Goal: Task Accomplishment & Management: Use online tool/utility

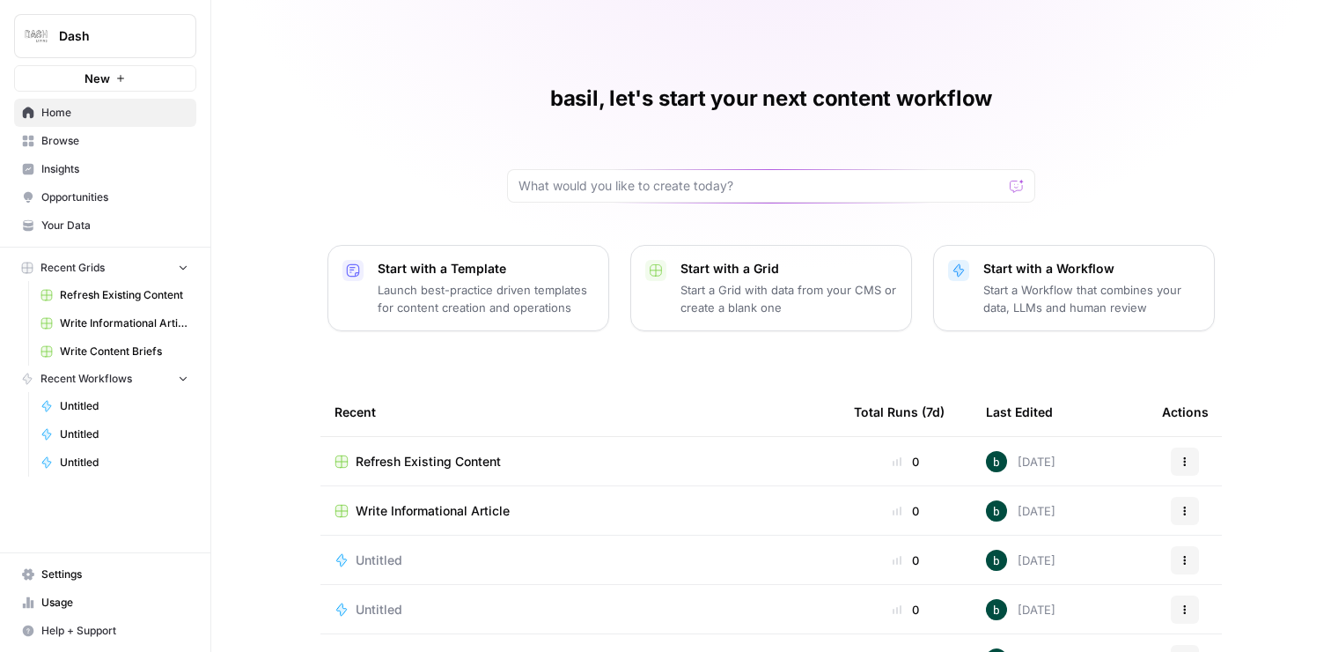
click at [76, 601] on span "Usage" at bounding box center [114, 602] width 147 height 16
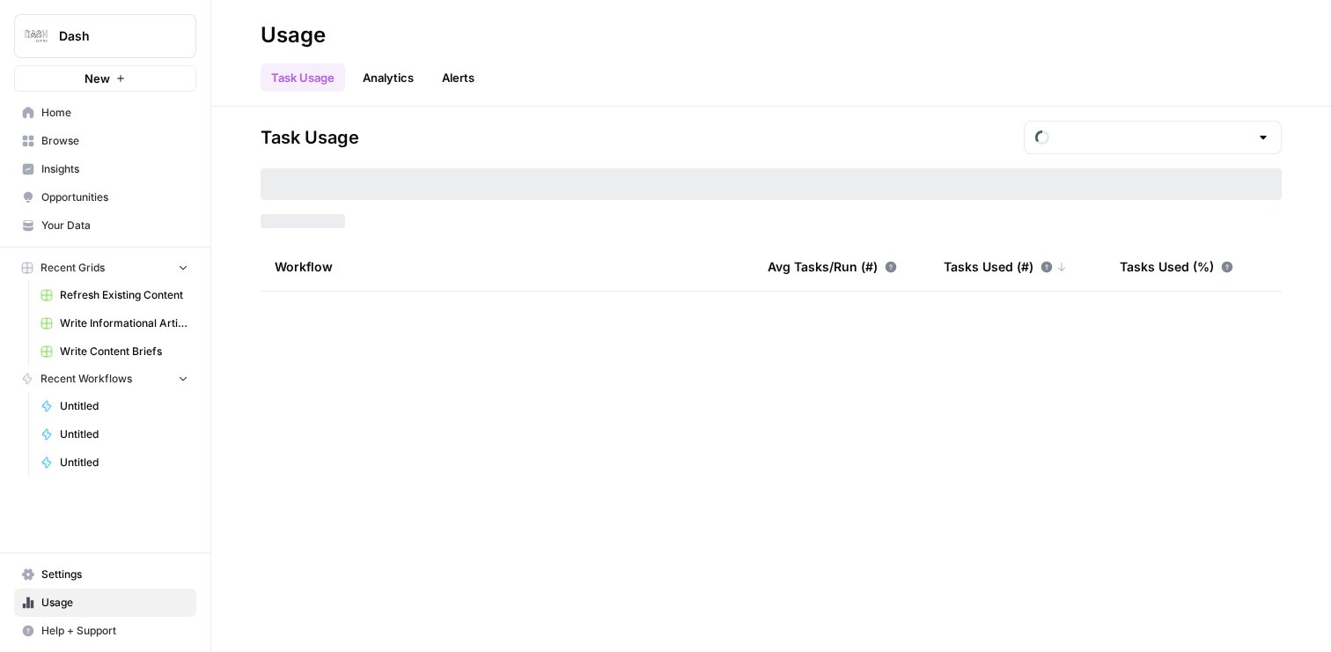
type input "September Tasks"
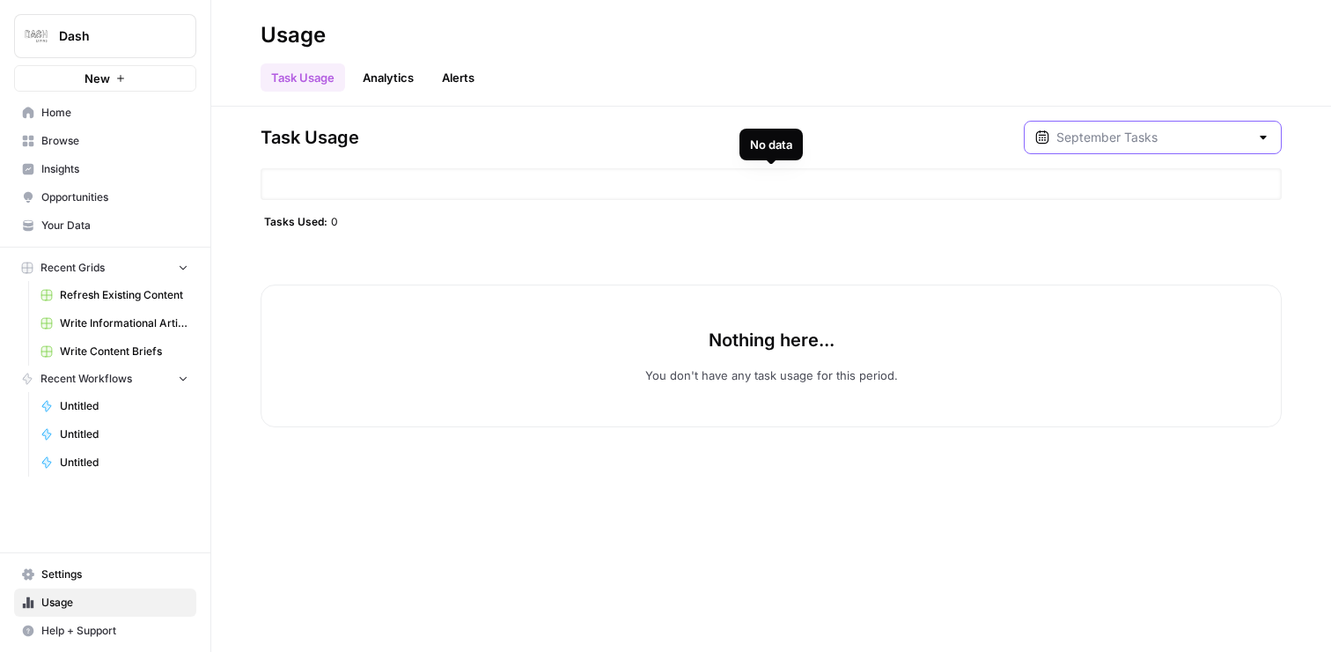
click at [1227, 129] on input "text" at bounding box center [1153, 138] width 193 height 18
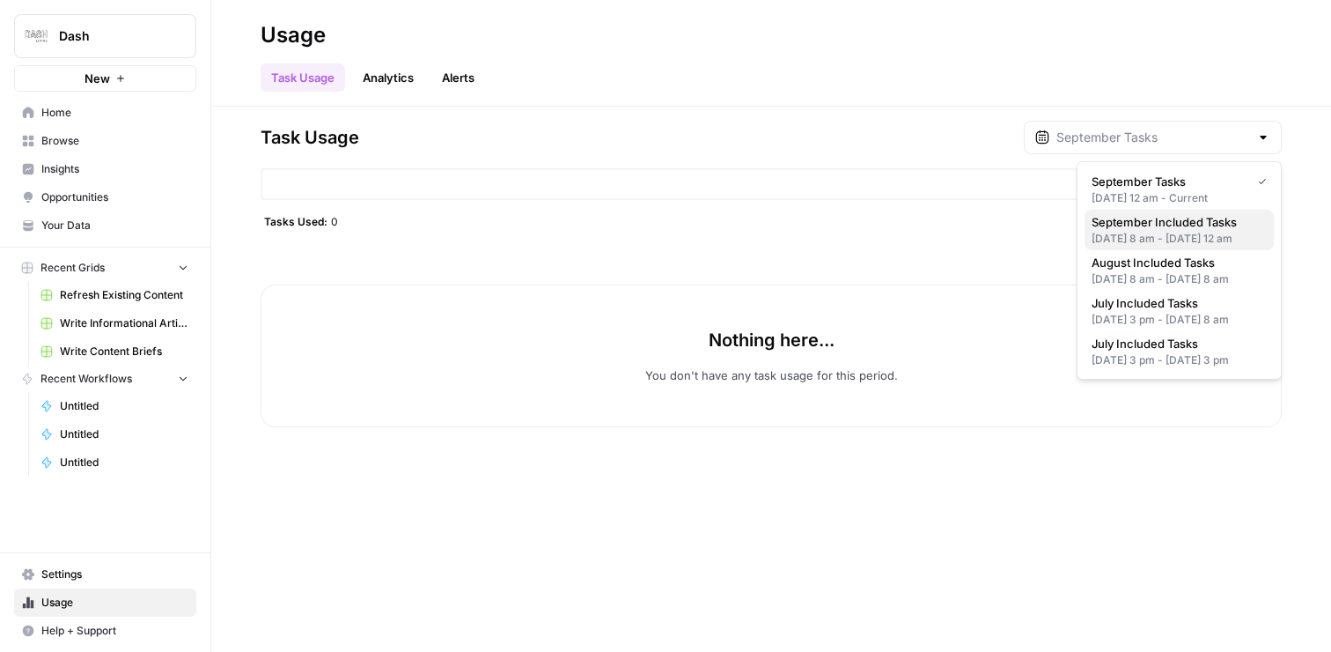
click at [1209, 217] on span "September Included Tasks" at bounding box center [1176, 222] width 168 height 18
type input "September Included Tasks"
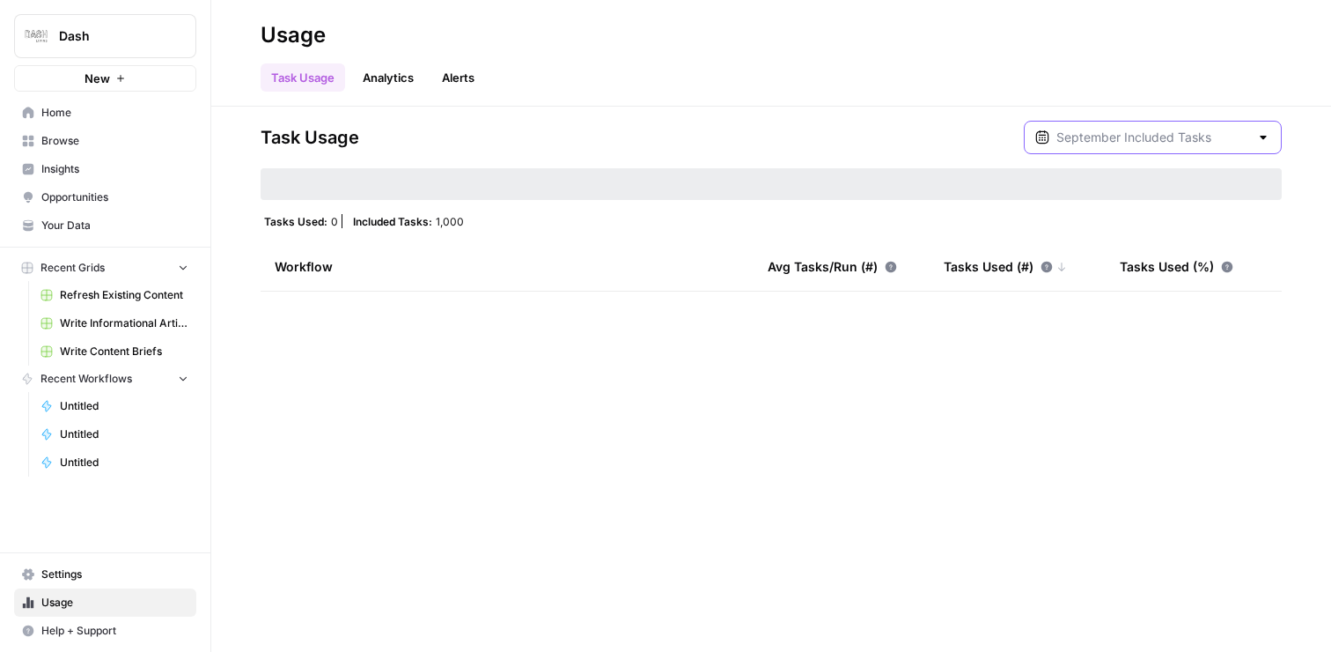
click at [1201, 132] on input "text" at bounding box center [1153, 138] width 193 height 18
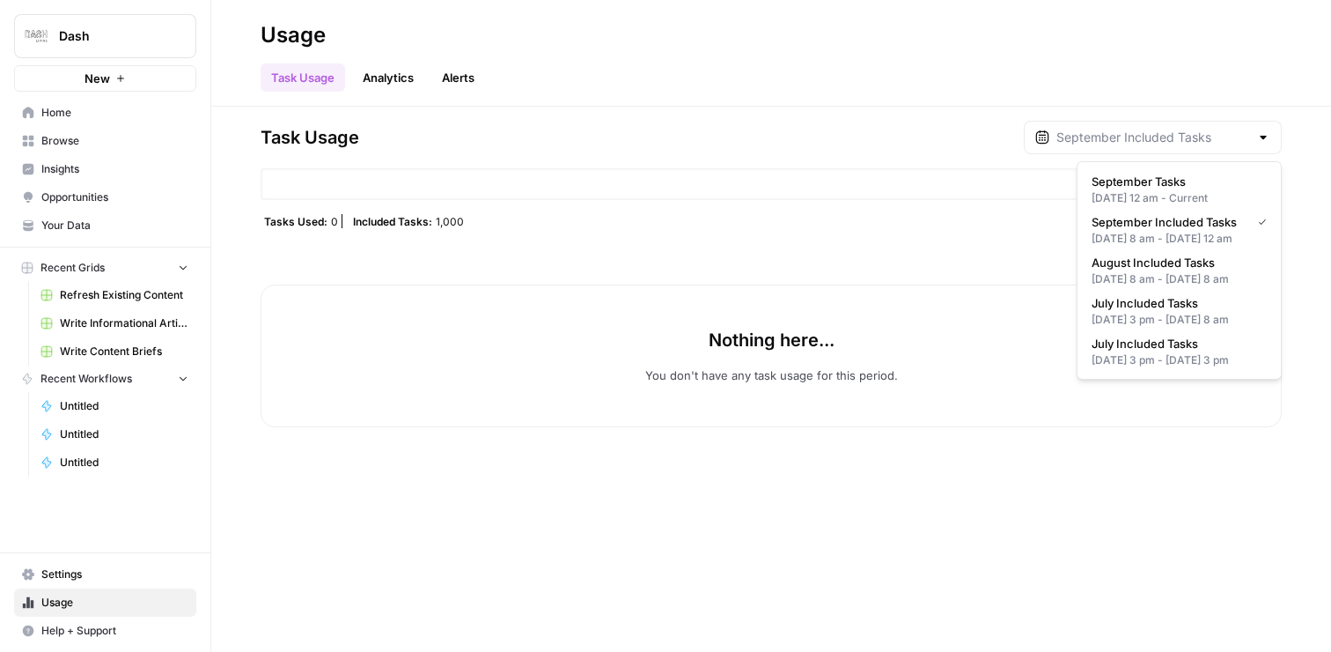
click at [1148, 193] on div "Sep 6, 2025 12 am - Current" at bounding box center [1179, 198] width 175 height 16
type input "September Tasks"
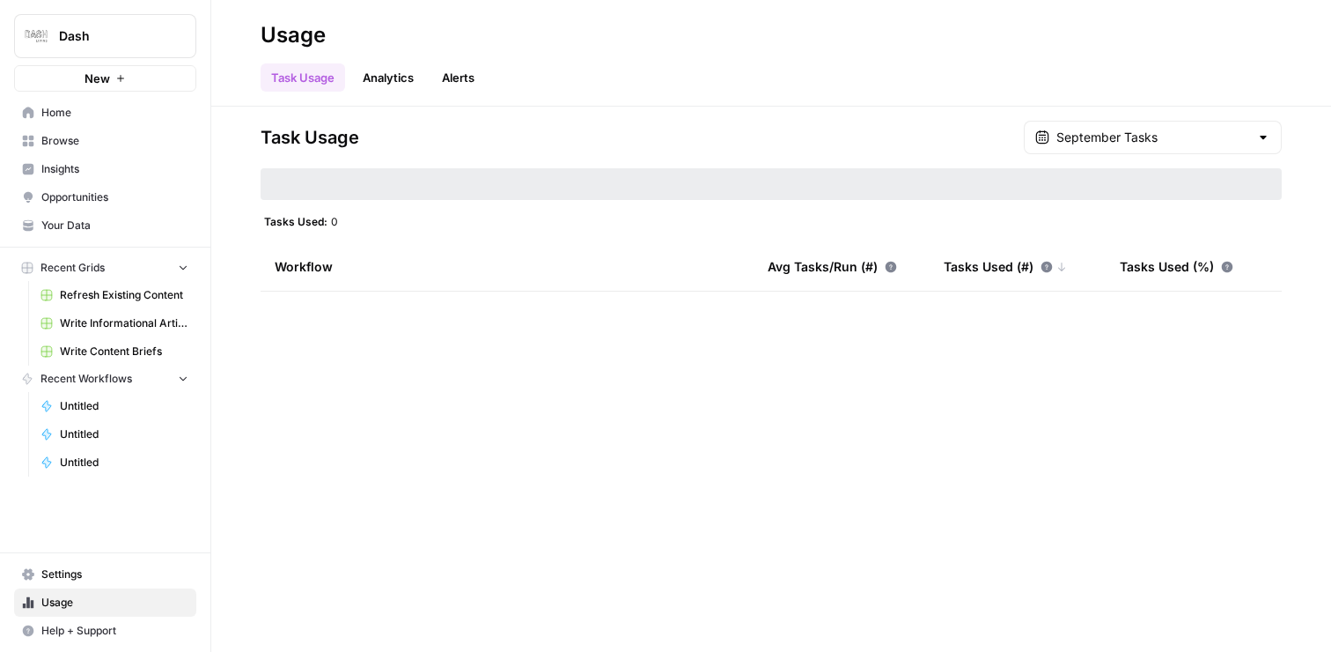
click at [96, 107] on span "Home" at bounding box center [114, 113] width 147 height 16
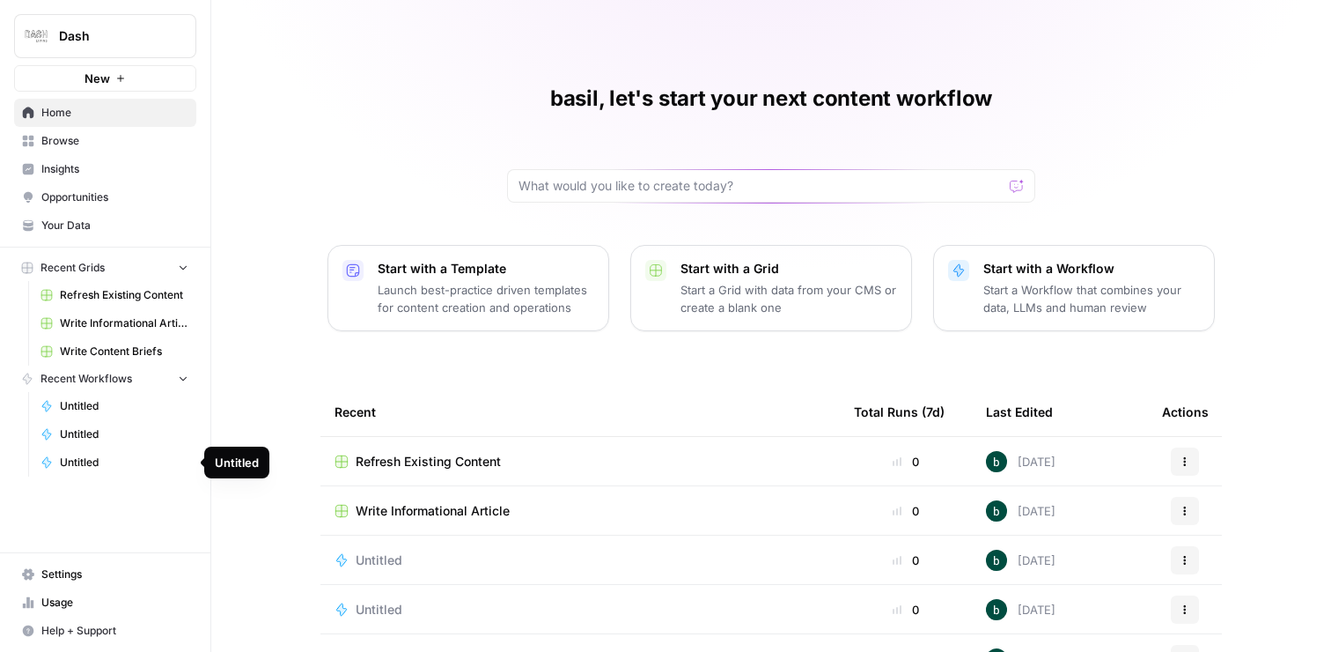
click at [74, 576] on span "Settings" at bounding box center [114, 574] width 147 height 16
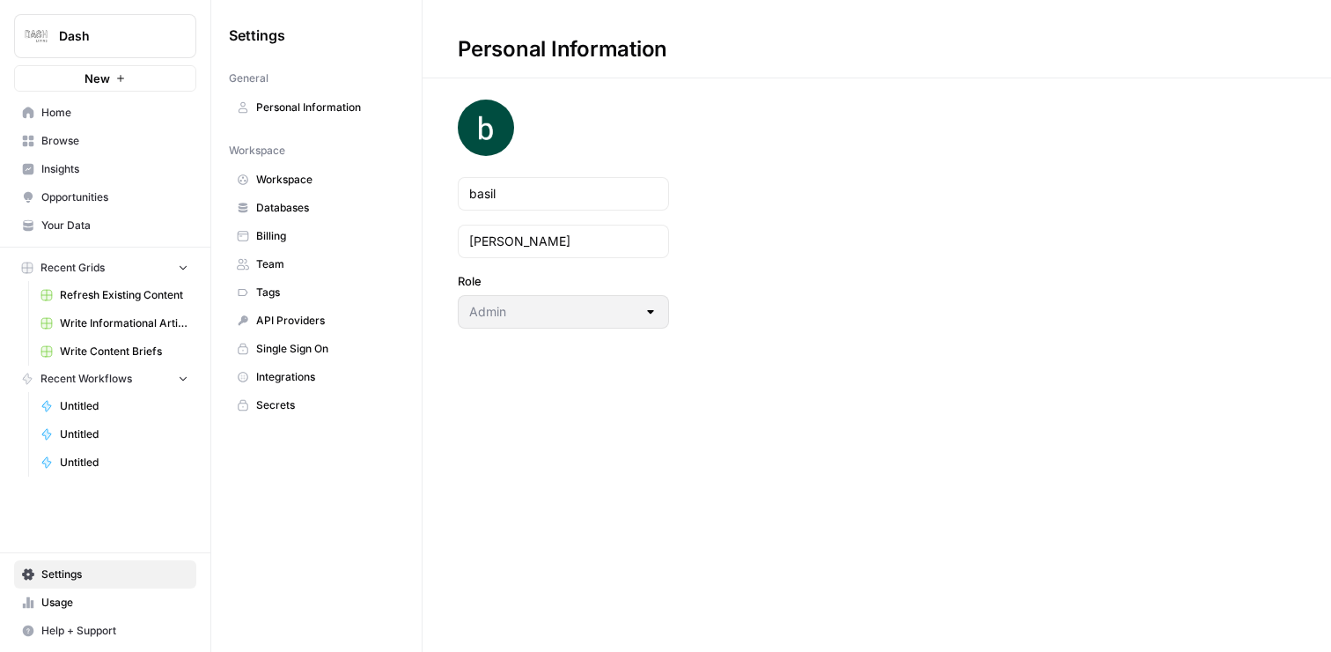
click at [556, 299] on div "Admin" at bounding box center [563, 311] width 211 height 33
click at [277, 126] on div "General Personal Information Workspace Workspace Databases Billing Team Tags AP…" at bounding box center [316, 241] width 175 height 356
click at [302, 107] on span "Personal Information" at bounding box center [326, 107] width 140 height 16
click at [289, 153] on div "Workspace" at bounding box center [316, 151] width 175 height 16
click at [289, 173] on span "Workspace" at bounding box center [326, 180] width 140 height 16
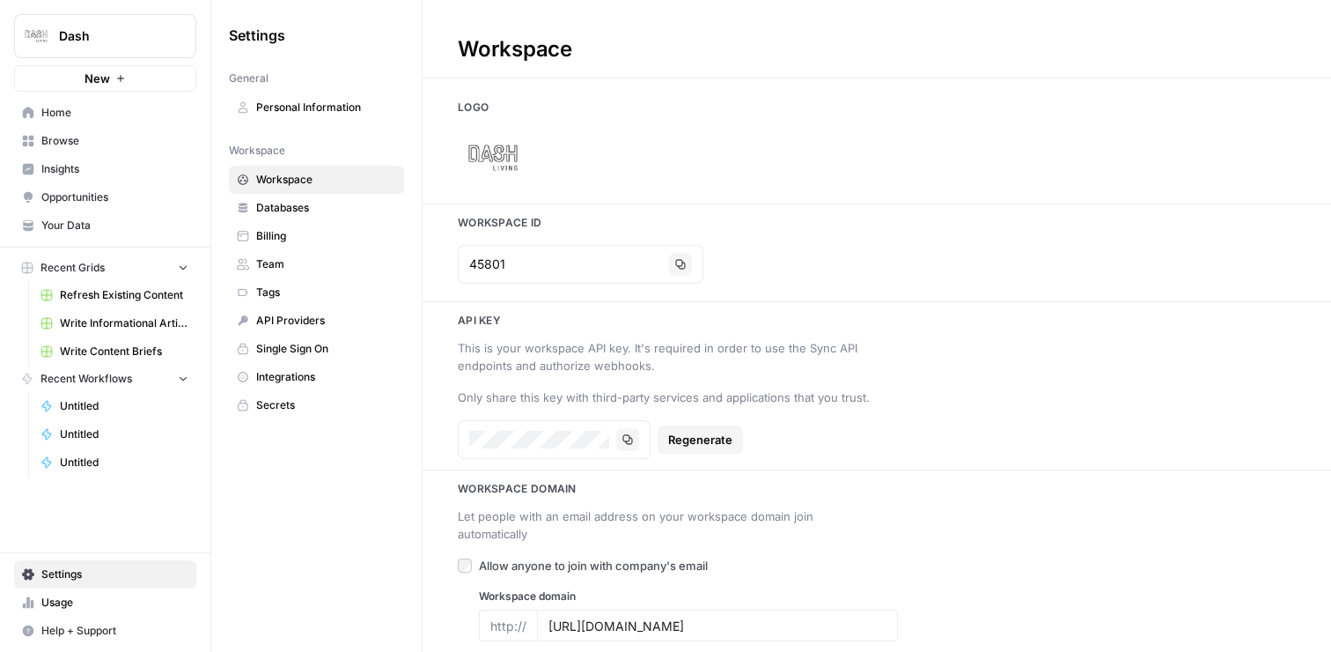
scroll to position [1, 0]
drag, startPoint x: 593, startPoint y: 625, endPoint x: 496, endPoint y: 623, distance: 96.9
click at [496, 623] on div "http:// https://www.dash.co/" at bounding box center [688, 624] width 419 height 32
type input "www.dash.co/"
click at [509, 624] on div "http://" at bounding box center [508, 624] width 58 height 32
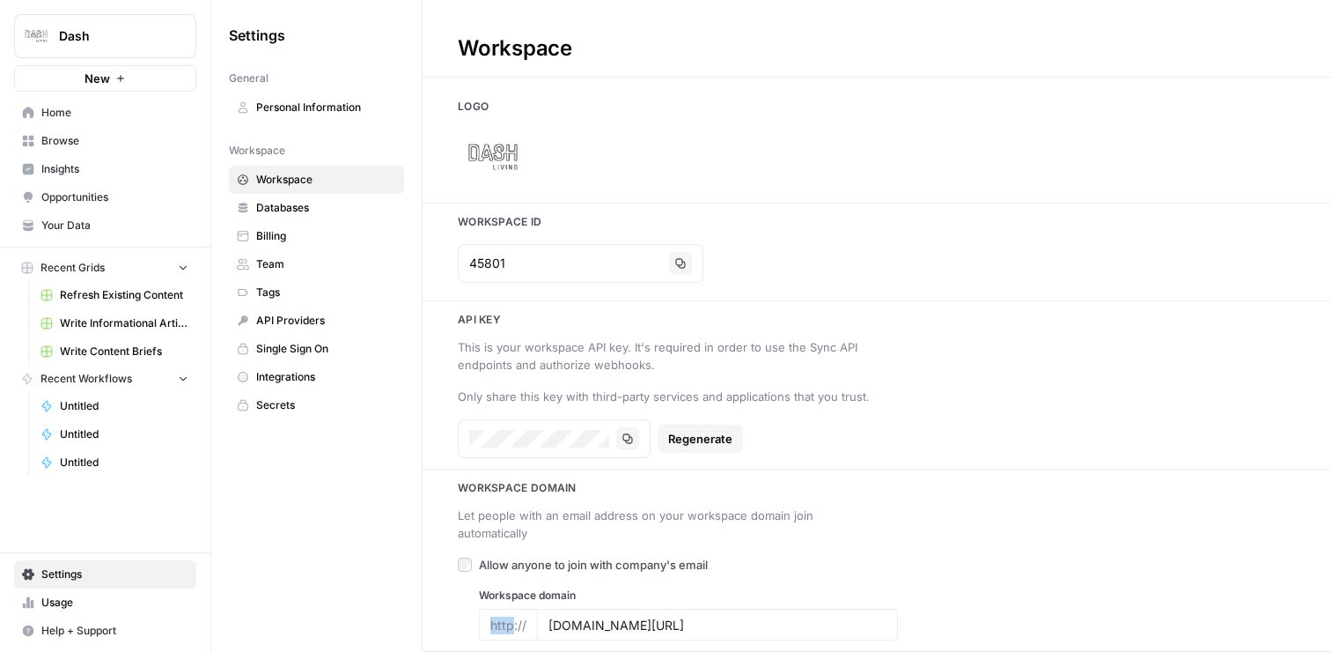
click at [509, 624] on div "http://" at bounding box center [508, 624] width 58 height 32
click at [669, 583] on div "Let people with an email address on your workspace domain join automatically Al…" at bounding box center [667, 573] width 419 height 134
click at [521, 565] on span "Allow anyone to join with company's email" at bounding box center [593, 565] width 229 height 18
click at [284, 204] on span "Databases" at bounding box center [326, 208] width 140 height 16
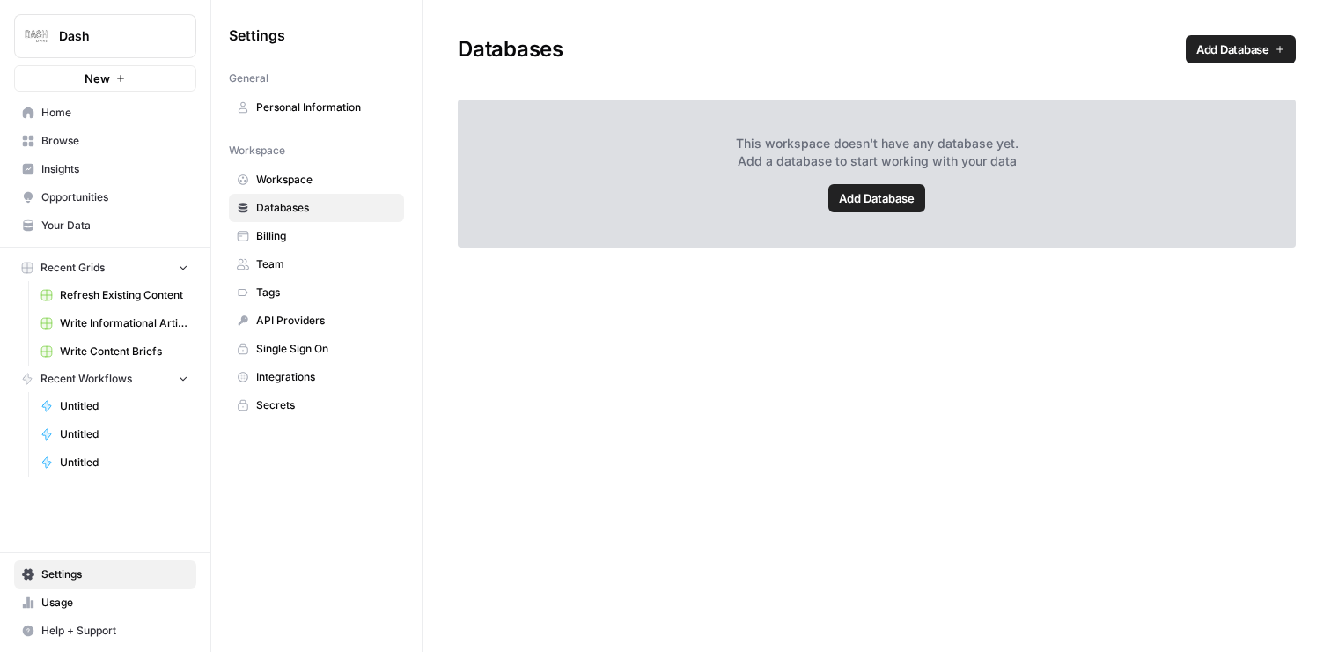
click at [287, 242] on span "Billing" at bounding box center [326, 236] width 140 height 16
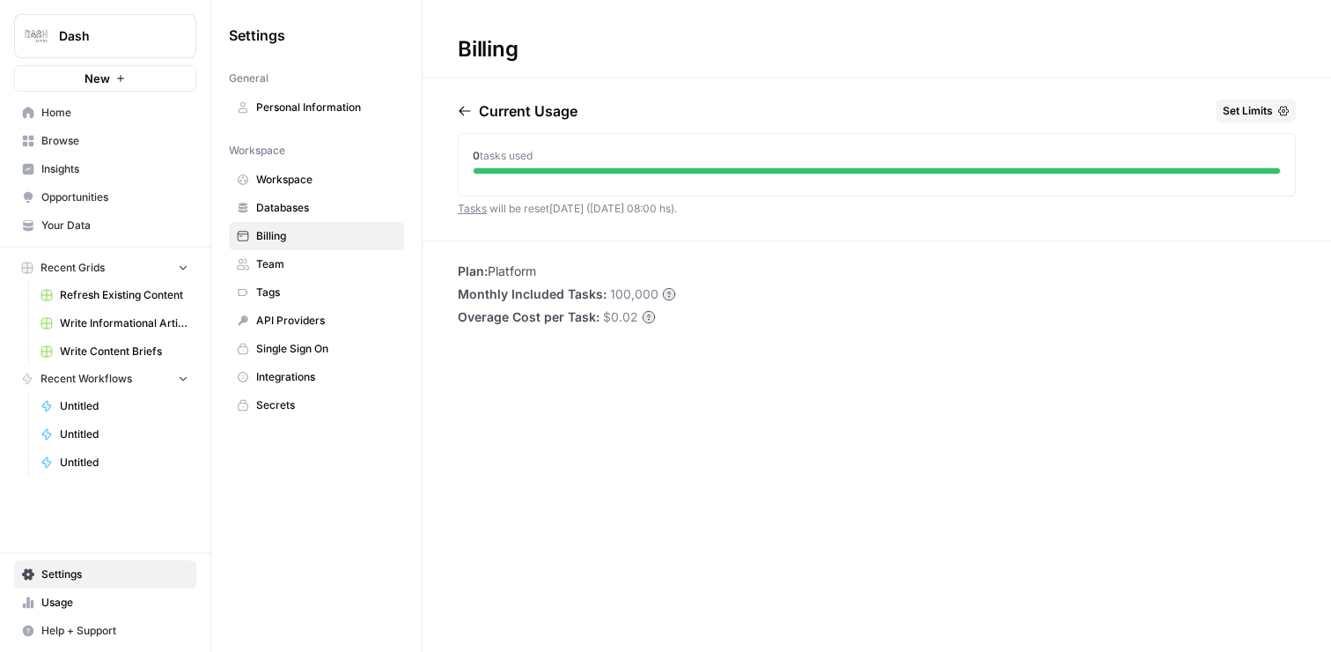
click at [324, 262] on span "Team" at bounding box center [326, 264] width 140 height 16
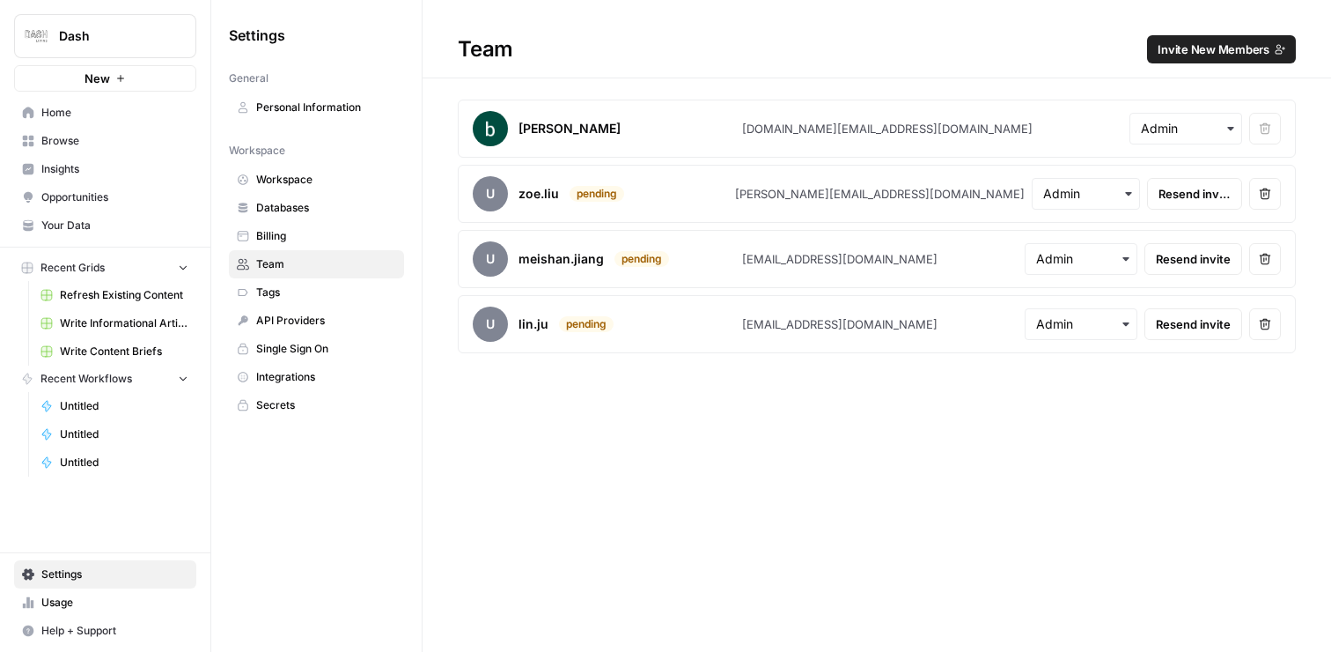
click at [1193, 188] on span "Resend invite" at bounding box center [1195, 194] width 72 height 18
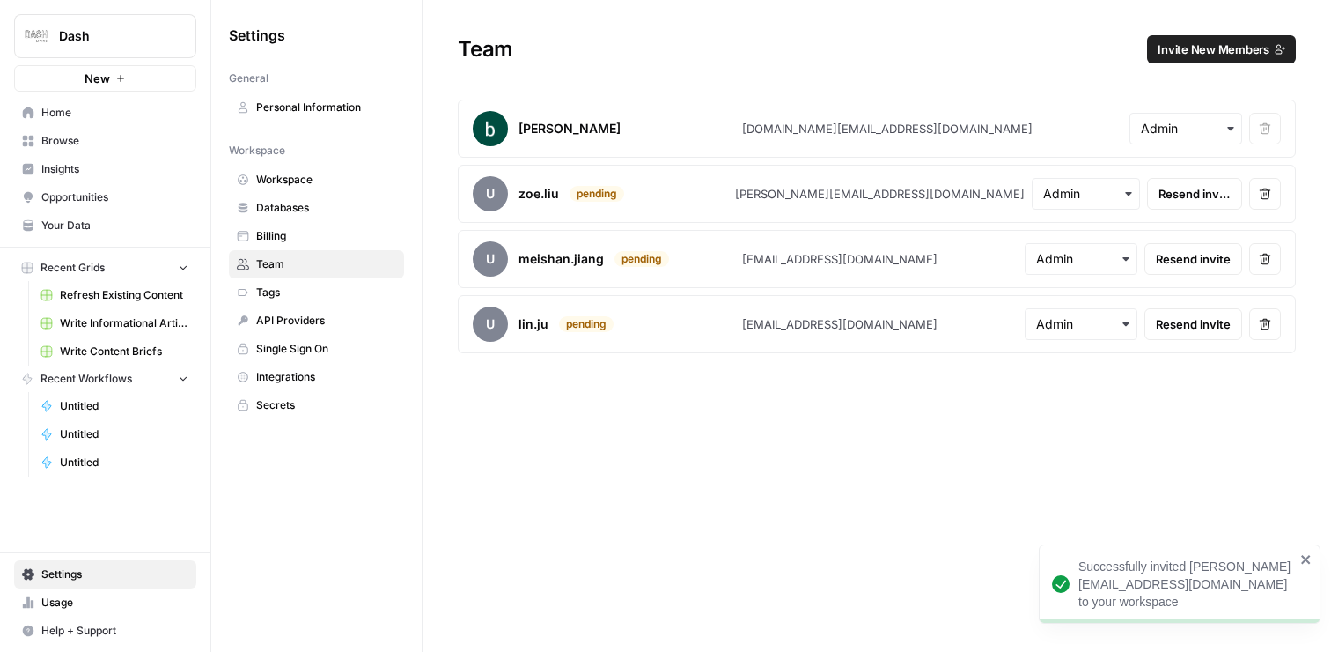
click at [1196, 252] on span "Resend invite" at bounding box center [1193, 259] width 75 height 18
click at [1192, 326] on span "Resend invite" at bounding box center [1193, 324] width 75 height 18
click at [304, 290] on span "Tags" at bounding box center [326, 292] width 140 height 16
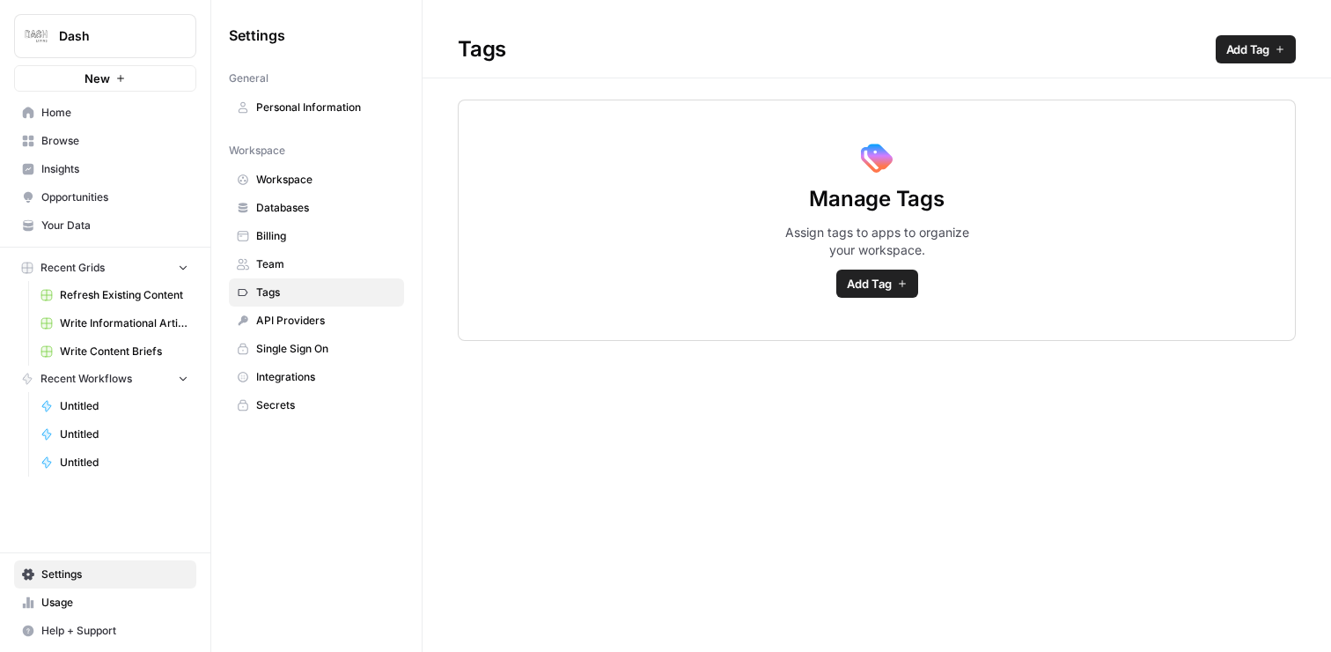
click at [301, 209] on span "Databases" at bounding box center [326, 208] width 140 height 16
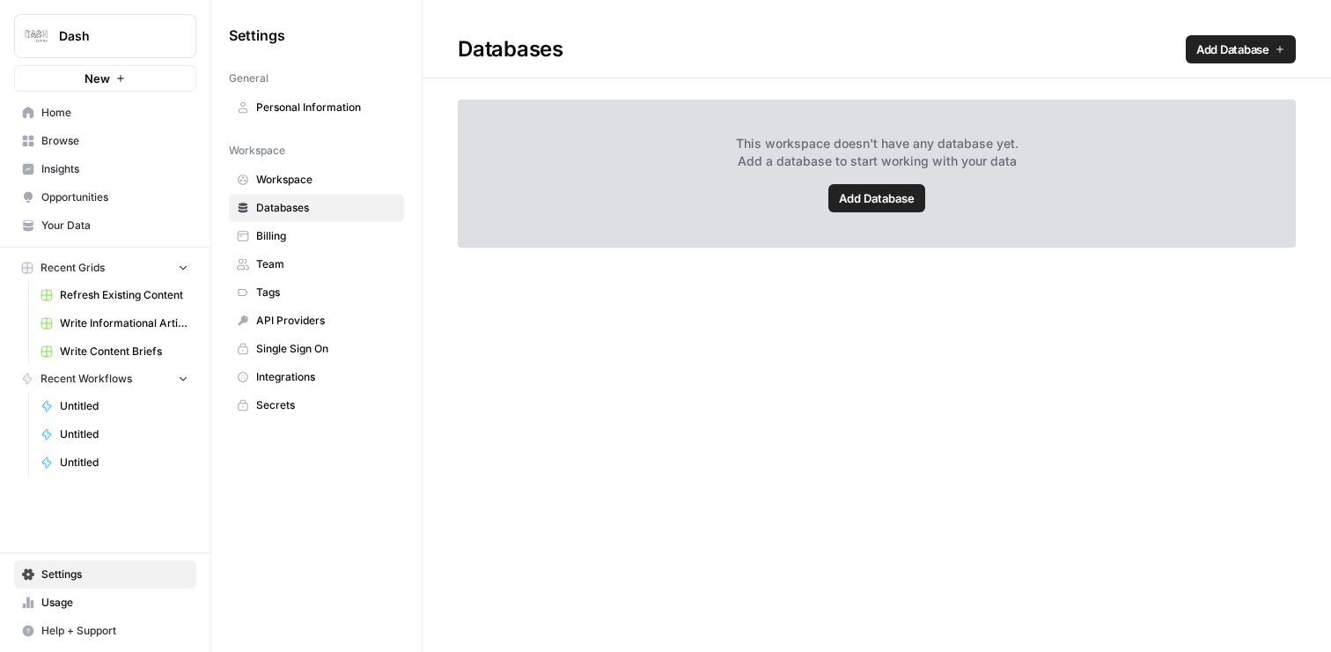
click at [899, 195] on span "Add Database" at bounding box center [877, 198] width 76 height 18
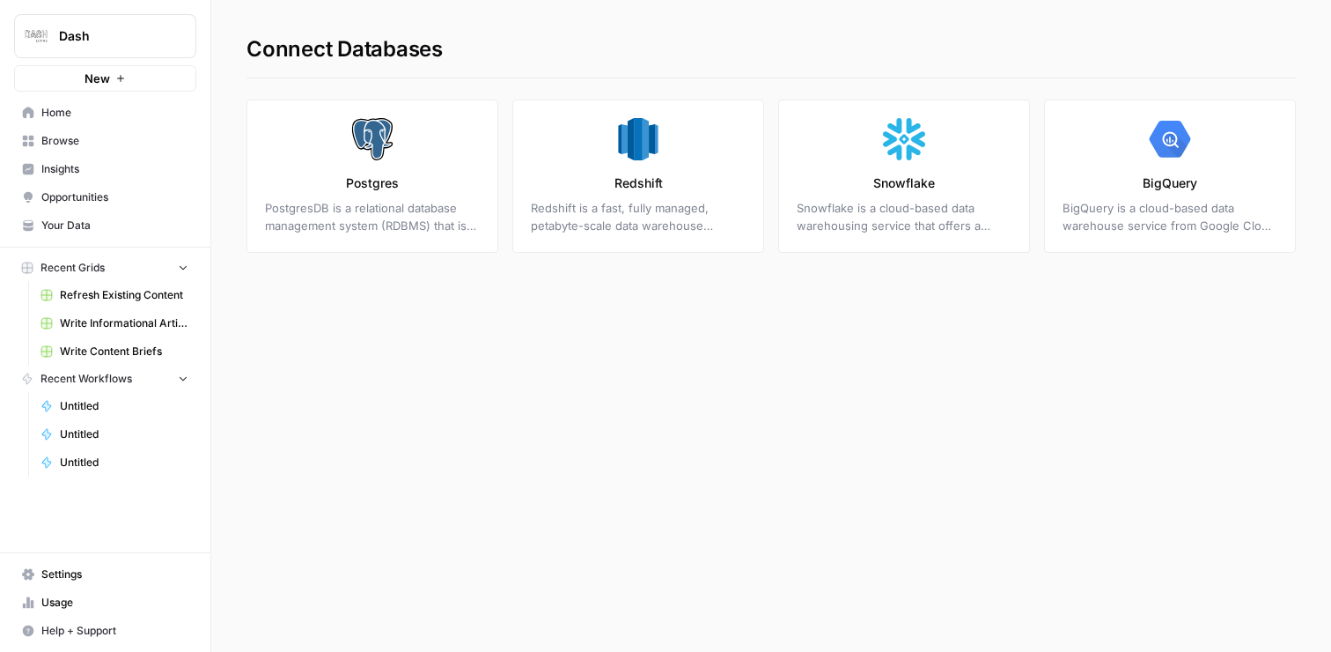
click at [89, 113] on span "Home" at bounding box center [114, 113] width 147 height 16
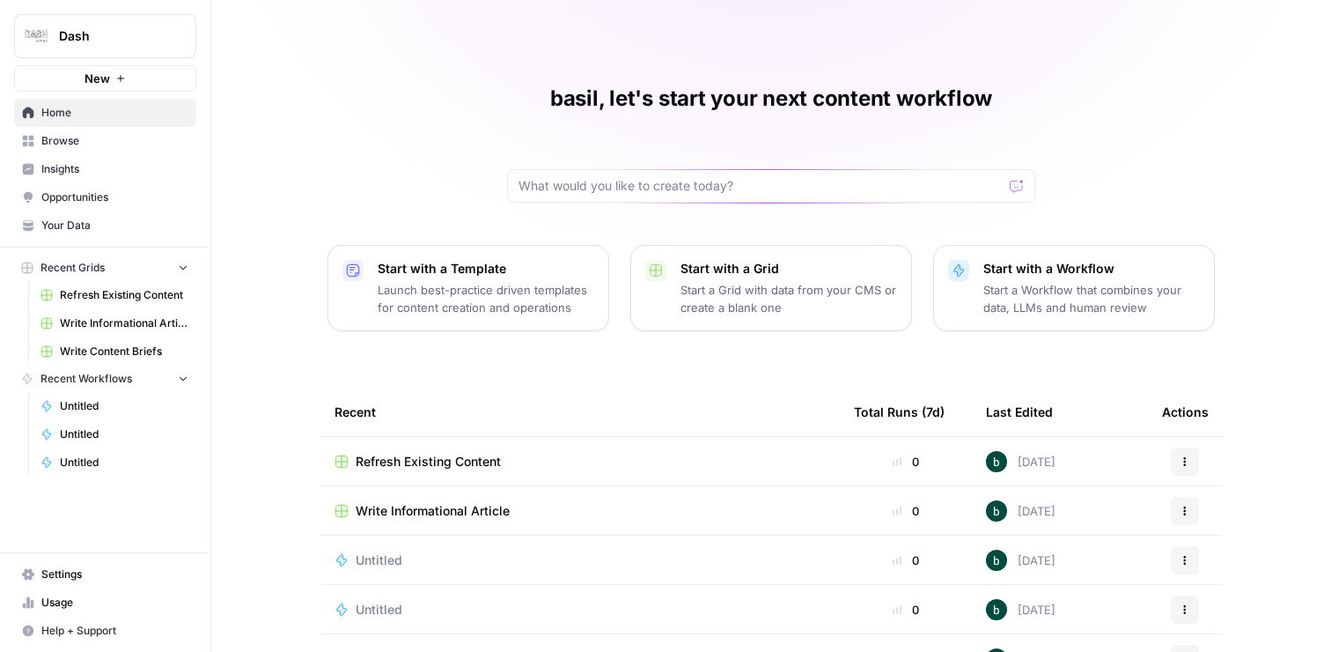
click at [76, 224] on span "Your Data" at bounding box center [114, 225] width 147 height 16
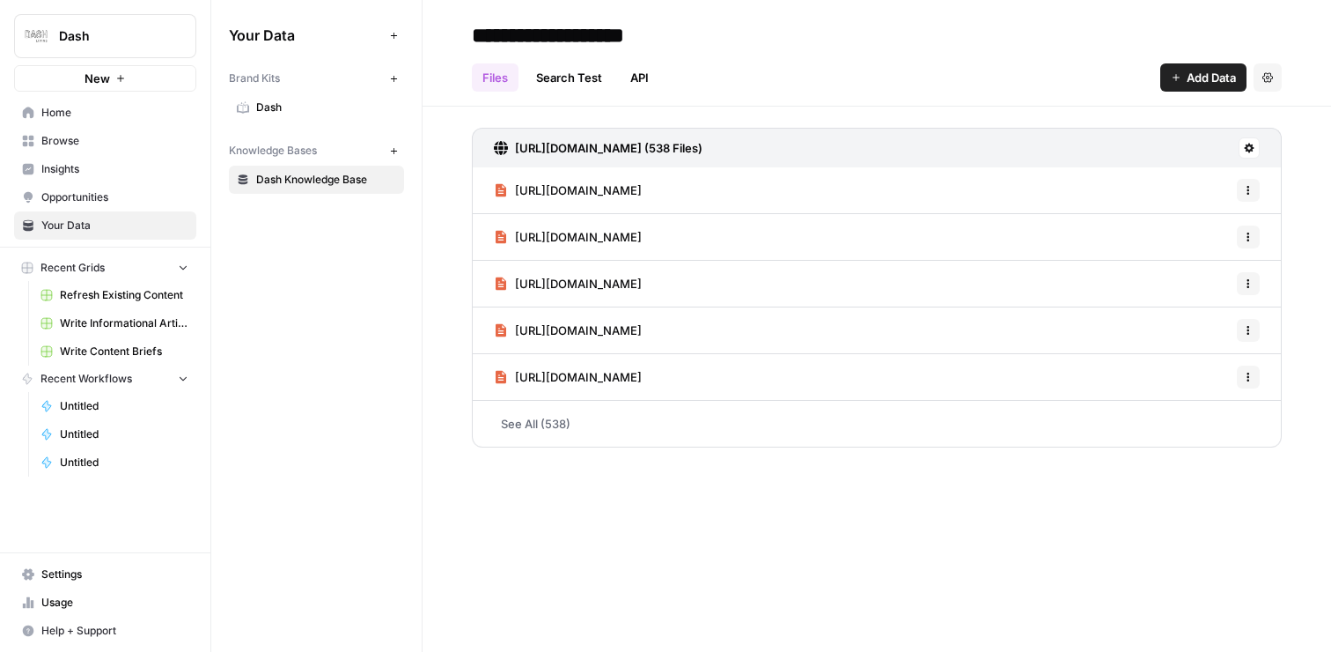
click at [276, 110] on span "Dash" at bounding box center [326, 107] width 140 height 16
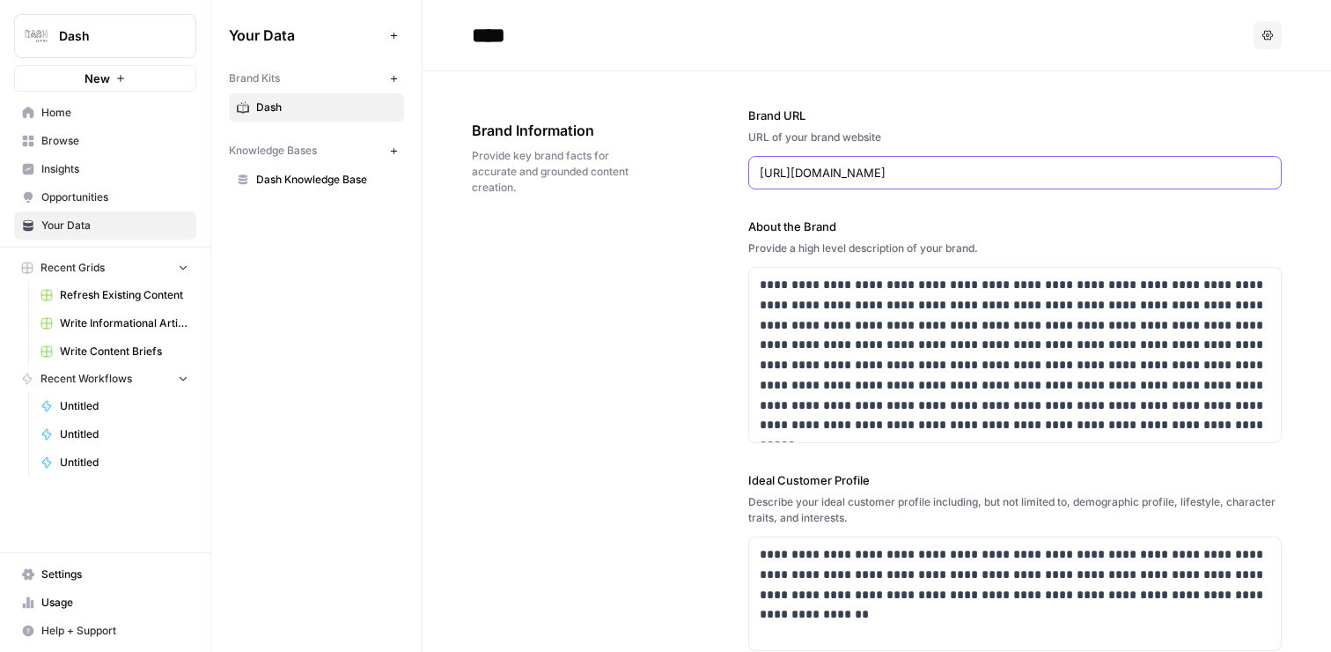
click at [928, 171] on input "https://www.dash.co/" at bounding box center [1015, 173] width 511 height 18
type input "https://www.dash.co/en/tokyo"
click at [1274, 174] on button "Regenerate" at bounding box center [1266, 172] width 23 height 23
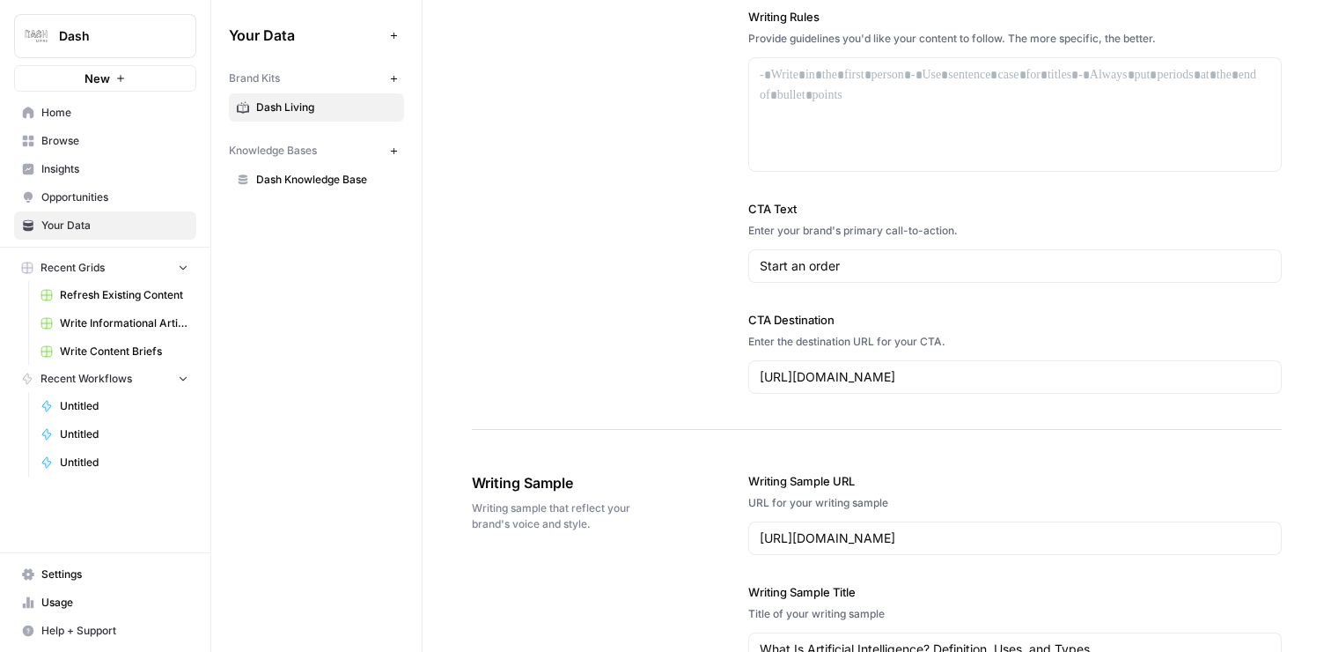
scroll to position [1567, 0]
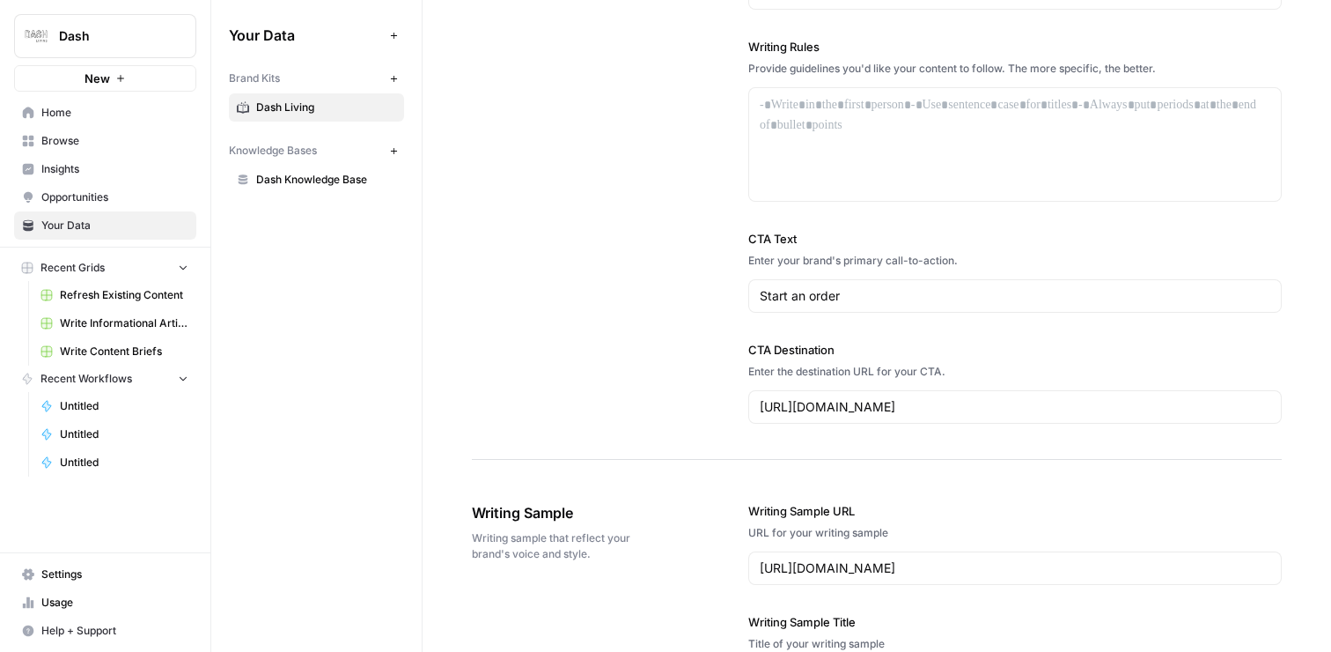
click at [885, 305] on div "Start an order" at bounding box center [1015, 295] width 534 height 33
click at [941, 409] on input "https://www.doordash.com/" at bounding box center [1015, 407] width 511 height 18
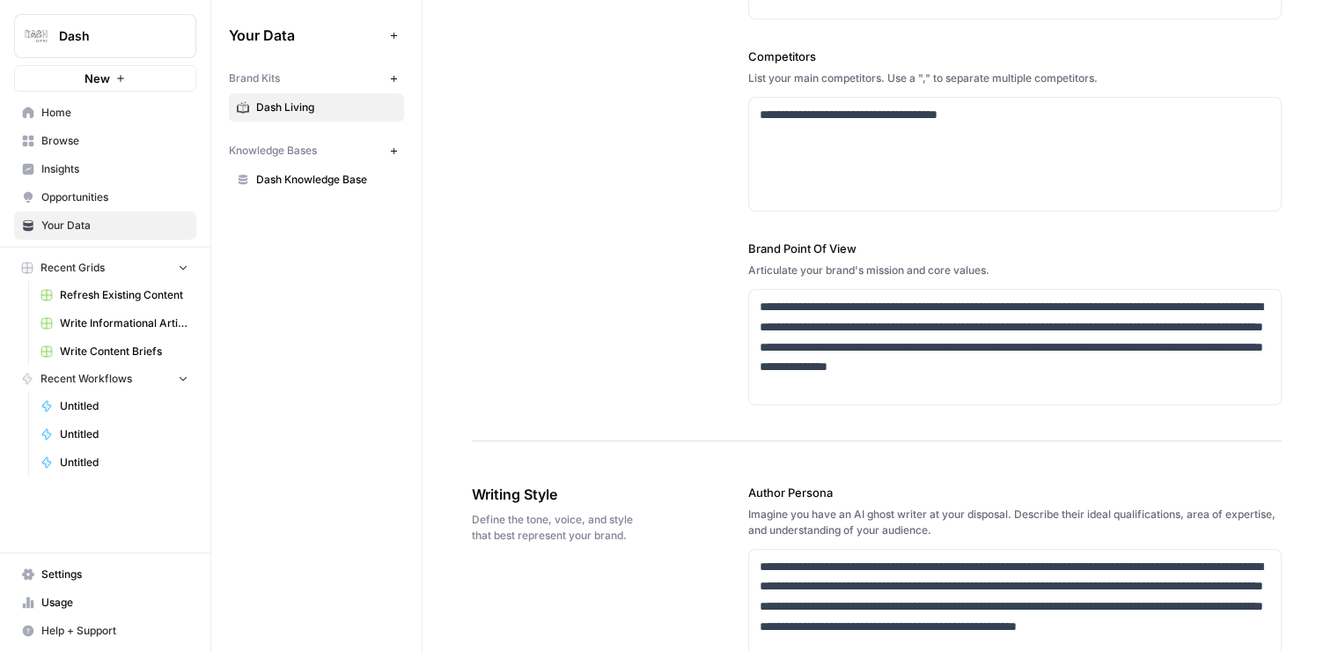
scroll to position [630, 0]
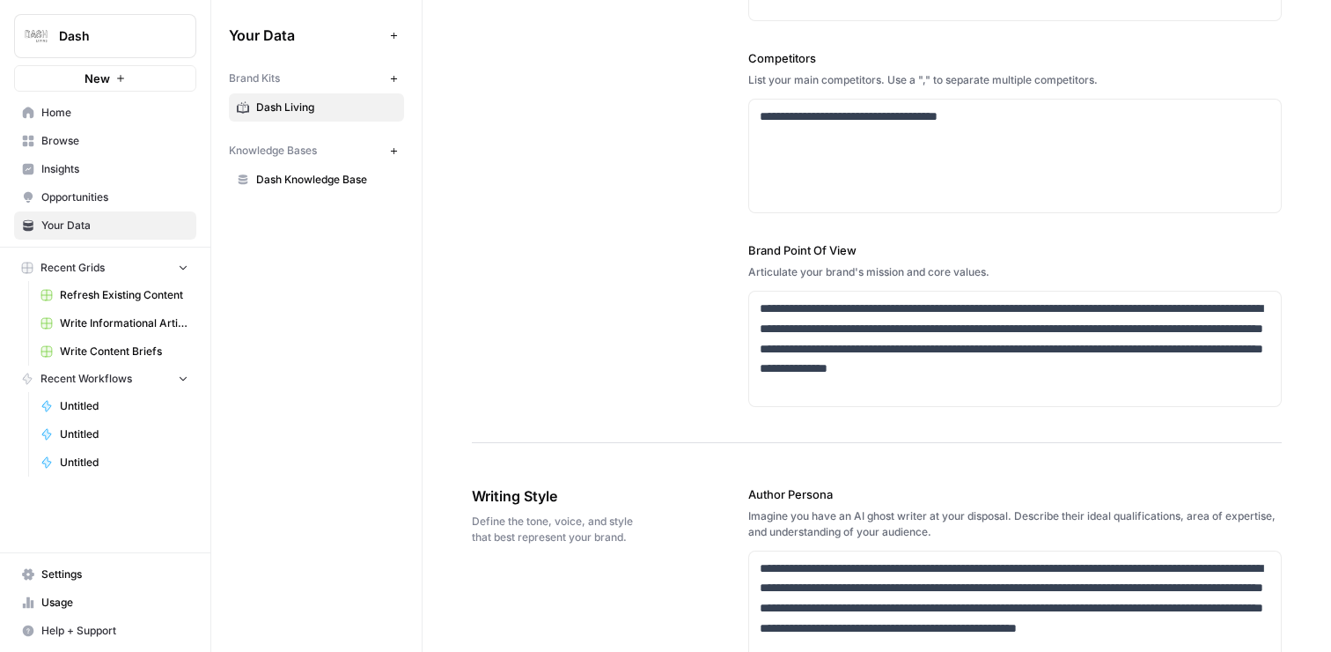
click at [372, 104] on span "Dash Living" at bounding box center [326, 107] width 140 height 16
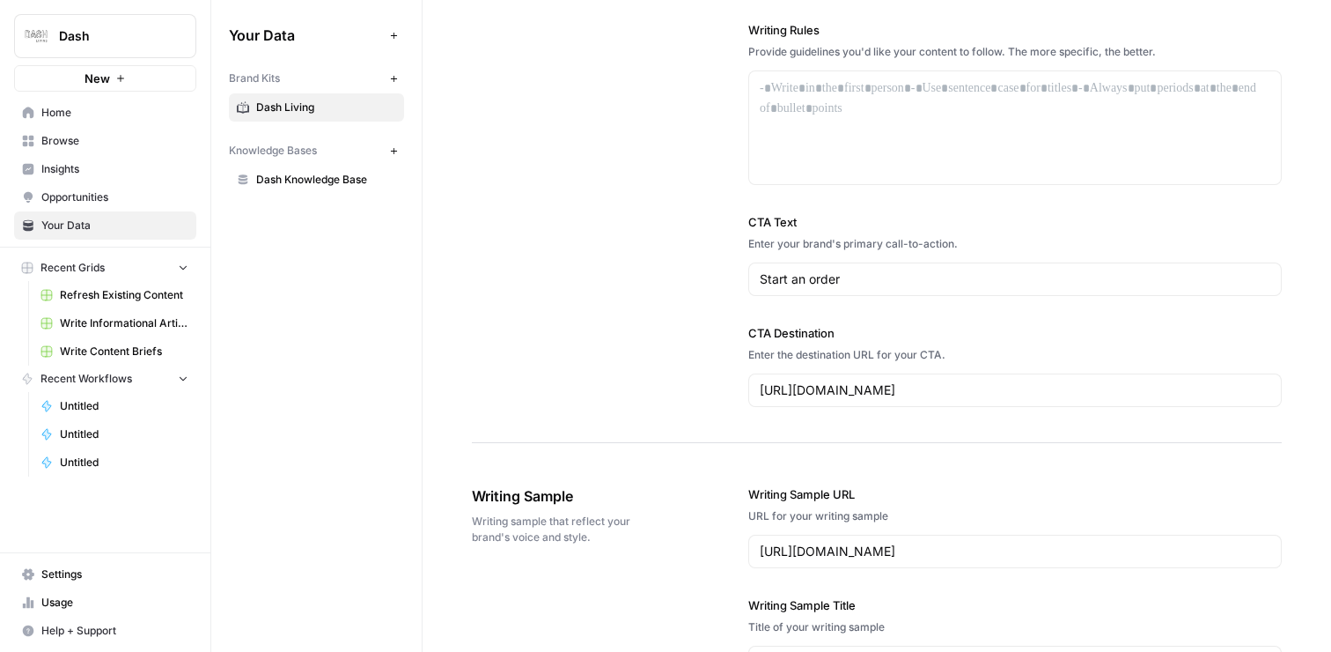
scroll to position [1603, 0]
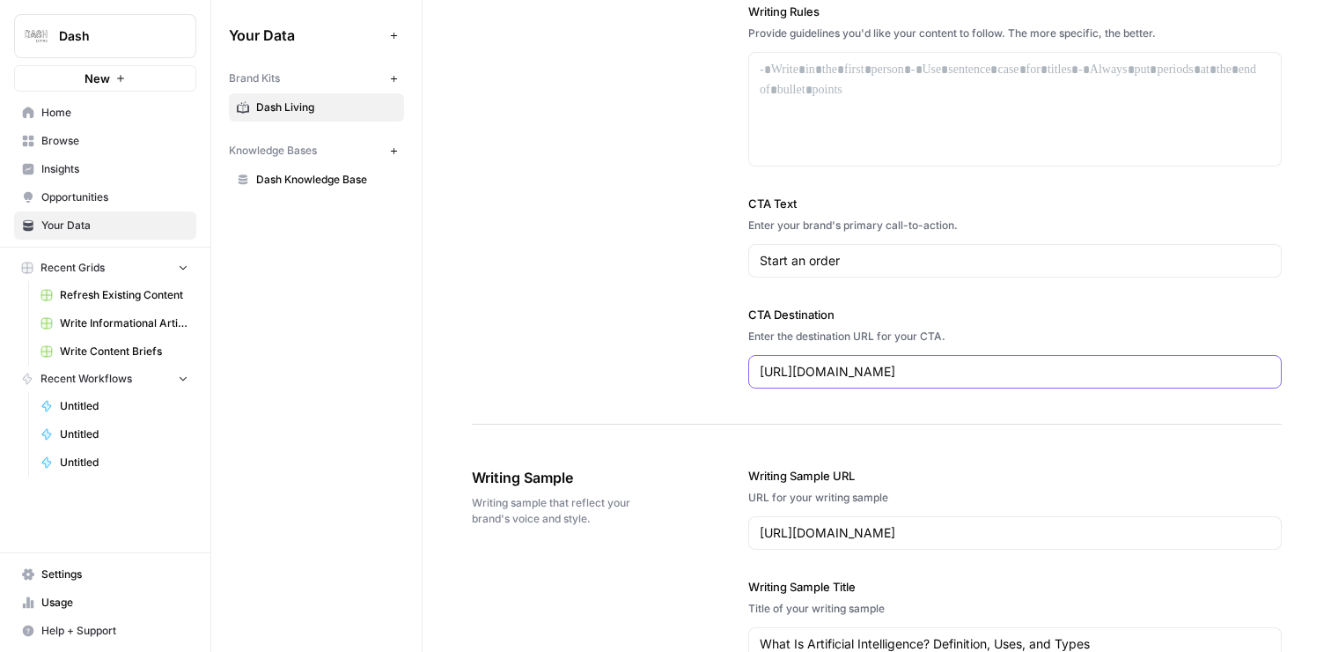
click at [954, 365] on input "https://www.doordash.com/" at bounding box center [1015, 372] width 511 height 18
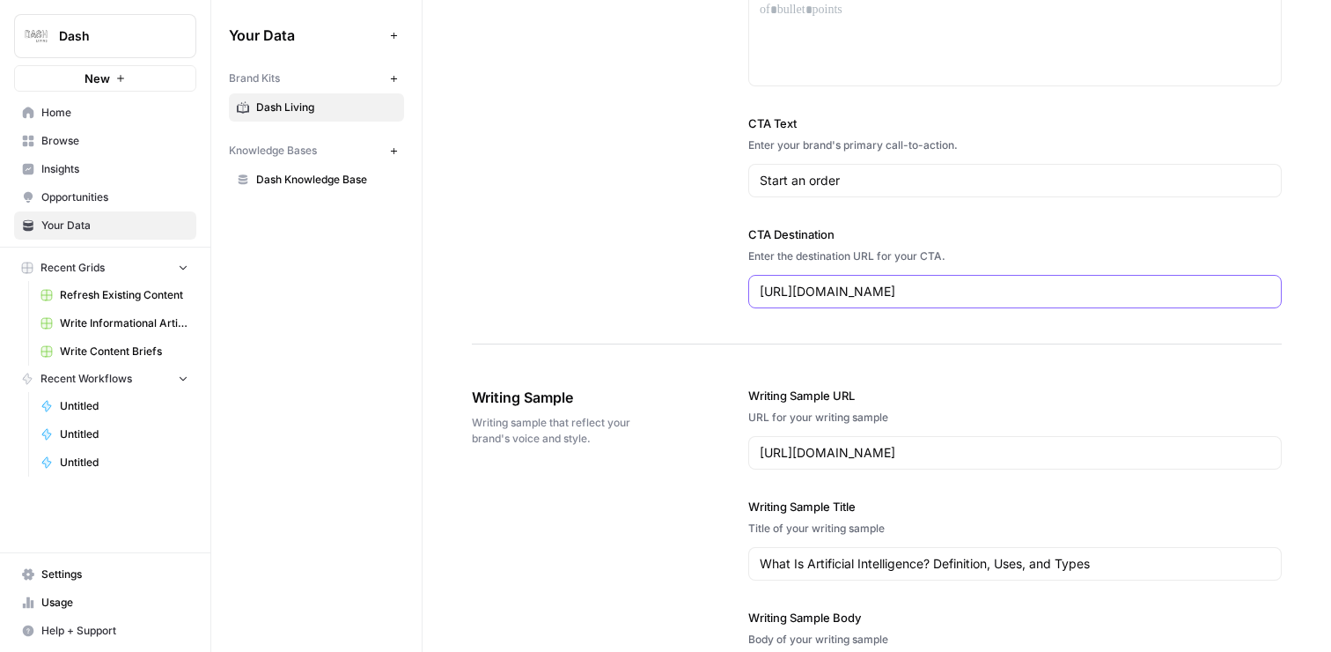
scroll to position [1637, 0]
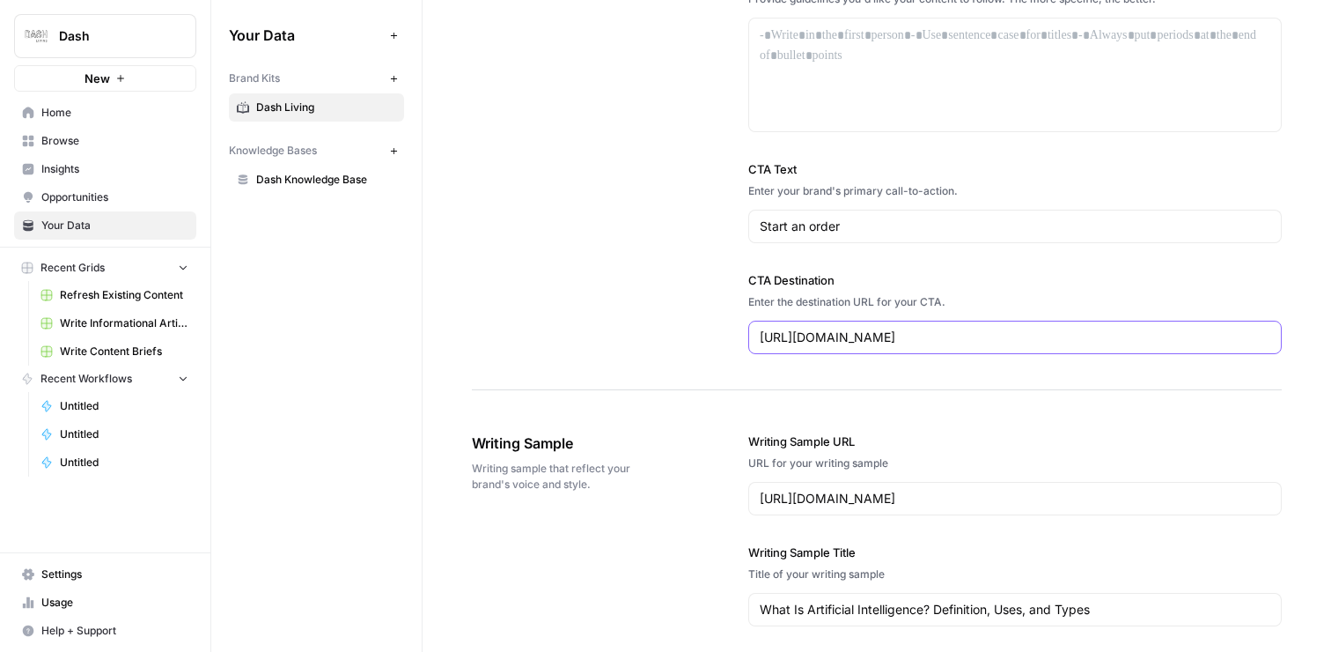
paste input "ash.co/en/japan"
type input "https://www.dash.co/en/japan"
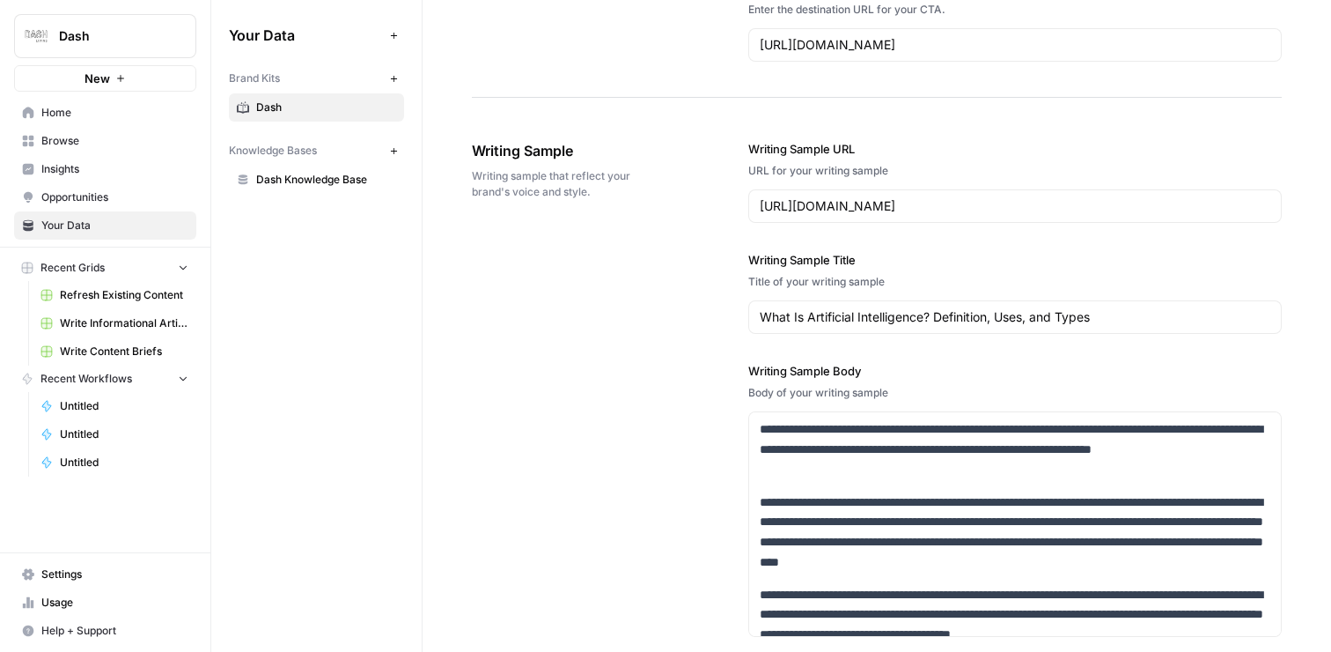
scroll to position [1927, 0]
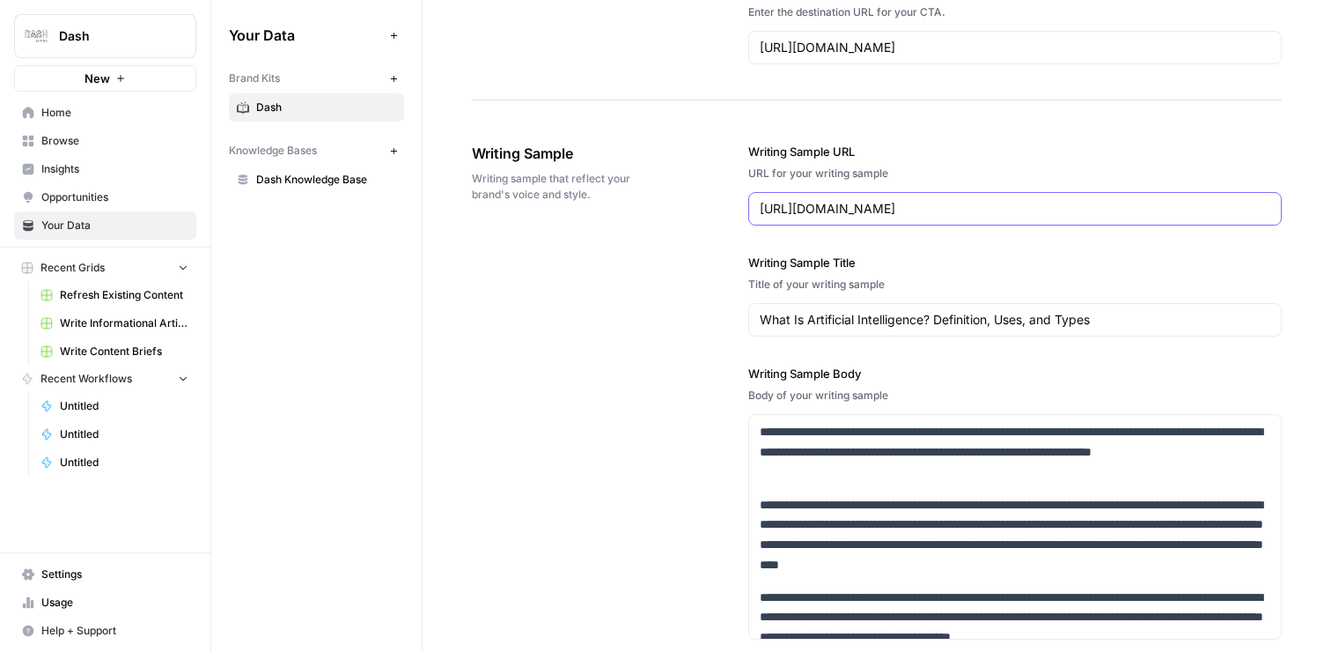
click at [932, 217] on input "https://www.coursera.org/articles/what-is-artificial-intelligence" at bounding box center [1015, 209] width 511 height 18
paste input "dash.co/en/blog/ten-tips-to-explore-the-best-of-japan"
type input "https://www.dash.co/en/blog/ten-tips-to-explore-the-best-of-japan"
click at [981, 161] on div "Writing Sample URL URL for your writing sample https://www.dash.co/en/blog/ten-…" at bounding box center [1015, 184] width 534 height 83
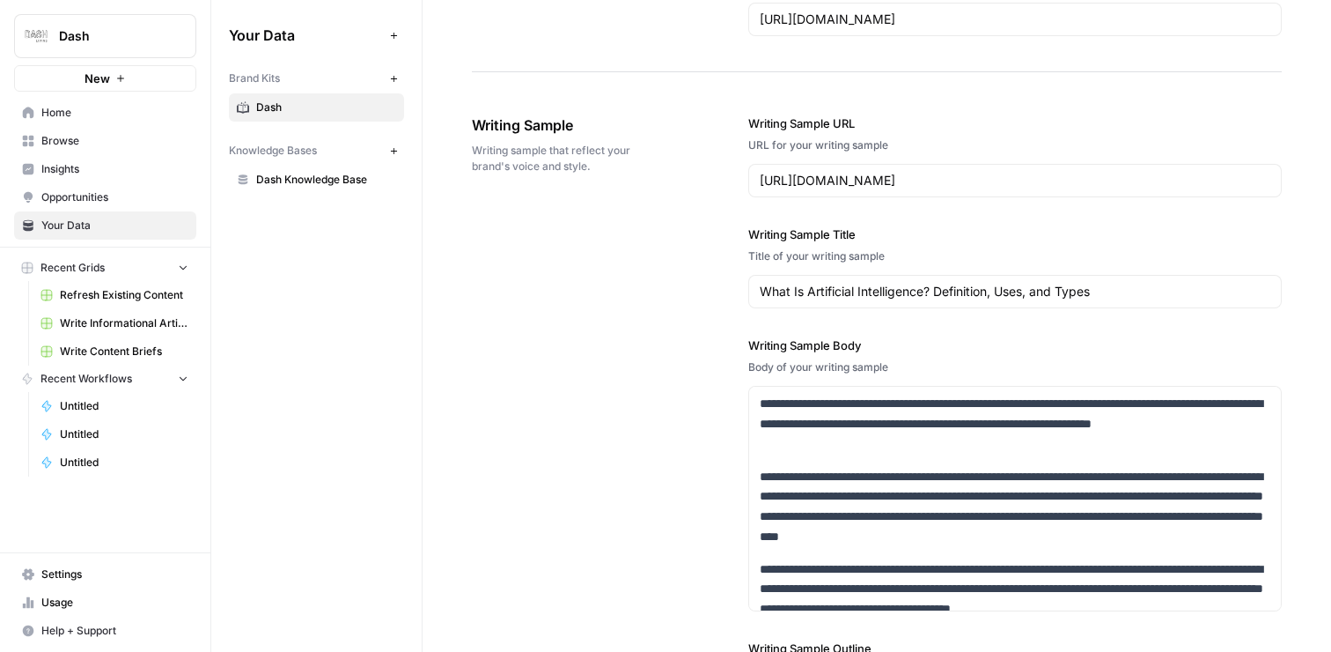
scroll to position [1930, 0]
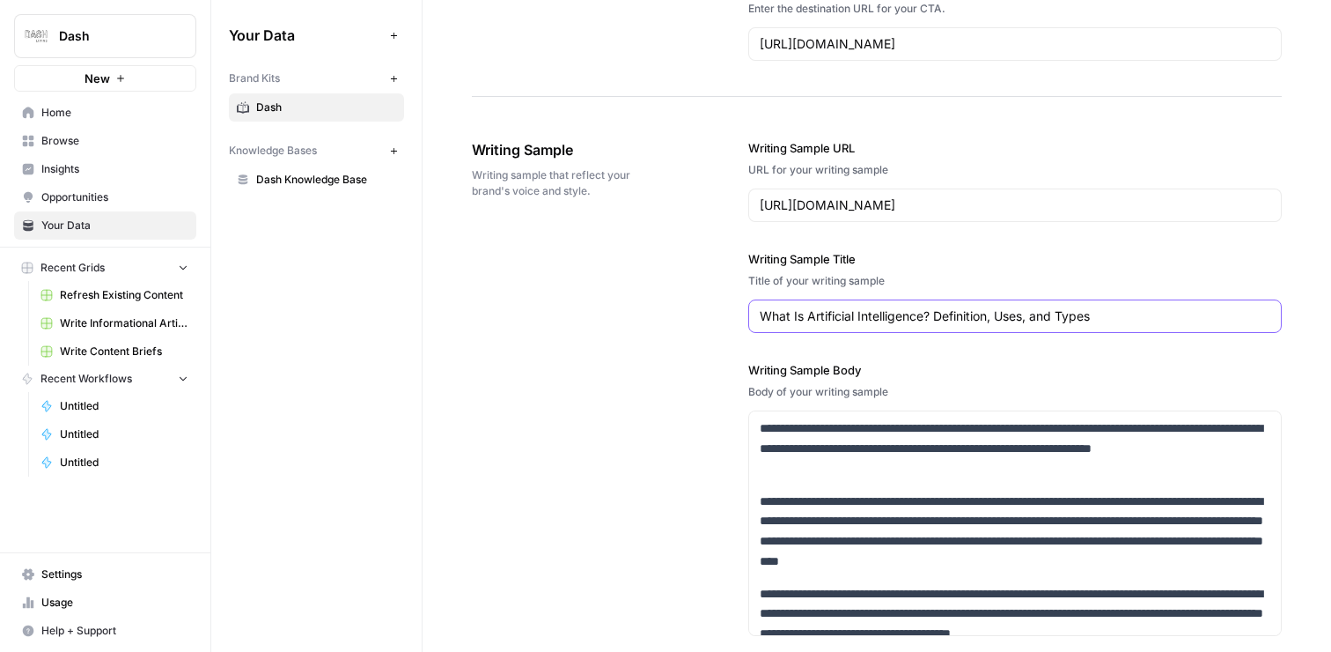
click at [916, 321] on input "What Is Artificial Intelligence? Definition, Uses, and Types" at bounding box center [1015, 316] width 511 height 18
paste input "Hack Your Japan Trip: 10 Tips to Explore the Best of Japan"
type input "Hack Your Japan Trip: 10 Tips to Explore the Best of Japan"
click at [978, 258] on label "Writing Sample Title" at bounding box center [1015, 259] width 534 height 18
click at [978, 307] on input "Hack Your Japan Trip: 10 Tips to Explore the Best of Japan" at bounding box center [1015, 316] width 511 height 18
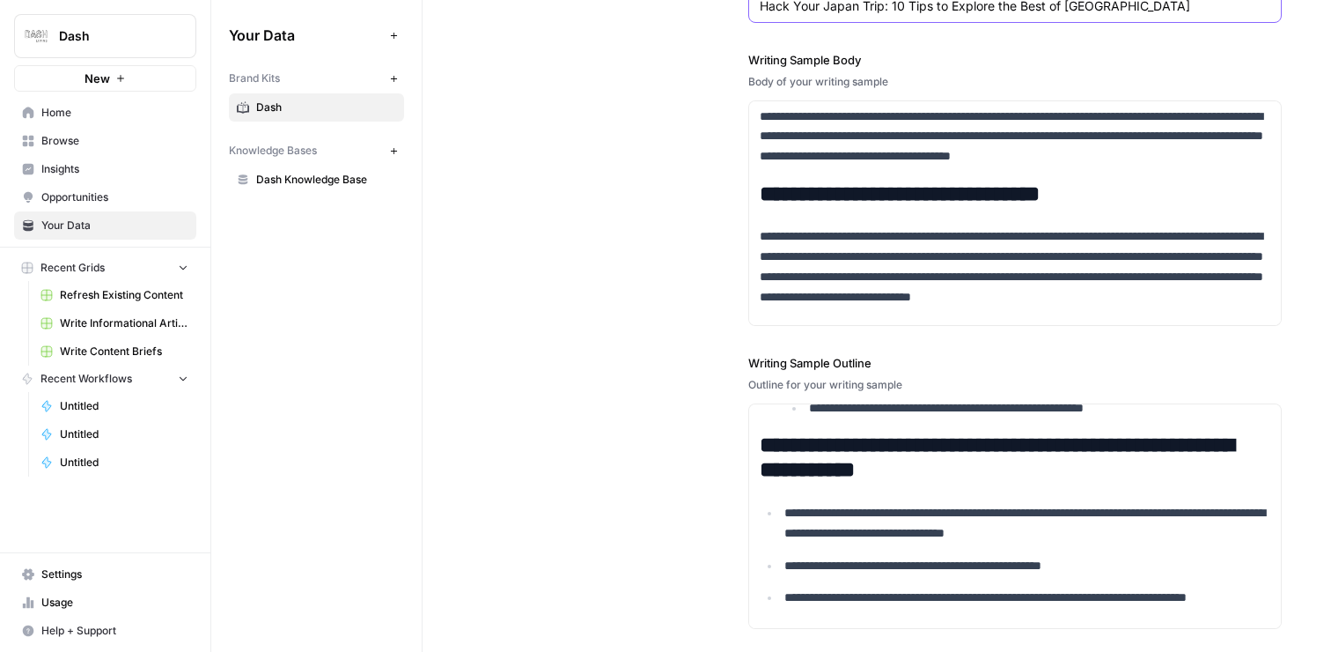
scroll to position [2406, 0]
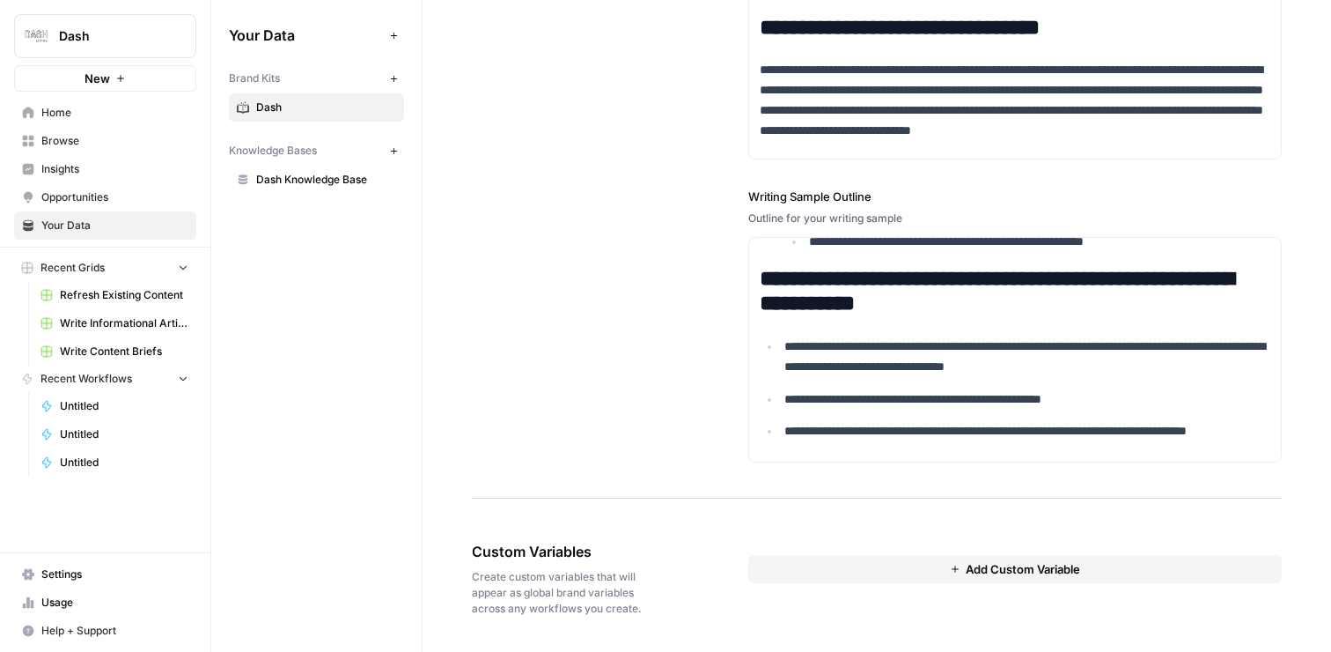
click at [385, 72] on button "New" at bounding box center [393, 78] width 21 height 21
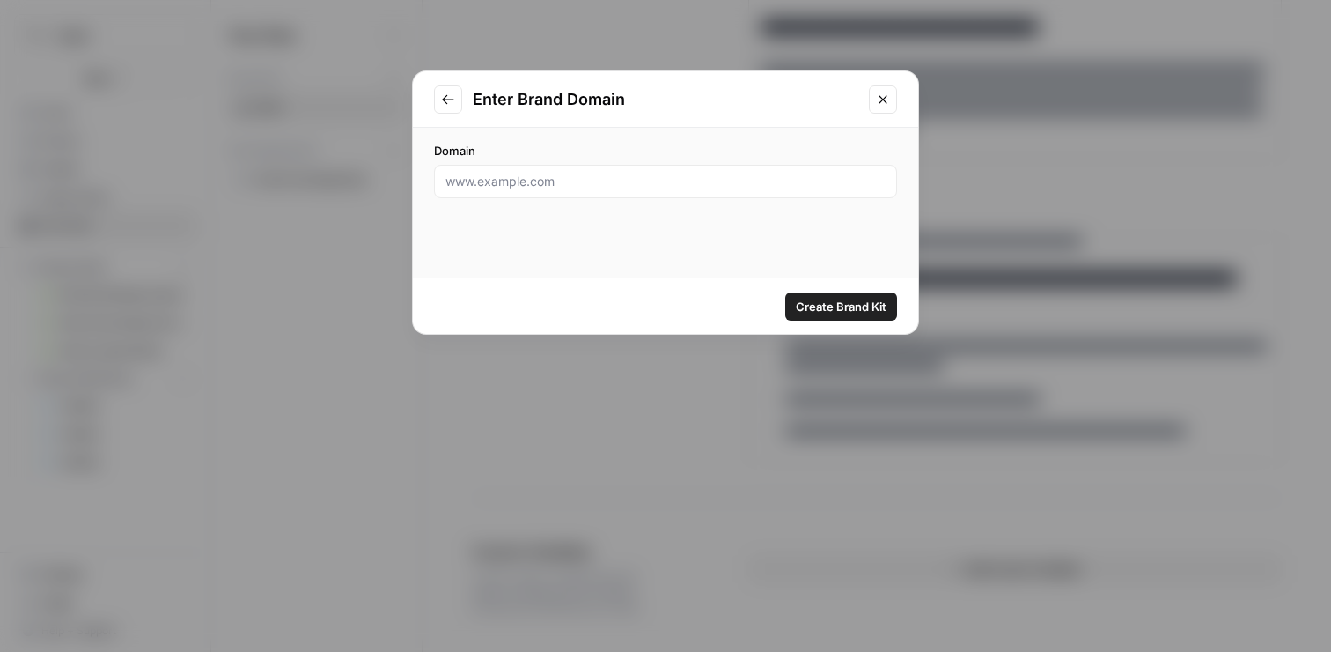
click at [881, 88] on button "Close modal" at bounding box center [883, 99] width 28 height 28
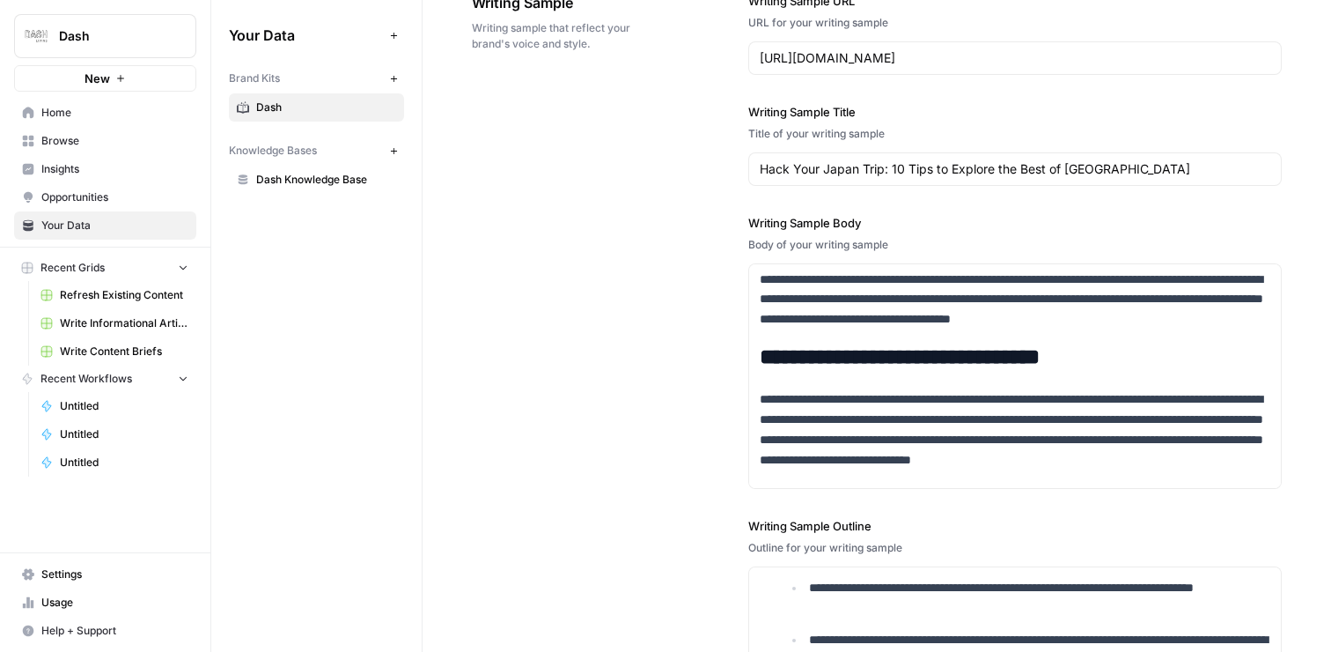
scroll to position [2075, 0]
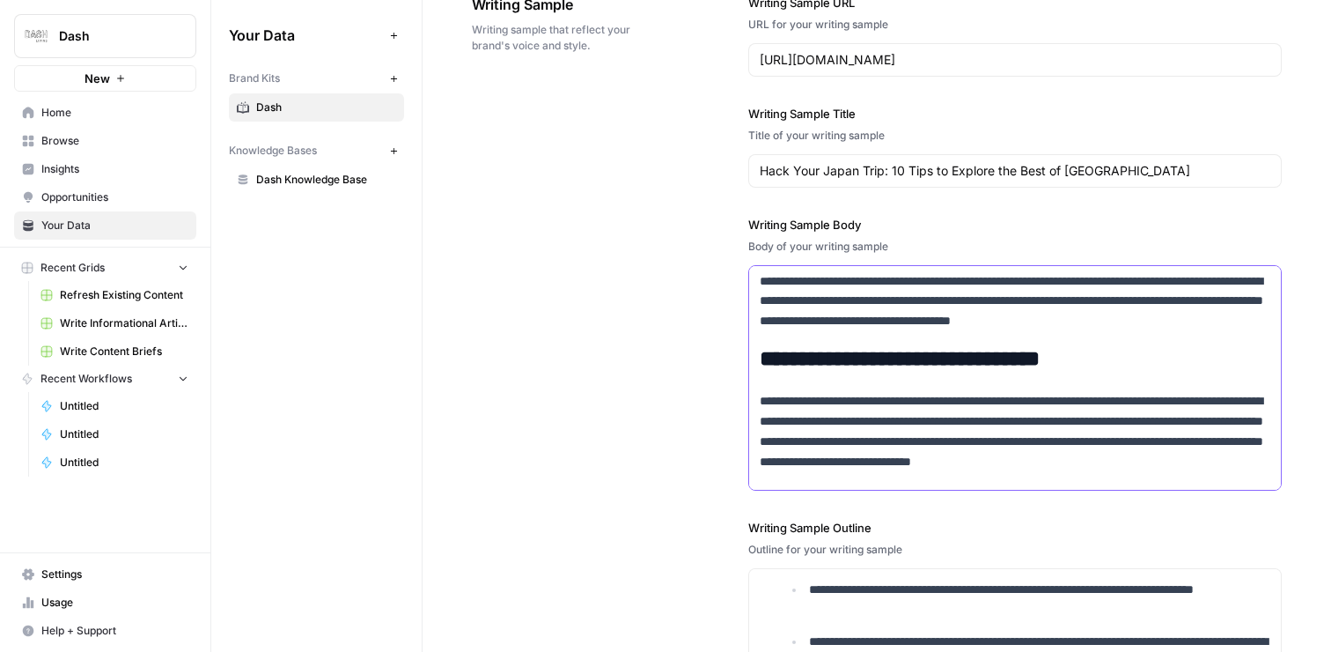
click at [873, 363] on h2 "**********" at bounding box center [1015, 359] width 511 height 25
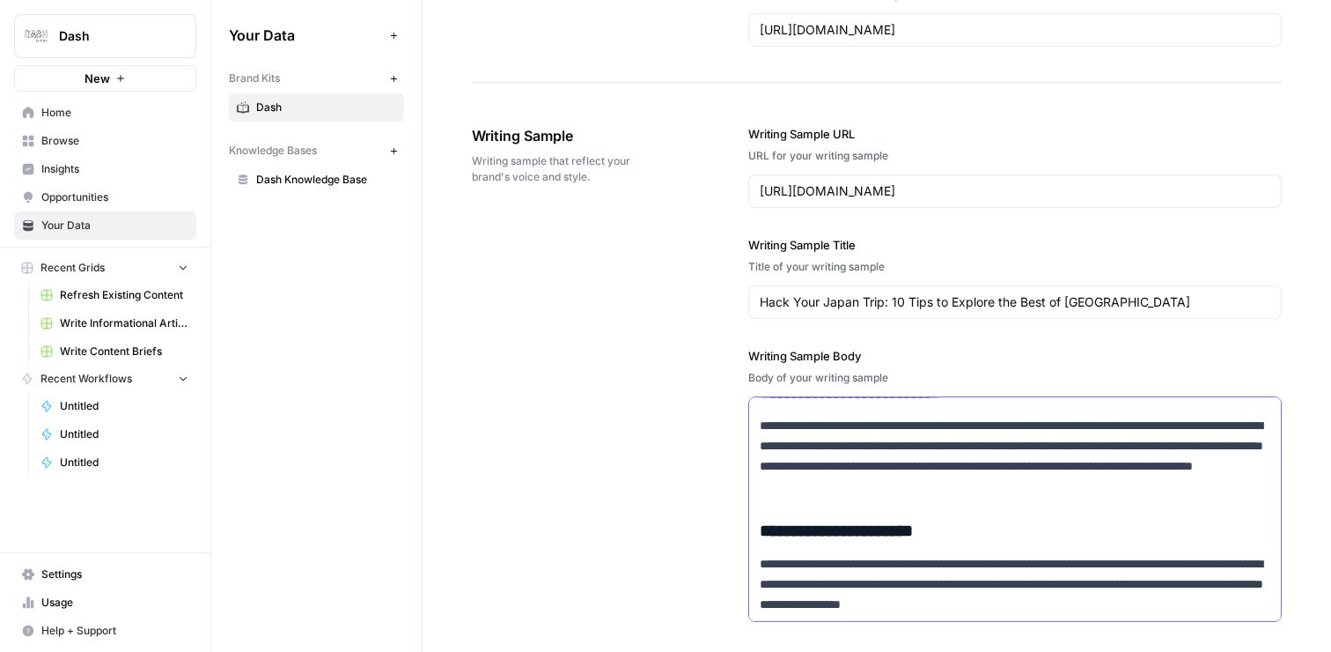
scroll to position [1932, 0]
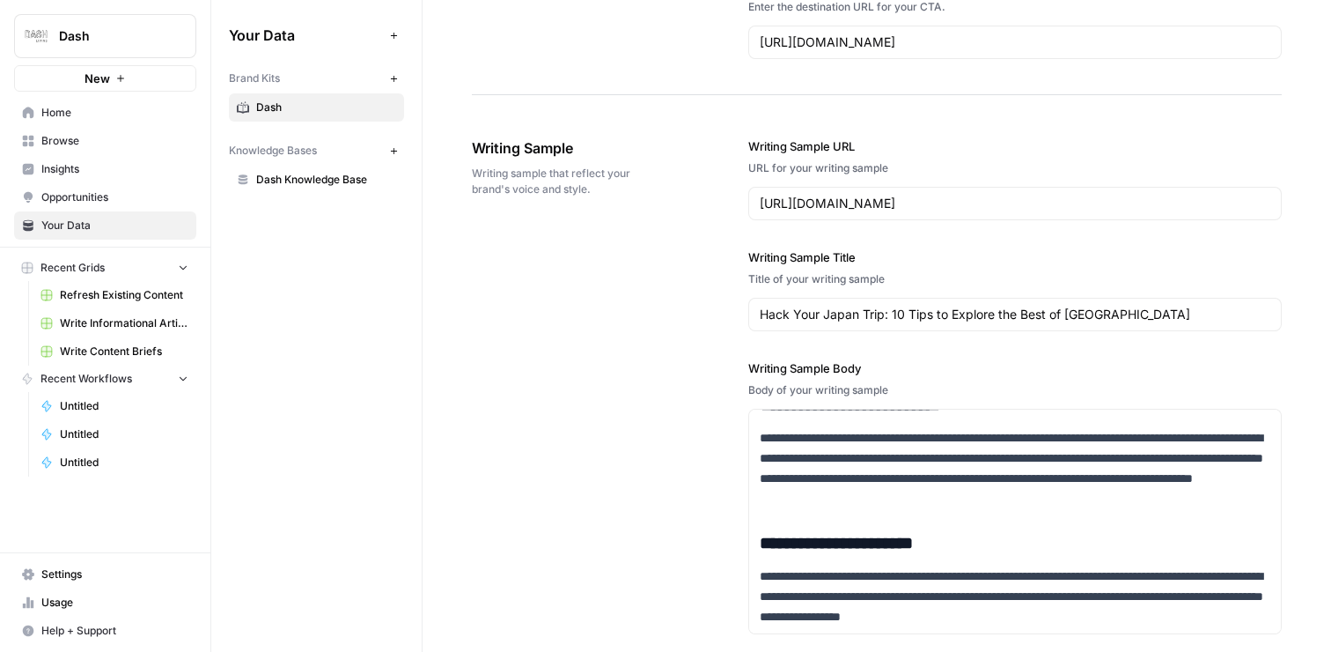
click at [639, 263] on div "**********" at bounding box center [877, 537] width 810 height 871
click at [285, 188] on link "Dash Knowledge Base" at bounding box center [316, 180] width 175 height 28
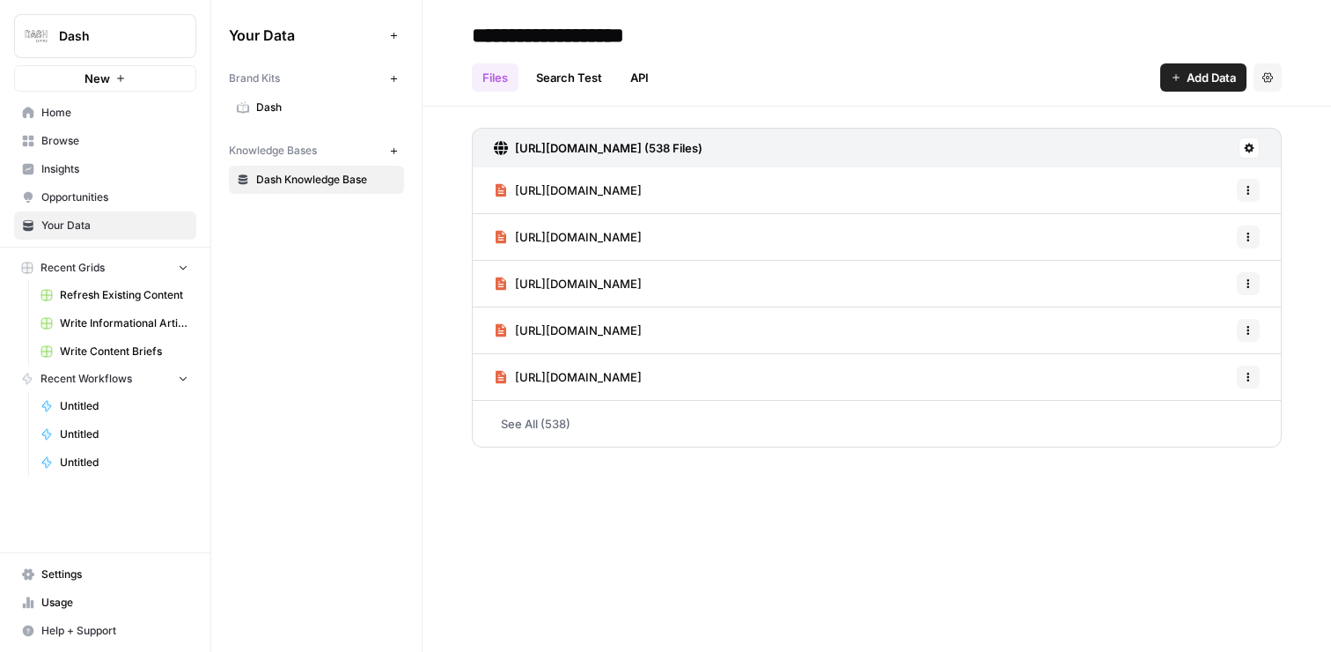
click at [559, 425] on link "See All (538)" at bounding box center [877, 424] width 810 height 46
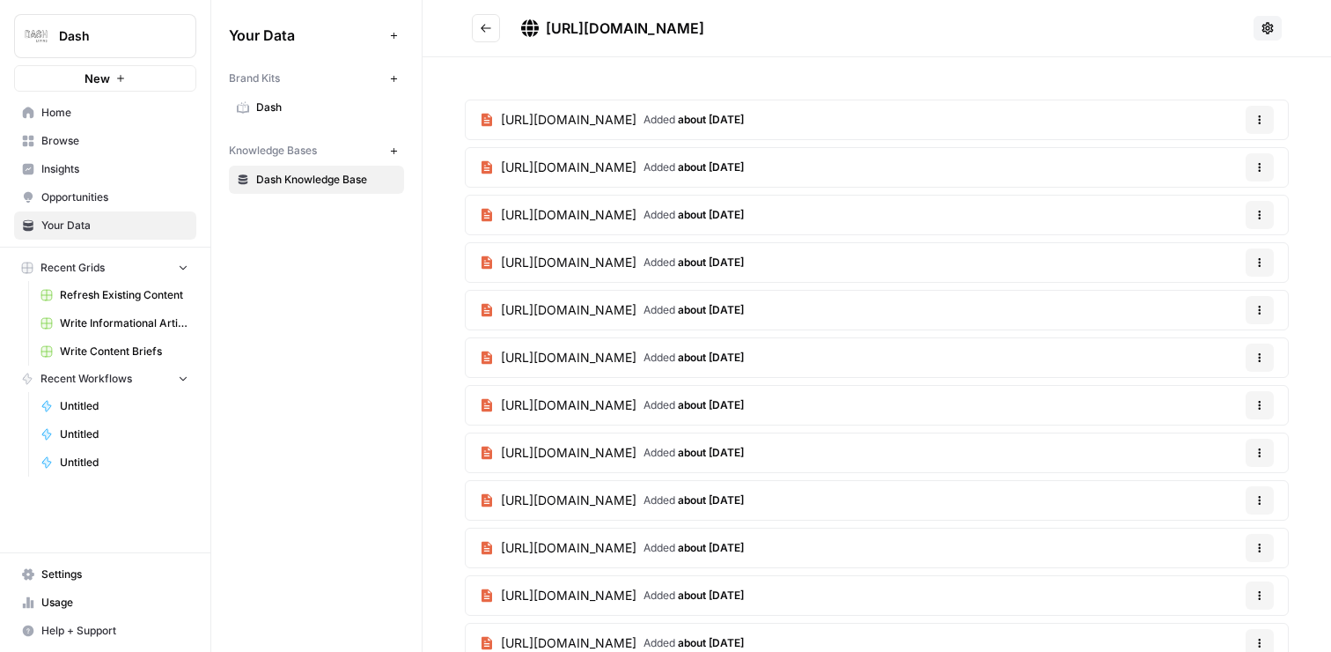
click at [485, 29] on icon "Go back" at bounding box center [486, 28] width 12 height 12
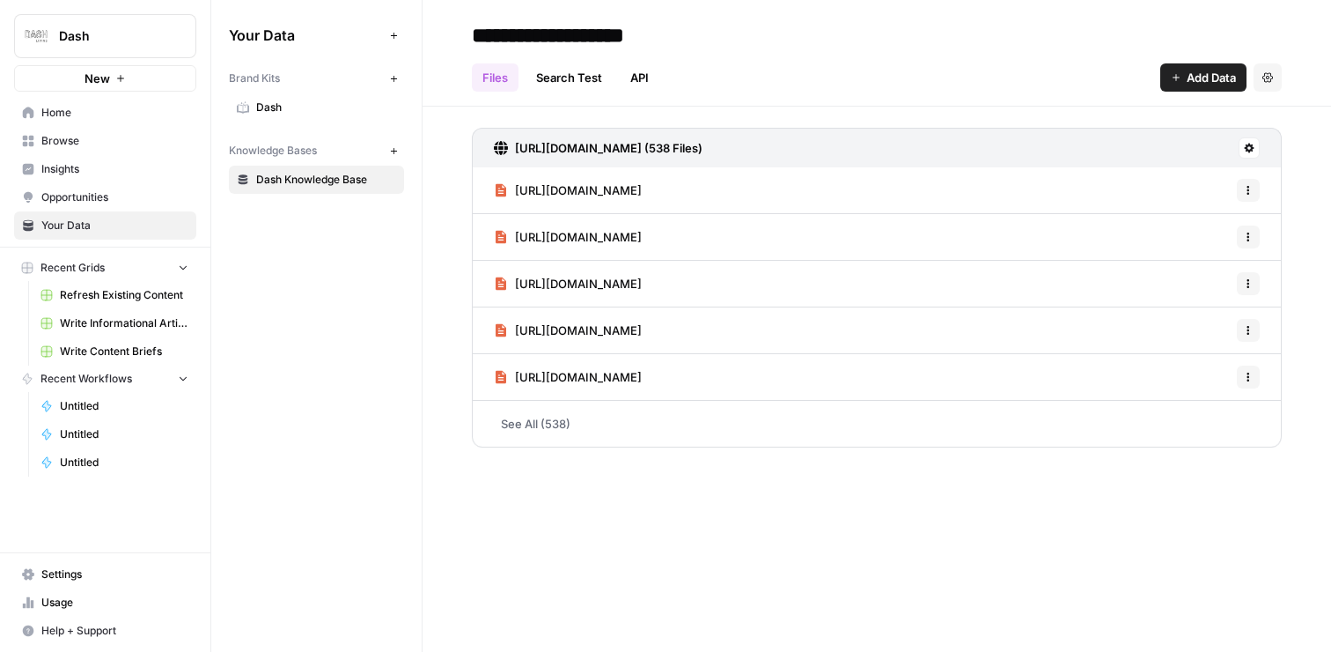
click at [667, 32] on input "**********" at bounding box center [606, 35] width 282 height 35
drag, startPoint x: 707, startPoint y: 38, endPoint x: 596, endPoint y: 28, distance: 111.4
click at [596, 28] on input "**********" at bounding box center [606, 35] width 282 height 35
click at [721, 33] on input "**********" at bounding box center [606, 35] width 282 height 35
type input "**********"
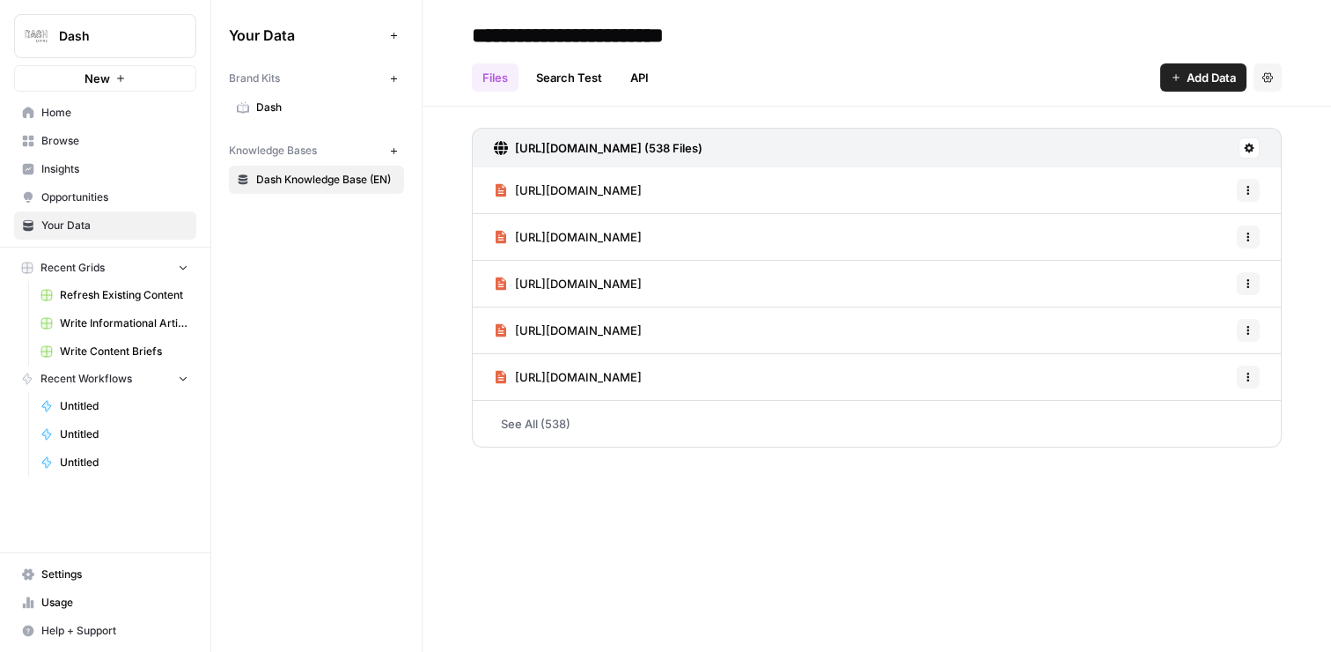
click at [315, 283] on div "Your Data Add Data Brand Kits New Dash Knowledge Bases New Dash Knowledge Base …" at bounding box center [316, 326] width 210 height 652
click at [394, 146] on icon "button" at bounding box center [394, 151] width 10 height 10
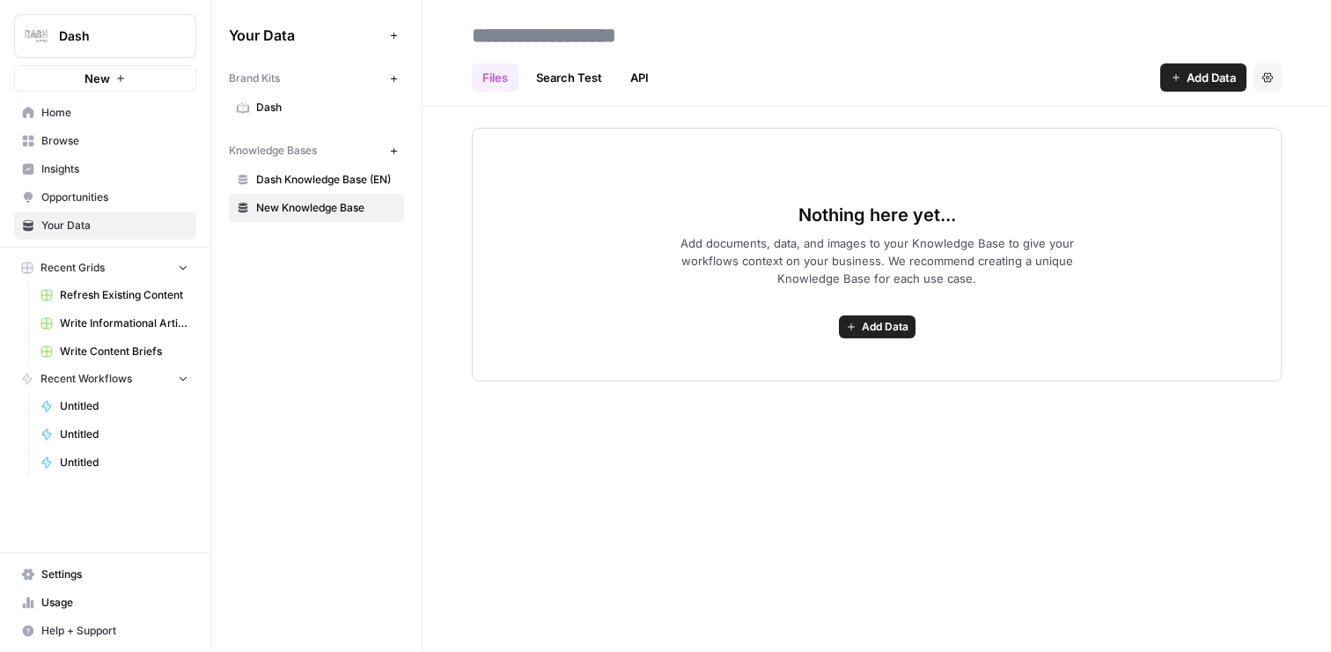
click at [890, 332] on span "Add Data" at bounding box center [885, 327] width 47 height 16
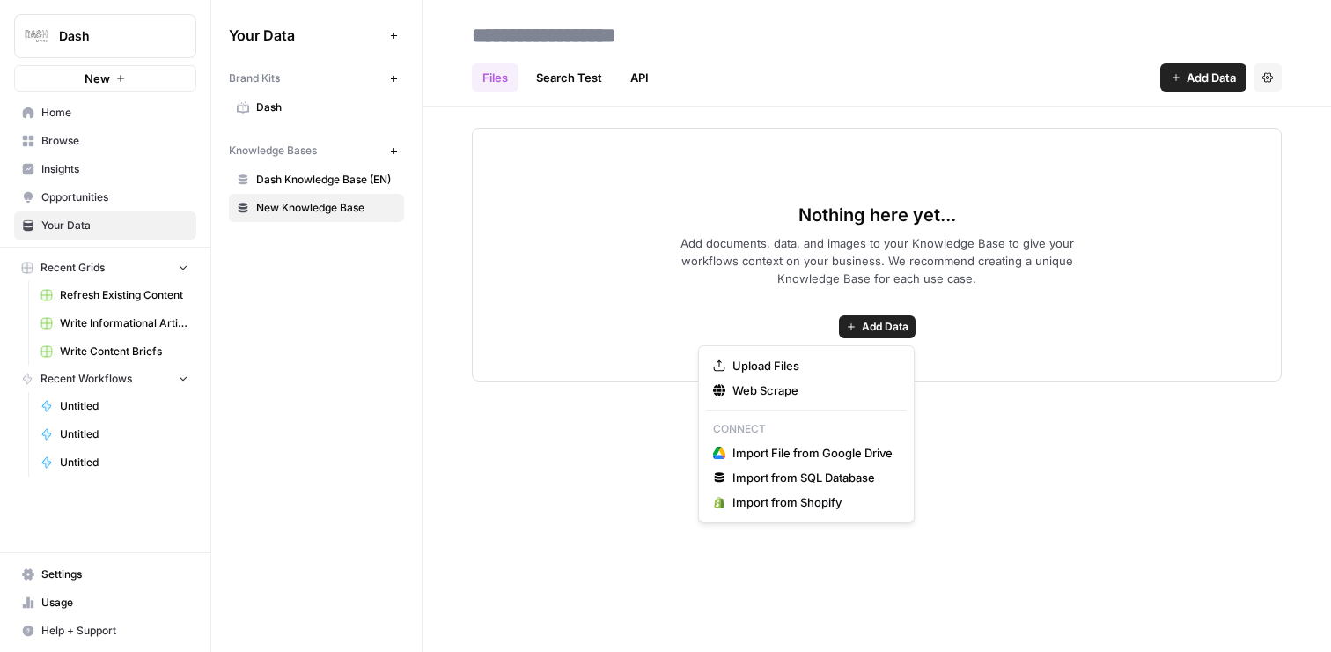
click at [1087, 214] on div "Nothing here yet... Add documents, data, and images to your Knowledge Base to g…" at bounding box center [877, 255] width 810 height 254
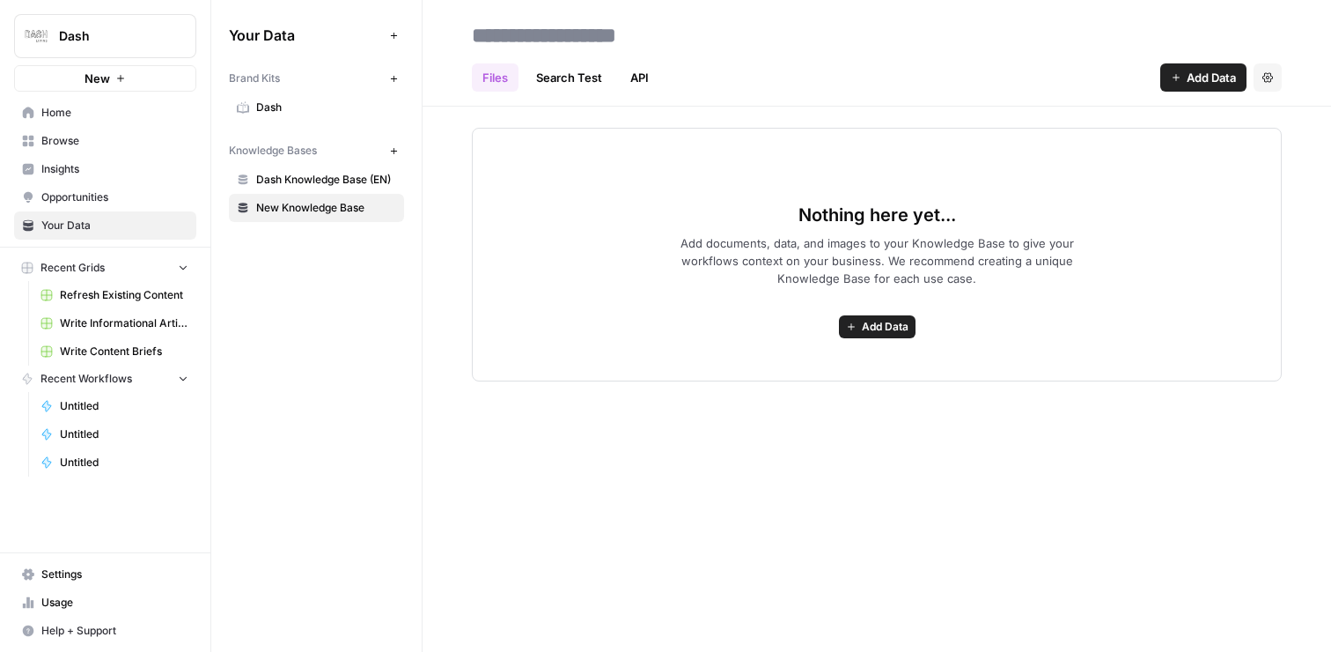
click at [1209, 77] on span "Add Data" at bounding box center [1211, 78] width 49 height 18
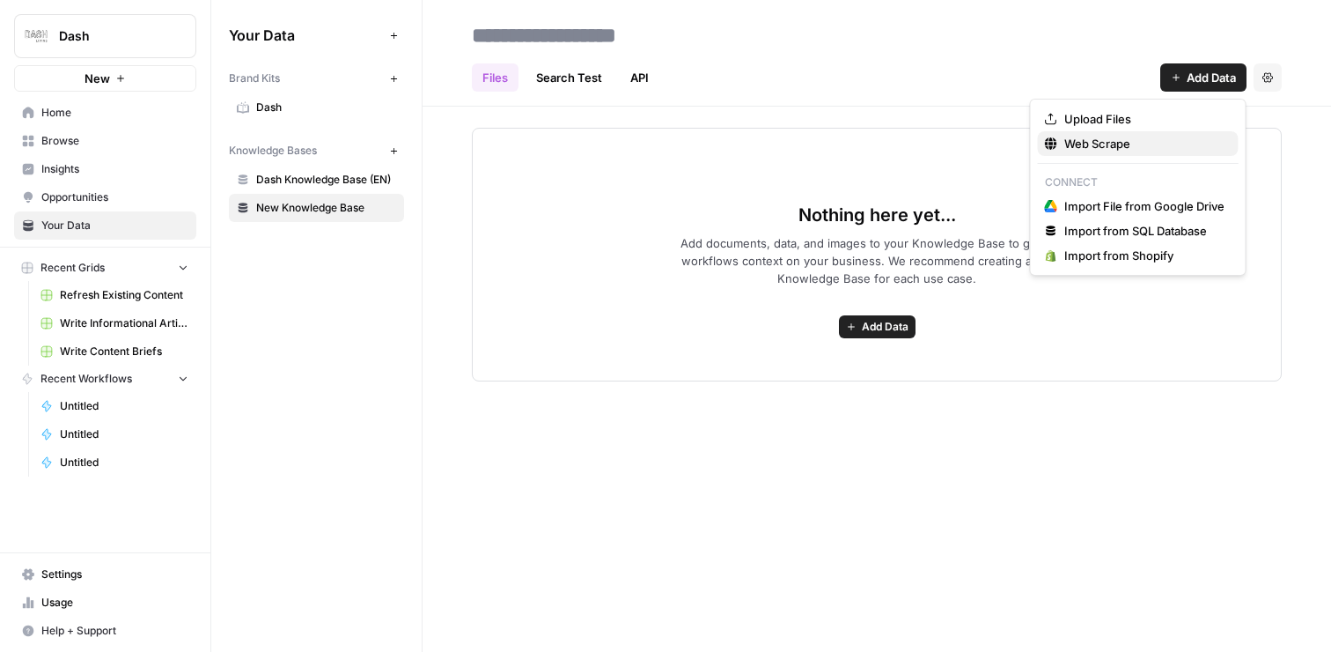
click at [1146, 148] on span "Web Scrape" at bounding box center [1145, 144] width 160 height 18
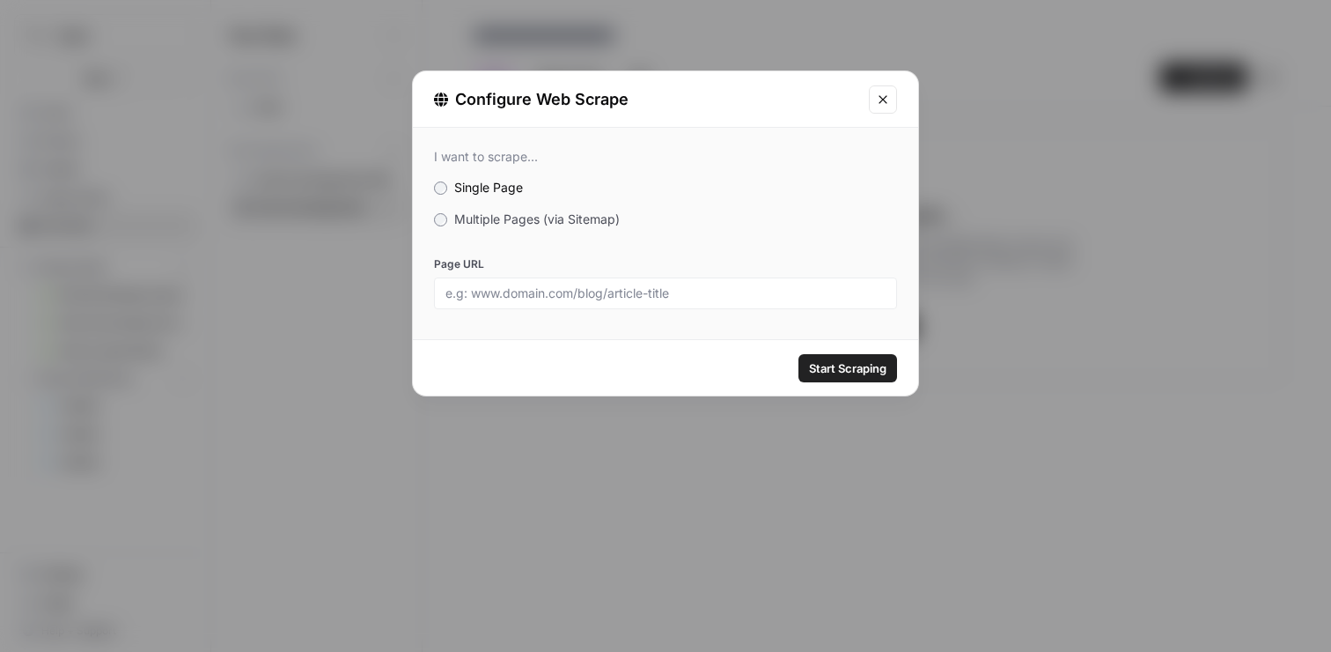
click at [540, 223] on span "Multiple Pages (via Sitemap)" at bounding box center [537, 218] width 166 height 15
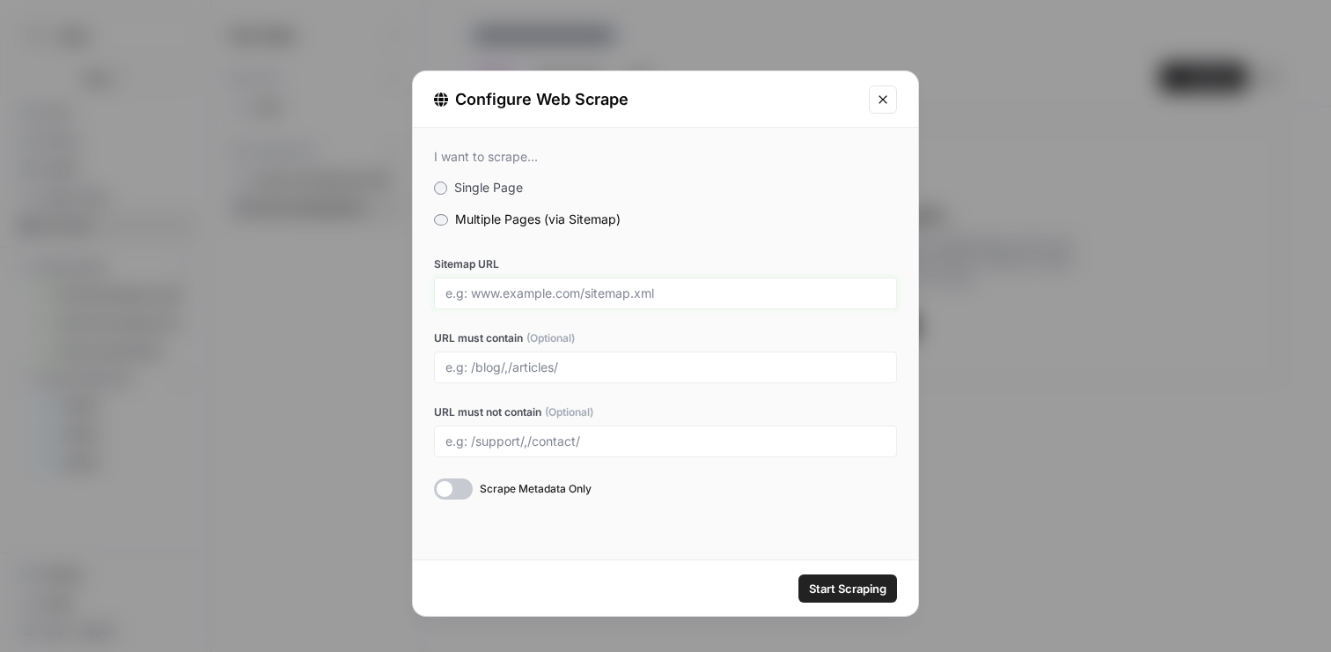
click at [539, 298] on input "Sitemap URL" at bounding box center [666, 293] width 440 height 16
paste input "https://www.dash.co/ja/sitemap.xml.gz"
type input "https://www.dash.co/ja/sitemap.xml.gz"
click at [741, 265] on label "Sitemap URL" at bounding box center [665, 264] width 463 height 16
click at [741, 285] on input "https://www.dash.co/ja/sitemap.xml.gz" at bounding box center [666, 293] width 440 height 16
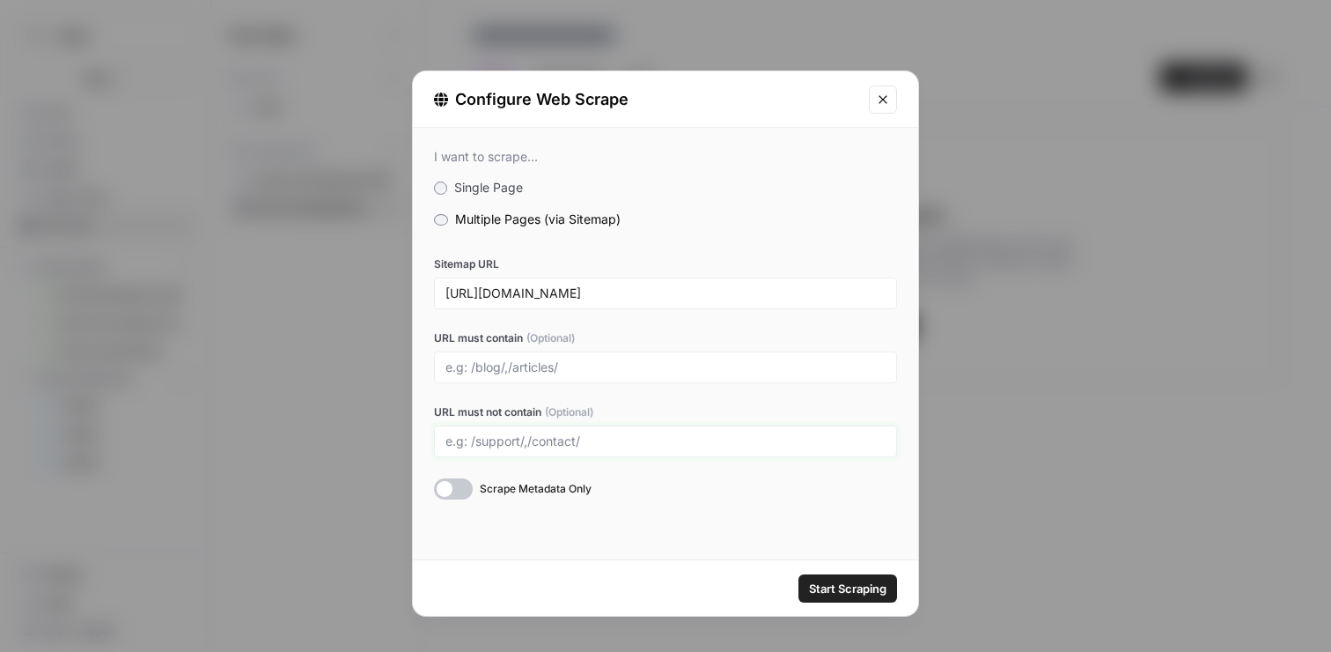
click at [738, 447] on input "URL must not contain (Optional)" at bounding box center [666, 441] width 440 height 16
type input "perk"
click at [851, 582] on span "Start Scraping" at bounding box center [847, 588] width 77 height 18
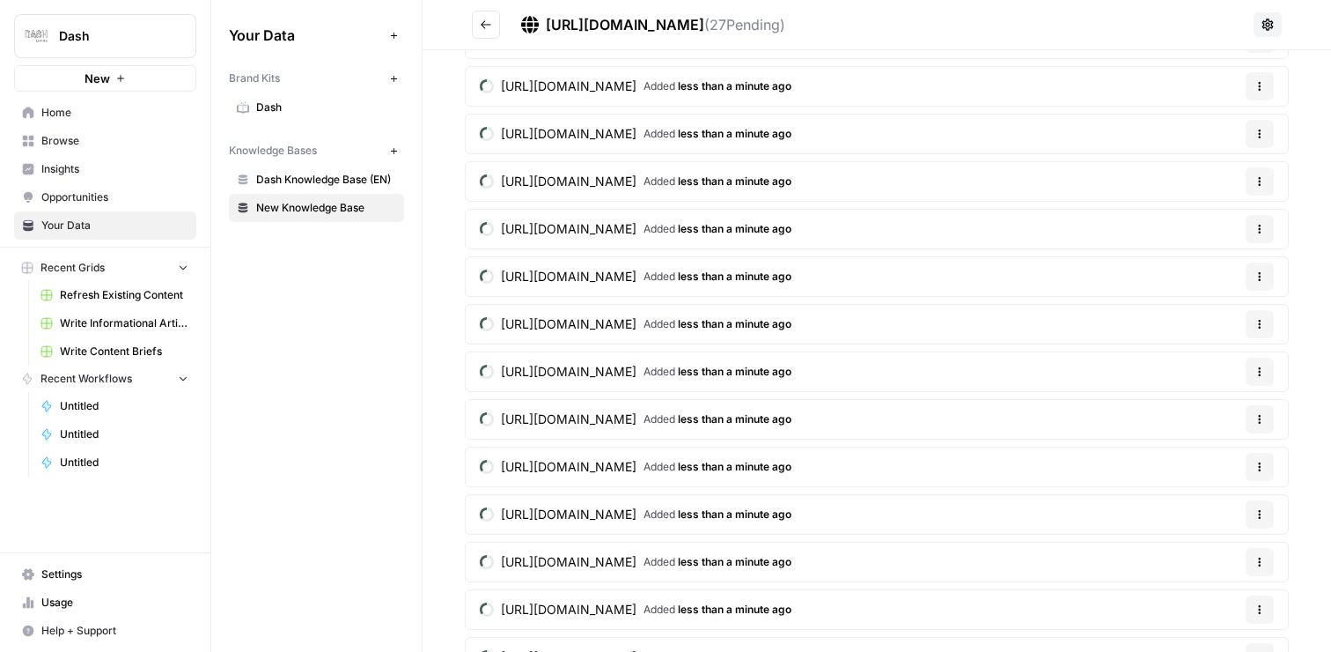
scroll to position [137, 0]
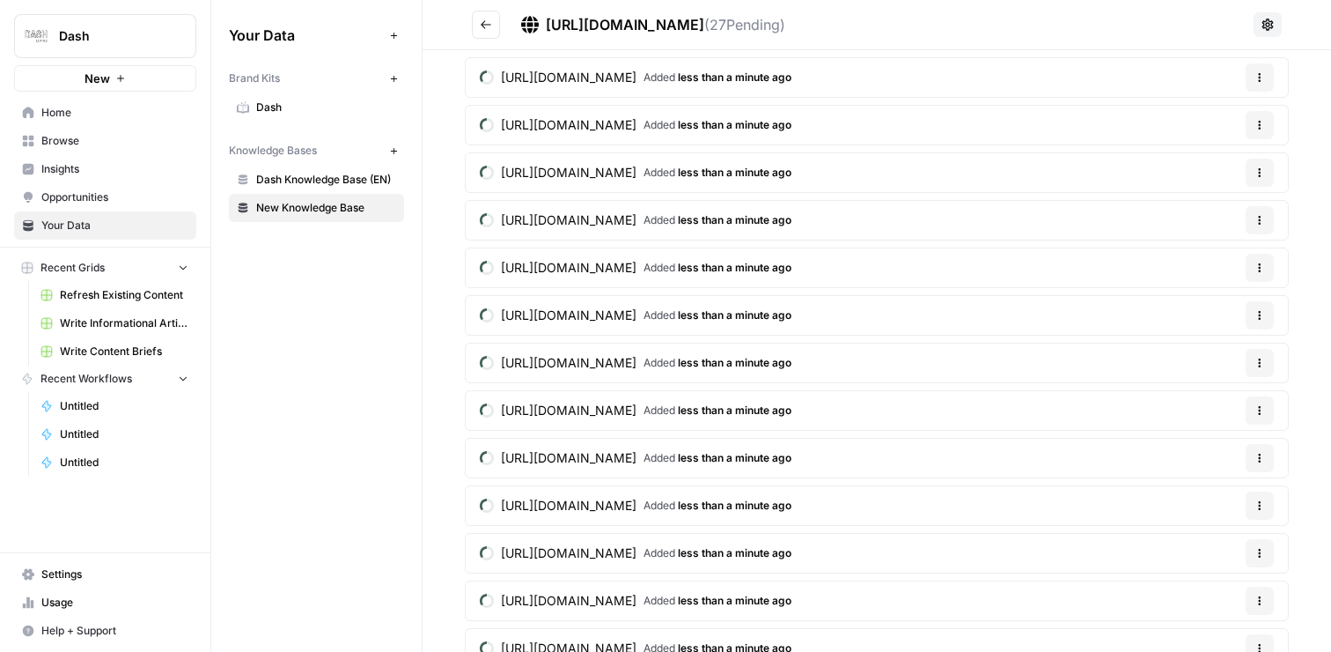
click at [321, 189] on link "Dash Knowledge Base (EN)" at bounding box center [316, 180] width 175 height 28
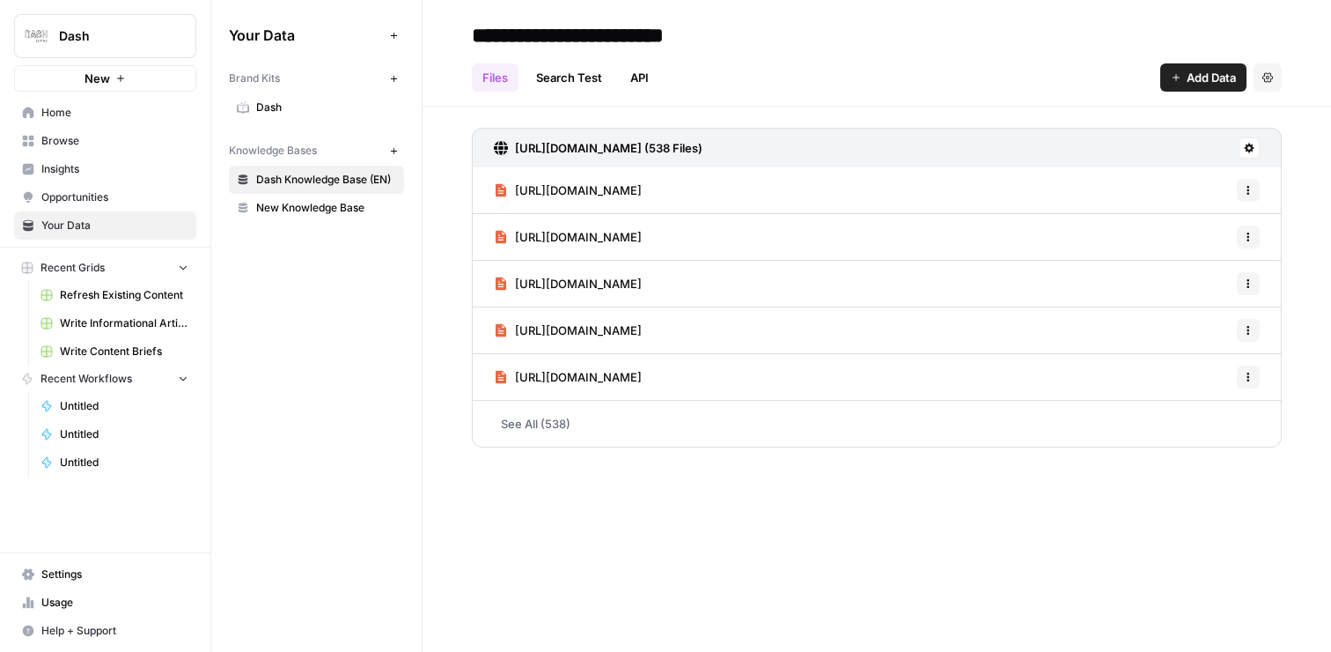
click at [675, 38] on input "**********" at bounding box center [612, 35] width 294 height 35
click at [315, 206] on span "New Knowledge Base" at bounding box center [326, 208] width 140 height 16
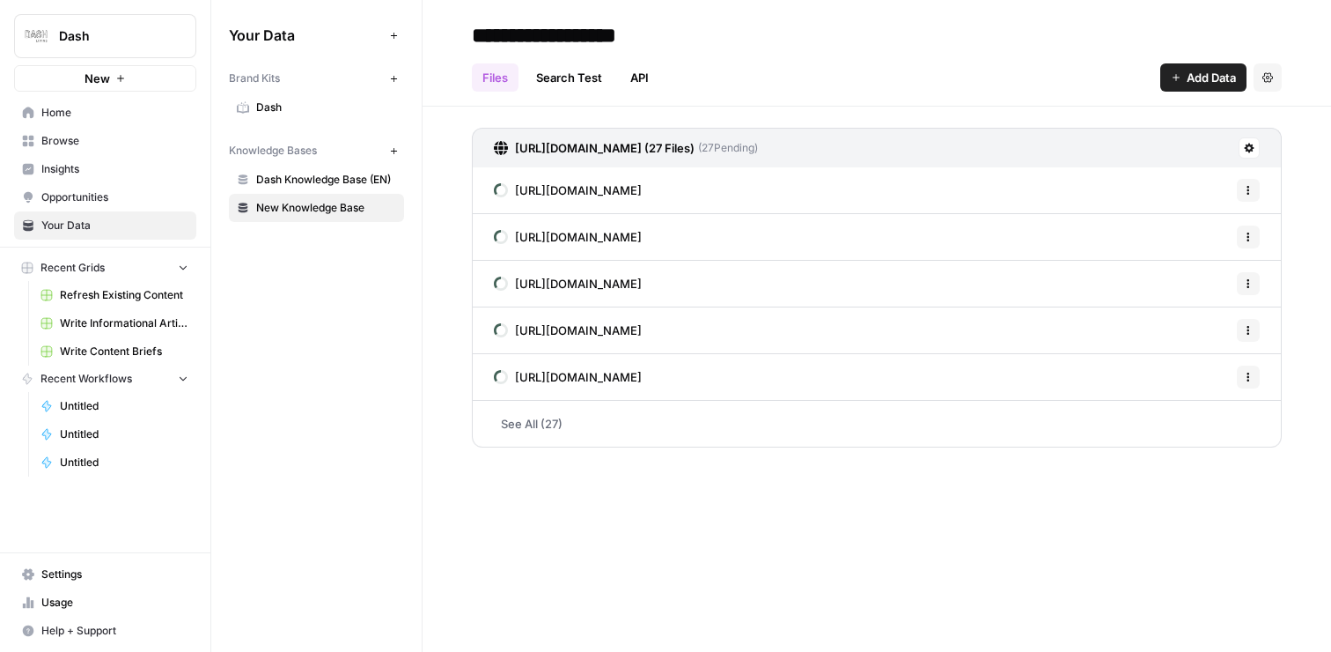
click at [597, 48] on input "**********" at bounding box center [606, 35] width 282 height 35
paste input "******"
type input "**********"
click at [297, 116] on link "Dash" at bounding box center [316, 107] width 175 height 28
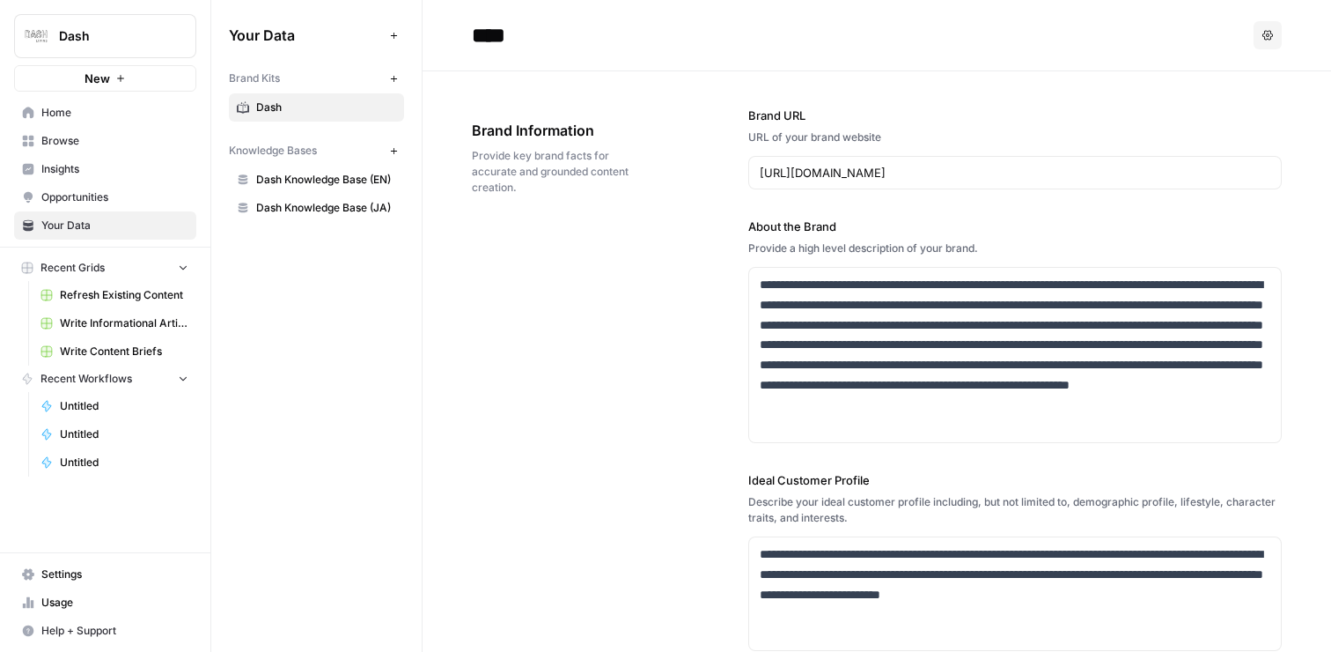
click at [515, 33] on input "****" at bounding box center [606, 35] width 282 height 35
click at [549, 35] on input "****" at bounding box center [606, 35] width 282 height 35
type input "*********"
click at [946, 179] on input "https://www.dash.co/en/tokyo" at bounding box center [1015, 173] width 511 height 18
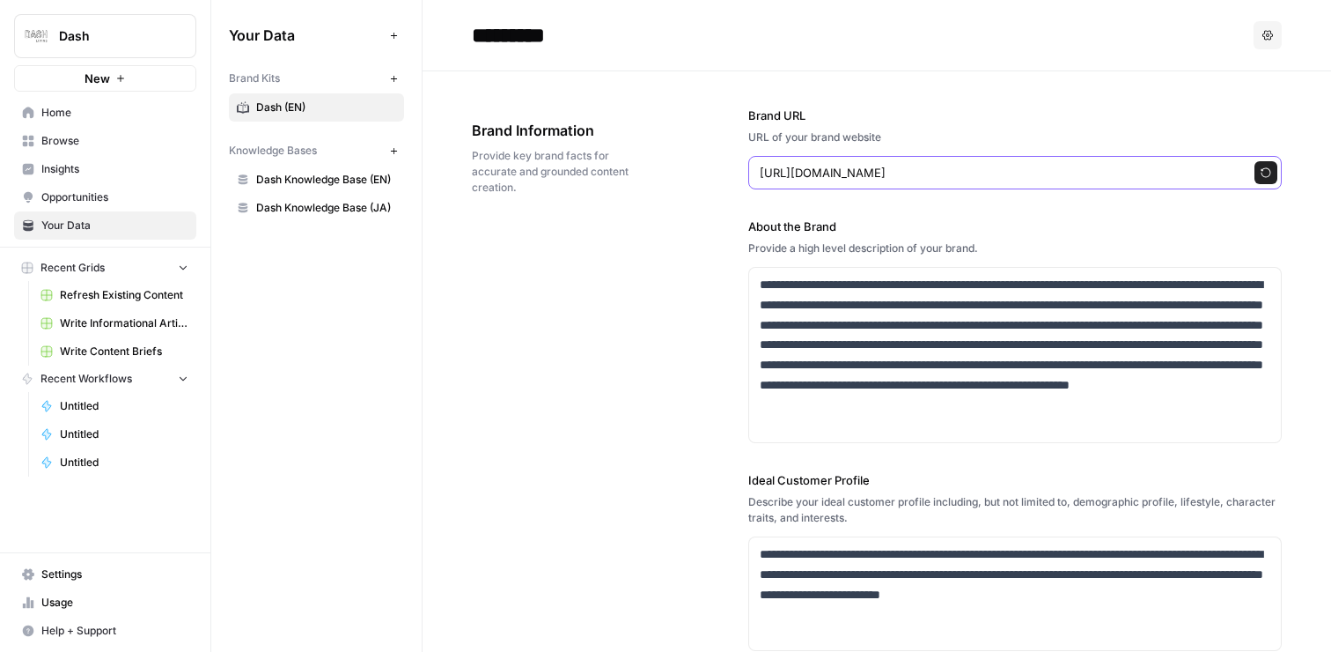
type input "https://www.dash.co/en/"
click at [1265, 173] on icon "button" at bounding box center [1266, 172] width 11 height 11
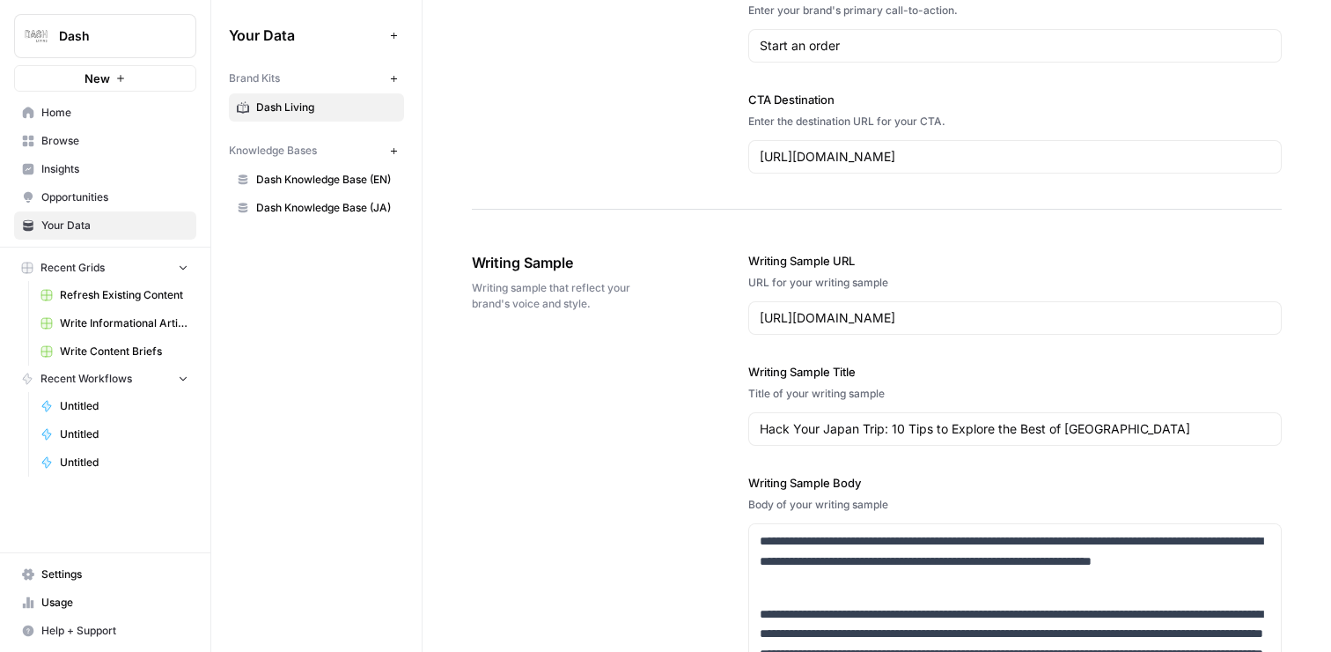
scroll to position [1828, 0]
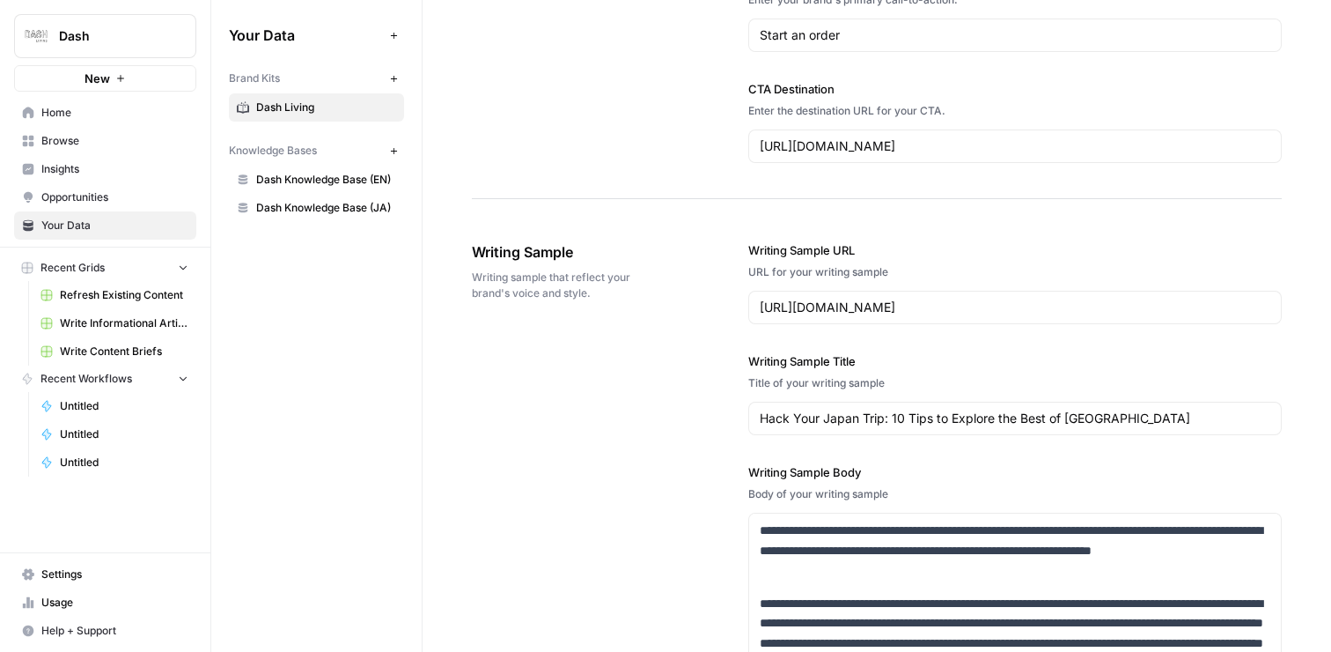
click at [1014, 156] on div "https://www.dash.co/en/japan" at bounding box center [1015, 145] width 534 height 33
type input "https://www.dash.co/en/"
click at [961, 233] on div "**********" at bounding box center [1015, 641] width 534 height 870
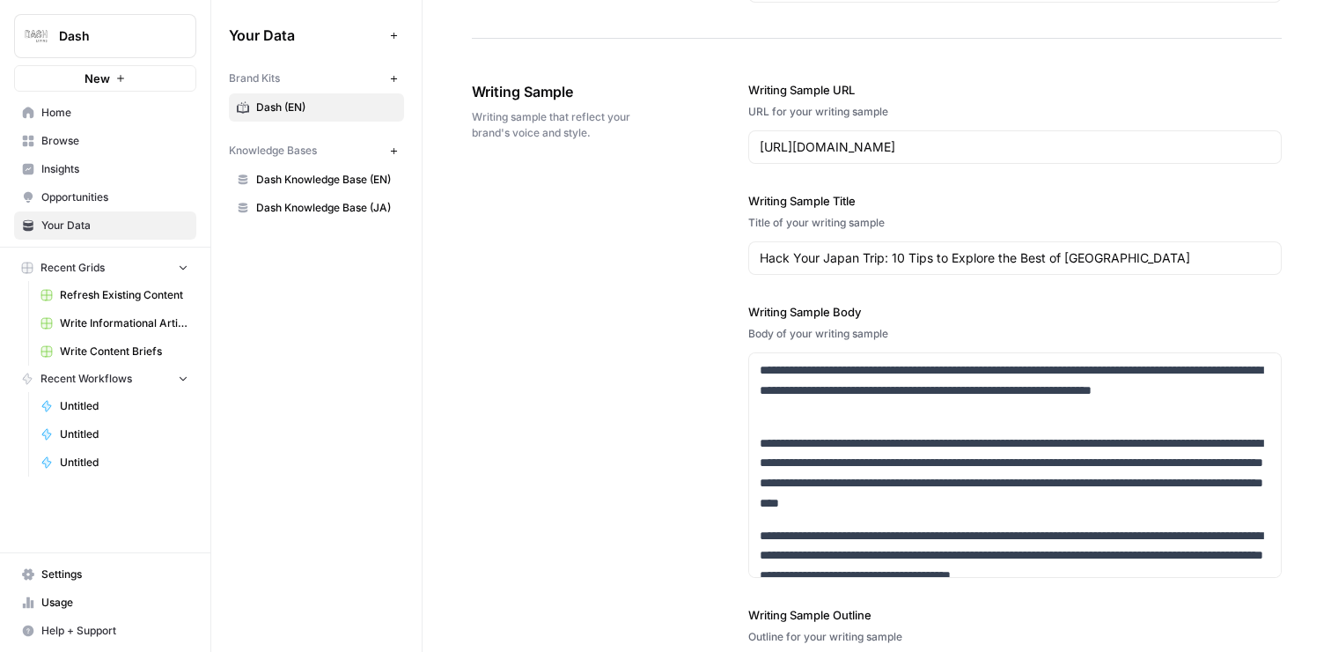
scroll to position [1999, 0]
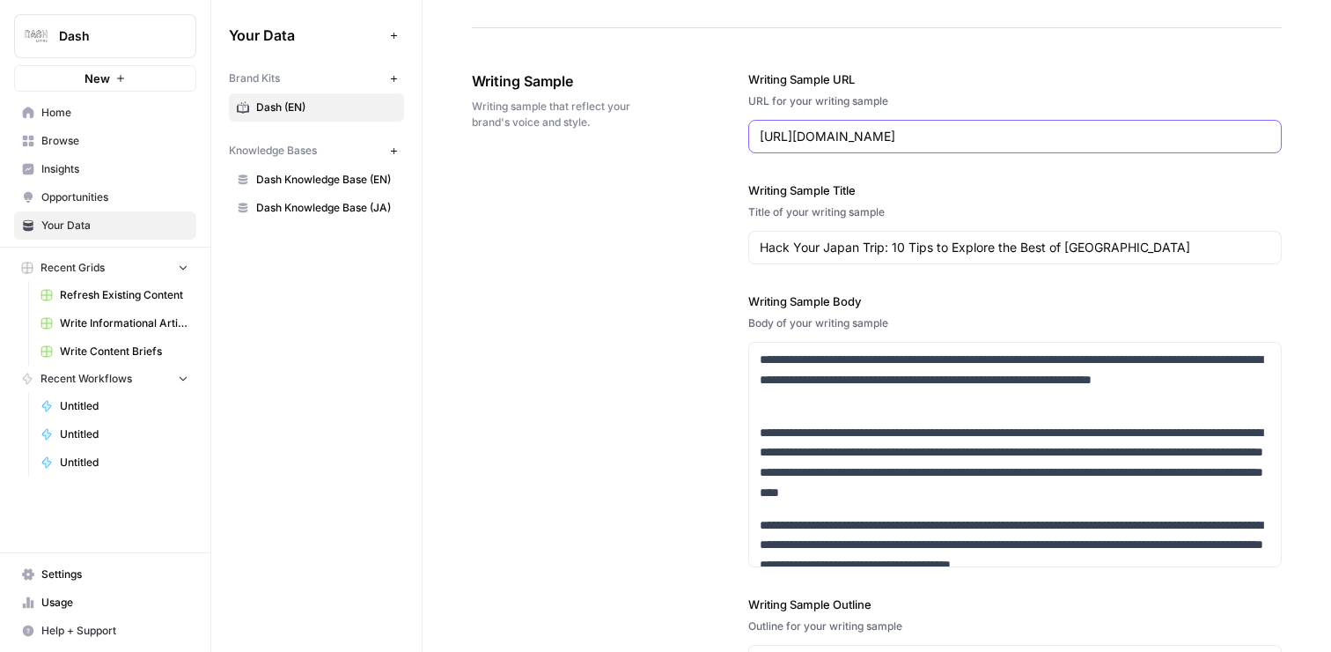
click at [1011, 129] on input "https://www.dash.co/en/blog/ten-tips-to-explore-the-best-of-japan" at bounding box center [1015, 137] width 511 height 18
paste input "10-most-delicious-dim-sum-to-try"
type input "https://www.dash.co/en/blog/10-most-delicious-dim-sum-to-try"
click at [634, 258] on div "**********" at bounding box center [877, 470] width 810 height 871
click at [882, 249] on input "Hack Your Japan Trip: 10 Tips to Explore the Best of Japan" at bounding box center [1015, 248] width 511 height 18
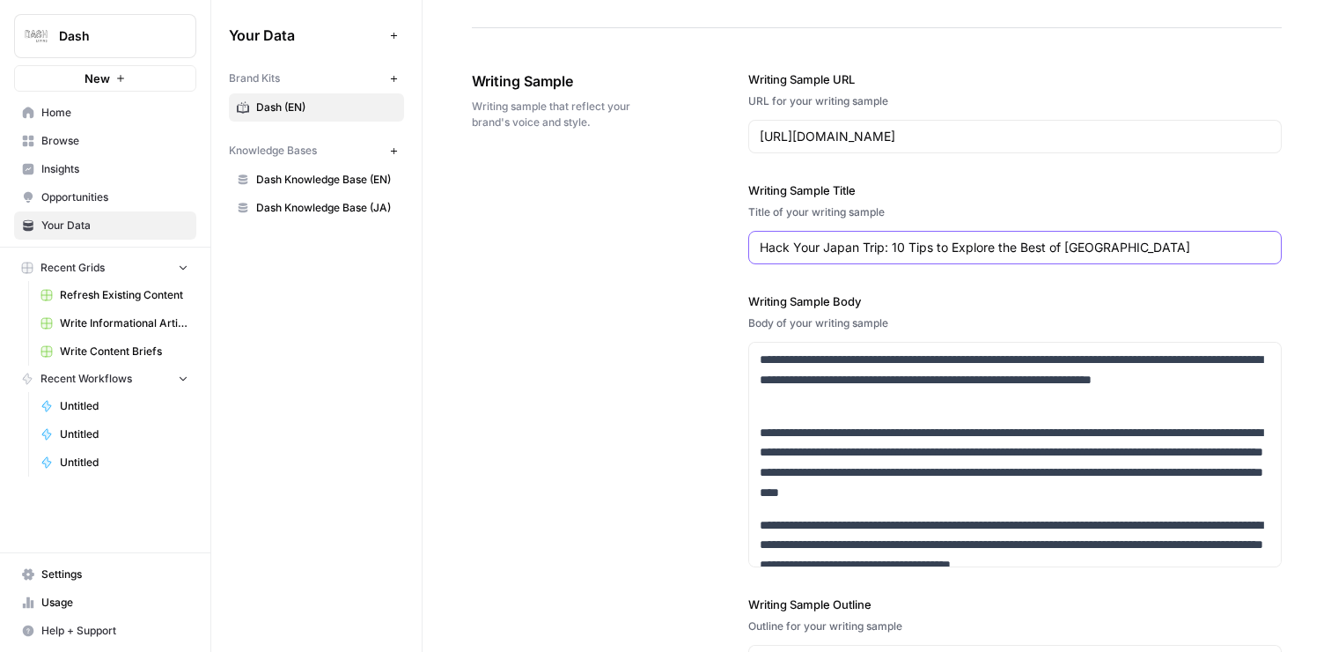
paste input "10 Types of Dim Sum to Try in Hong Kong"
type input "10 Types of Dim Sum to Try in Hong Kong"
click at [589, 303] on div "**********" at bounding box center [877, 470] width 810 height 871
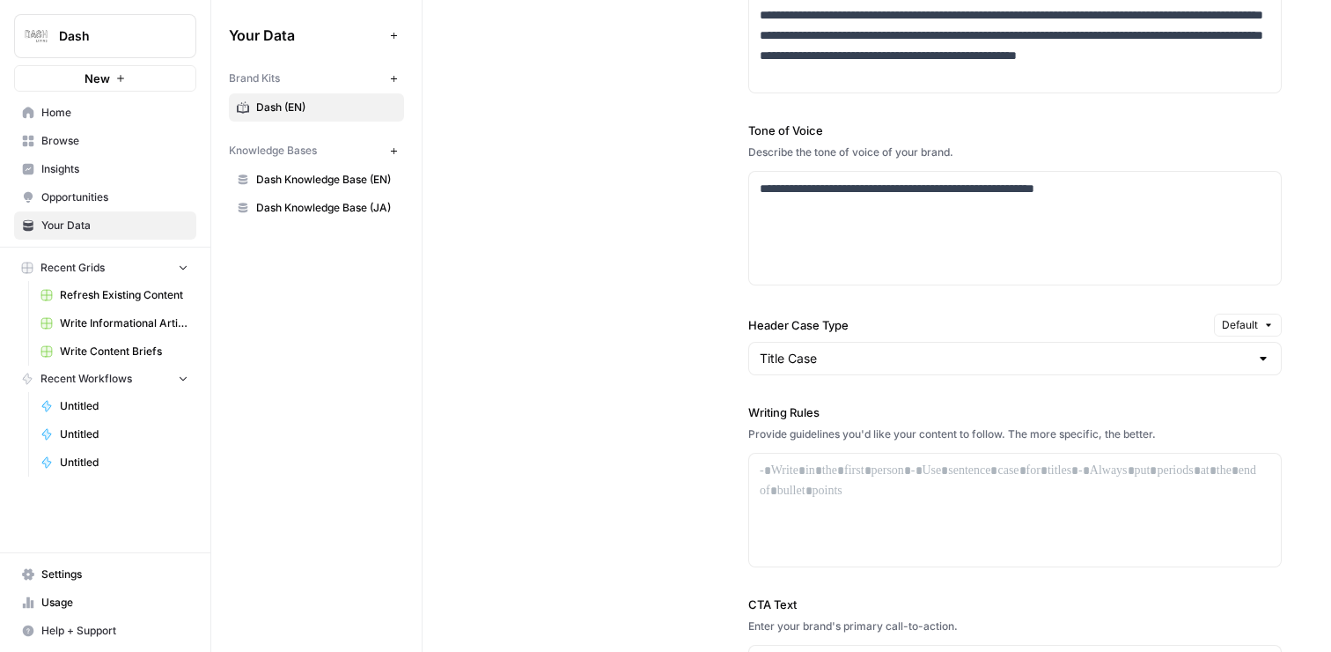
scroll to position [984, 0]
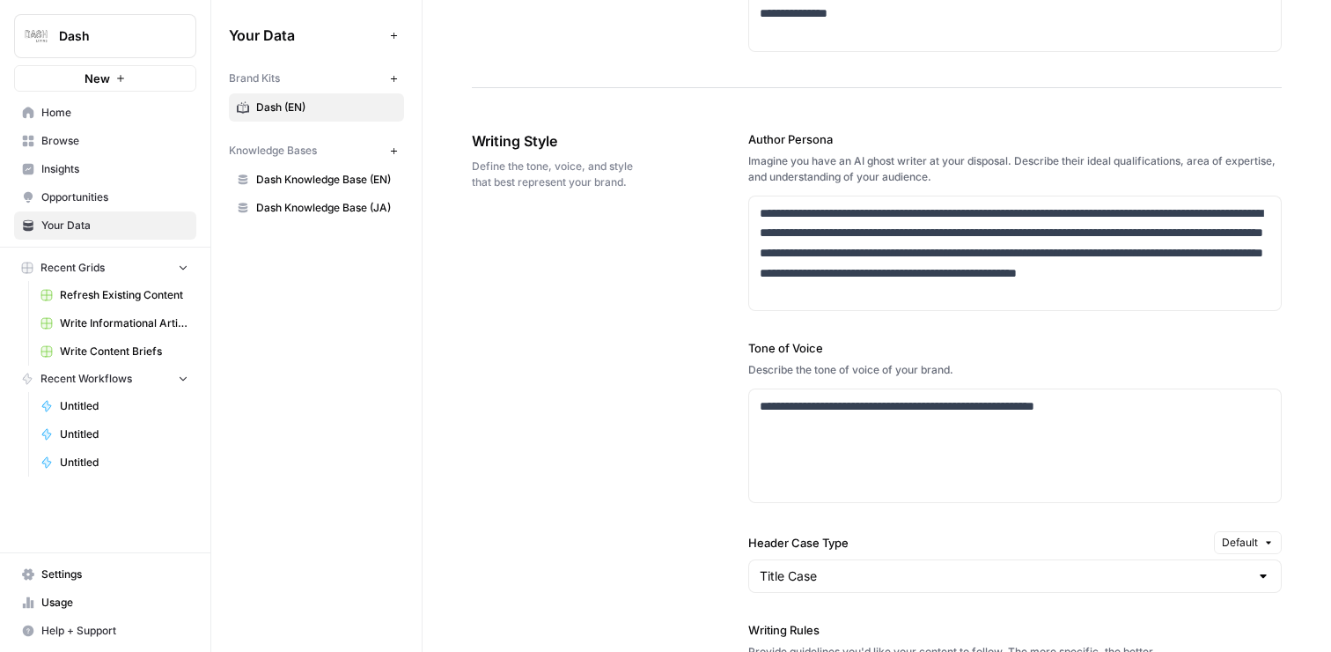
click at [392, 72] on button "New" at bounding box center [393, 78] width 21 height 21
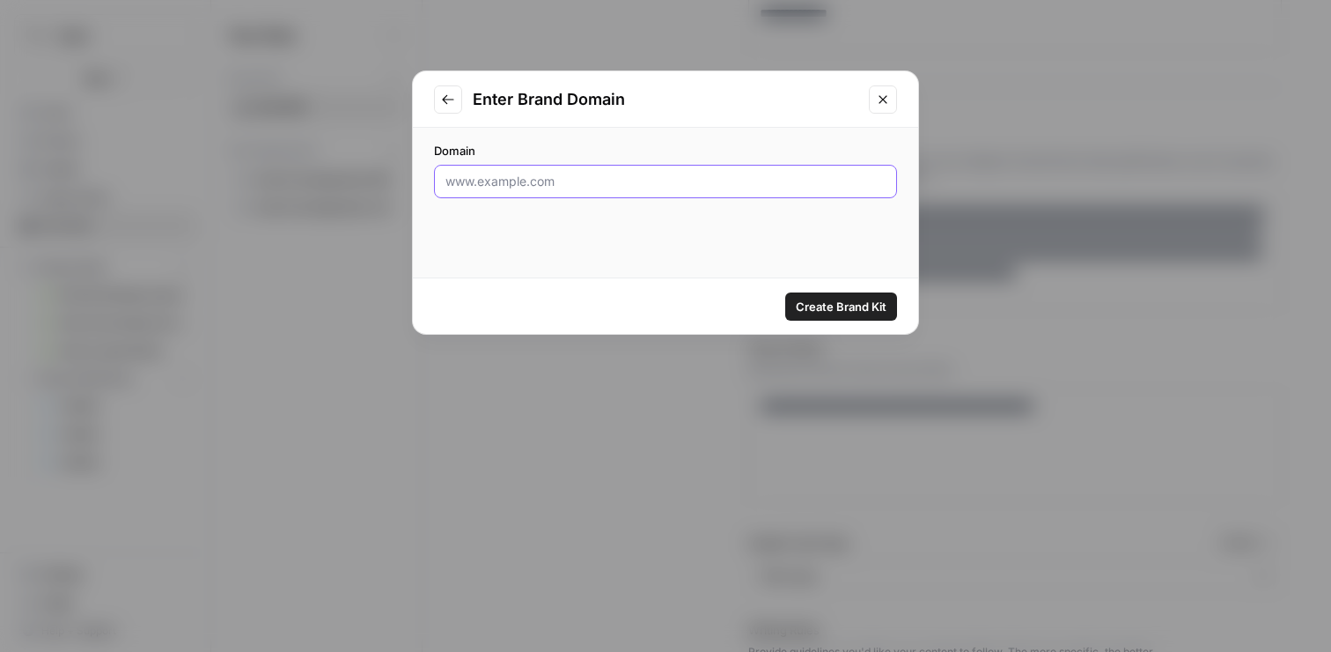
click at [635, 189] on input "Domain" at bounding box center [666, 182] width 440 height 18
paste input "https://www.dash.co/en/japan/tokyo"
type input "https://www.dash.co/en/japan/tokyo"
click at [842, 307] on span "Create Brand Kit" at bounding box center [841, 307] width 91 height 18
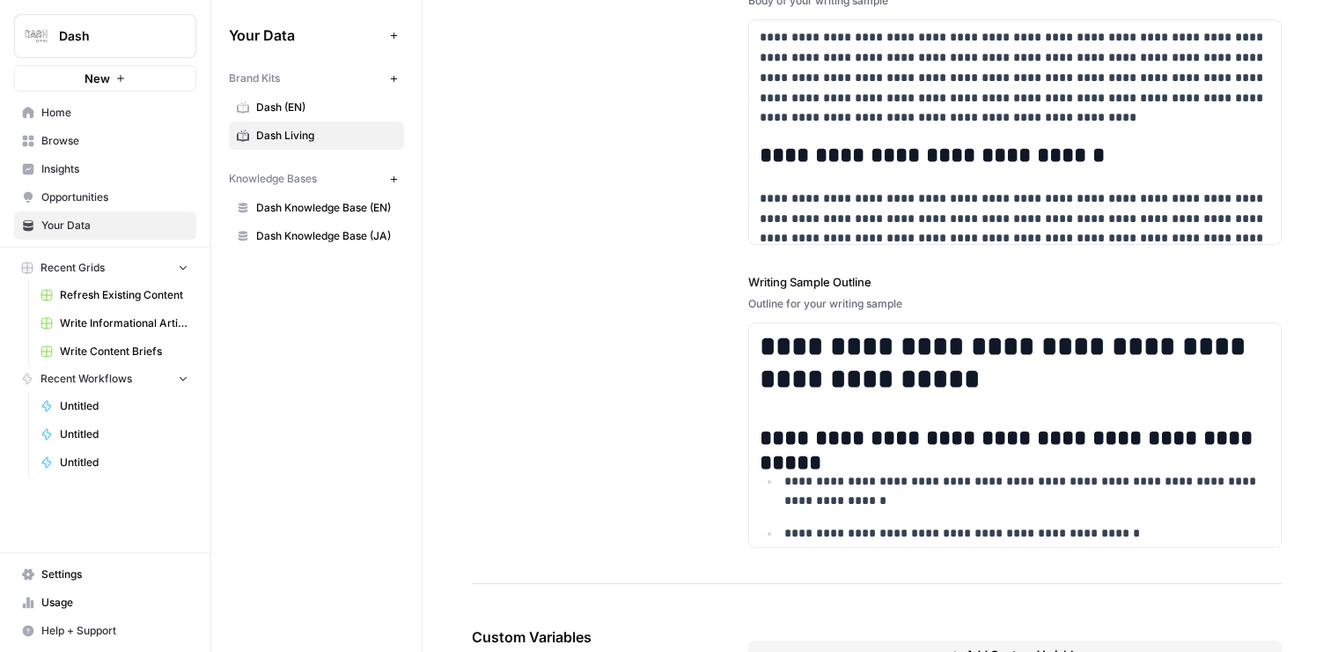
scroll to position [2425, 0]
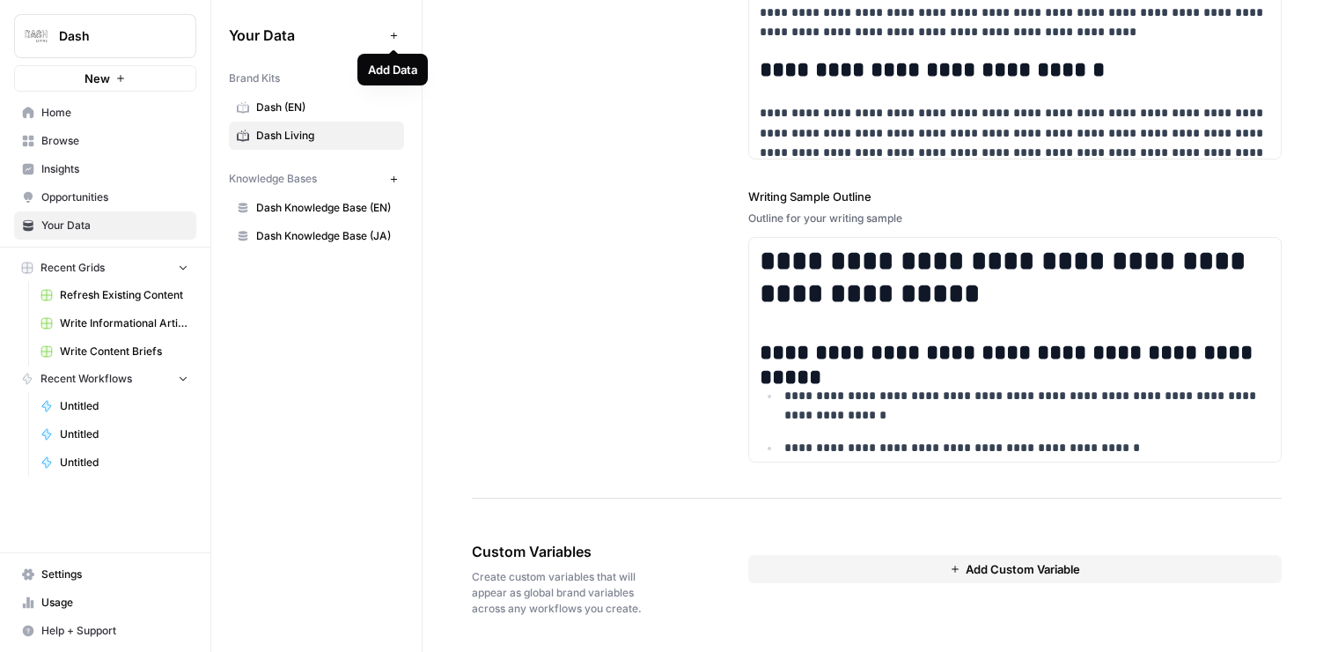
click at [394, 34] on icon "button" at bounding box center [394, 36] width 10 height 10
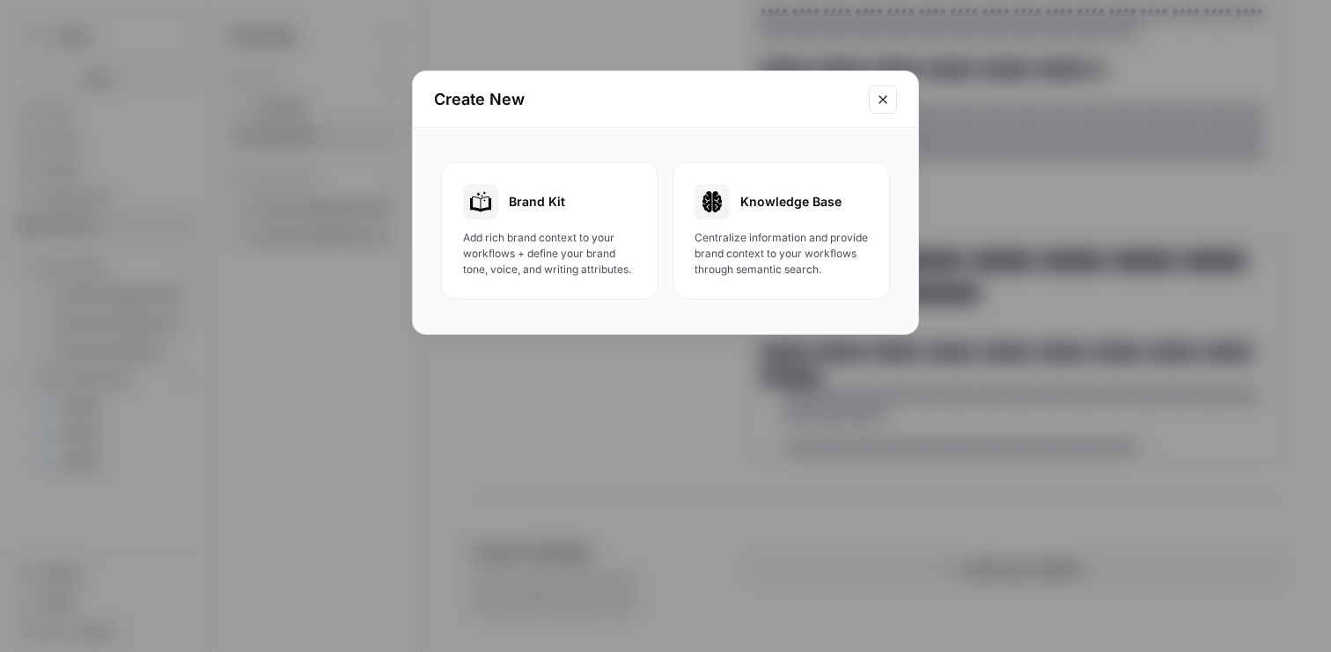
click at [873, 101] on button "Close modal" at bounding box center [883, 99] width 28 height 28
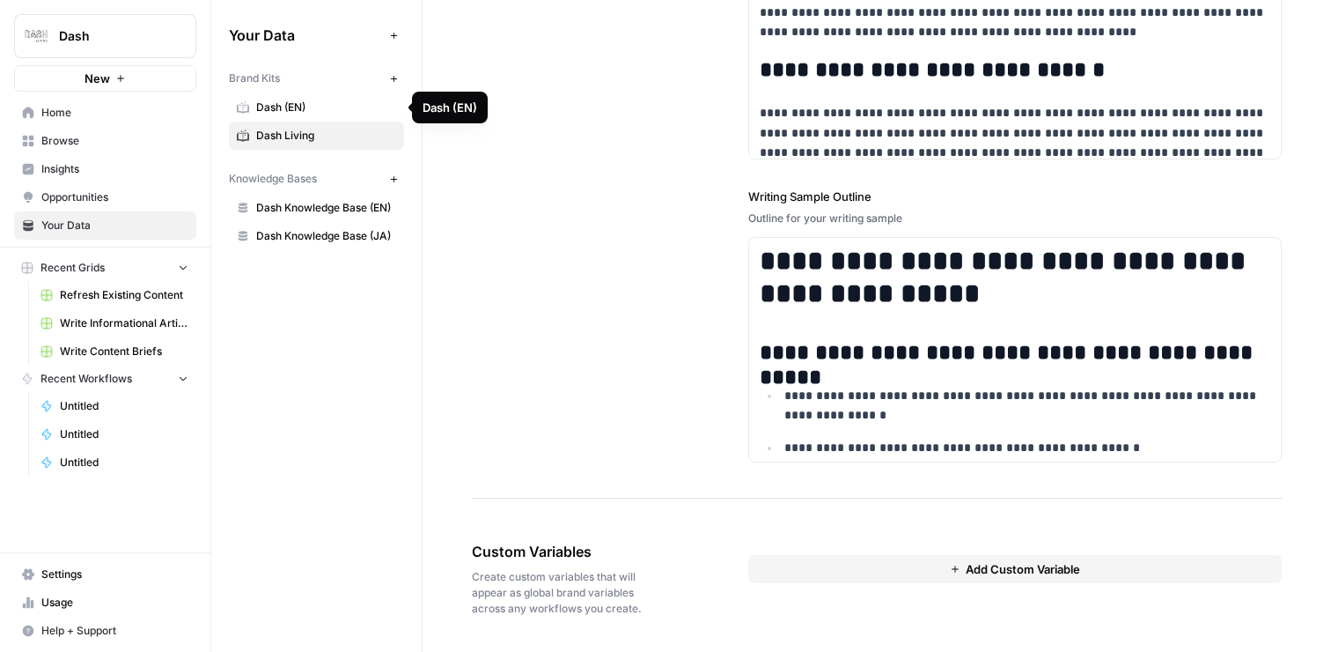
click at [287, 95] on link "Dash (EN)" at bounding box center [316, 107] width 175 height 28
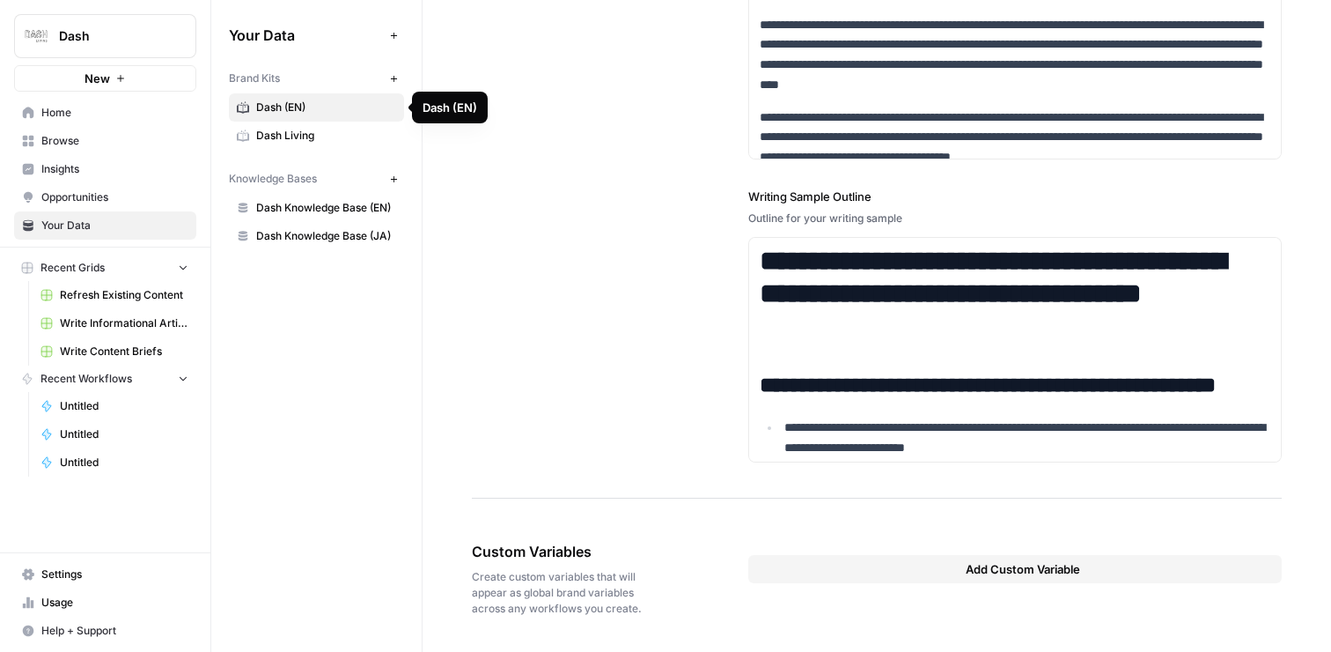
scroll to position [2406, 0]
click at [694, 407] on div "**********" at bounding box center [877, 63] width 810 height 871
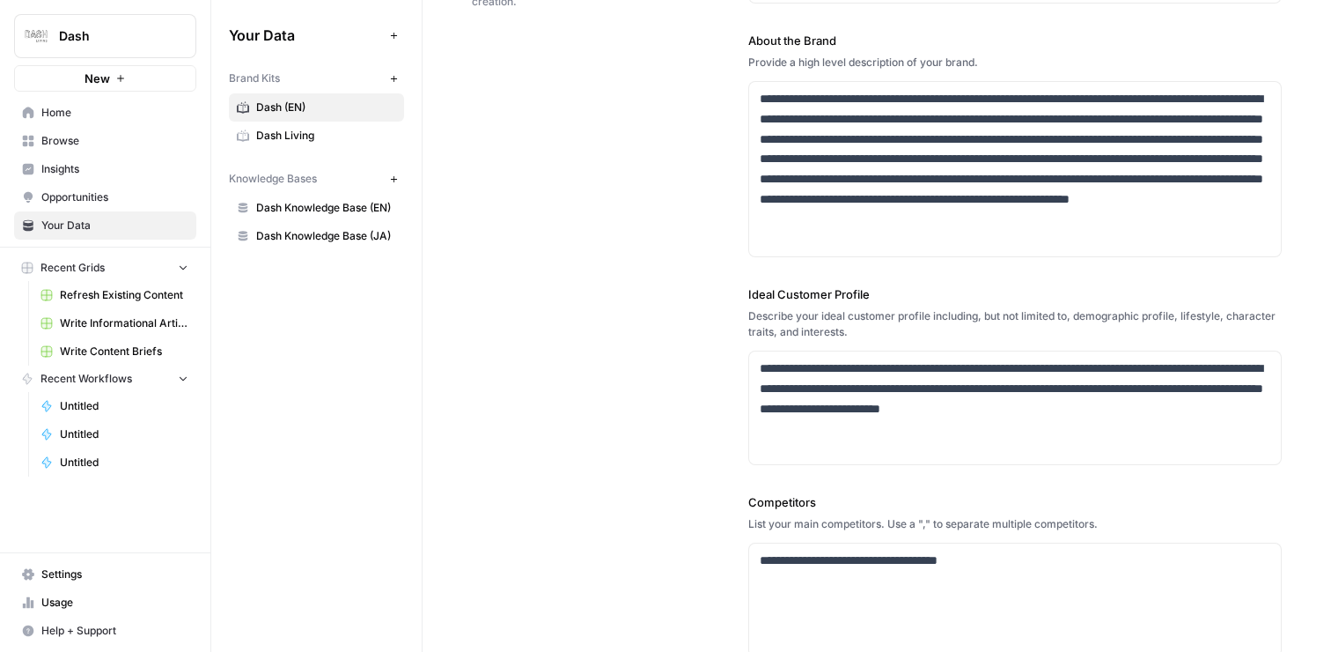
scroll to position [0, 0]
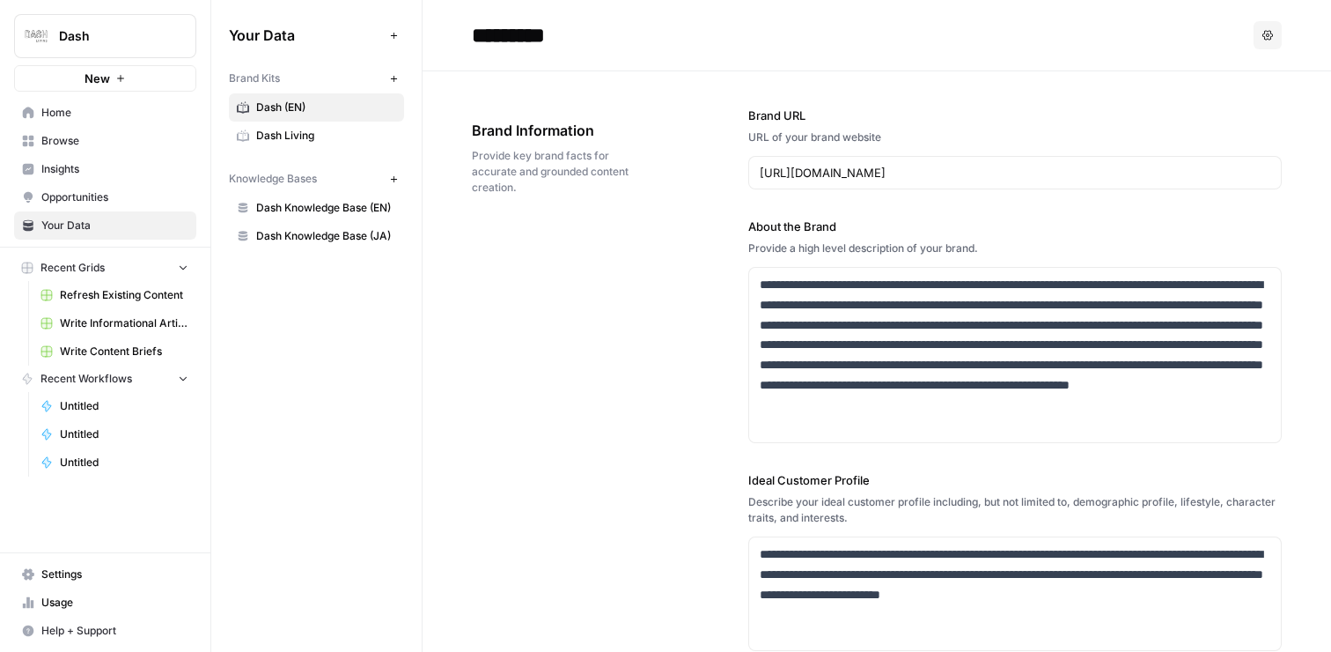
click at [1266, 33] on icon "button" at bounding box center [1268, 35] width 11 height 11
click at [1241, 74] on span "Regenerate" at bounding box center [1232, 77] width 56 height 18
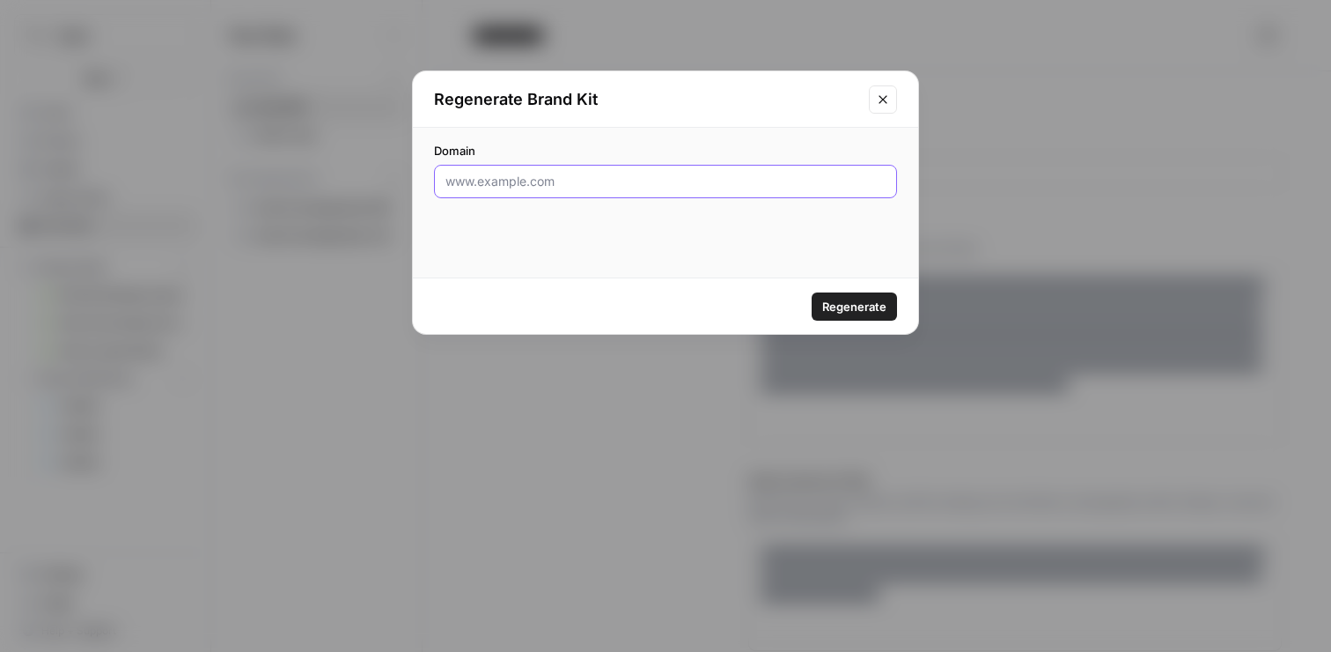
click at [785, 185] on input "Domain" at bounding box center [666, 182] width 440 height 18
paste input "https://www.dash.co/en"
type input "https://www.dash.co/en"
click at [864, 317] on button "Regenerate" at bounding box center [854, 306] width 85 height 28
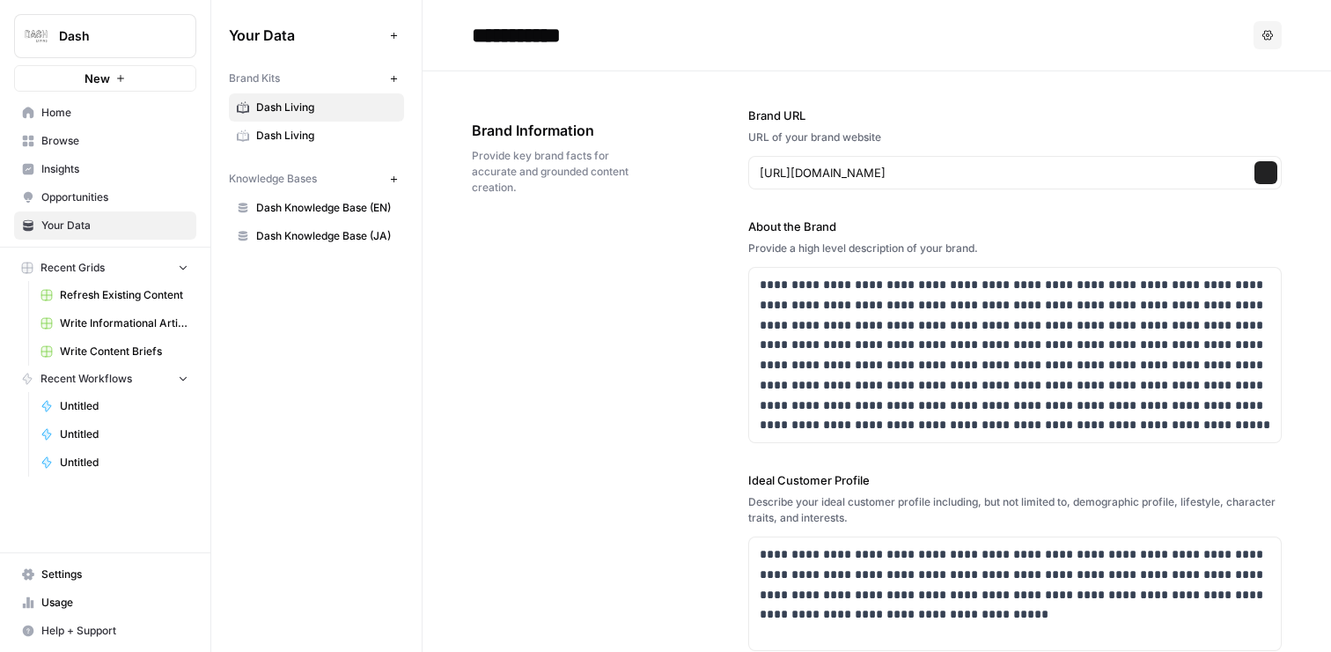
type input "**********"
type input "https://www.dash.co/en"
type input "Find your home with Dash Living"
type input "https://www.dash.co/"
type input "https://www.dash.co/en/blog/meet-the-member-the-bubbly-nutritionist-with-a-pass…"
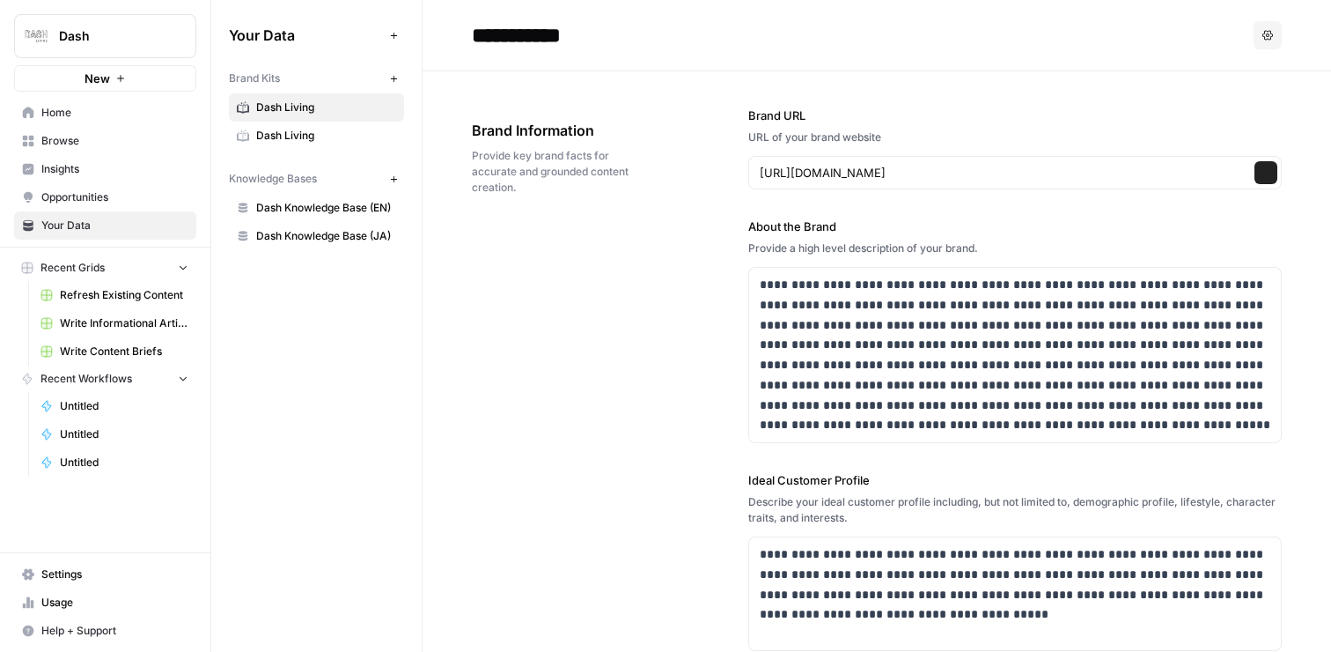
type input "# Meet the Member: The Bubbly Nutritionist With a Passion for Art"
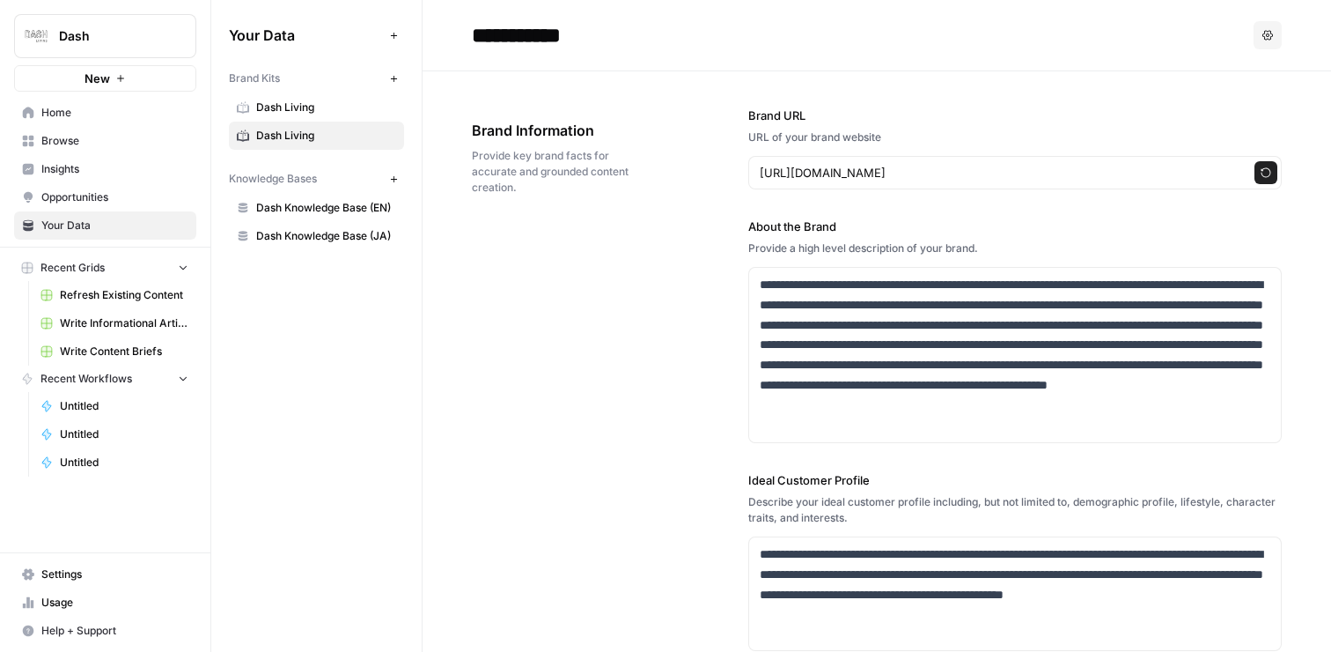
click at [58, 600] on span "Usage" at bounding box center [114, 602] width 147 height 16
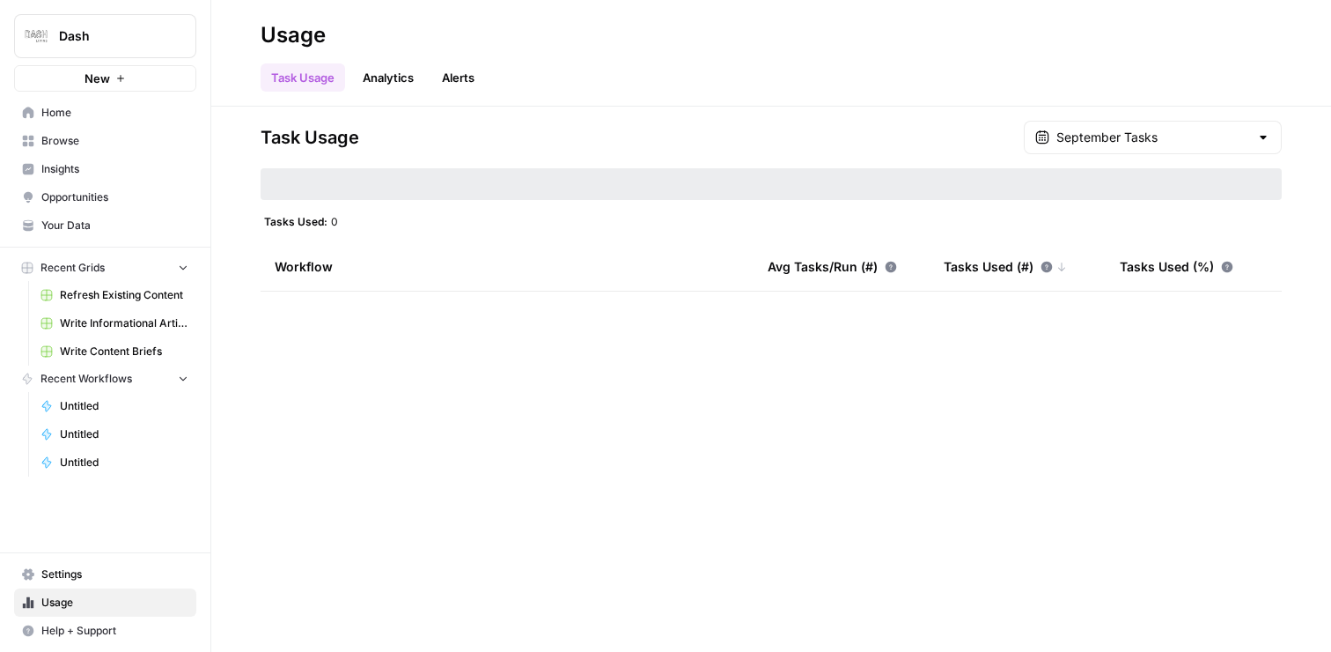
click at [412, 81] on link "Analytics" at bounding box center [388, 77] width 72 height 28
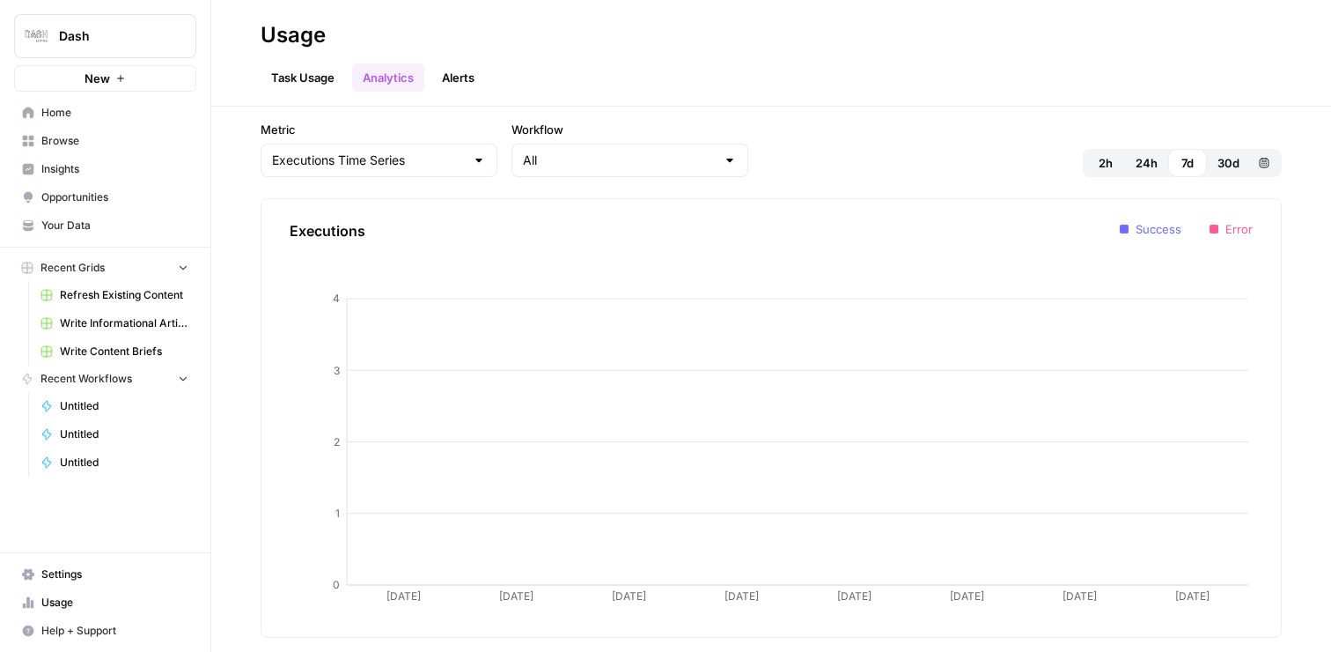
click at [467, 83] on link "Alerts" at bounding box center [458, 77] width 54 height 28
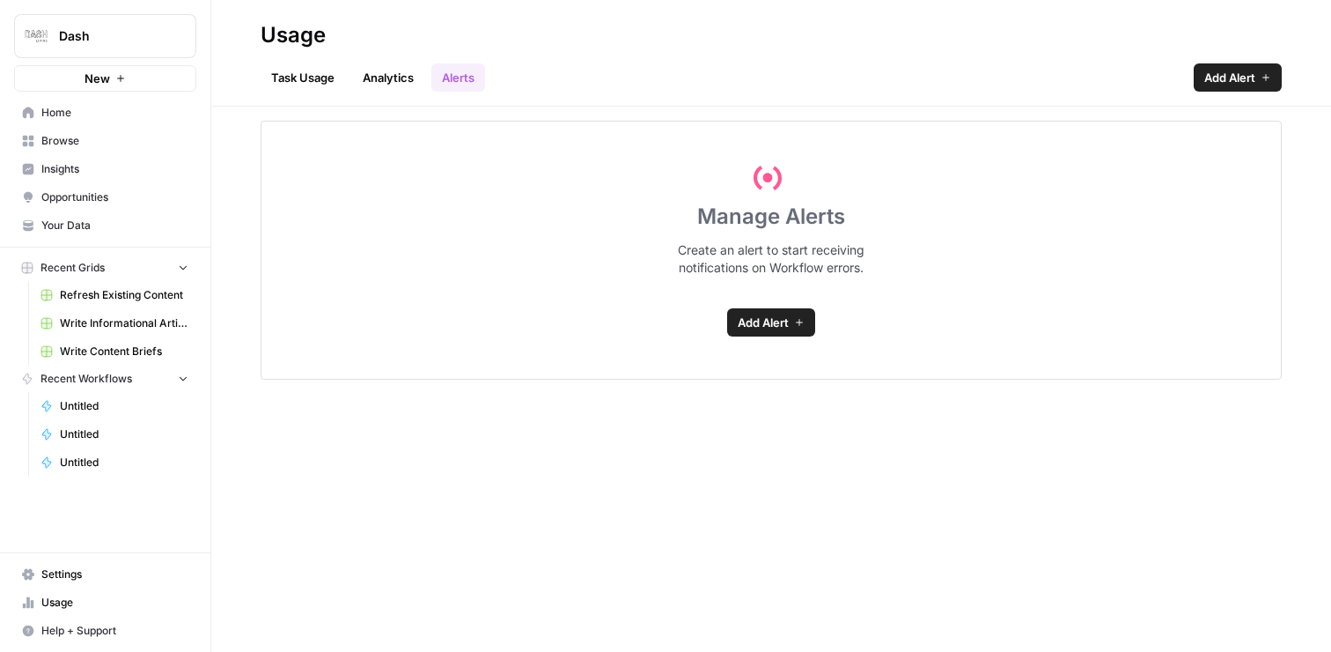
click at [293, 70] on link "Task Usage" at bounding box center [303, 77] width 85 height 28
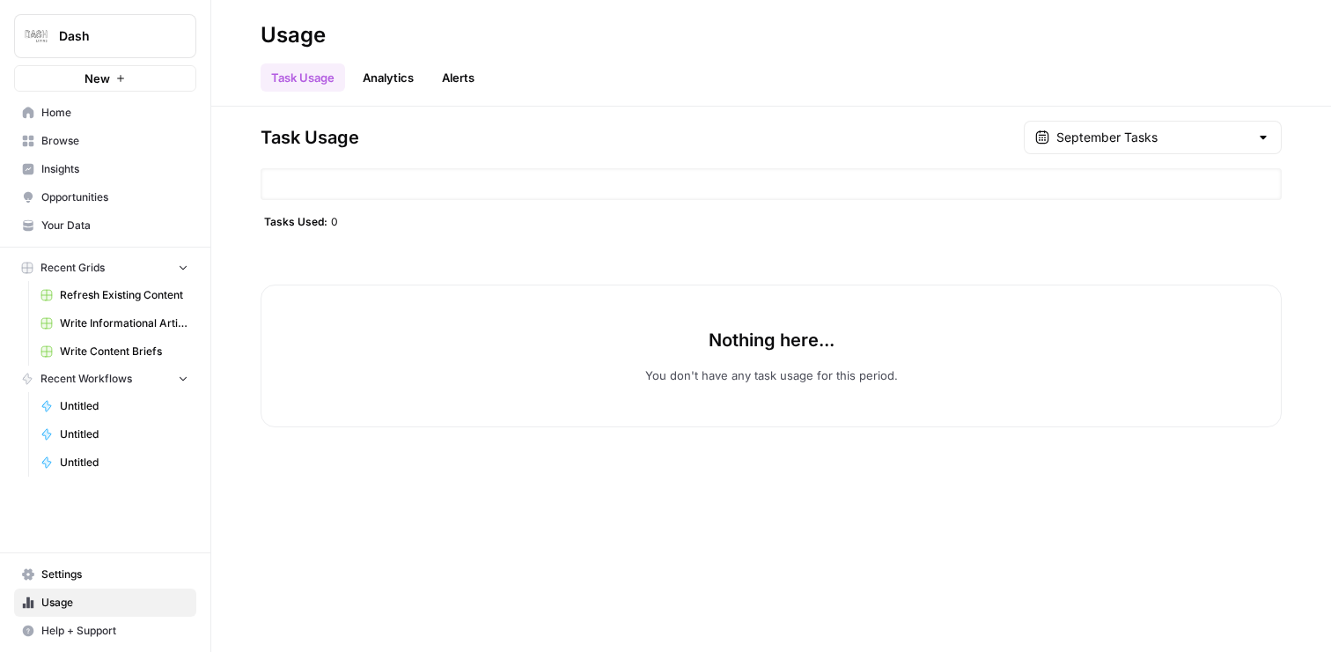
click at [99, 415] on link "Untitled" at bounding box center [115, 406] width 164 height 28
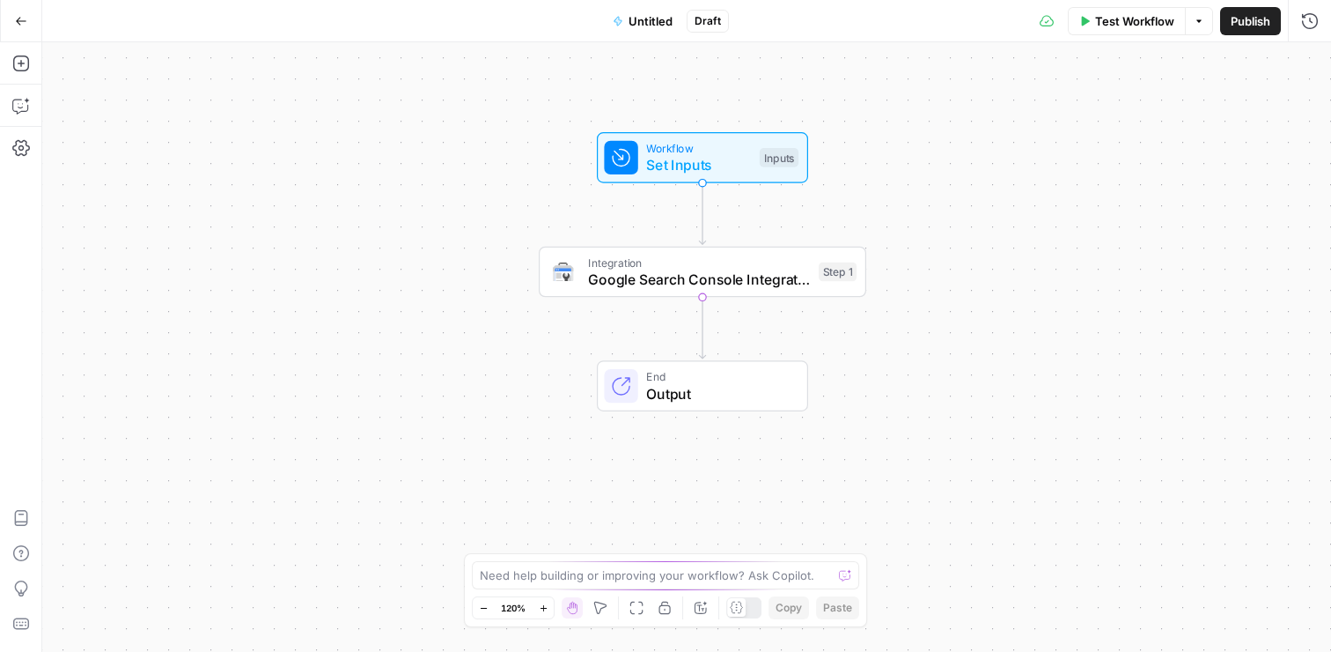
click at [16, 18] on icon "button" at bounding box center [21, 21] width 12 height 12
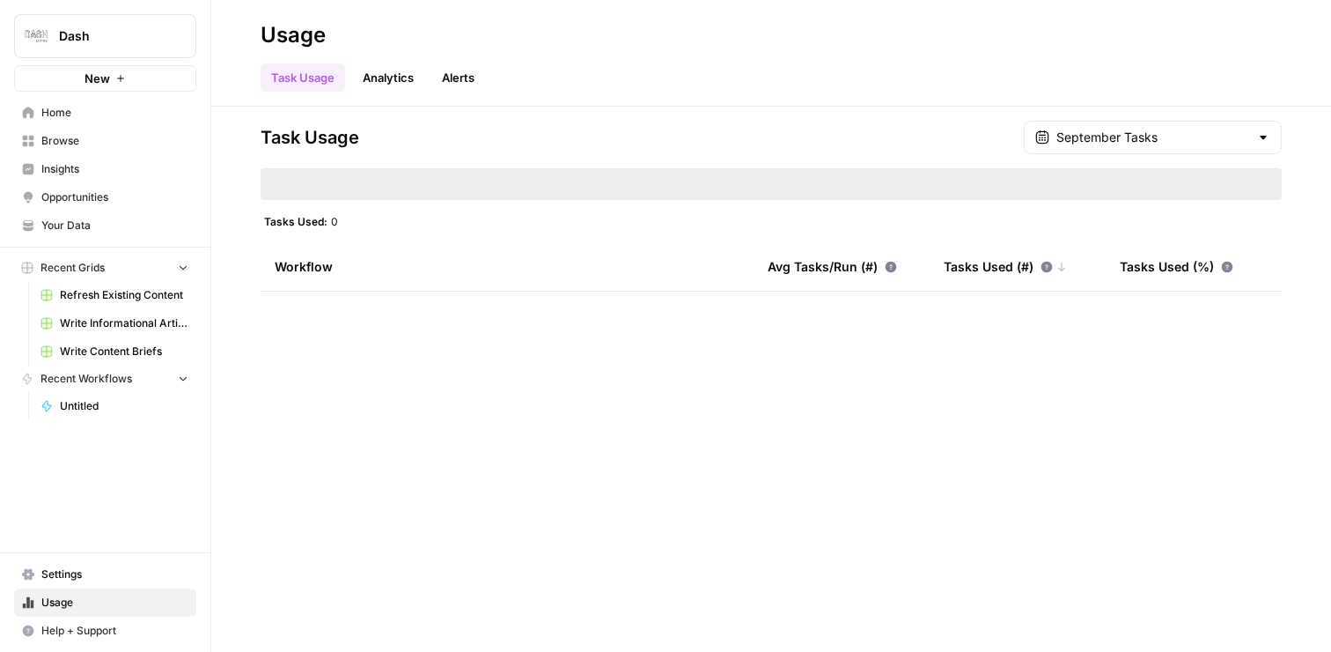
click at [84, 136] on span "Browse" at bounding box center [114, 141] width 147 height 16
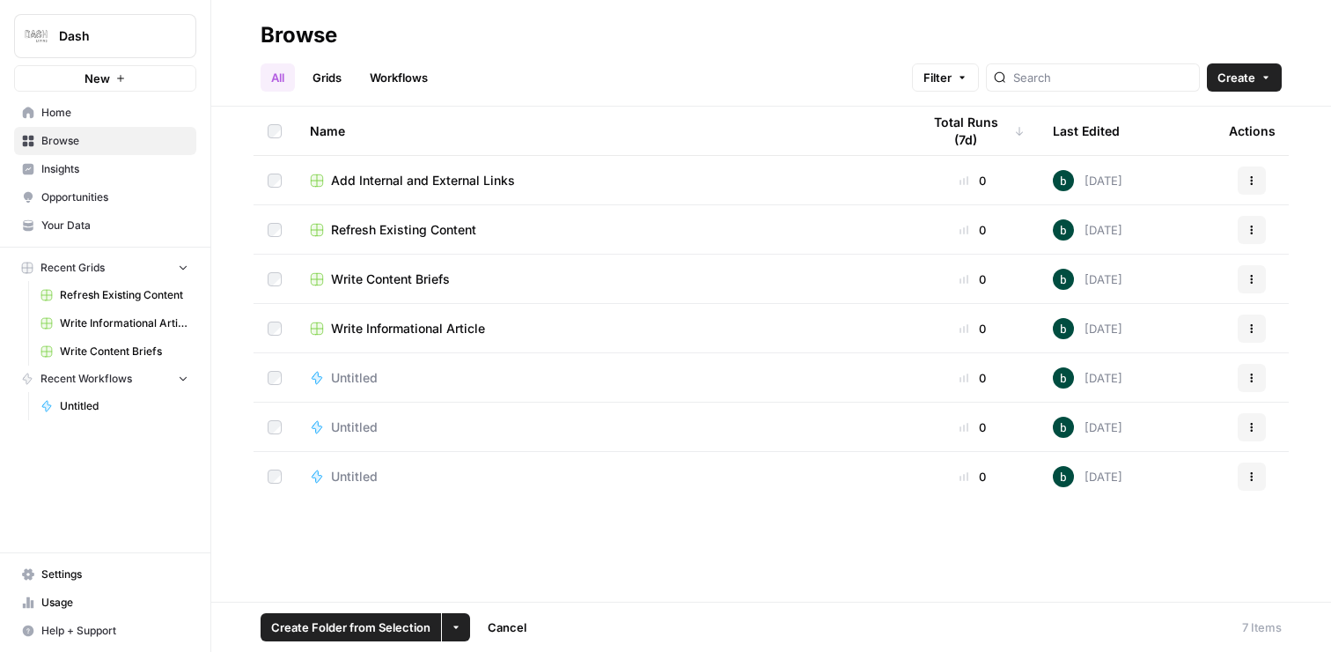
click at [414, 81] on link "Workflows" at bounding box center [398, 77] width 79 height 28
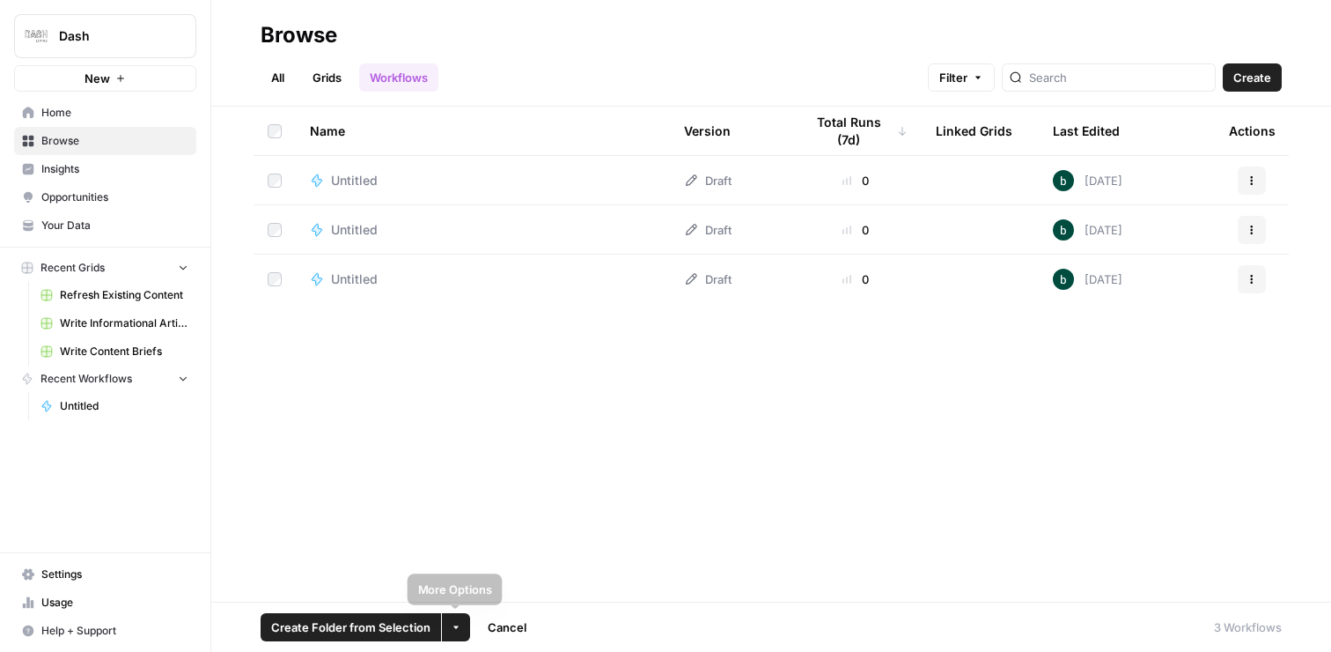
click at [460, 623] on button "More Options" at bounding box center [456, 627] width 28 height 28
click at [495, 588] on span "Delete" at bounding box center [497, 586] width 44 height 18
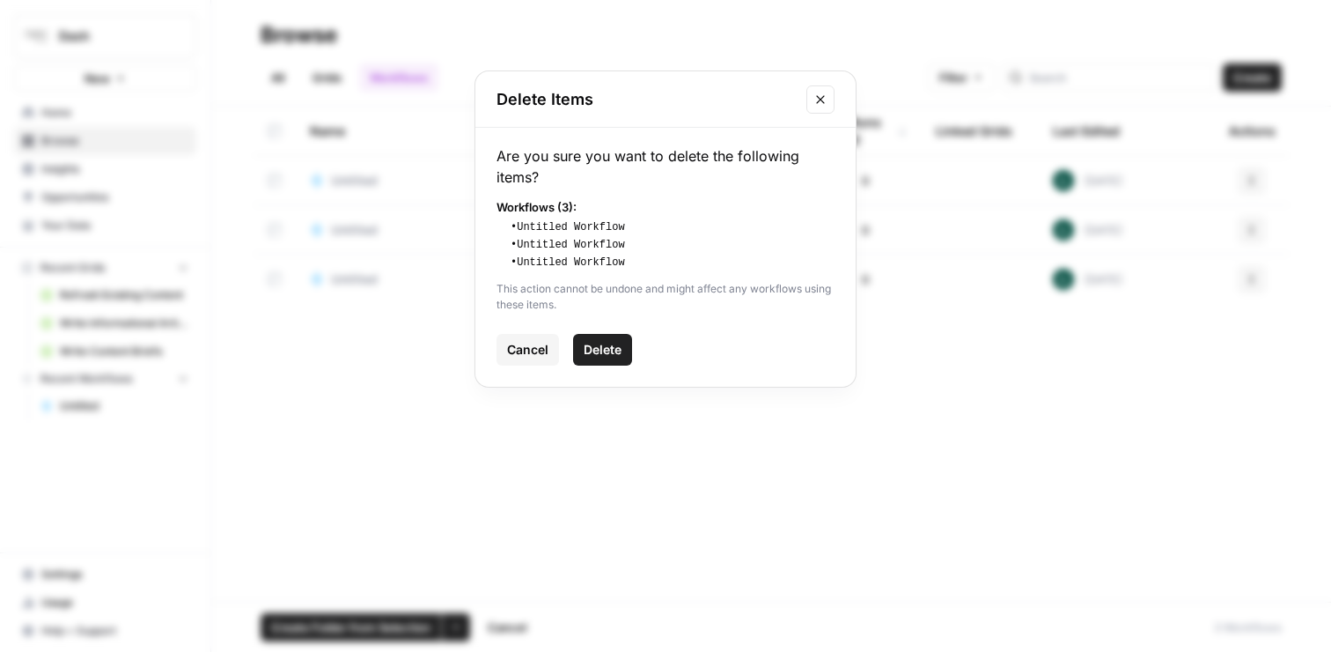
click at [609, 350] on span "Delete" at bounding box center [603, 350] width 38 height 18
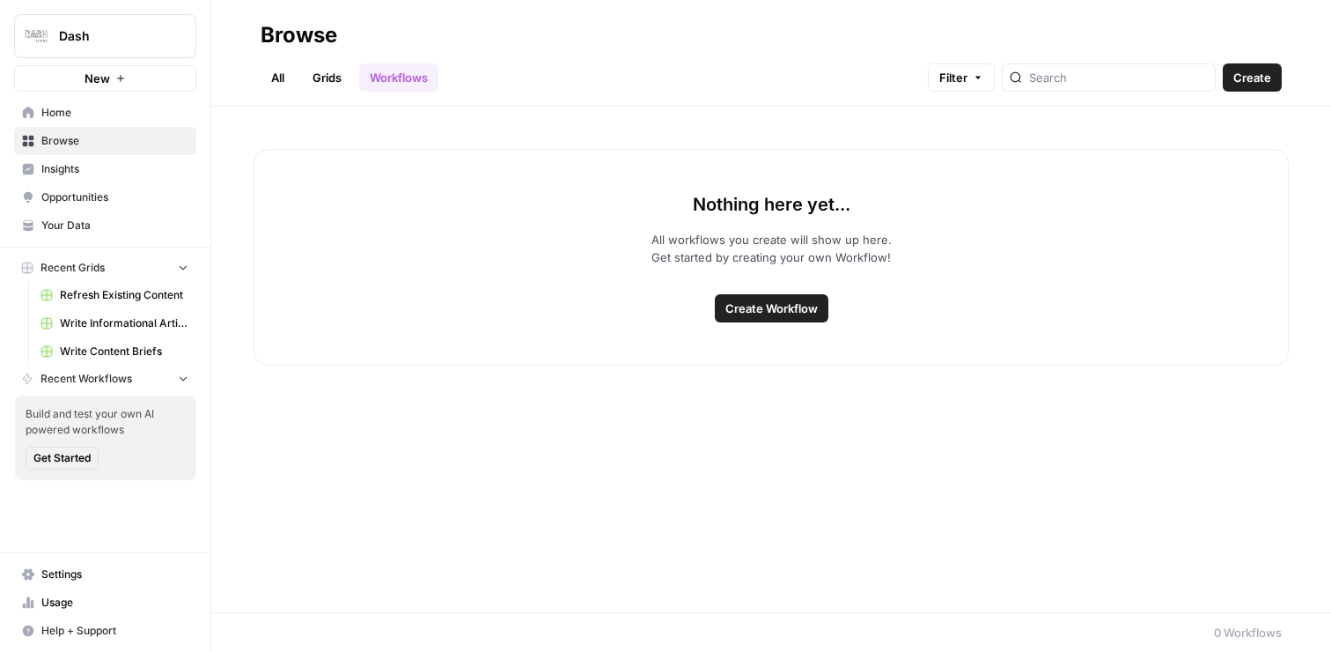
click at [96, 570] on span "Settings" at bounding box center [114, 574] width 147 height 16
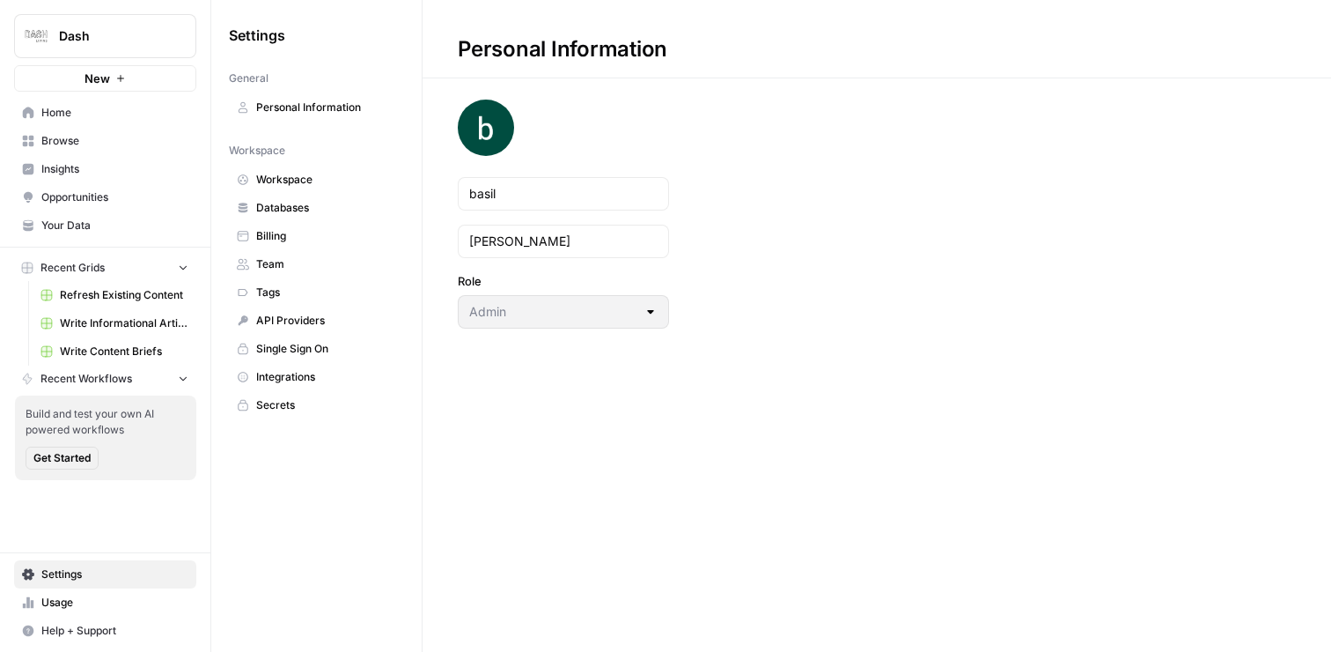
click at [305, 296] on span "Tags" at bounding box center [326, 292] width 140 height 16
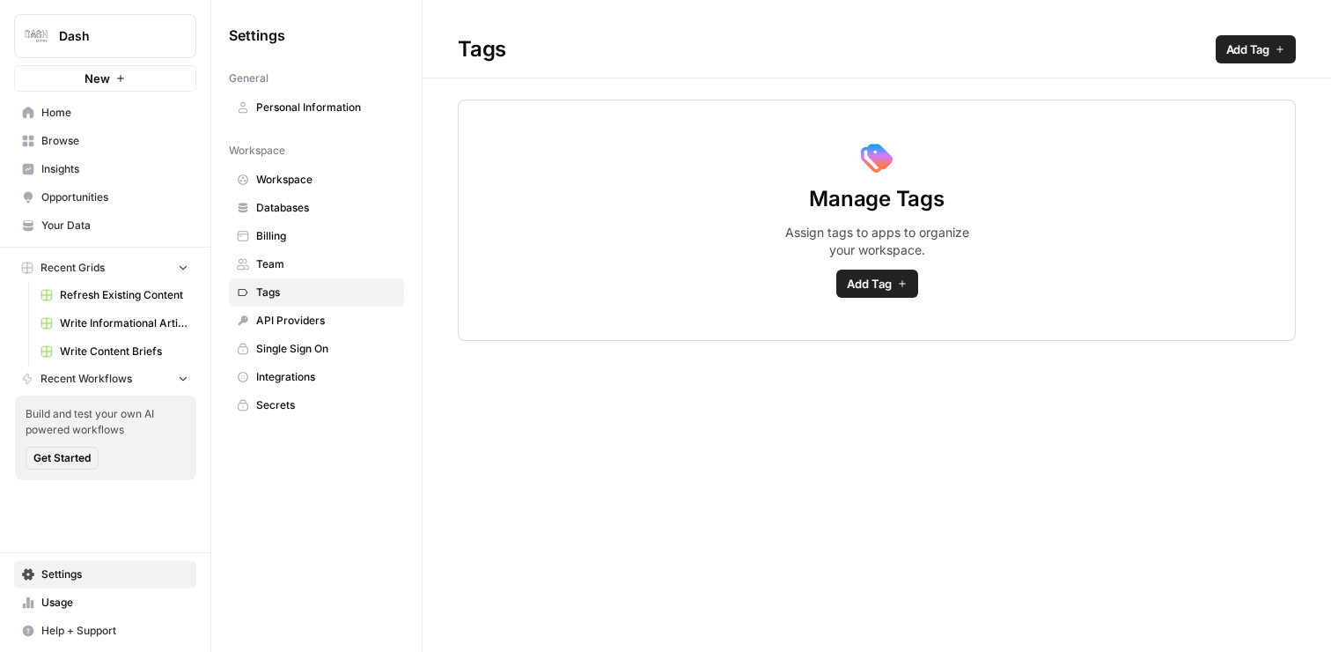
click at [313, 258] on span "Team" at bounding box center [326, 264] width 140 height 16
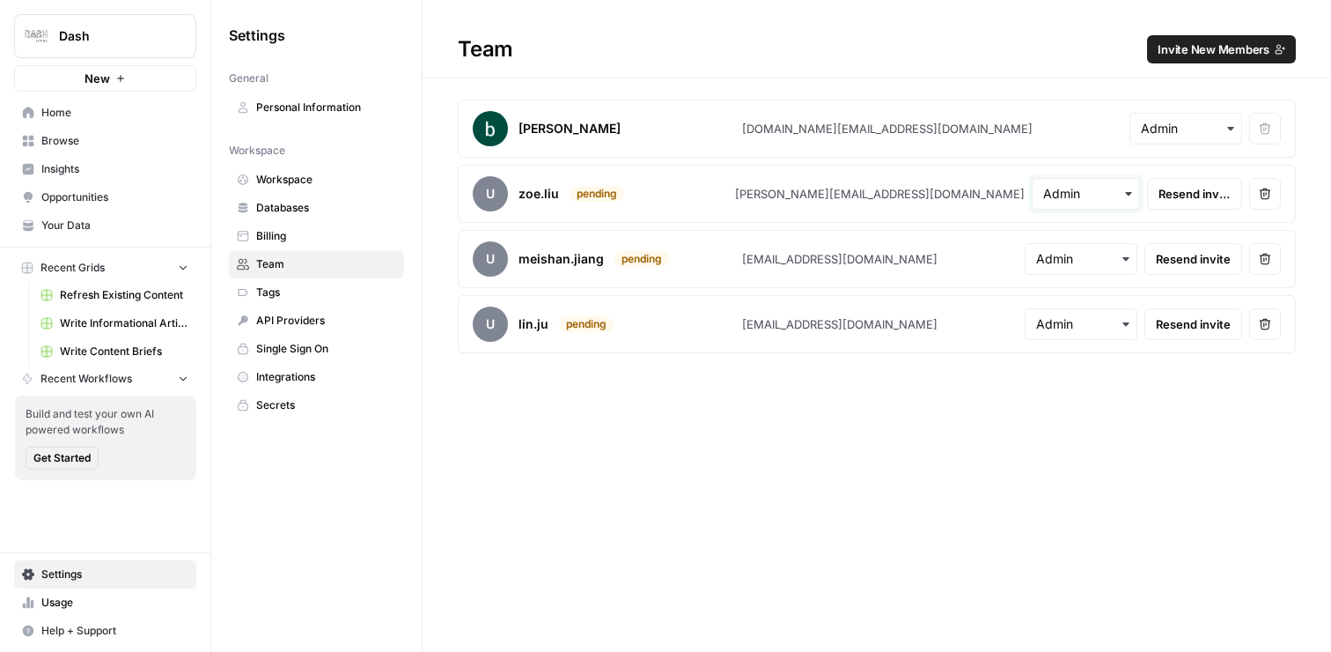
click at [1048, 188] on input "text" at bounding box center [1086, 194] width 86 height 18
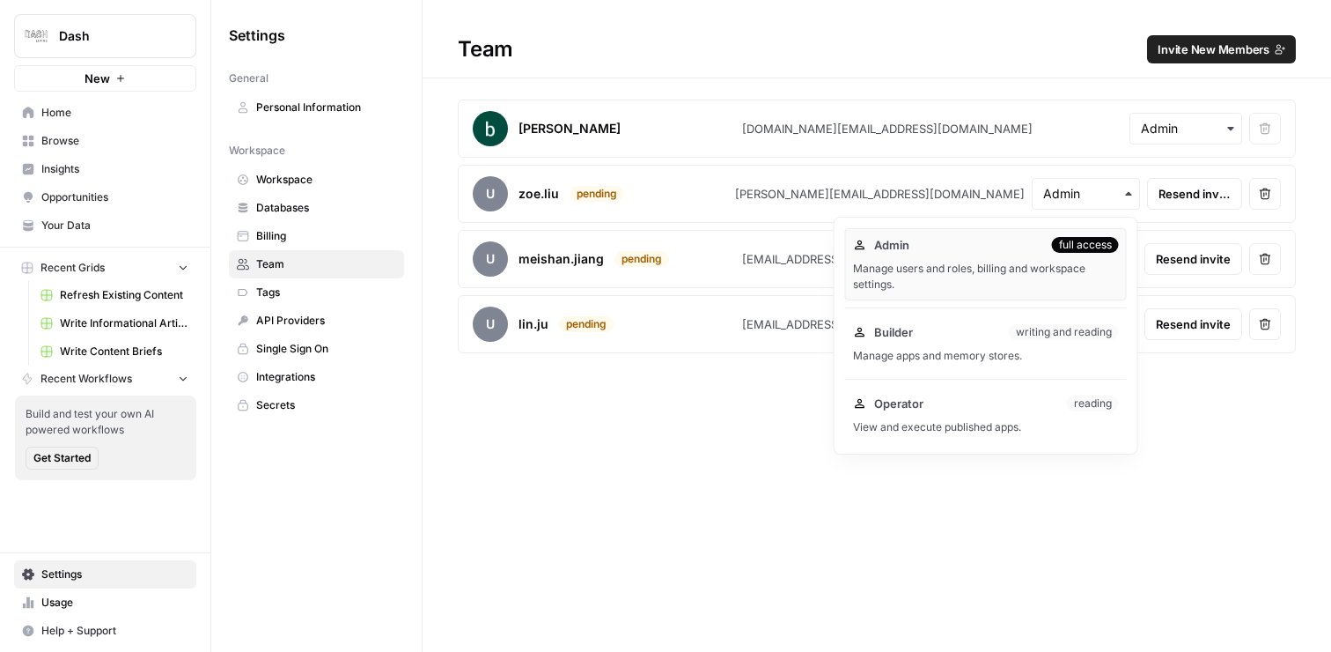
click at [610, 475] on div "Team Invite New Members basil wang basil.wang@dash.co Remove user u zoe.liu pen…" at bounding box center [877, 326] width 909 height 652
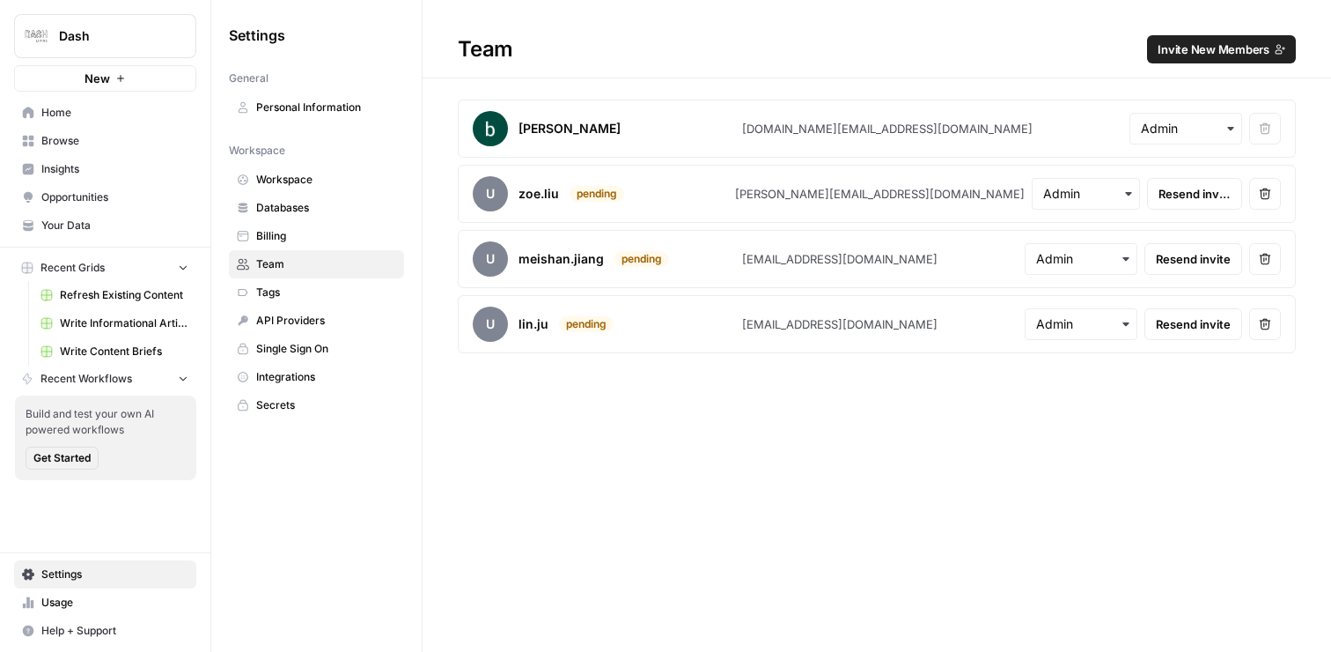
click at [120, 113] on span "Home" at bounding box center [114, 113] width 147 height 16
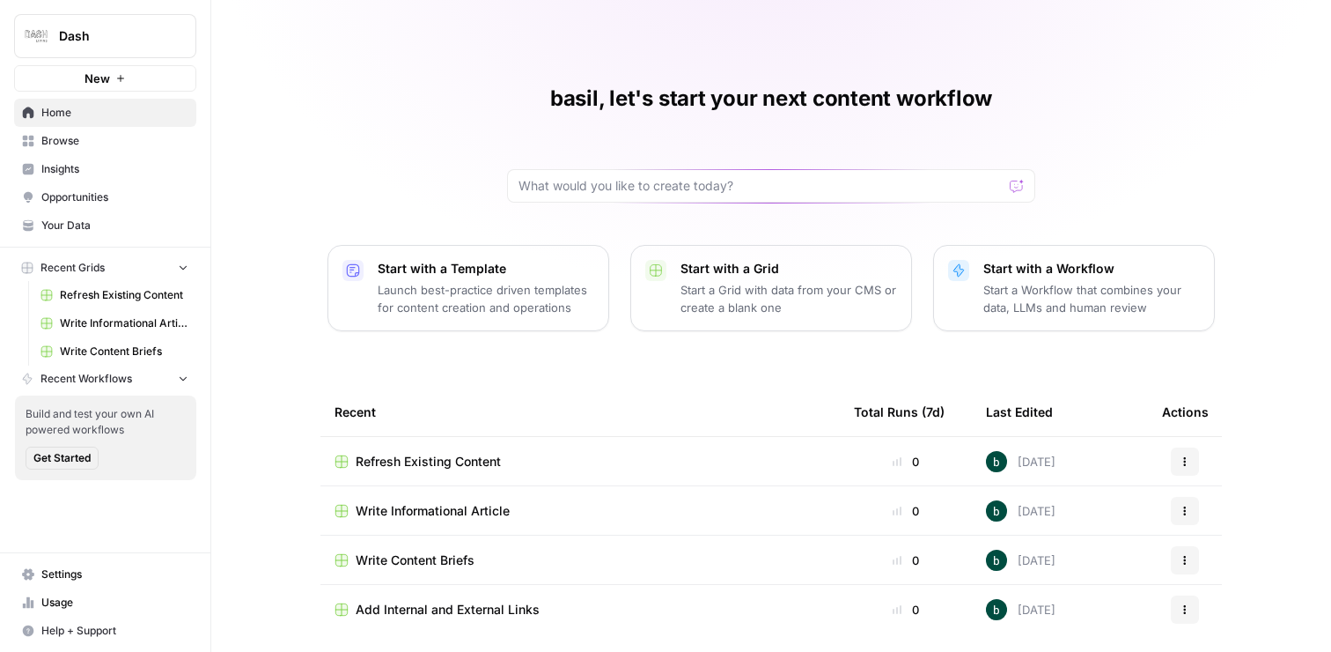
scroll to position [11, 0]
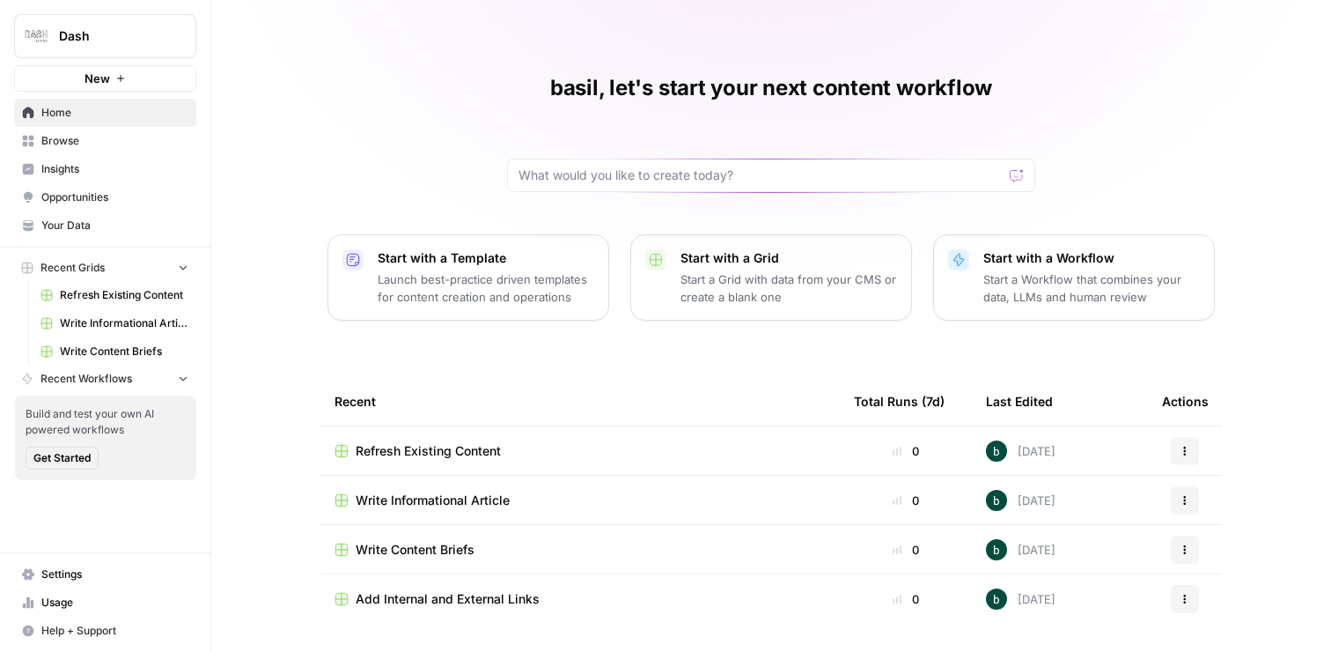
click at [105, 379] on span "Recent Workflows" at bounding box center [87, 379] width 92 height 16
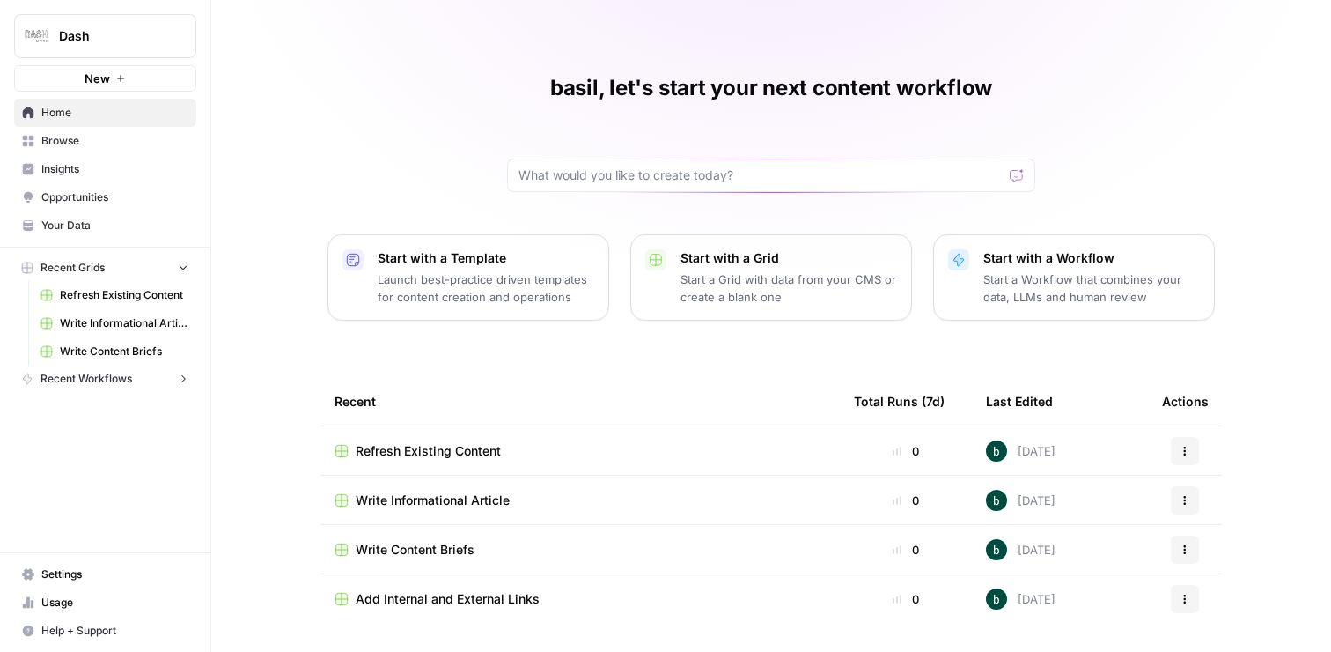
click at [95, 143] on span "Browse" at bounding box center [114, 141] width 147 height 16
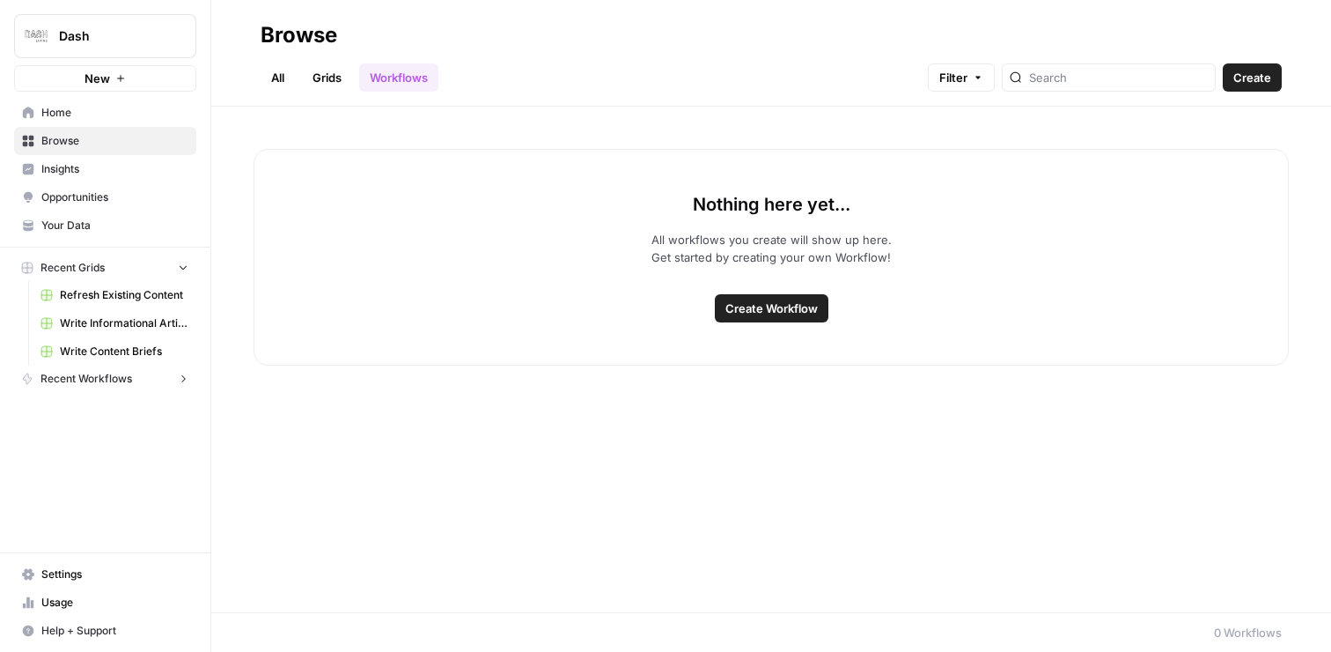
click at [313, 72] on link "Grids" at bounding box center [327, 77] width 50 height 28
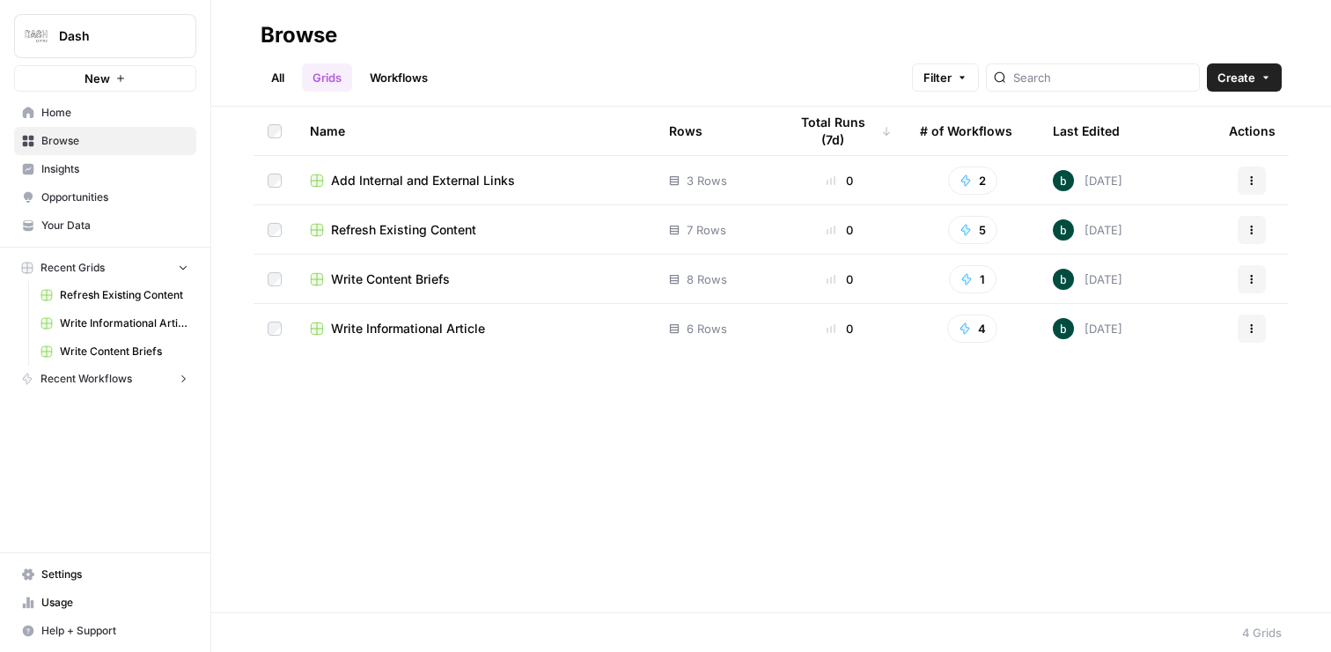
click at [126, 195] on span "Opportunities" at bounding box center [114, 197] width 147 height 16
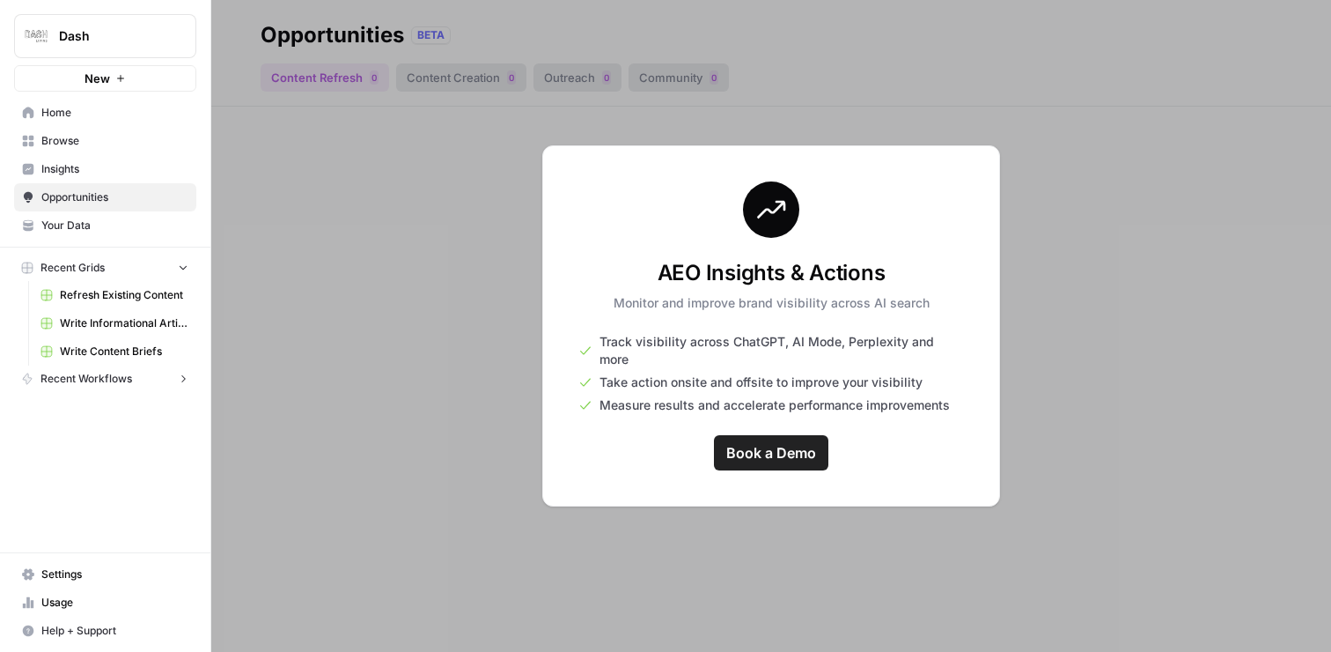
click at [799, 442] on span "Book a Demo" at bounding box center [771, 452] width 90 height 21
click at [1021, 168] on div at bounding box center [771, 326] width 1120 height 652
click at [89, 171] on span "Insights" at bounding box center [114, 169] width 147 height 16
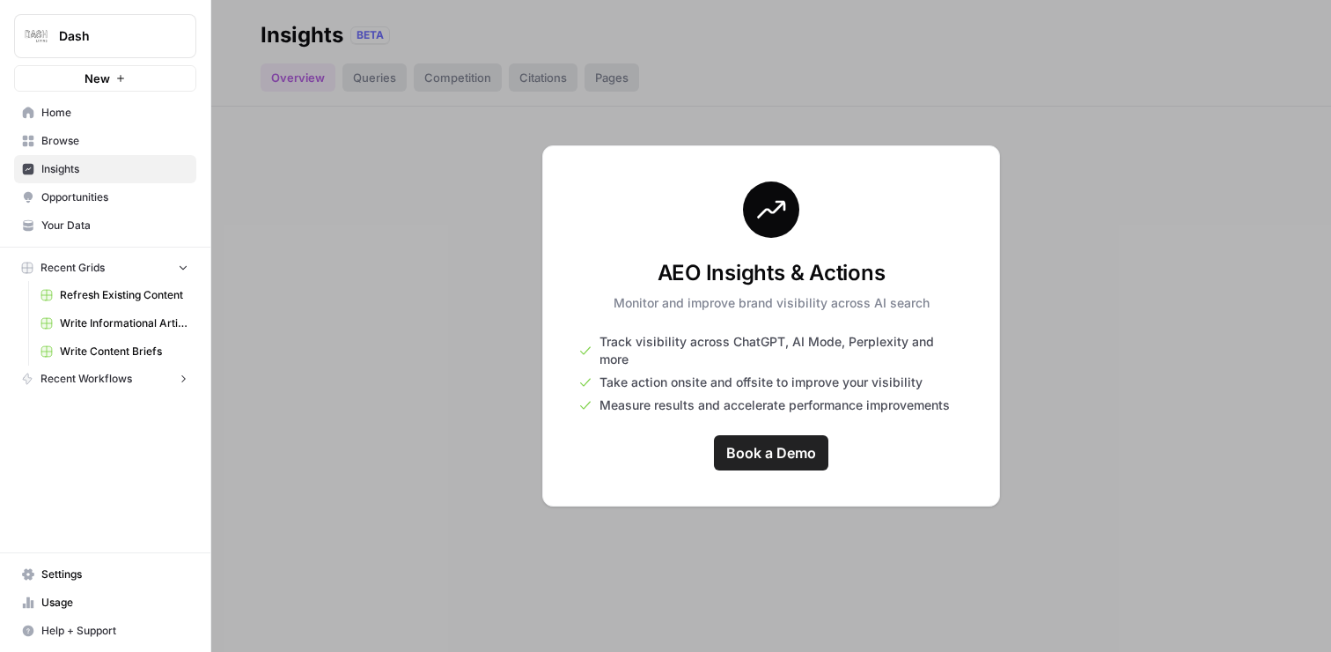
click at [92, 143] on span "Browse" at bounding box center [114, 141] width 147 height 16
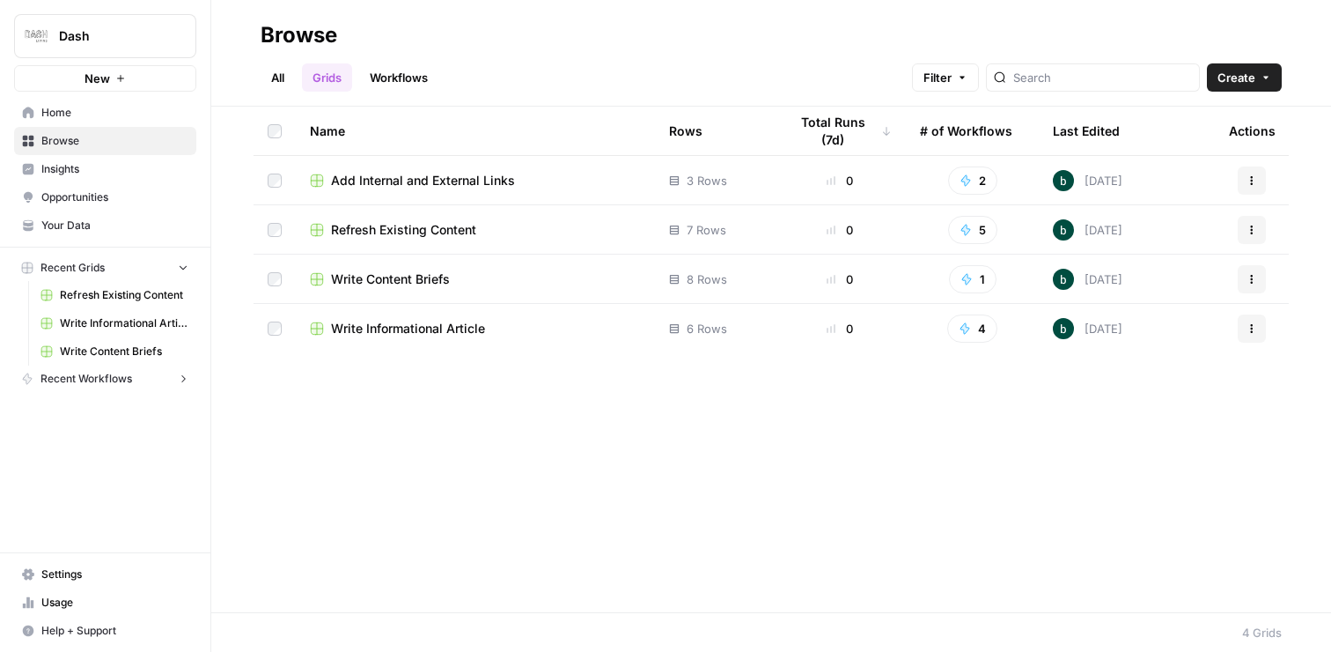
click at [85, 174] on span "Insights" at bounding box center [114, 169] width 147 height 16
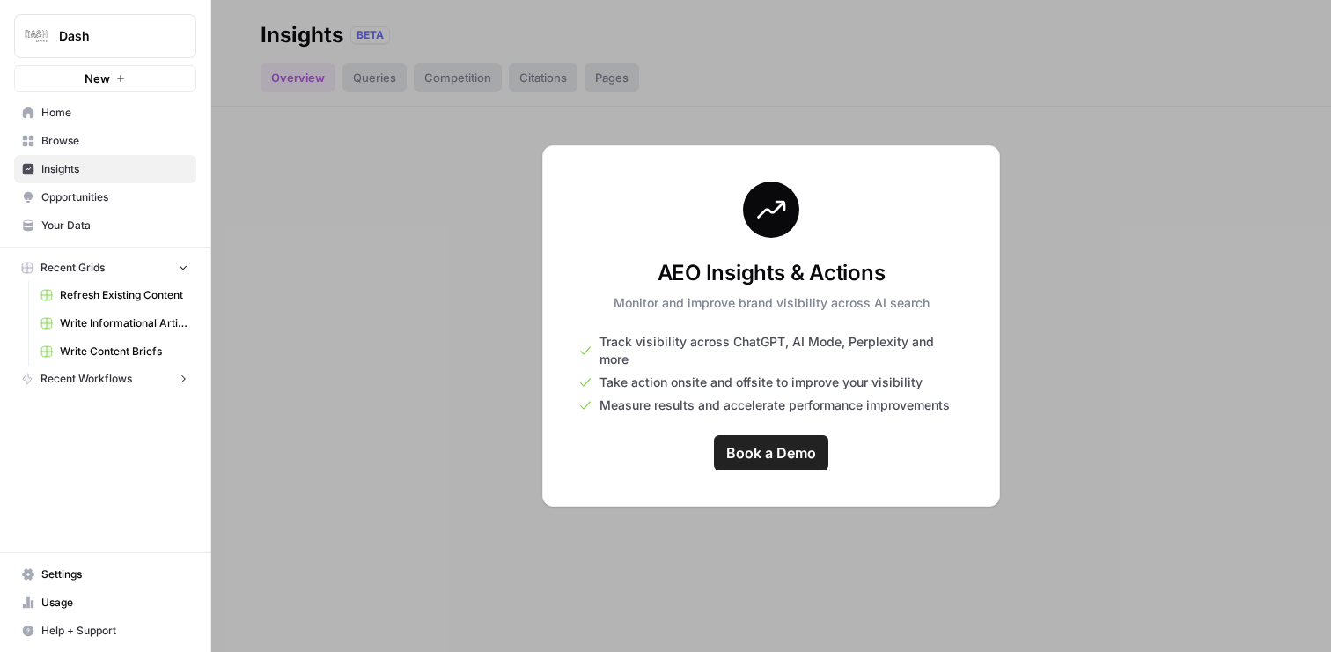
click at [85, 225] on span "Your Data" at bounding box center [114, 225] width 147 height 16
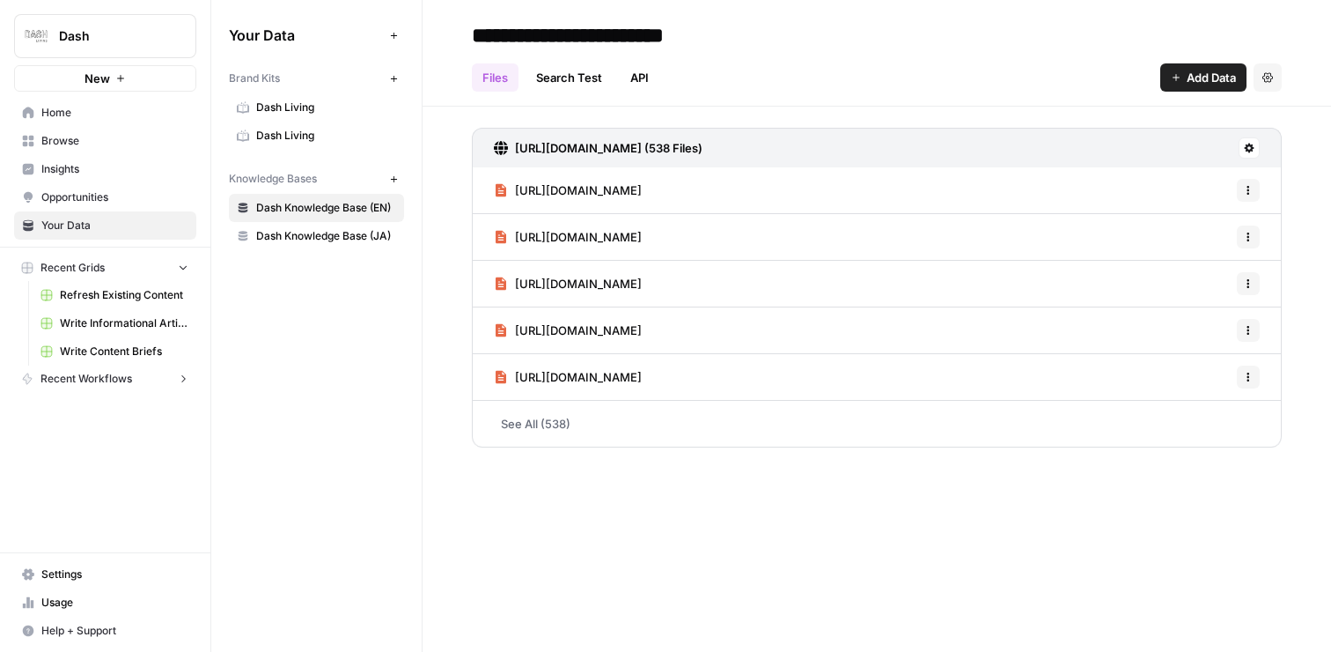
click at [292, 237] on span "Dash Knowledge Base (JA)" at bounding box center [326, 236] width 140 height 16
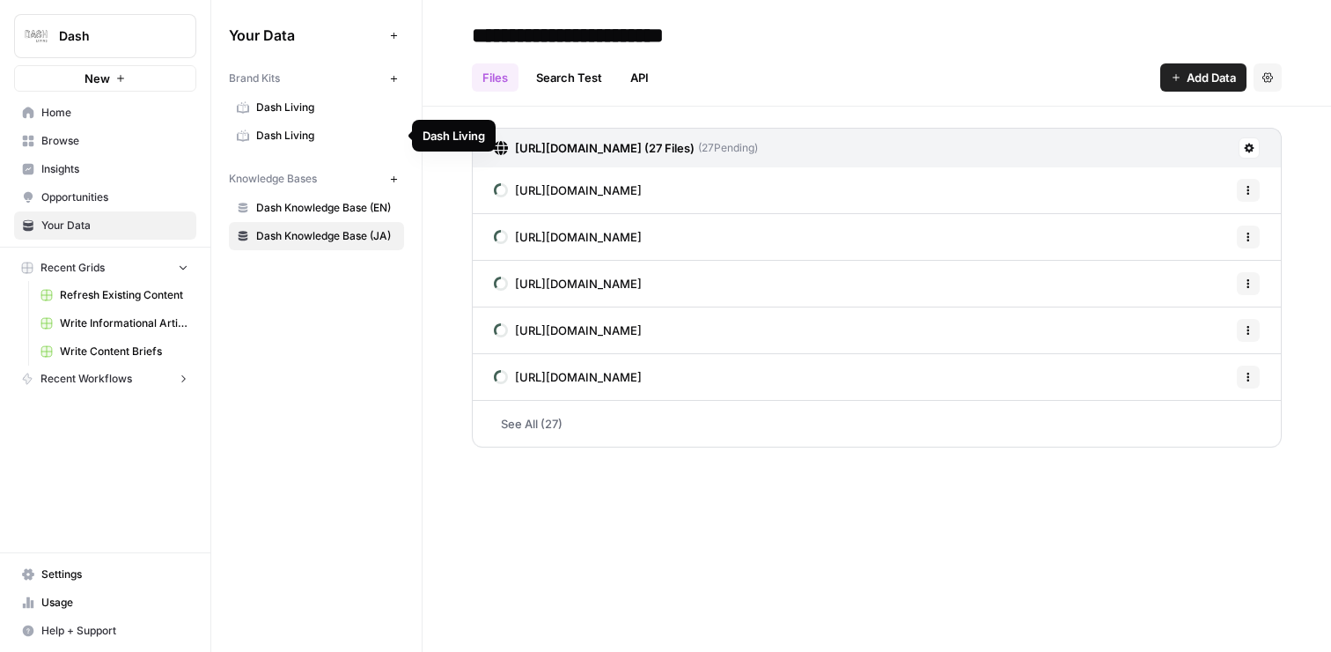
click at [310, 136] on span "Dash Living" at bounding box center [326, 136] width 140 height 16
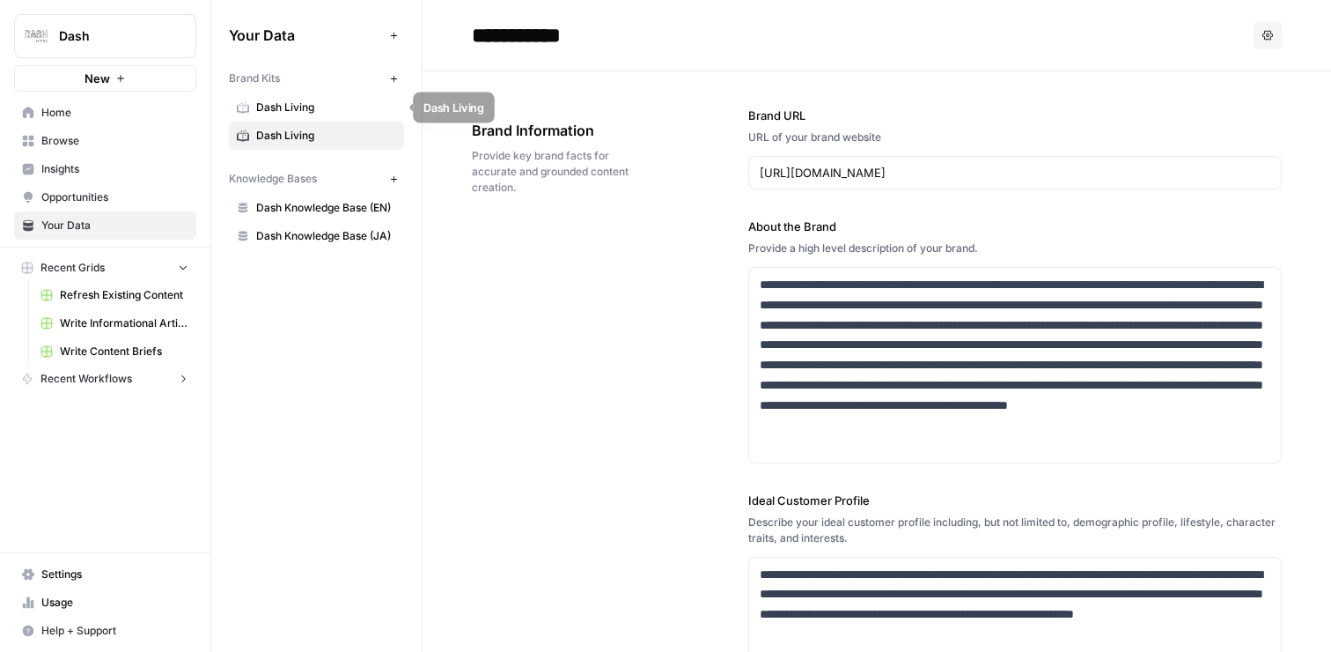
click at [346, 99] on span "Dash Living" at bounding box center [326, 107] width 140 height 16
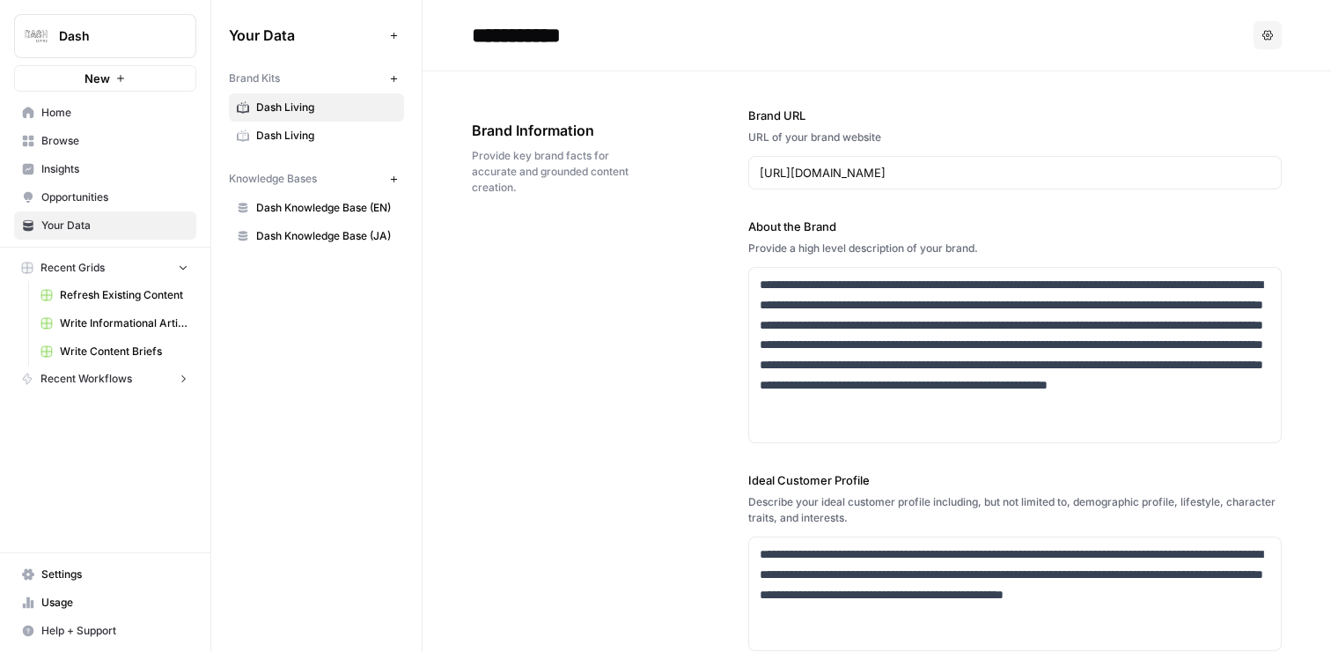
click at [606, 36] on input "**********" at bounding box center [606, 35] width 282 height 35
type input "**********"
click at [313, 108] on span "Dash Living" at bounding box center [326, 107] width 140 height 16
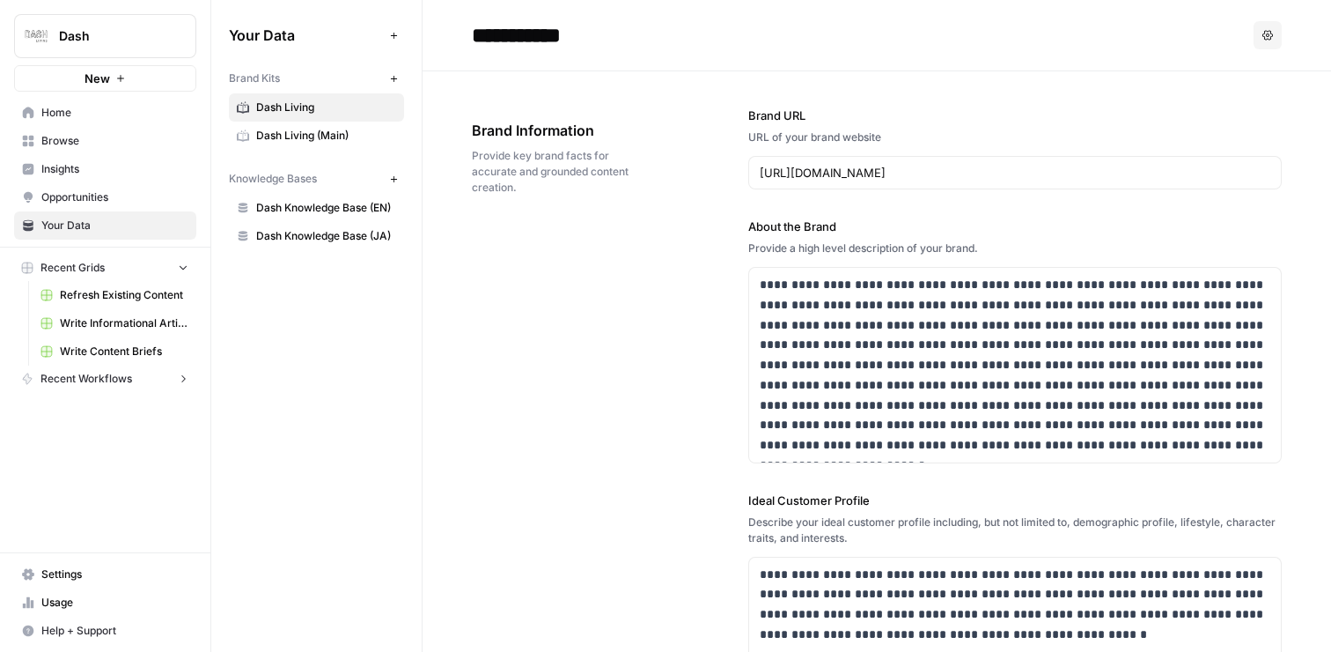
click at [687, 40] on input "**********" at bounding box center [606, 35] width 282 height 35
type input "**********"
click at [397, 82] on icon "button" at bounding box center [394, 79] width 10 height 10
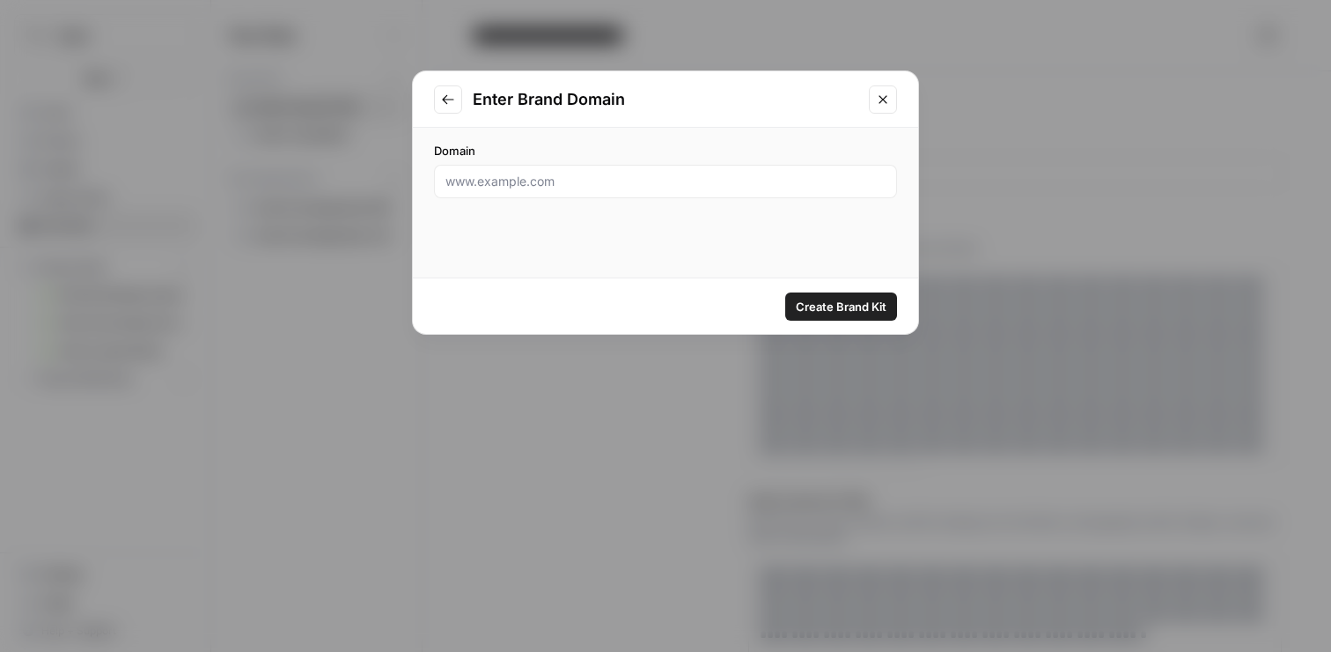
click at [617, 190] on div at bounding box center [665, 181] width 463 height 33
paste input "https://www.dash.co/ja/japan/tokyo"
type input "https://www.dash.co/ja/japan/tokyo"
click at [847, 312] on span "Create Brand Kit" at bounding box center [841, 307] width 91 height 18
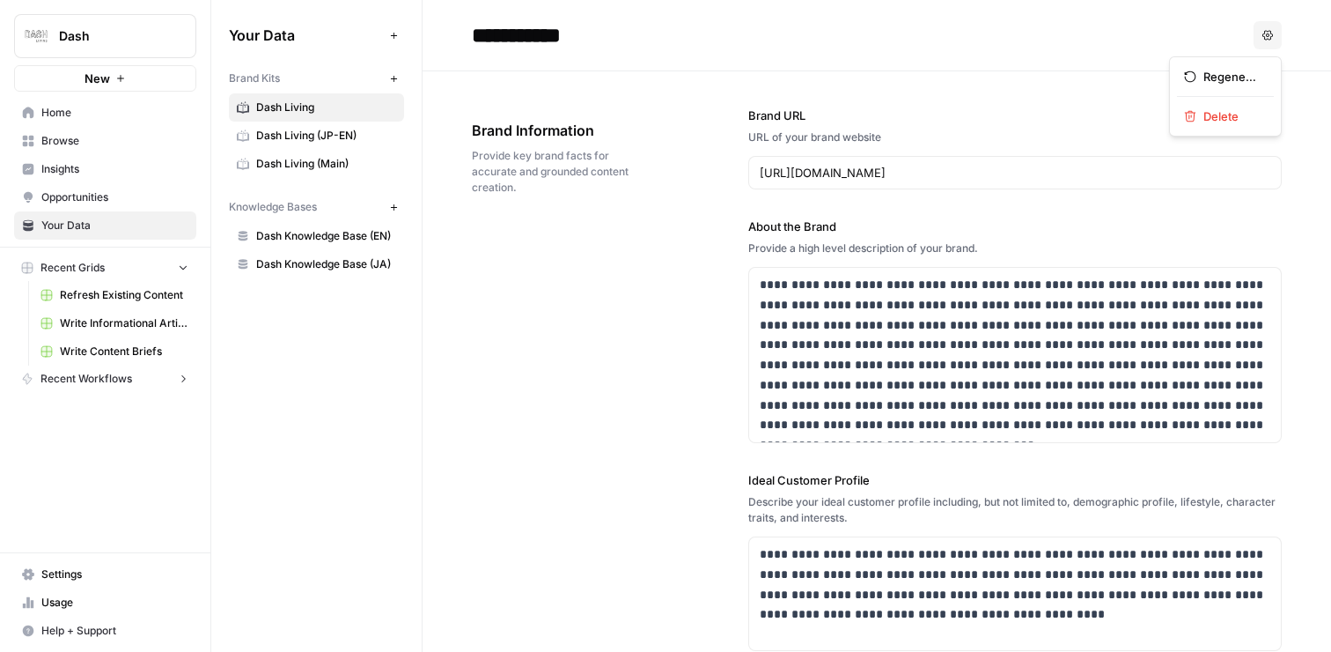
click at [1258, 28] on button "Options" at bounding box center [1268, 35] width 28 height 28
click at [1225, 104] on button "Delete" at bounding box center [1225, 116] width 97 height 25
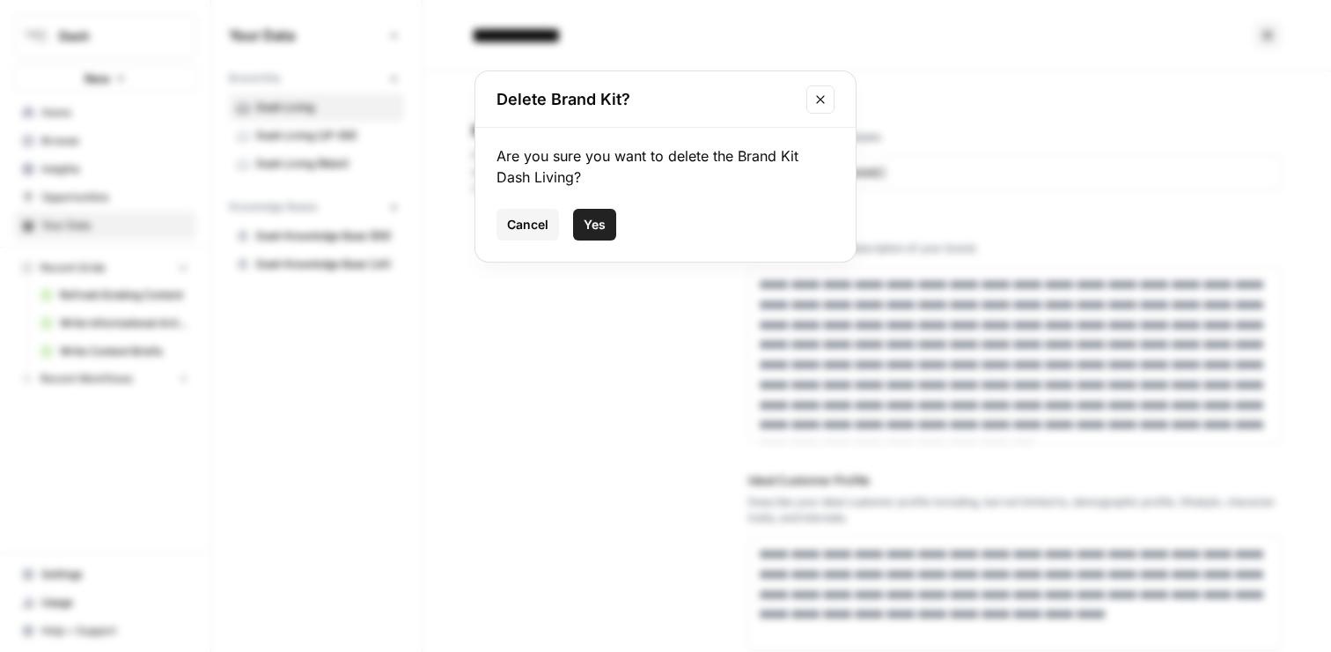
click at [591, 225] on span "Yes" at bounding box center [595, 225] width 22 height 18
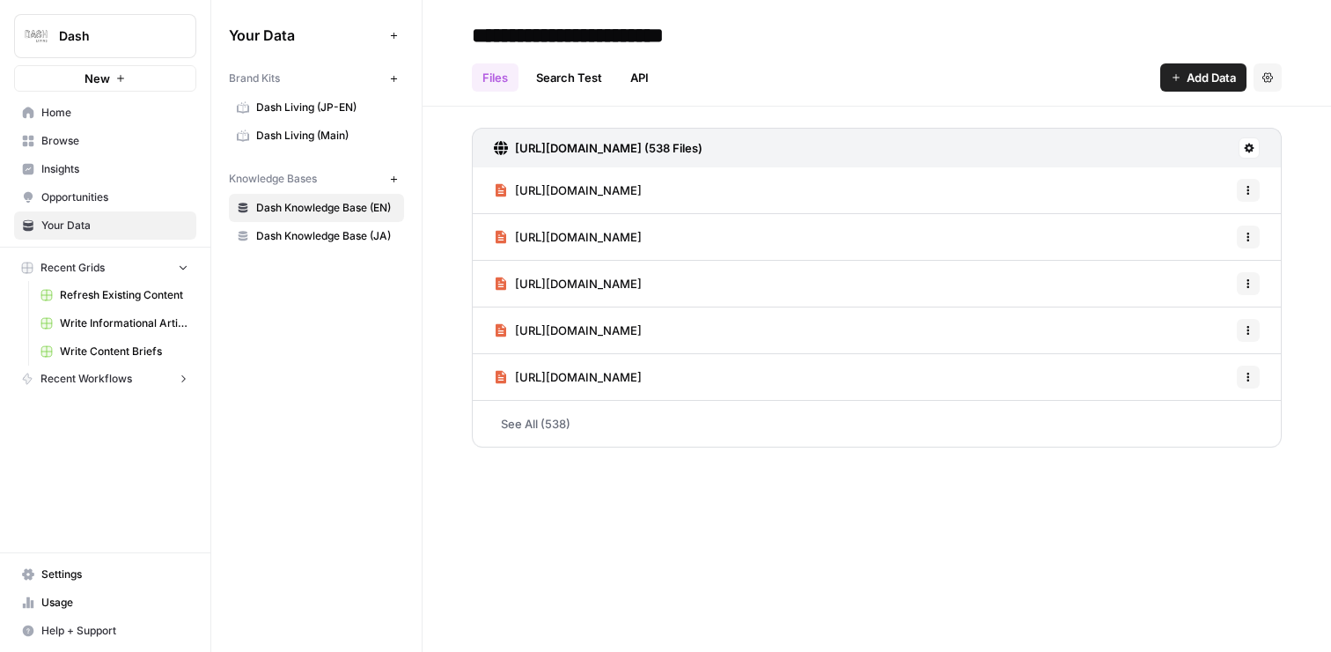
click at [564, 83] on link "Search Test" at bounding box center [569, 77] width 87 height 28
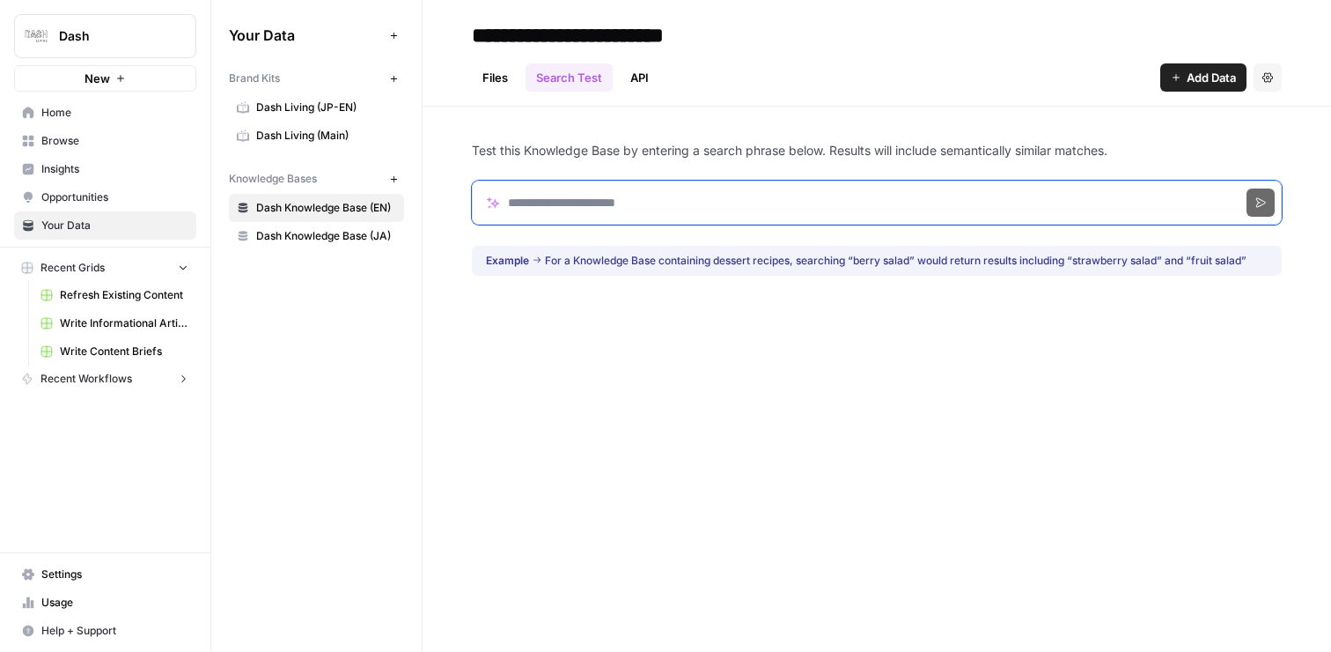
click at [590, 188] on input "Search phrase" at bounding box center [877, 203] width 810 height 44
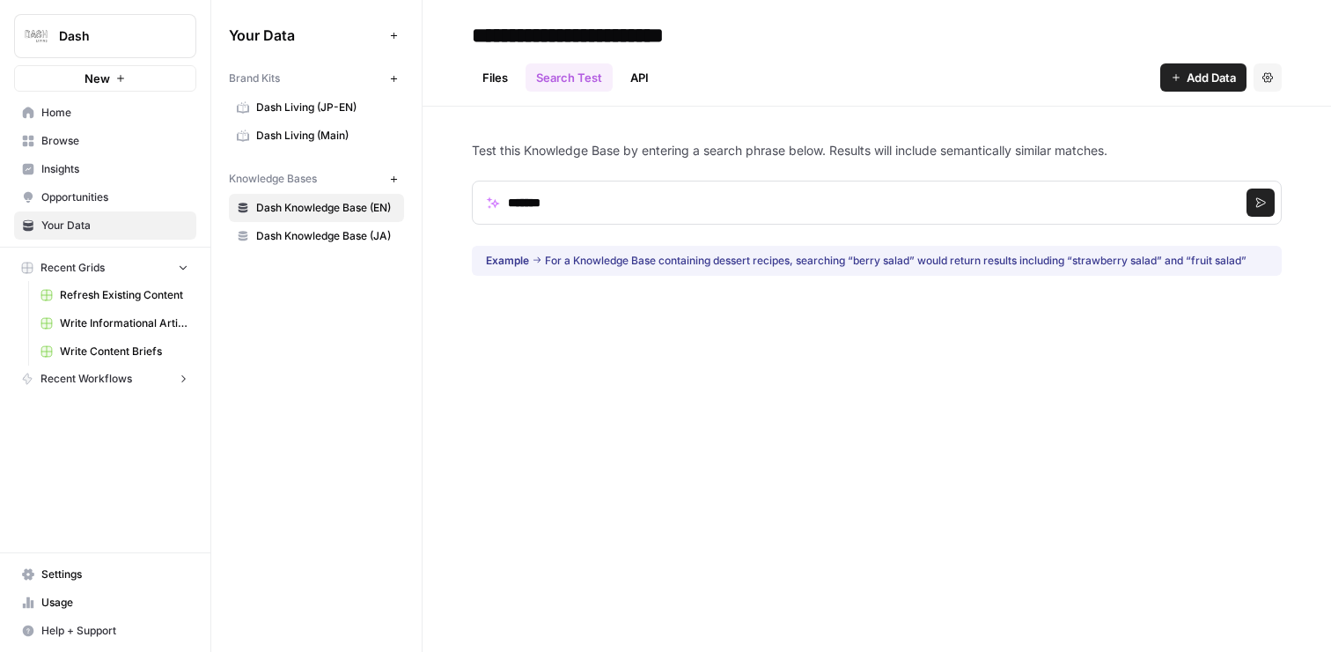
click at [1254, 200] on button "Search" at bounding box center [1261, 202] width 28 height 28
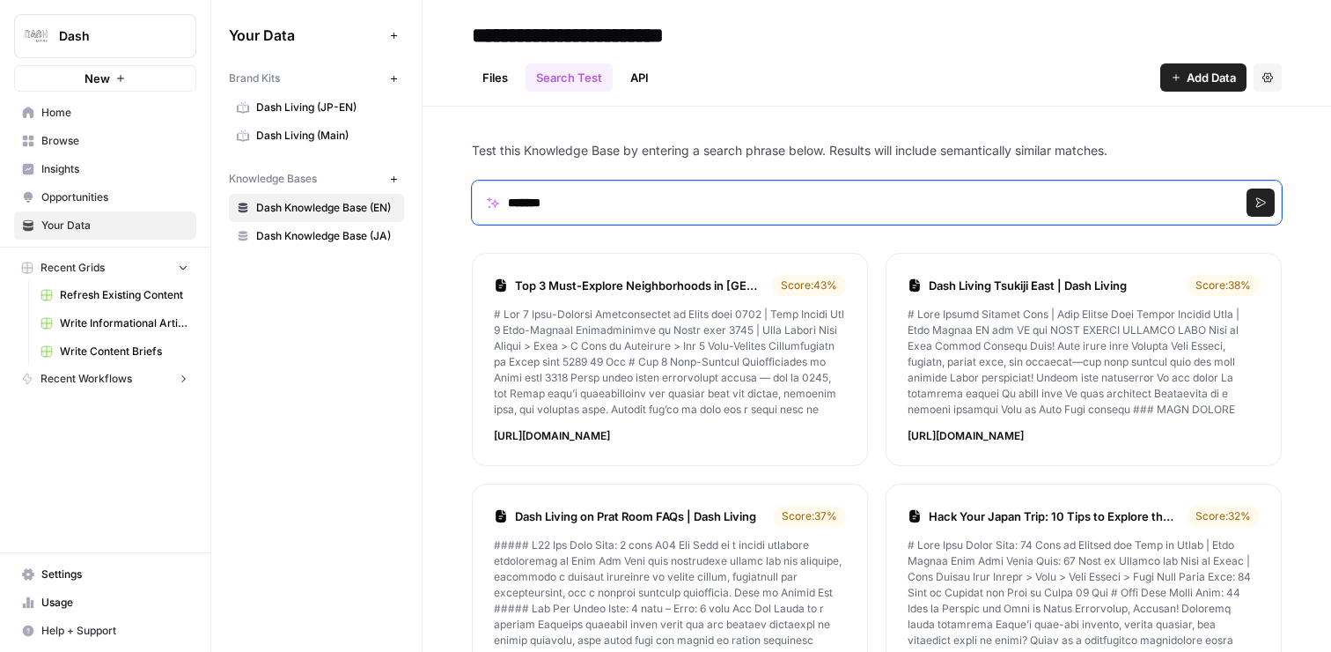
click at [720, 195] on input "*******" at bounding box center [877, 203] width 810 height 44
type input "*******"
click button "Search" at bounding box center [1261, 202] width 28 height 28
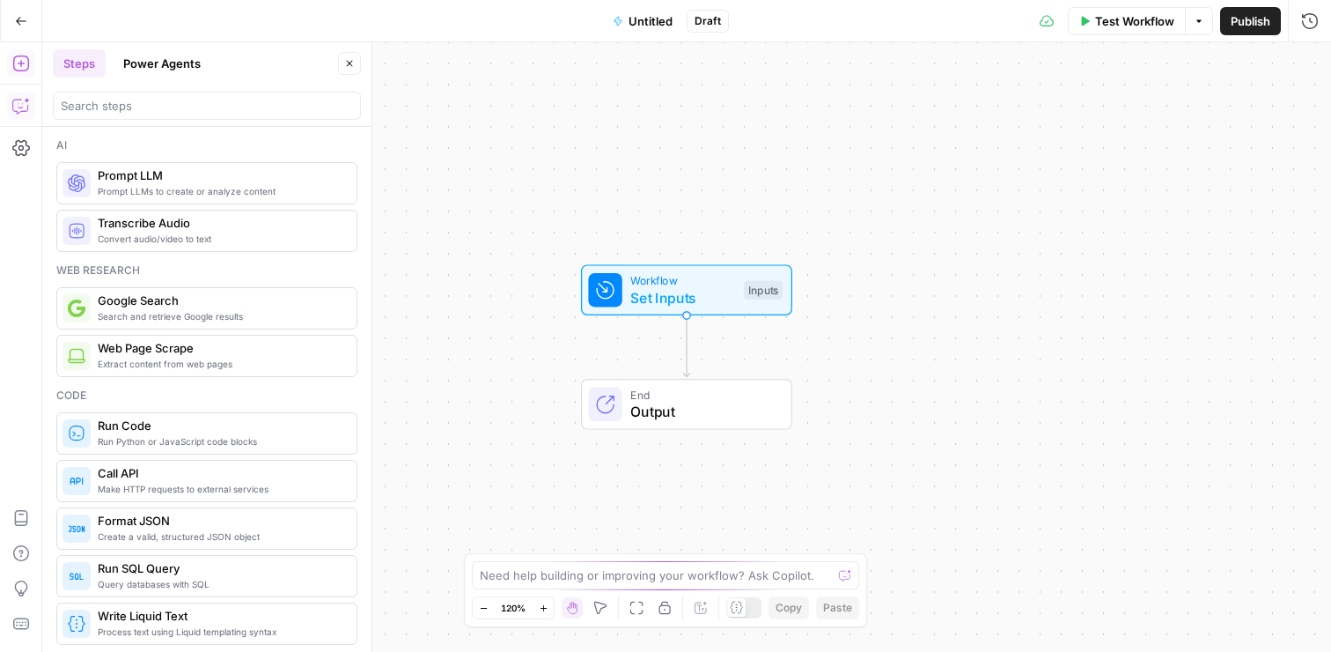
click at [18, 112] on icon "button" at bounding box center [21, 106] width 18 height 18
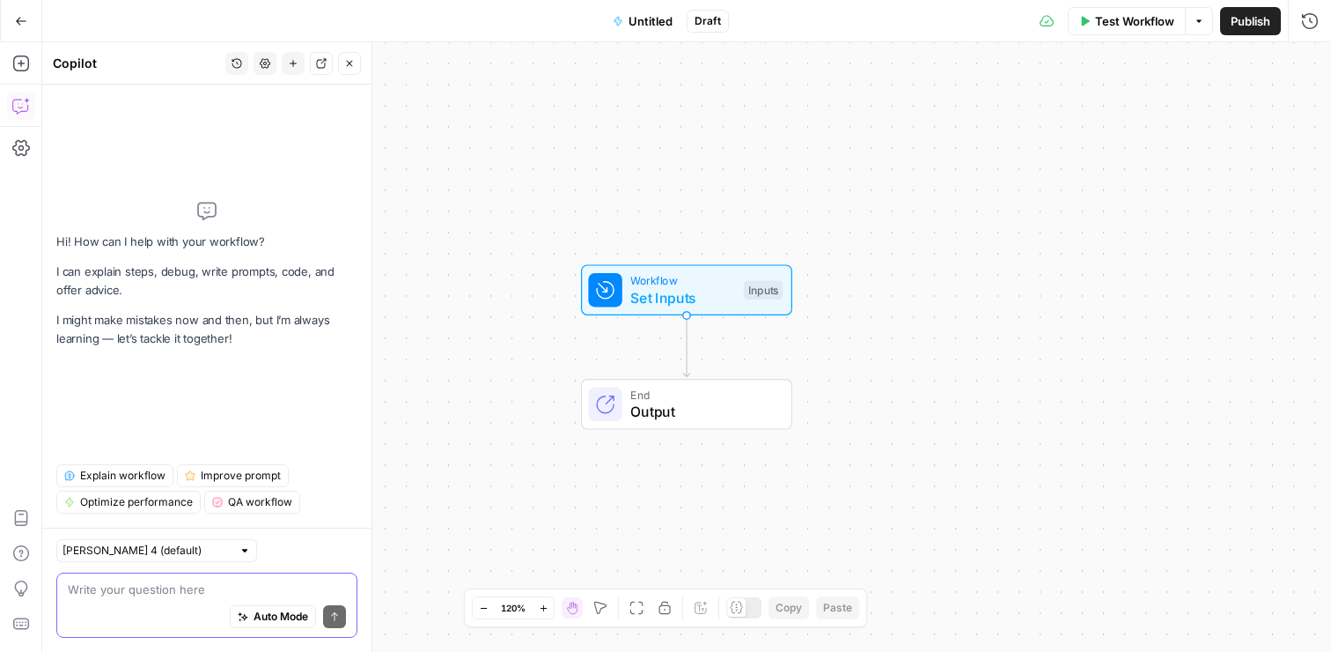
click at [149, 598] on div "Auto Mode Send" at bounding box center [207, 617] width 278 height 39
click at [275, 621] on span "Auto Mode" at bounding box center [281, 616] width 55 height 16
click at [289, 625] on button "Auto Mode" at bounding box center [273, 616] width 86 height 23
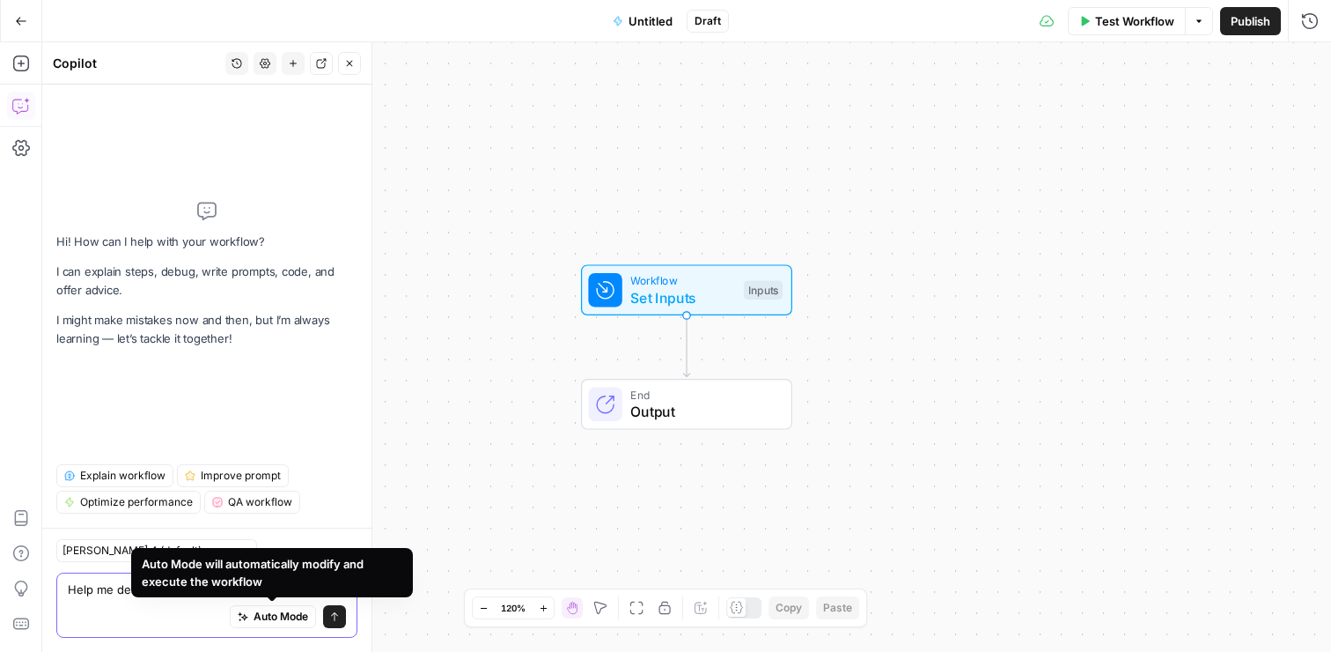
click at [255, 618] on span "Auto Mode" at bounding box center [281, 616] width 55 height 16
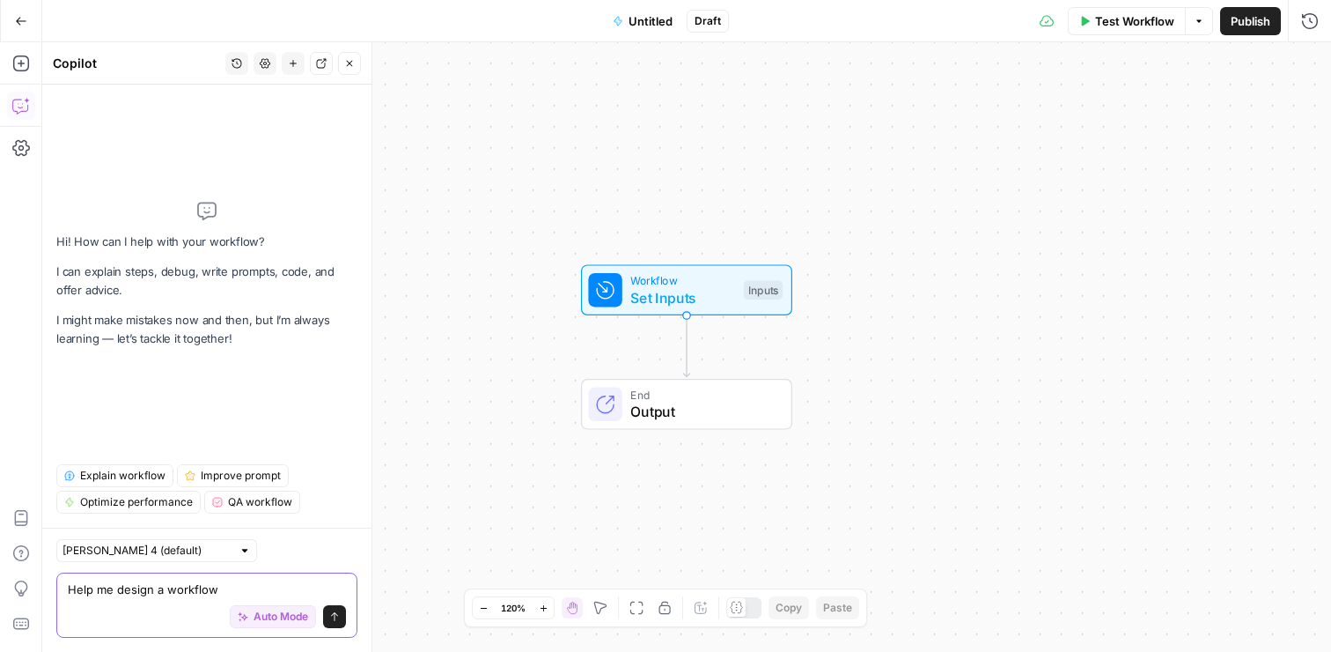
click at [264, 587] on textarea "Help me design a workflow" at bounding box center [207, 589] width 278 height 18
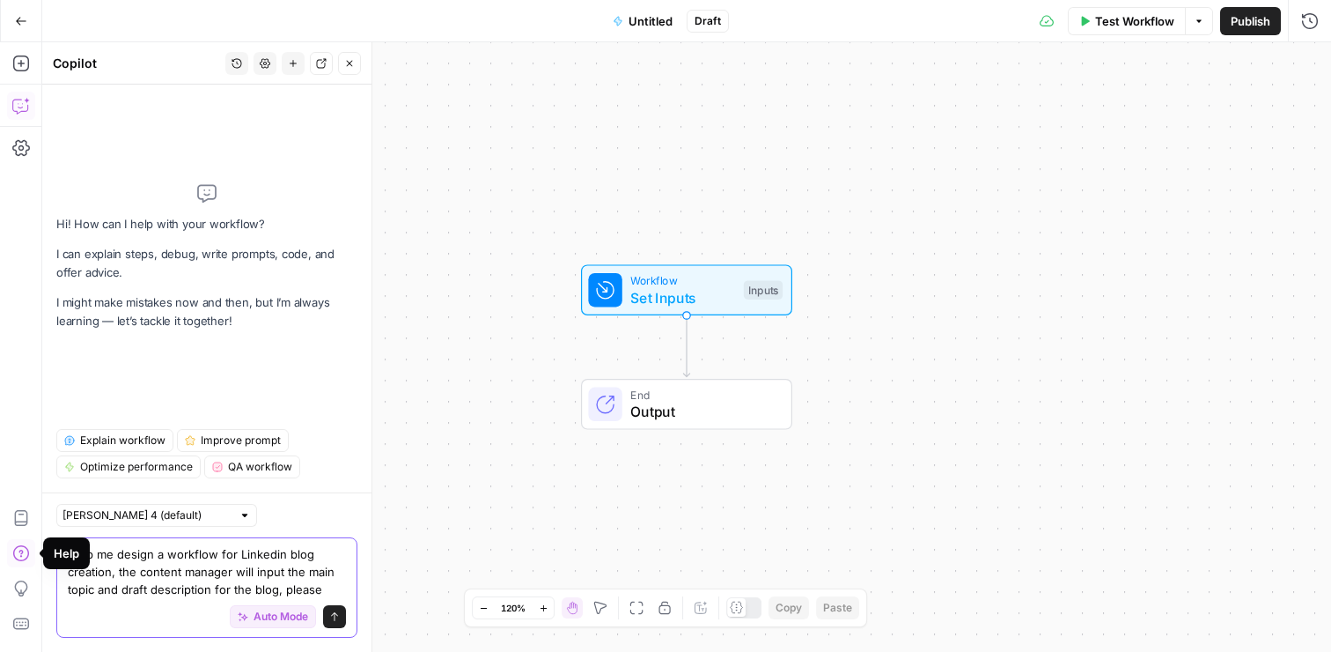
type textarea "Help me design a workflow for Linkedin blog creation, the content manager will …"
click at [148, 512] on input "text" at bounding box center [147, 515] width 169 height 18
type input "Claude Sonnet 4 (default)"
click at [277, 571] on textarea "Help me design a workflow for Linkedin blog creation, the content manager will …" at bounding box center [207, 571] width 278 height 53
click at [260, 58] on icon "button" at bounding box center [265, 63] width 11 height 11
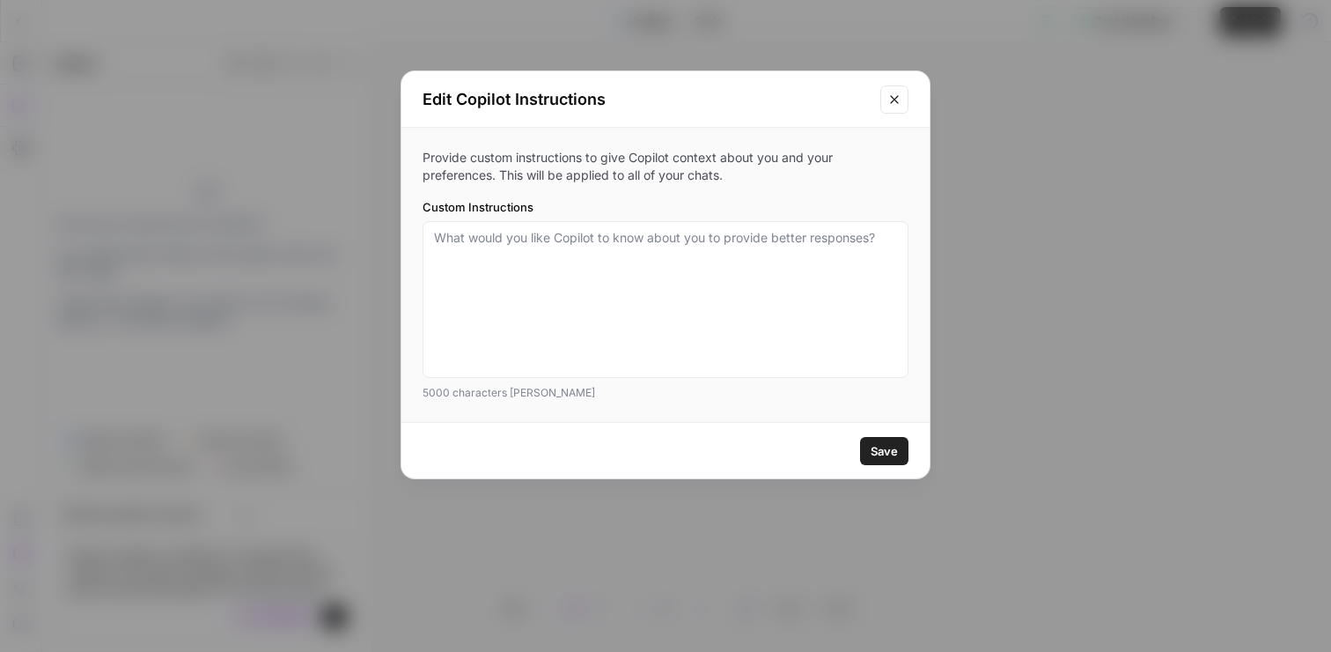
click at [606, 228] on div at bounding box center [666, 299] width 486 height 157
click at [901, 94] on icon "Close modal" at bounding box center [895, 99] width 14 height 14
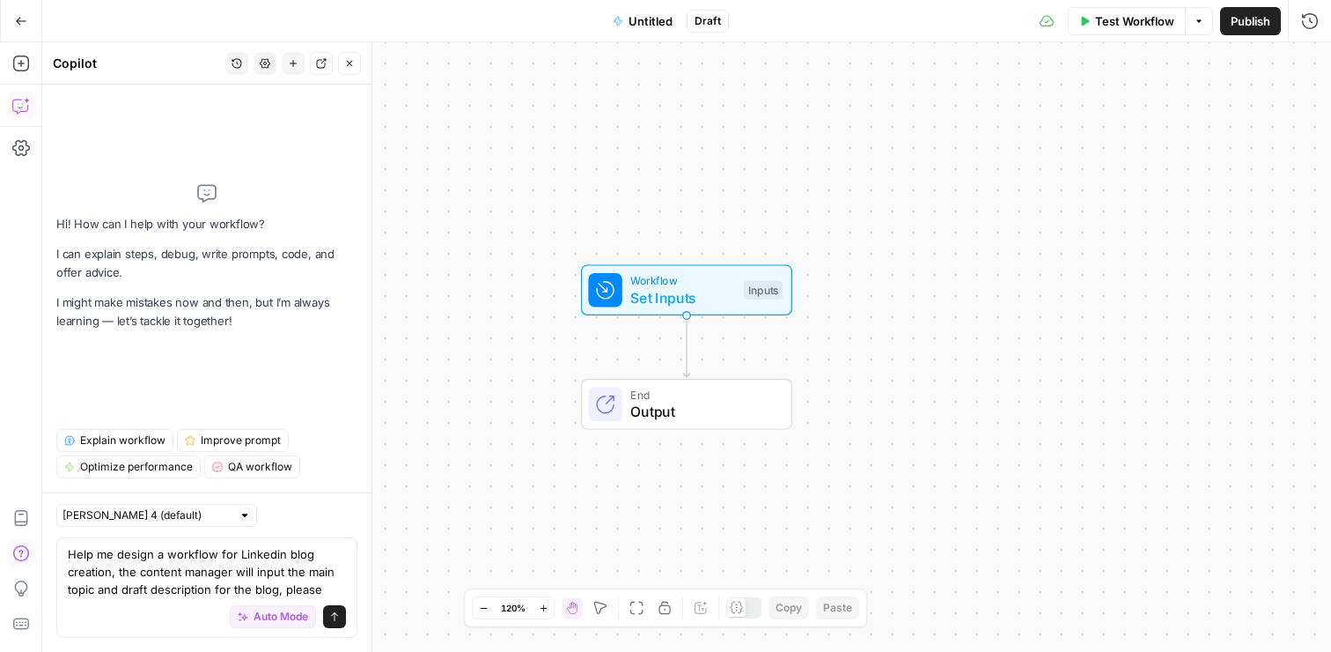
click at [239, 516] on div at bounding box center [245, 515] width 12 height 12
type input "Claude Sonnet 4 (default)"
click at [252, 525] on div "Claude Sonnet 4 (default)" at bounding box center [206, 515] width 301 height 23
click at [325, 585] on textarea "Help me design a workflow for Linkedin blog creation, the content manager will …" at bounding box center [207, 571] width 278 height 53
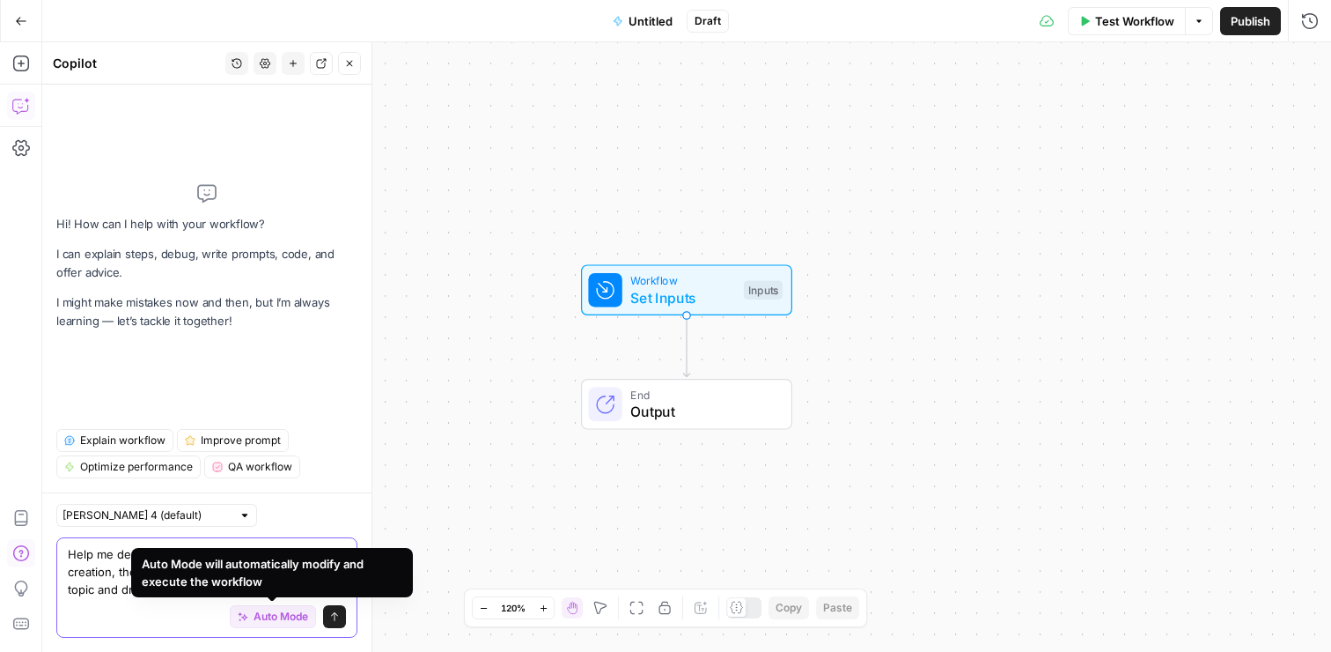
click at [284, 615] on span "Auto Mode" at bounding box center [281, 616] width 55 height 16
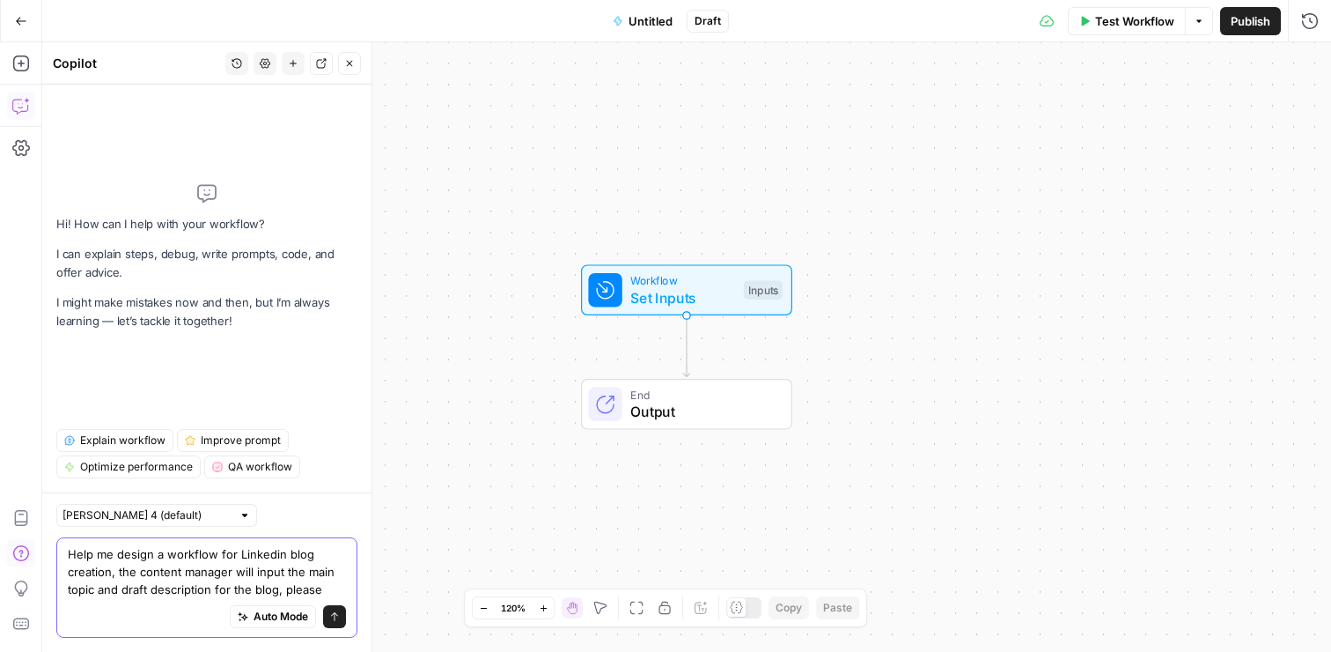
click at [328, 586] on textarea "Help me design a workflow for Linkedin blog creation, the content manager will …" at bounding box center [207, 571] width 278 height 53
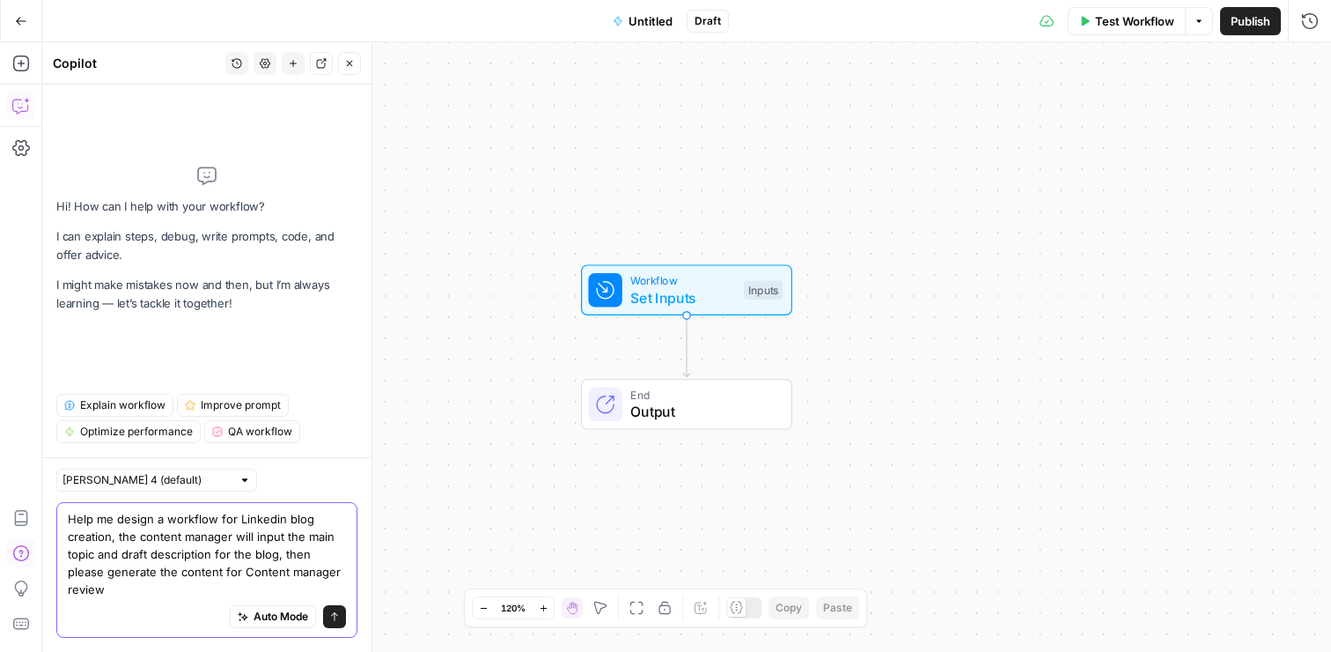
click at [308, 569] on textarea "Help me design a workflow for Linkedin blog creation, the content manager will …" at bounding box center [207, 554] width 278 height 88
click at [320, 576] on textarea "Help me design a workflow for Linkedin blog creation, the content manager will …" at bounding box center [207, 554] width 278 height 88
click at [291, 585] on textarea "Help me design a workflow for Linkedin blog creation, the content manager will …" at bounding box center [207, 554] width 278 height 88
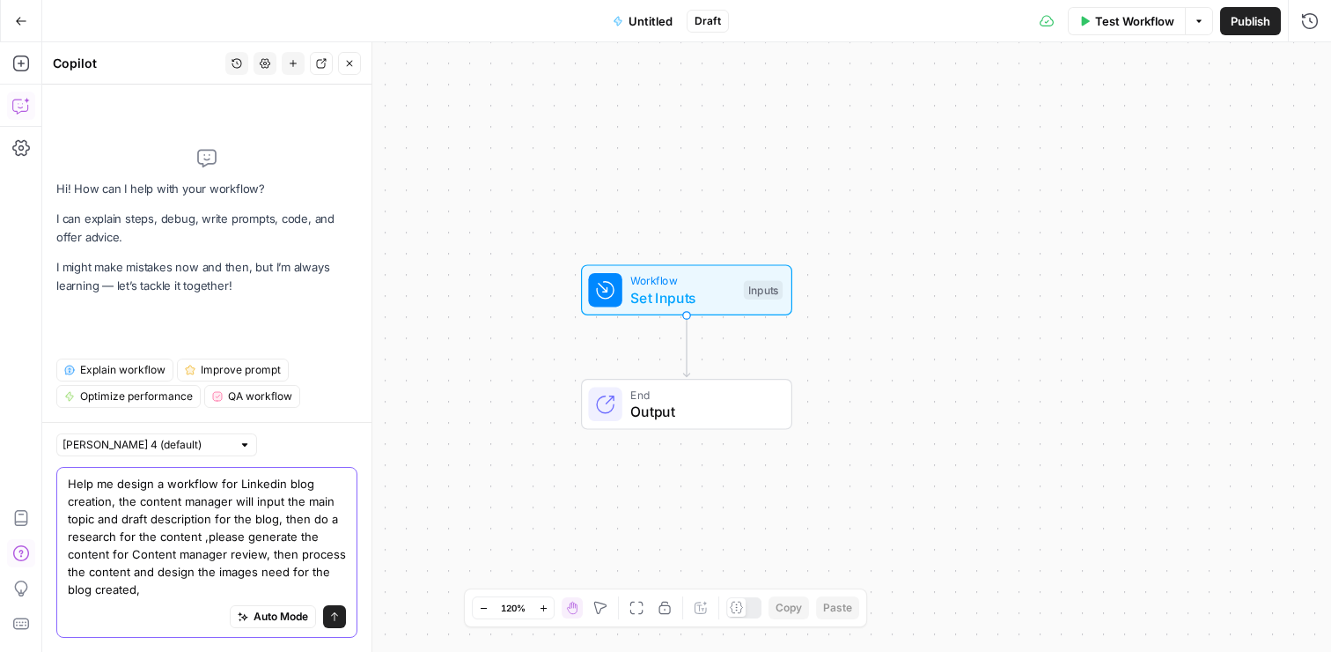
type textarea "Help me design a workflow for Linkedin blog creation, the content manager will …"
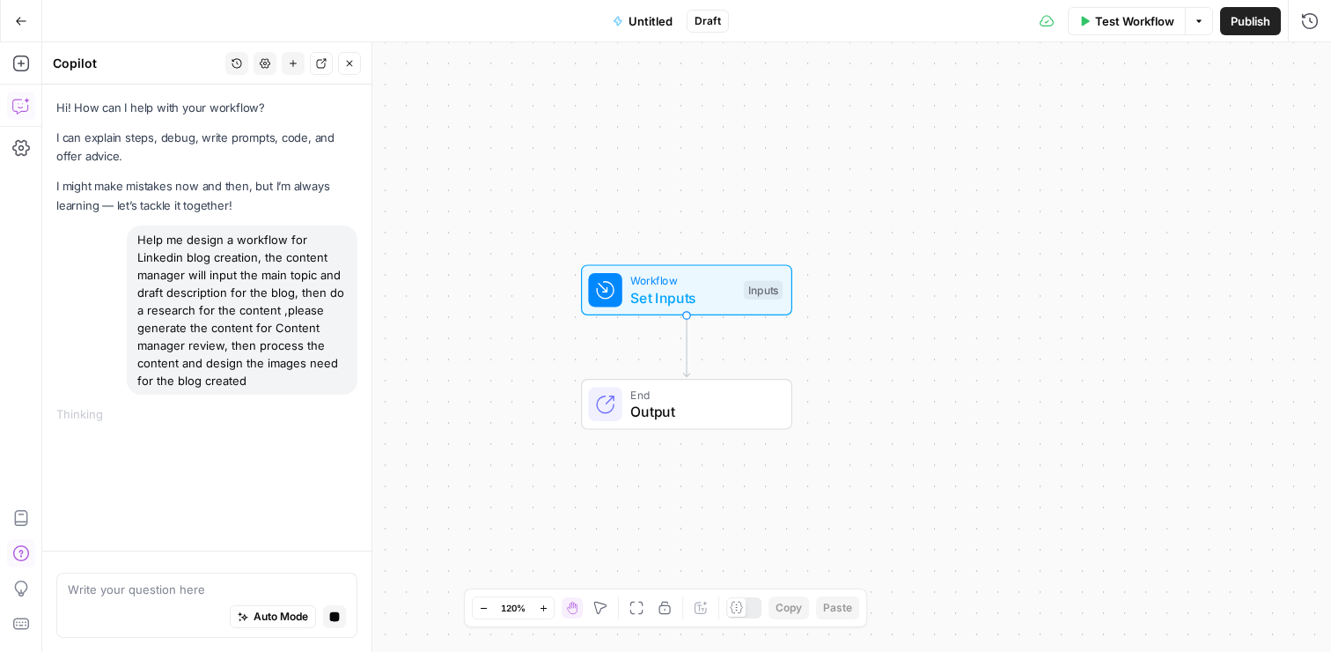
click at [643, 18] on span "Untitled" at bounding box center [651, 21] width 44 height 18
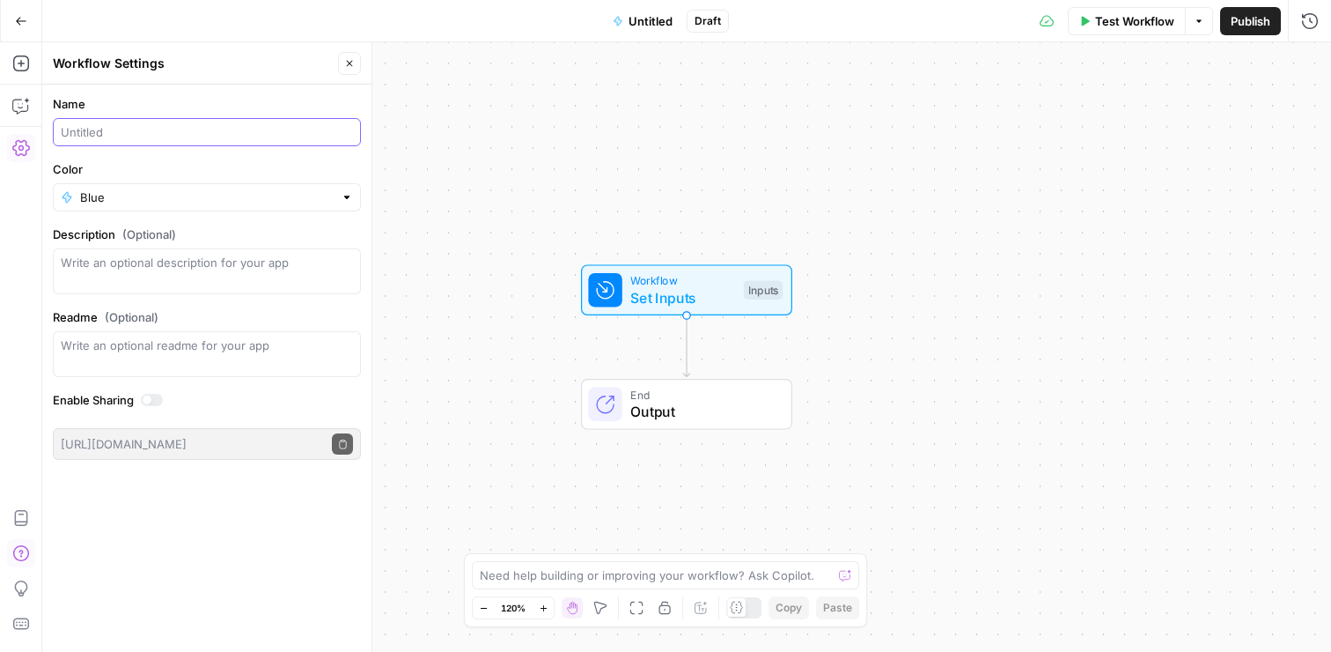
click at [203, 126] on input "Name" at bounding box center [207, 132] width 292 height 18
type input "LinkedIn Content Creation"
click at [191, 71] on div "Workflow Settings" at bounding box center [193, 64] width 280 height 18
click at [347, 63] on icon "button" at bounding box center [349, 63] width 11 height 11
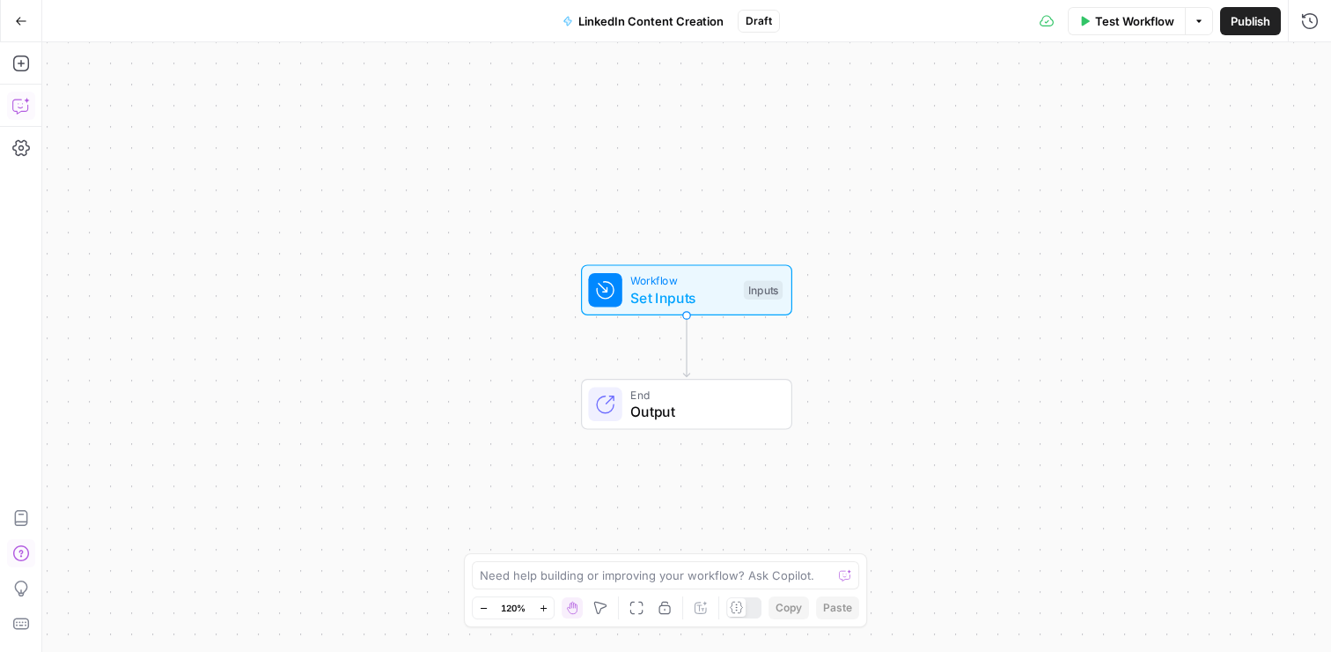
click at [33, 110] on button "Copilot" at bounding box center [21, 106] width 28 height 28
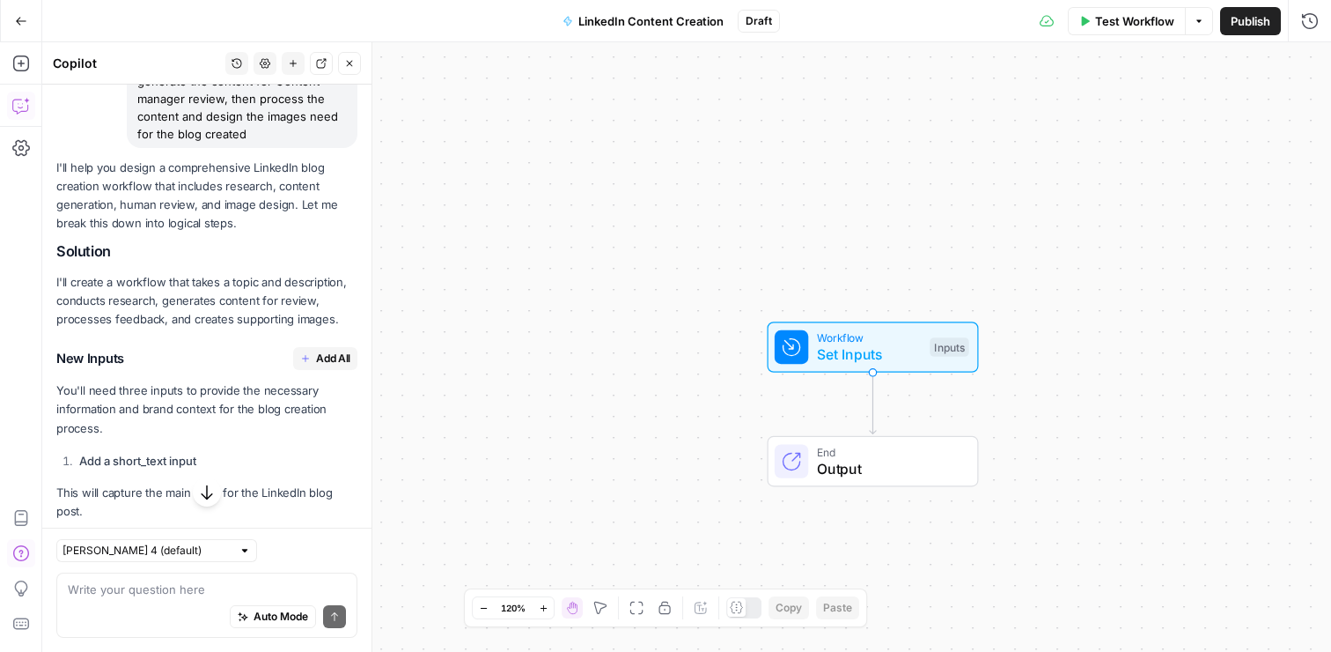
scroll to position [298, 0]
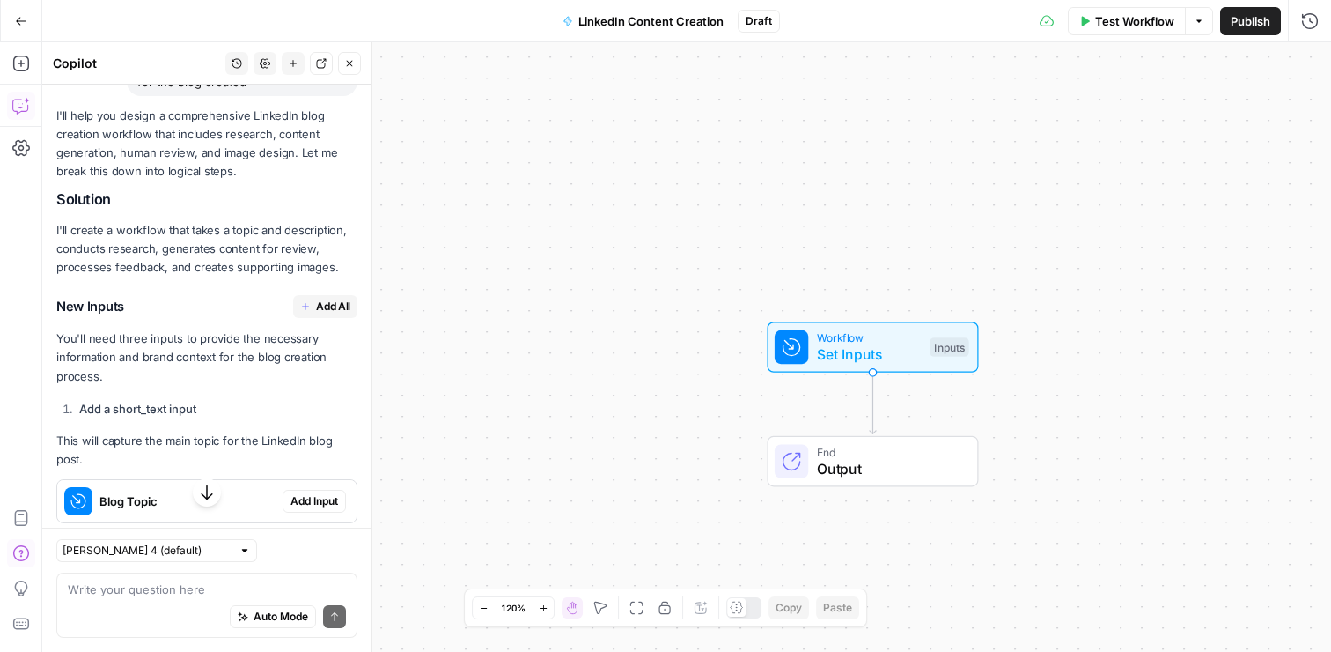
click at [343, 303] on span "Add All" at bounding box center [333, 306] width 34 height 16
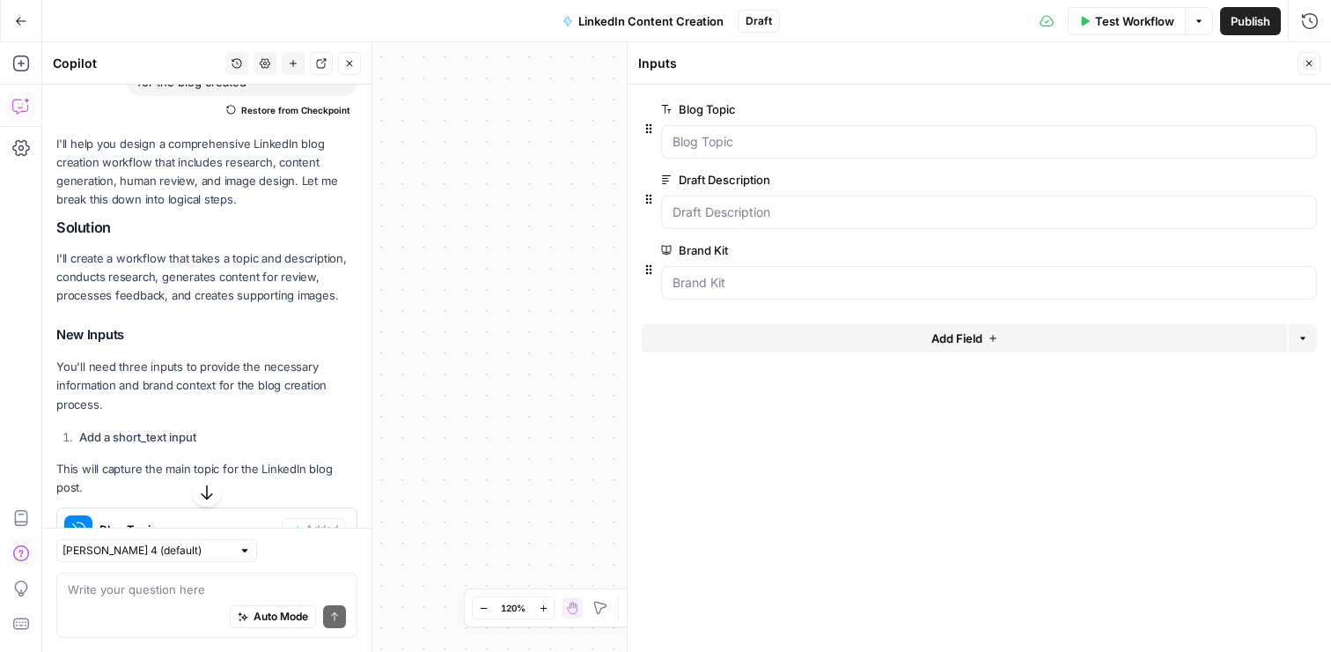
click at [1312, 66] on icon "button" at bounding box center [1309, 63] width 11 height 11
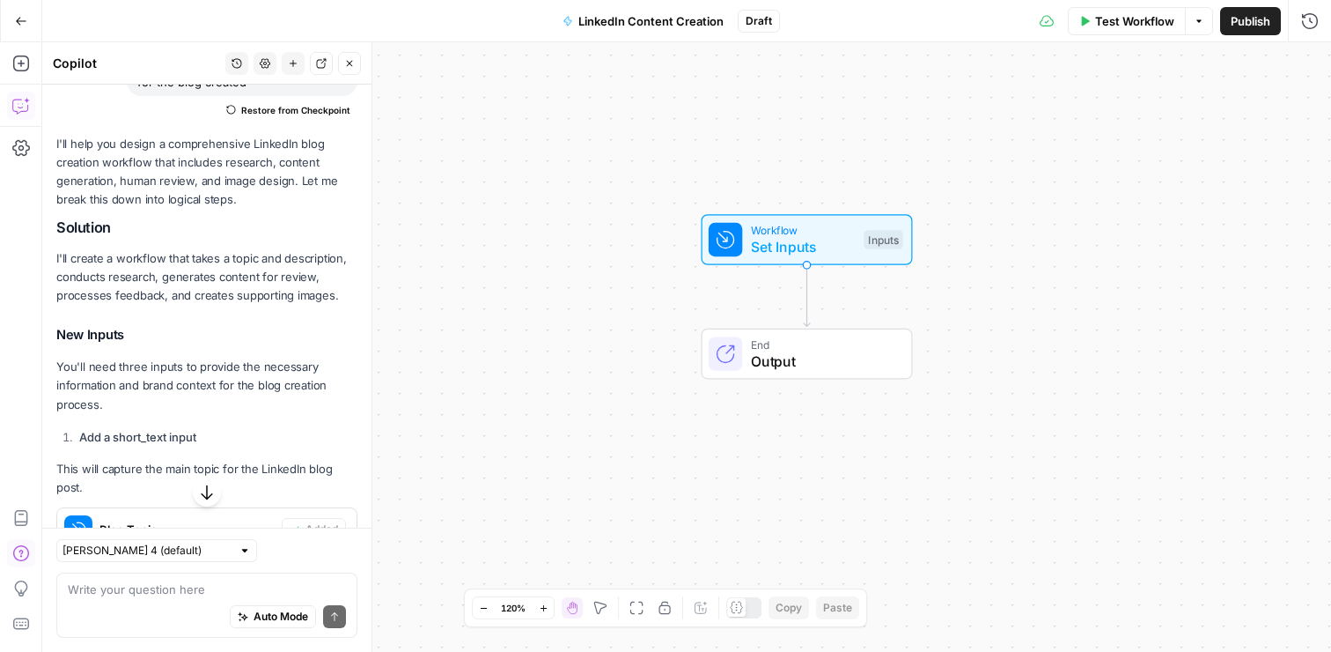
drag, startPoint x: 644, startPoint y: 368, endPoint x: 577, endPoint y: 261, distance: 126.6
click at [577, 261] on div "Workflow Set Inputs Inputs End Output" at bounding box center [686, 346] width 1289 height 609
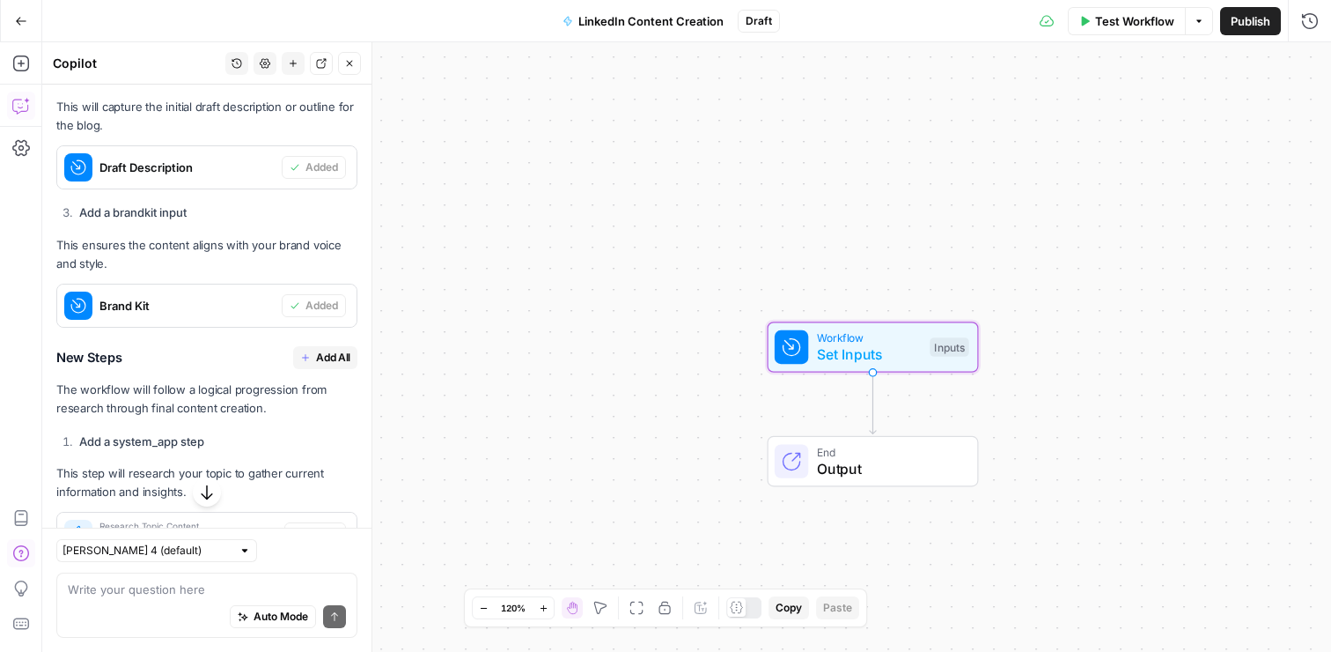
scroll to position [850, 0]
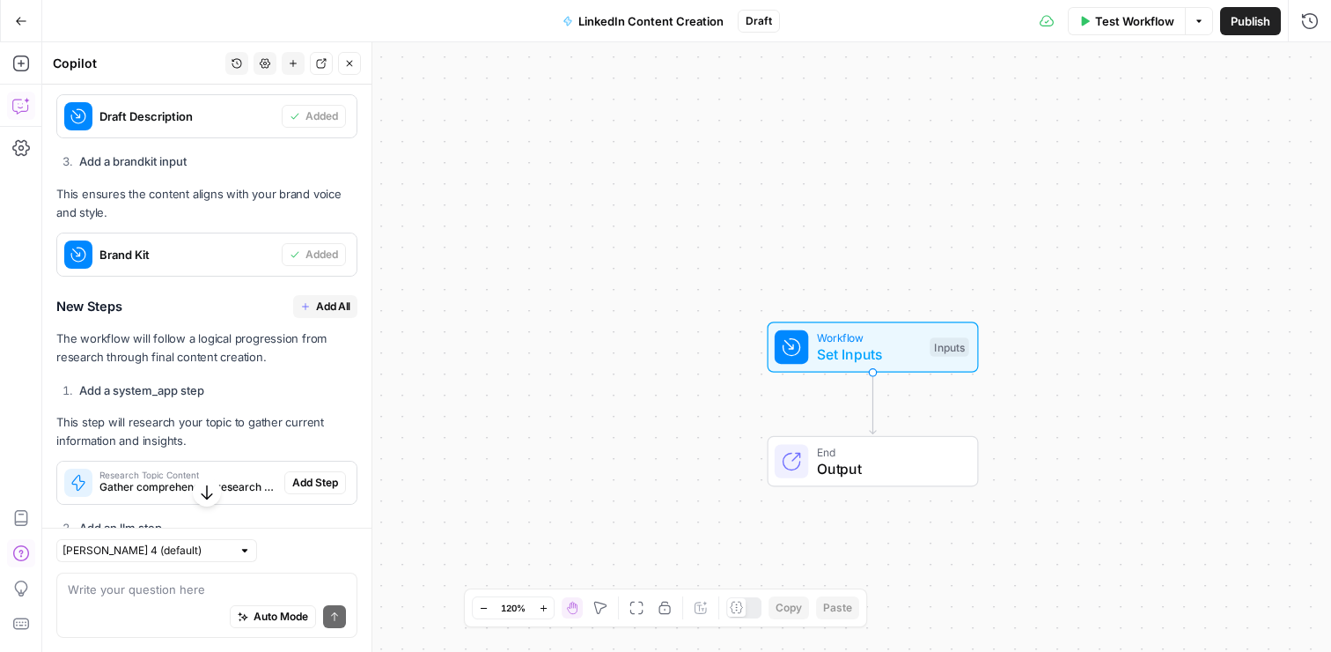
click at [324, 306] on span "Add All" at bounding box center [333, 306] width 34 height 16
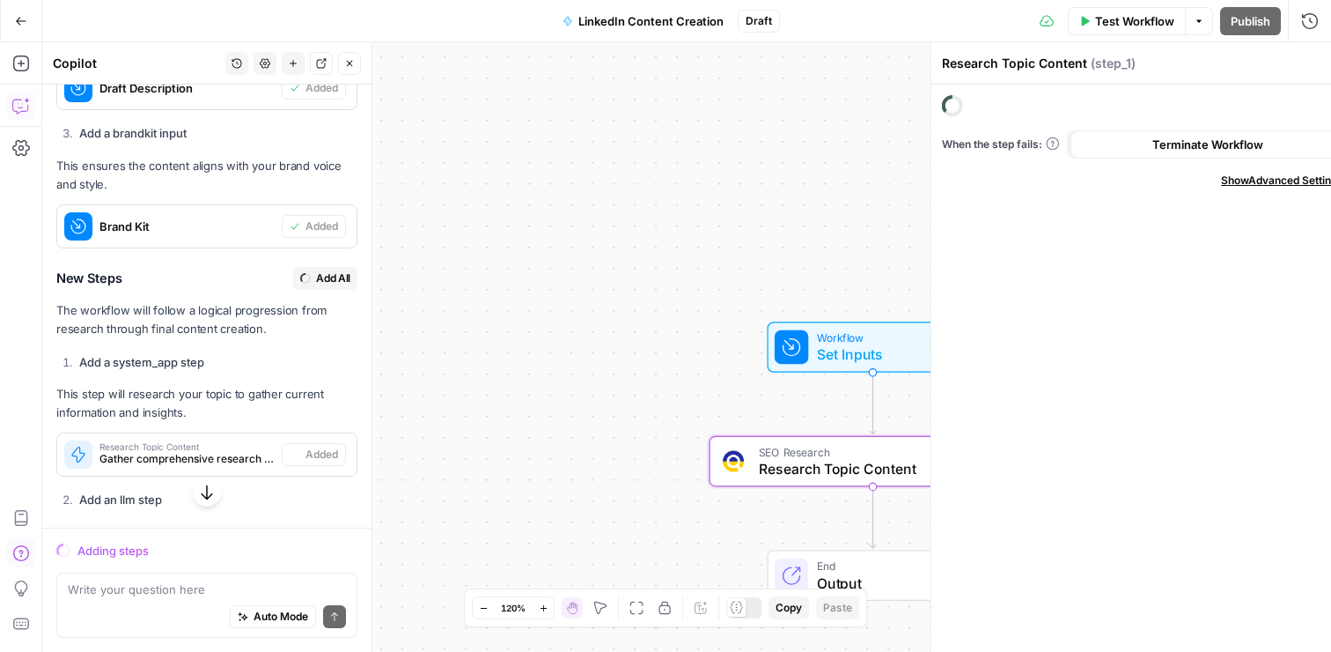
scroll to position [822, 0]
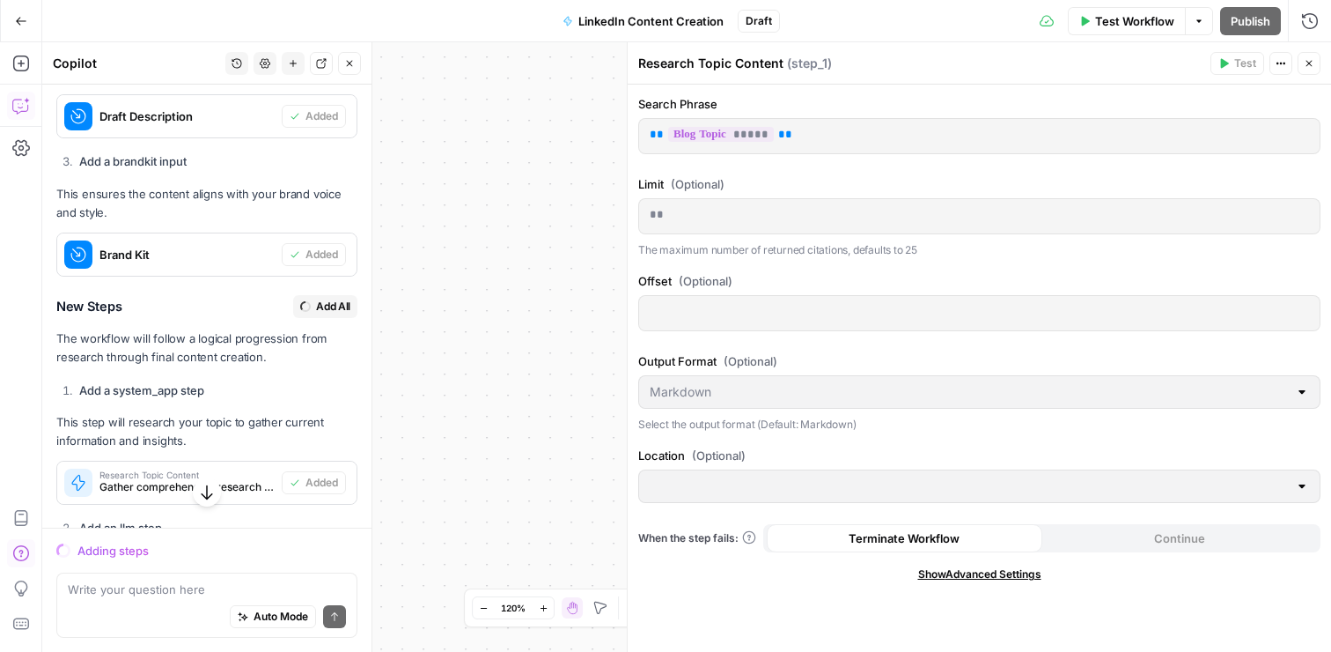
click at [1313, 63] on icon "button" at bounding box center [1309, 63] width 11 height 11
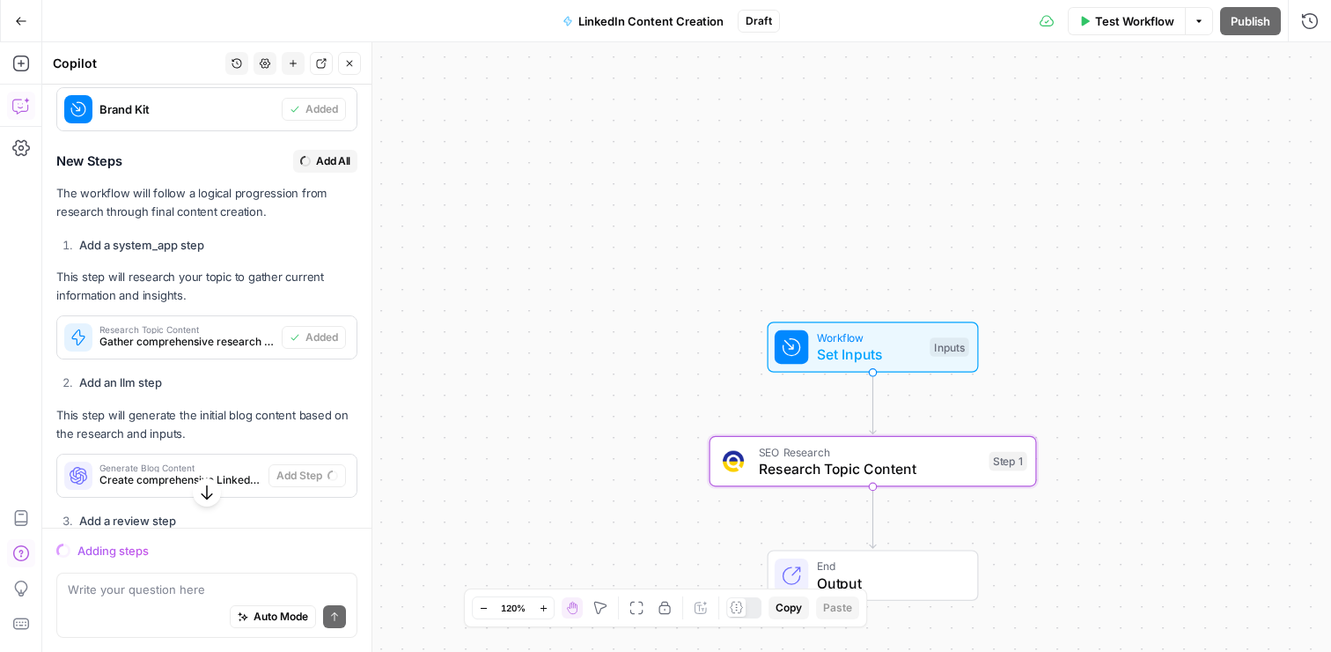
scroll to position [989, 0]
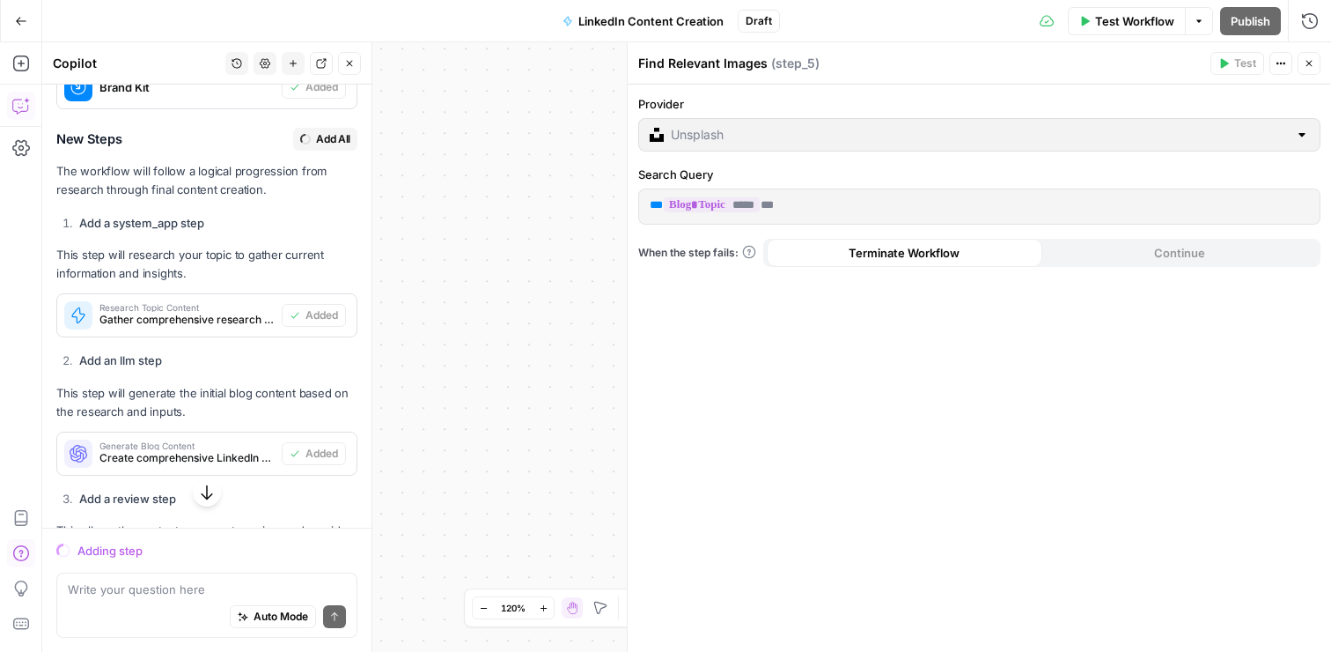
click at [1312, 64] on icon "button" at bounding box center [1309, 63] width 11 height 11
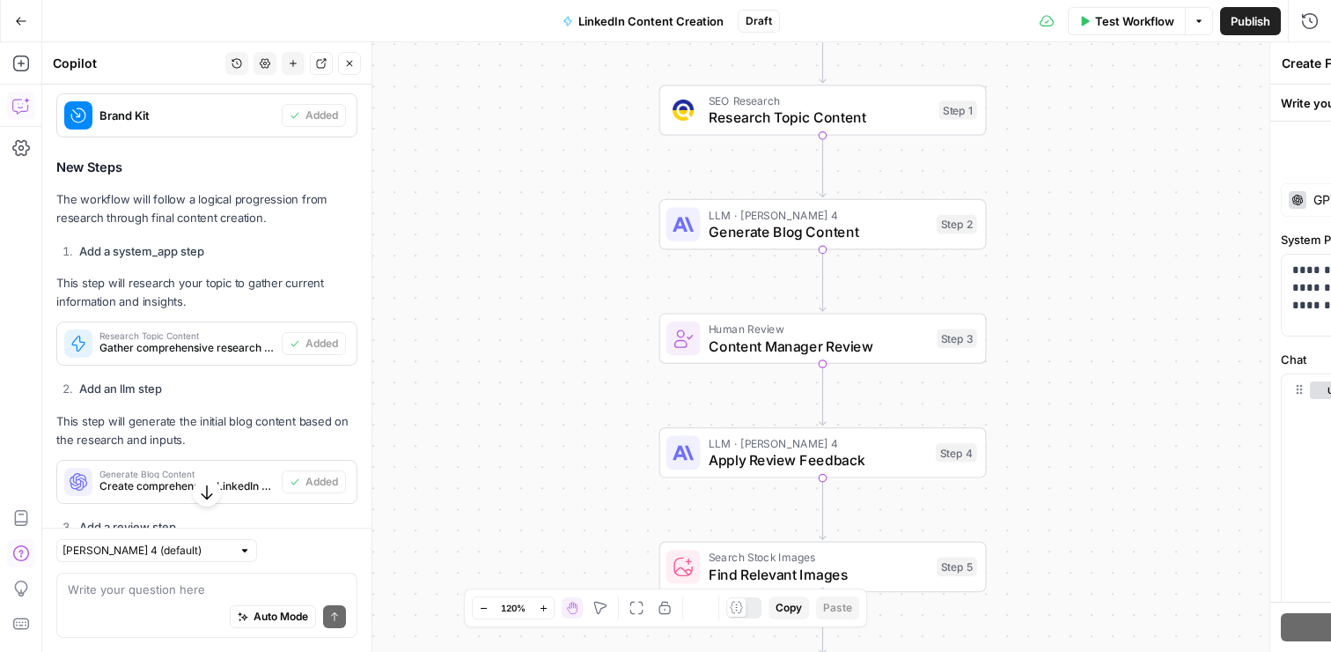
scroll to position [1017, 0]
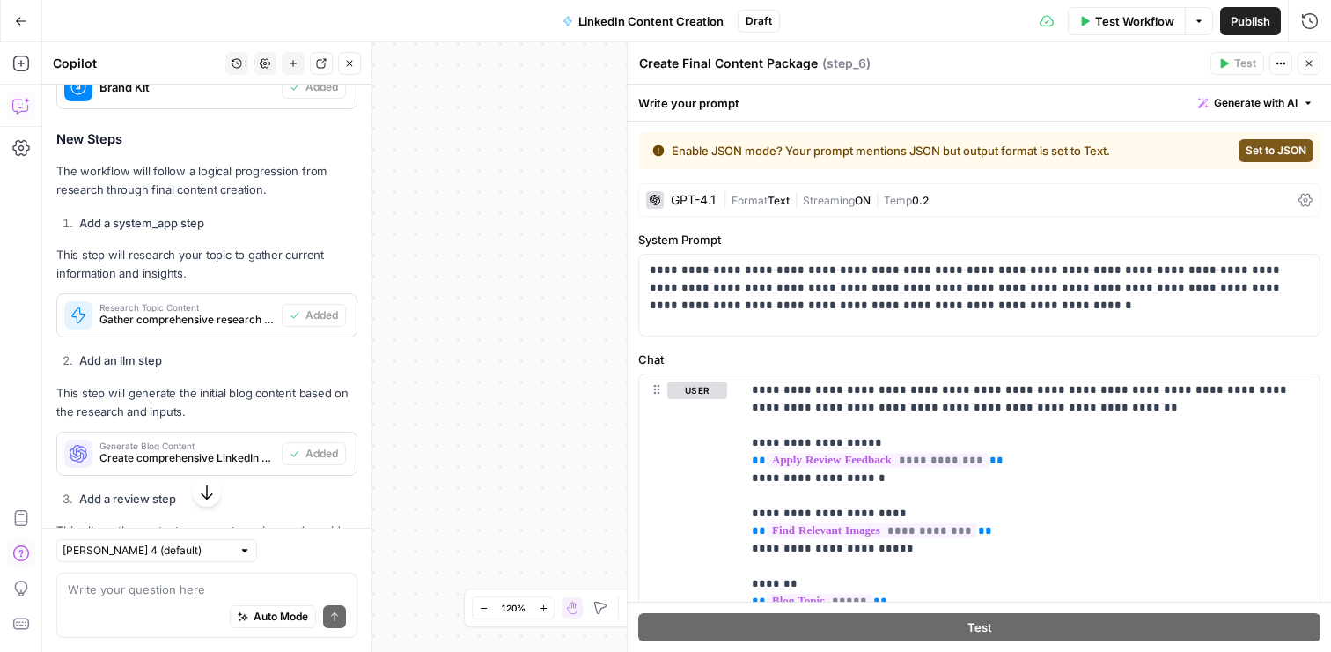
click at [1290, 145] on span "Set to JSON" at bounding box center [1276, 151] width 61 height 16
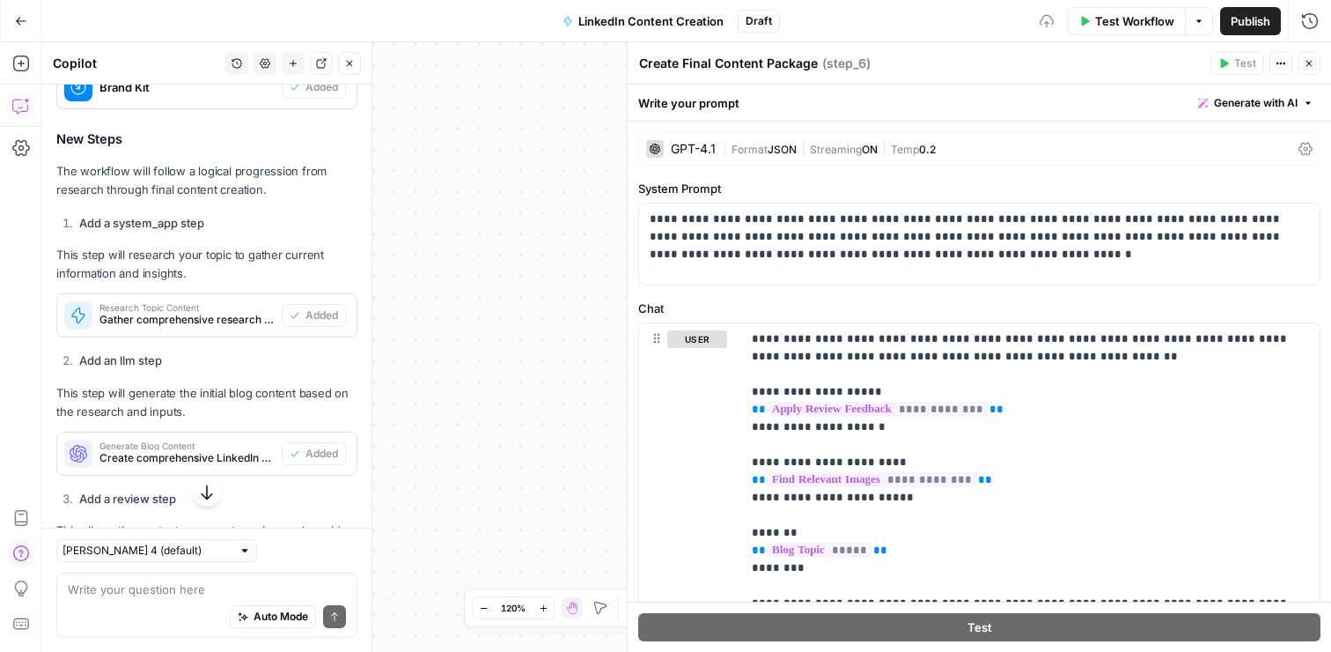
click at [686, 145] on div "GPT-4.1" at bounding box center [693, 149] width 45 height 12
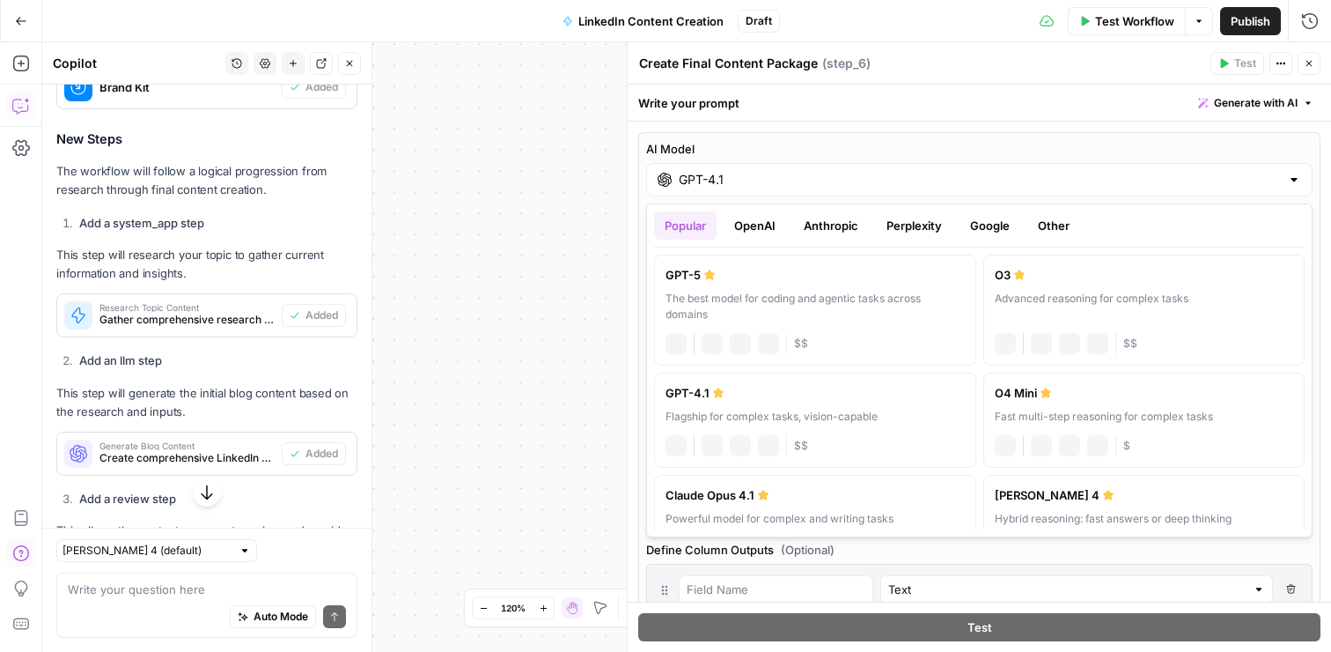
click at [741, 181] on input "GPT-4.1" at bounding box center [979, 180] width 601 height 18
click at [845, 292] on div "The best model for coding and agentic tasks across domains" at bounding box center [815, 307] width 299 height 32
type input "GPT-5"
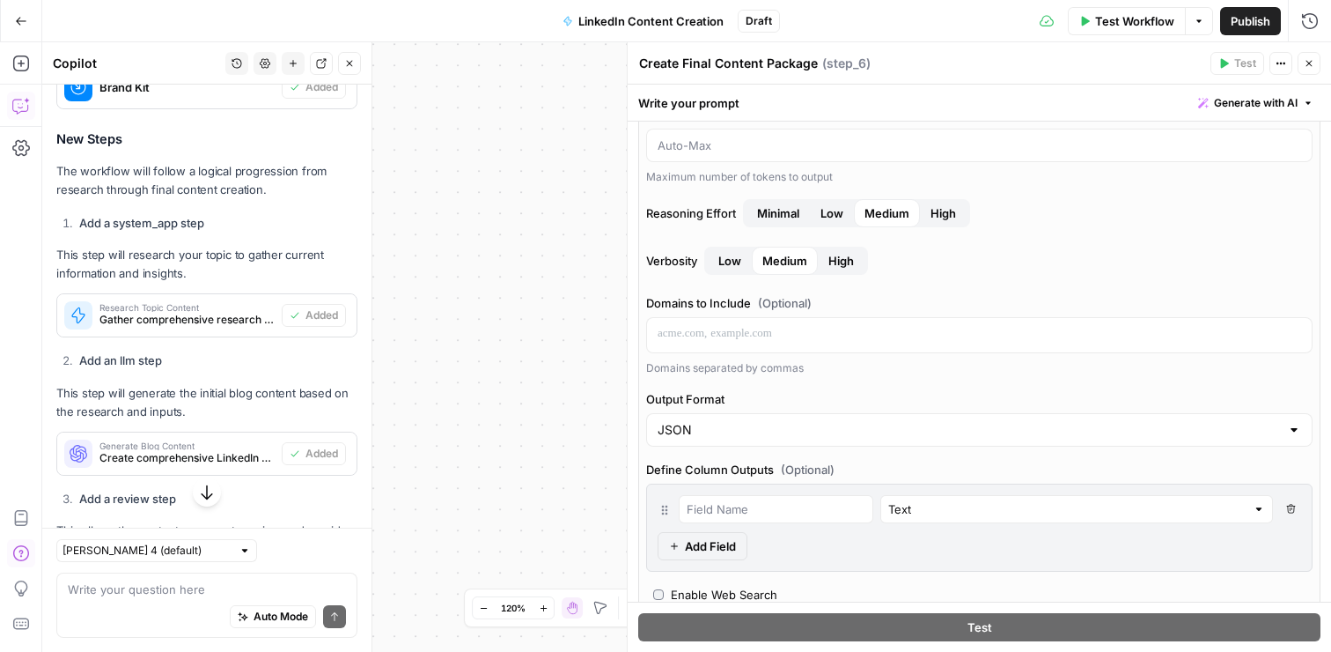
scroll to position [187, 0]
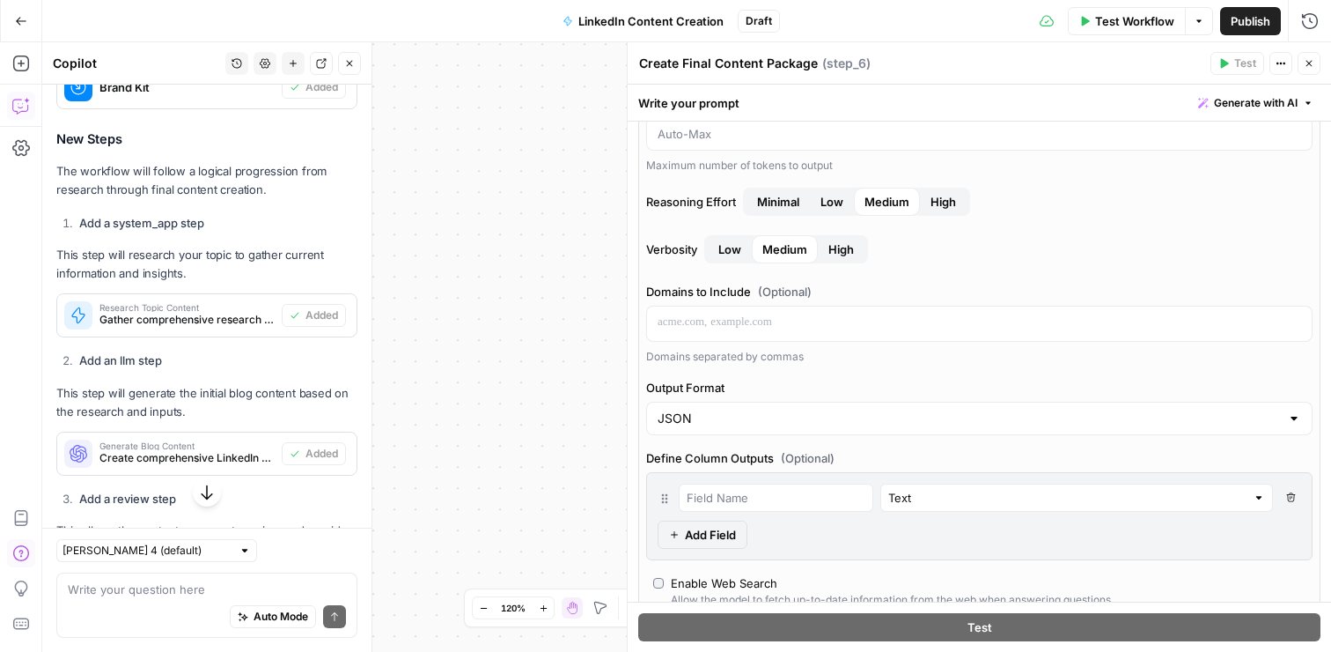
click at [1309, 65] on icon "button" at bounding box center [1309, 63] width 11 height 11
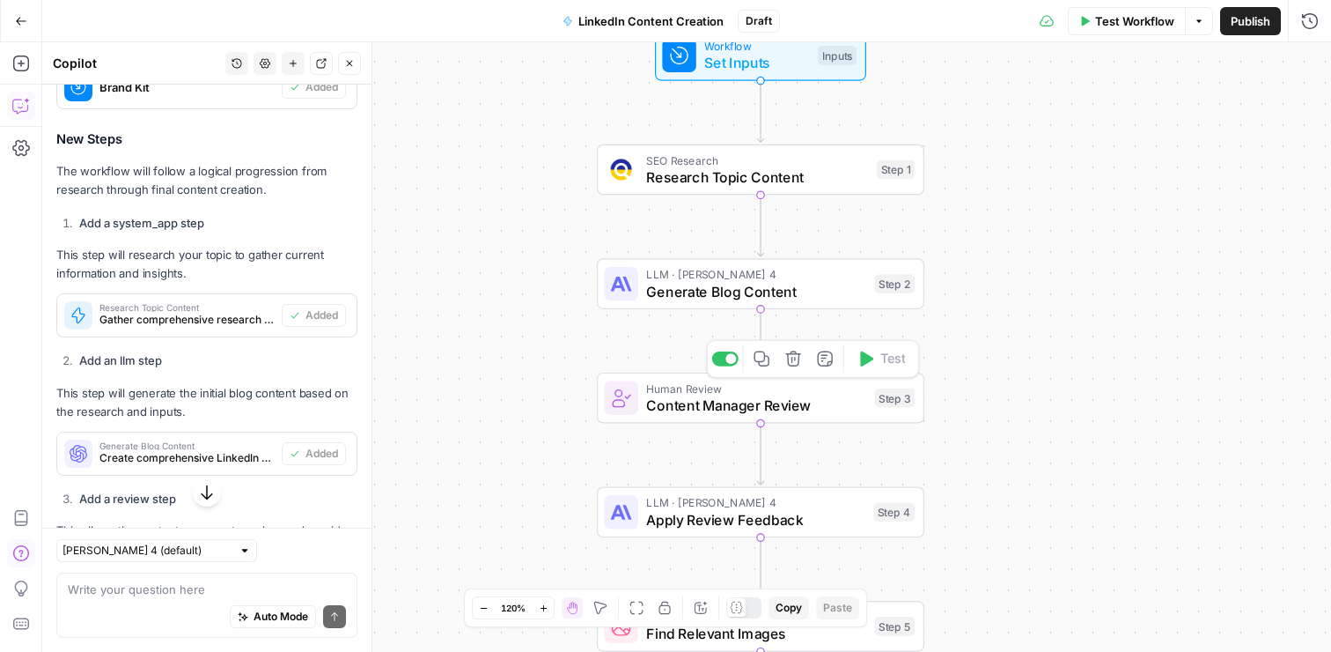
click at [723, 413] on span "Content Manager Review" at bounding box center [756, 404] width 220 height 21
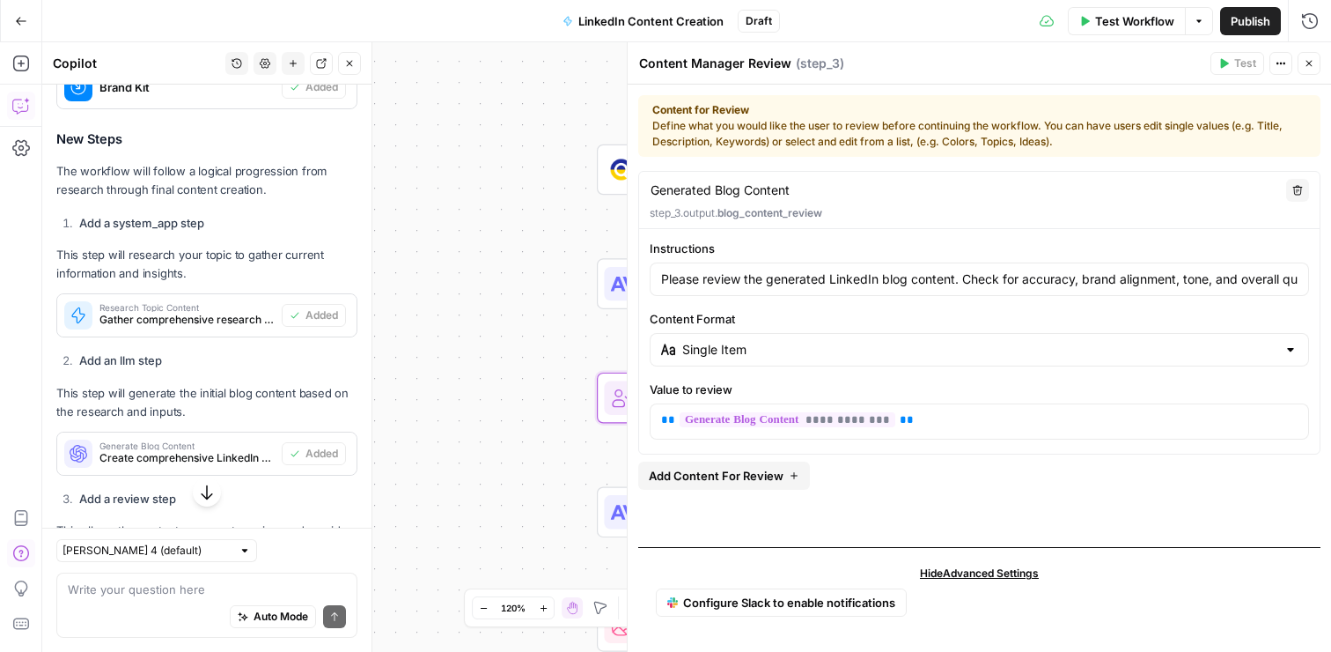
click at [1318, 55] on button "Close" at bounding box center [1309, 63] width 23 height 23
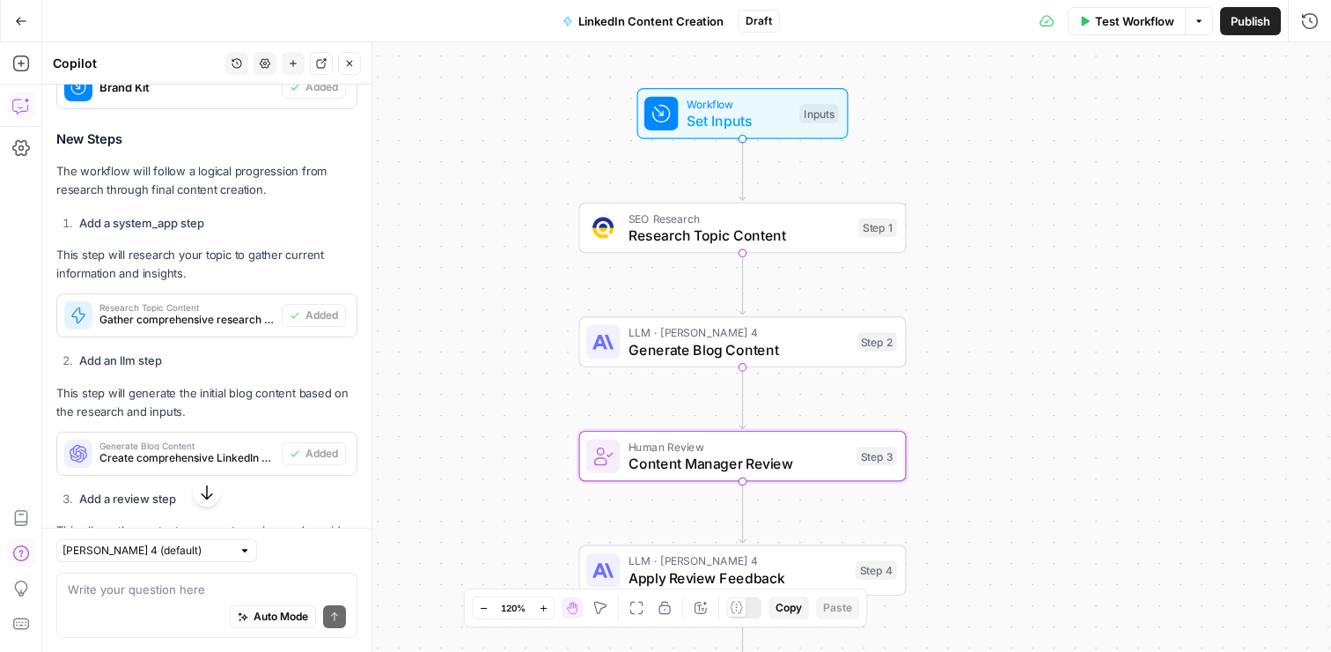
click at [1249, 27] on span "Publish" at bounding box center [1251, 21] width 40 height 18
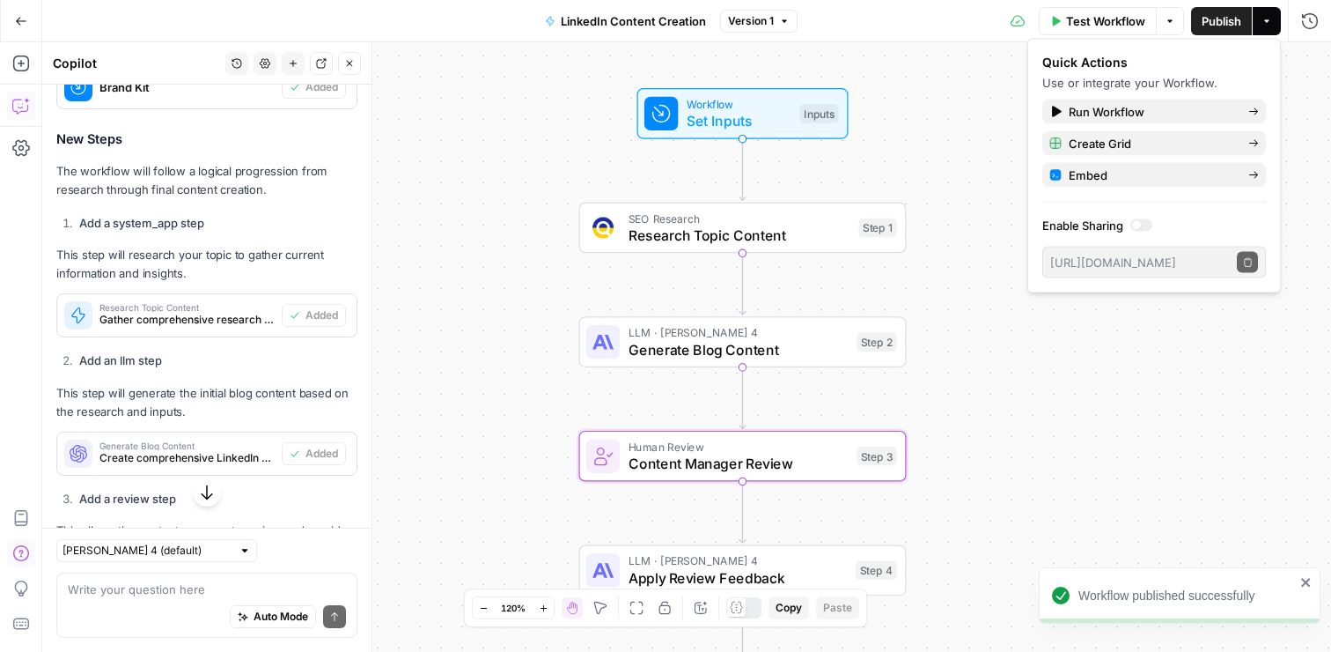
click at [1102, 375] on div "Workflow Set Inputs Inputs SEO Research Research Topic Content Step 1 LLM · Cla…" at bounding box center [686, 346] width 1289 height 609
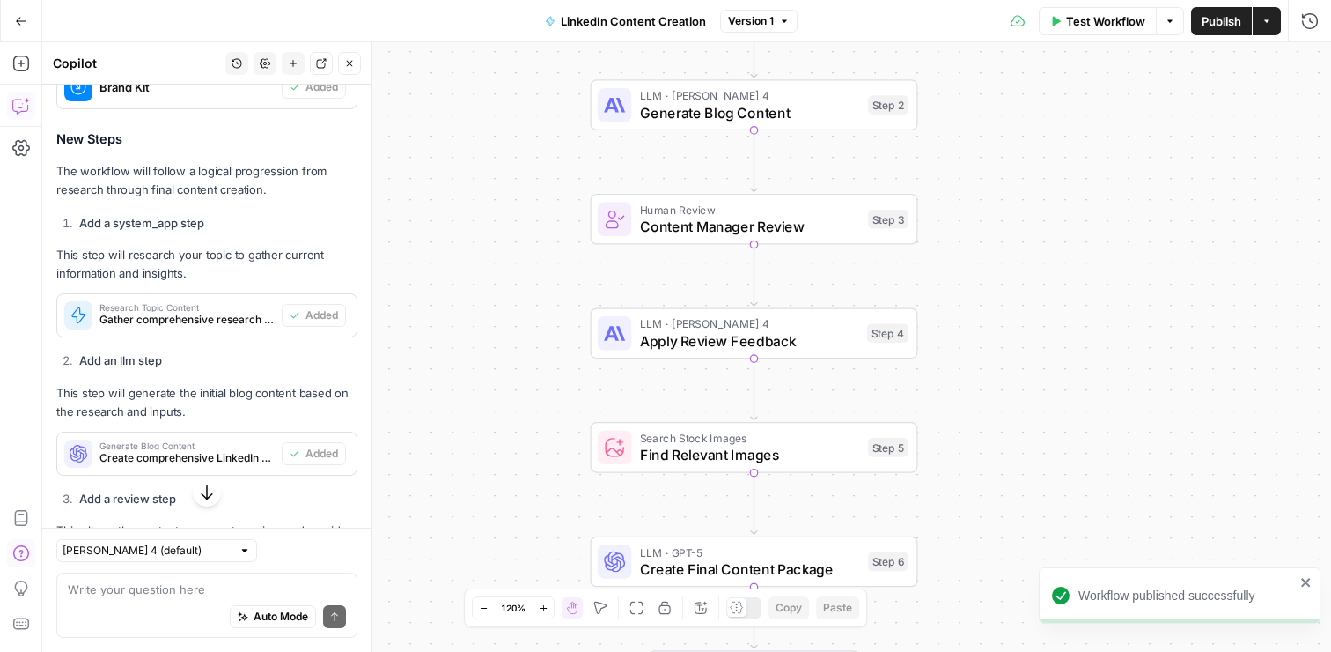
drag, startPoint x: 1051, startPoint y: 415, endPoint x: 1067, endPoint y: 160, distance: 255.0
click at [1067, 160] on div "Workflow Set Inputs Inputs SEO Research Research Topic Content Step 1 LLM · Cla…" at bounding box center [686, 346] width 1289 height 609
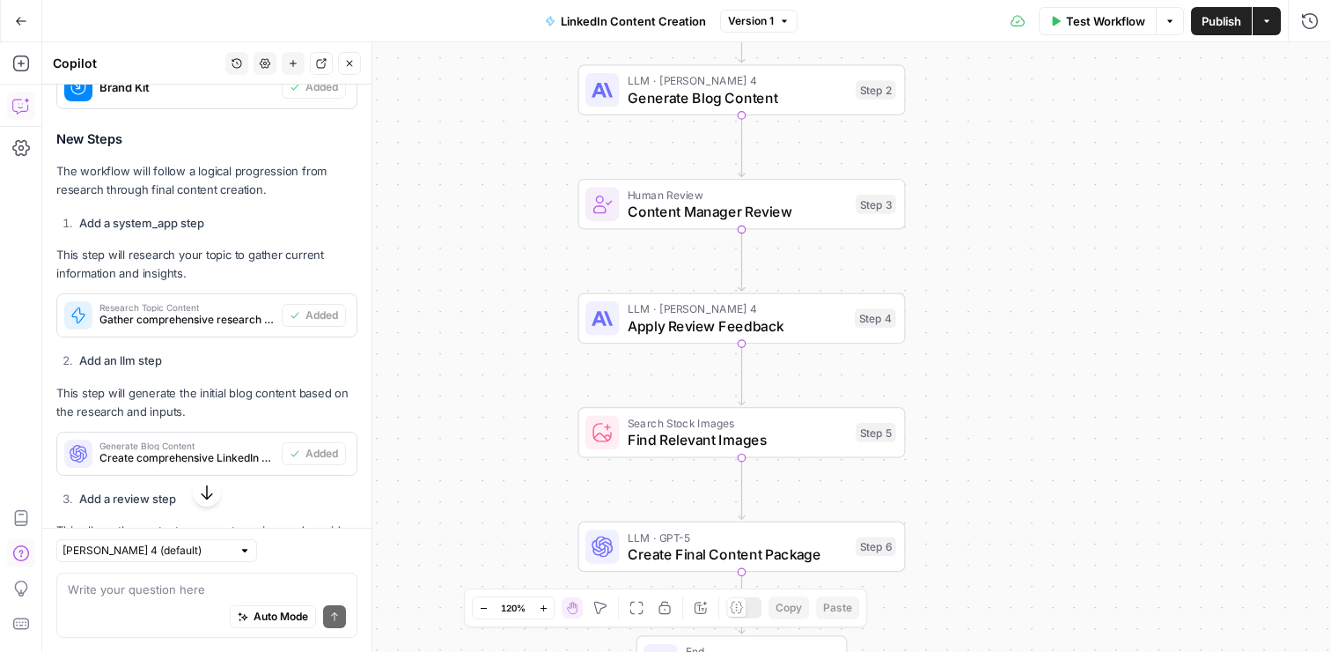
drag, startPoint x: 1043, startPoint y: 275, endPoint x: 1026, endPoint y: 278, distance: 18.0
click at [1026, 279] on div "Workflow Set Inputs Inputs SEO Research Research Topic Content Step 1 LLM · Cla…" at bounding box center [686, 346] width 1289 height 609
click at [761, 213] on span "Content Manager Review" at bounding box center [737, 213] width 220 height 21
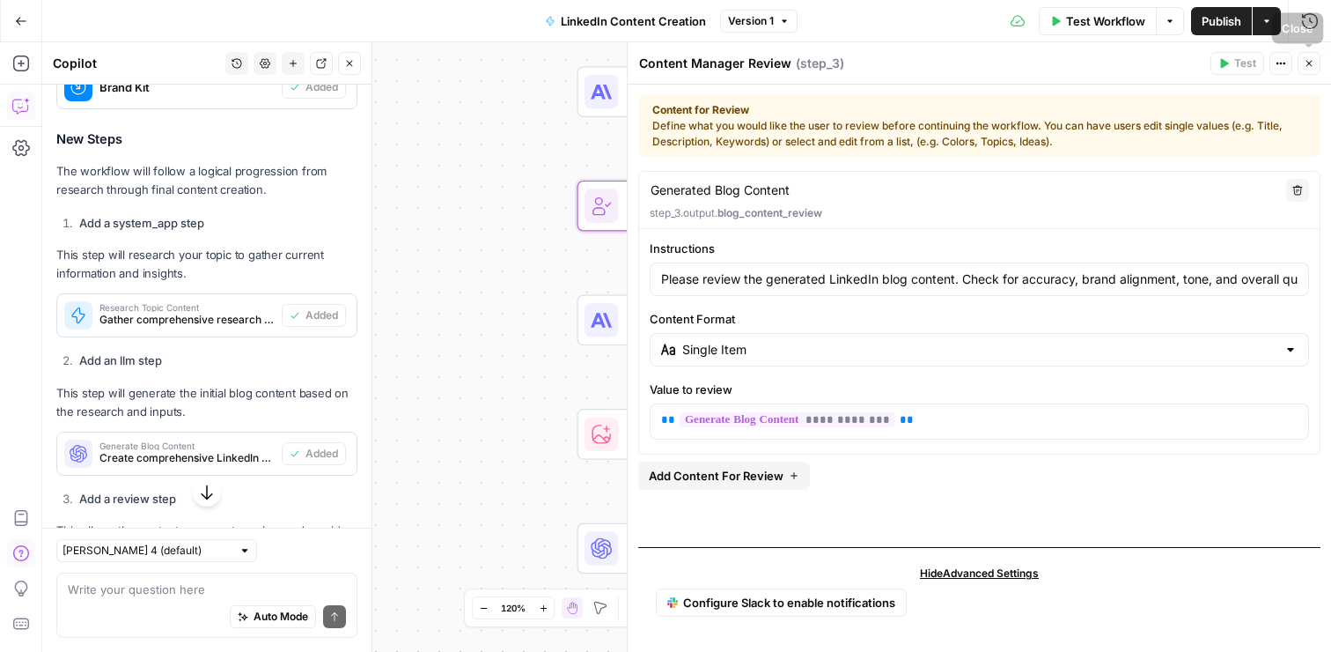
click at [1315, 55] on button "Close" at bounding box center [1309, 63] width 23 height 23
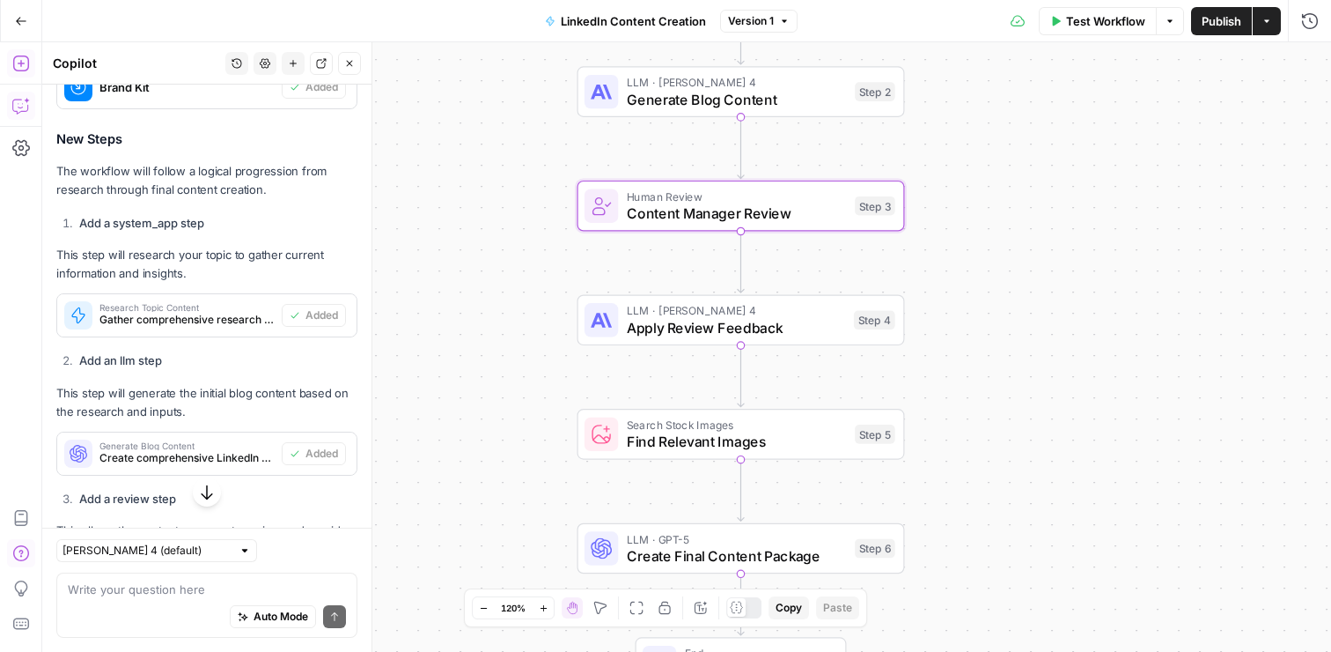
click at [25, 64] on icon "button" at bounding box center [21, 64] width 18 height 18
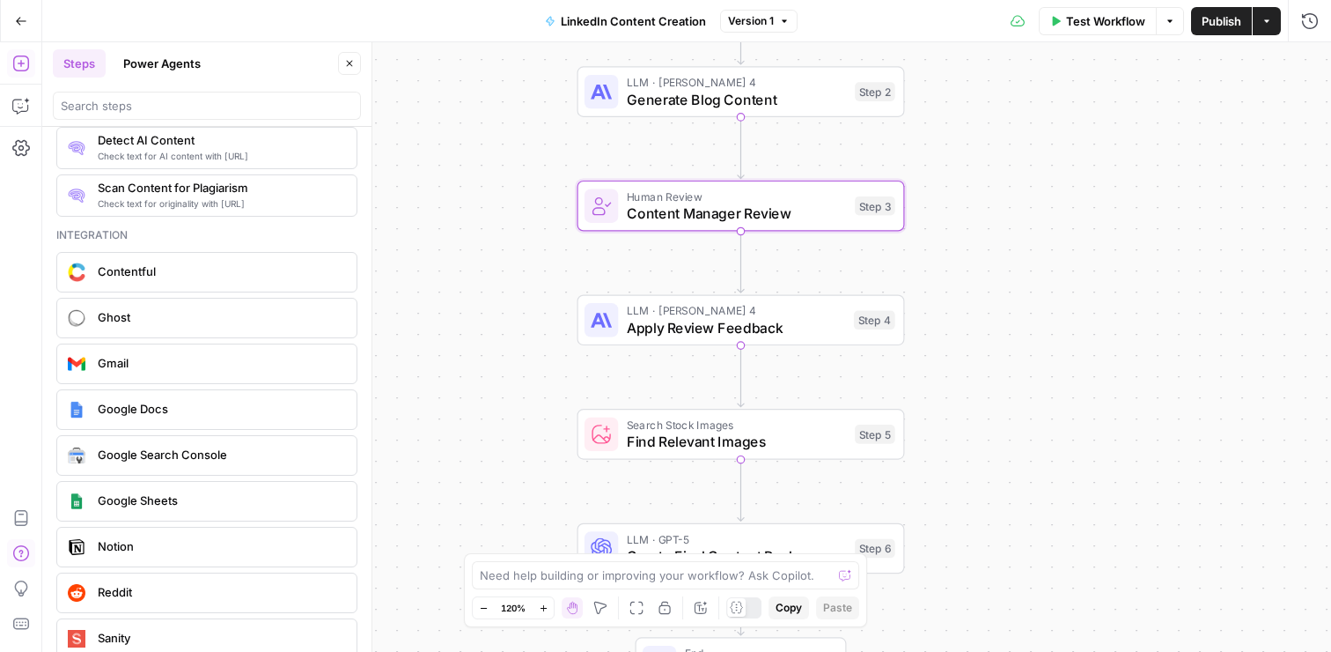
scroll to position [3313, 0]
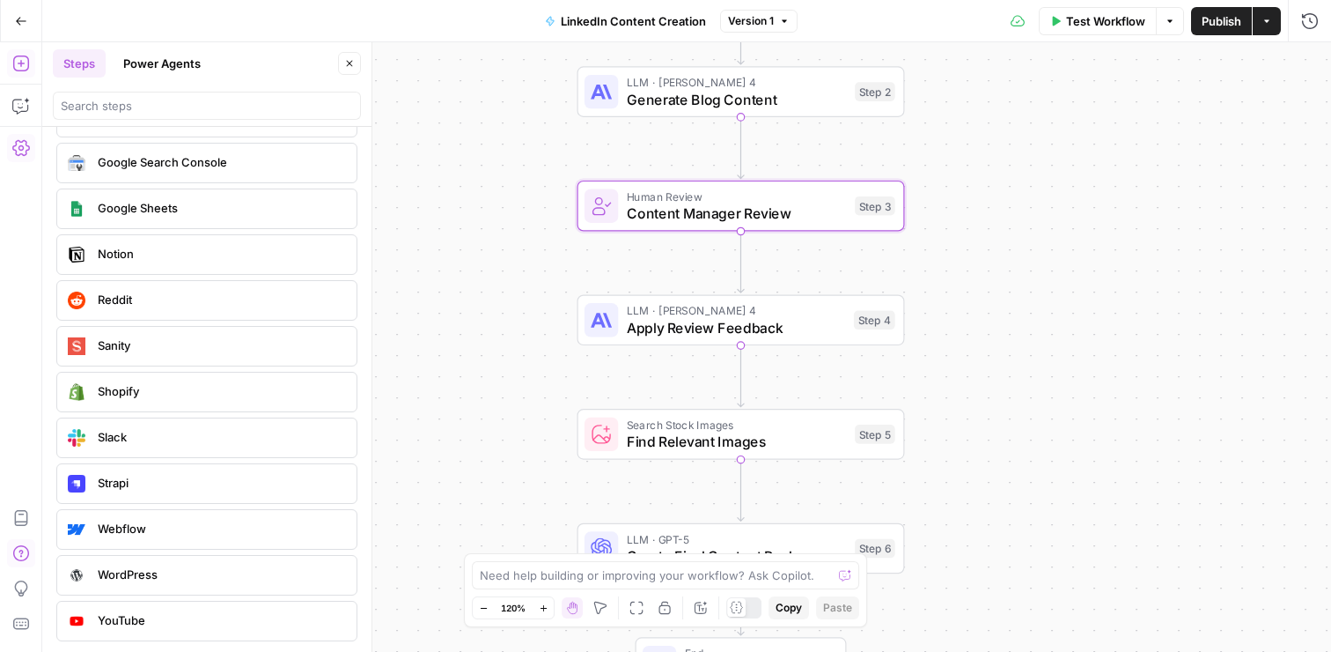
click at [20, 140] on icon "button" at bounding box center [21, 148] width 18 height 18
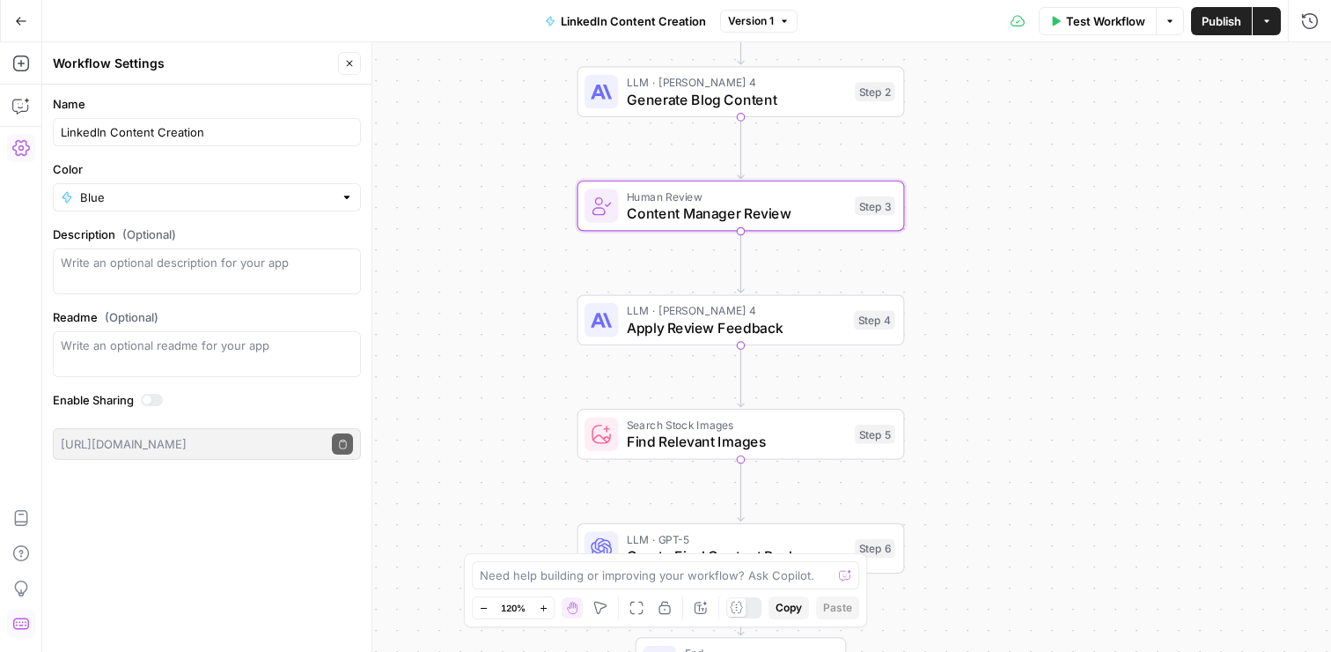
click at [21, 625] on icon "button" at bounding box center [21, 624] width 18 height 18
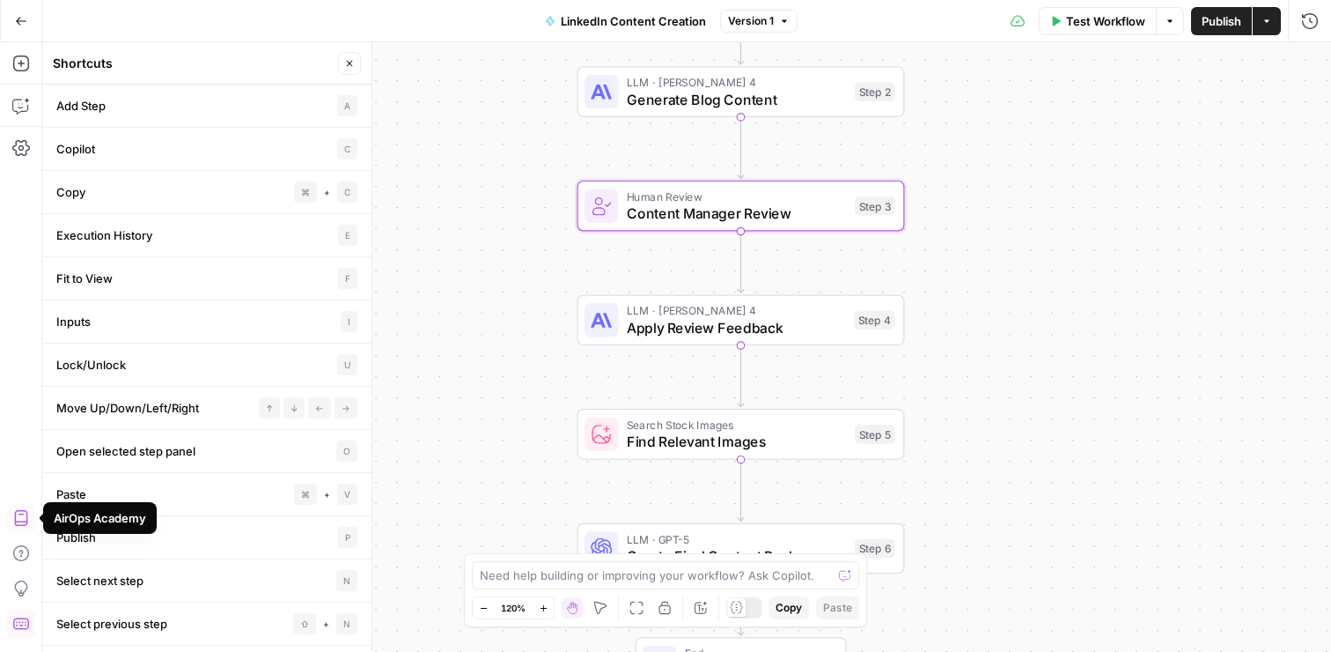
click at [24, 10] on button "Go Back" at bounding box center [21, 21] width 32 height 32
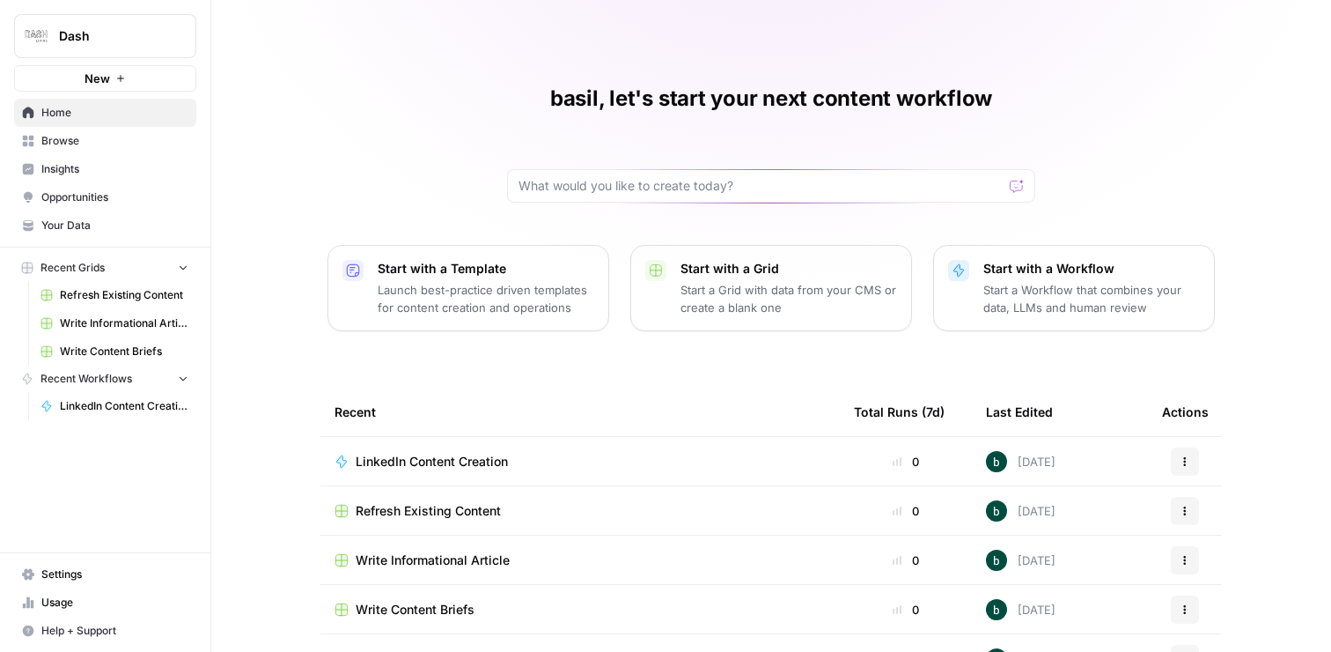
click at [71, 575] on span "Settings" at bounding box center [114, 574] width 147 height 16
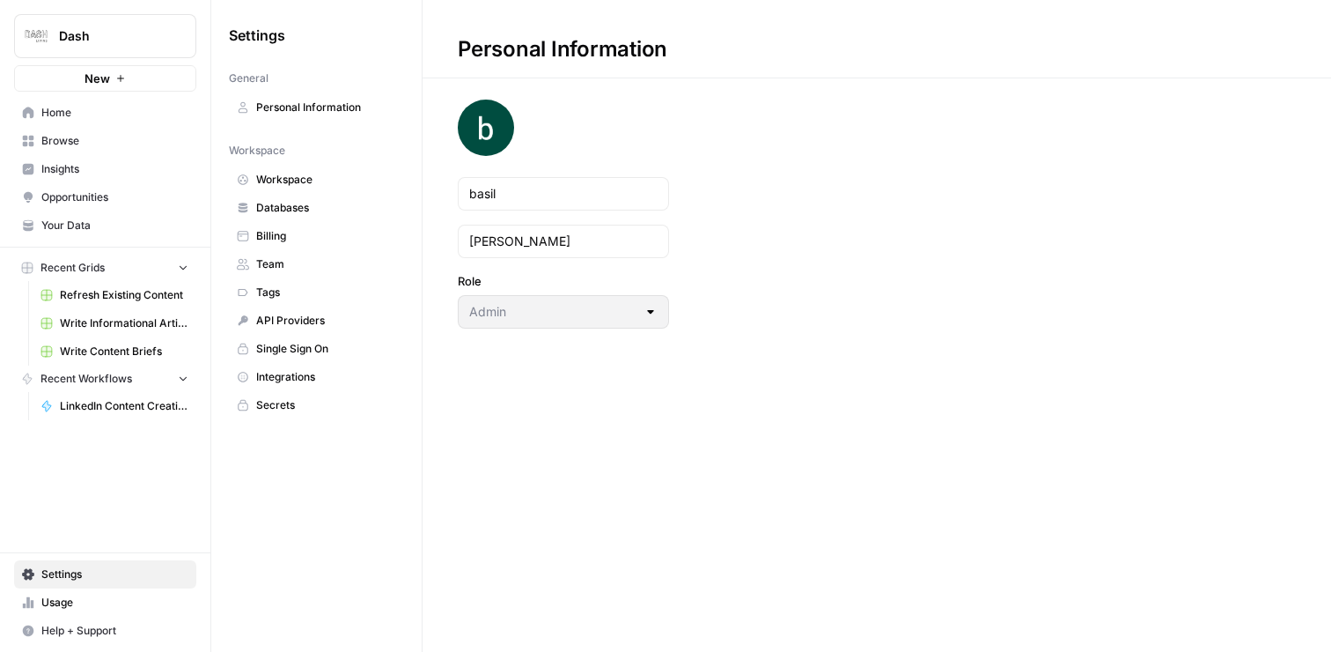
click at [331, 172] on span "Workspace" at bounding box center [326, 180] width 140 height 16
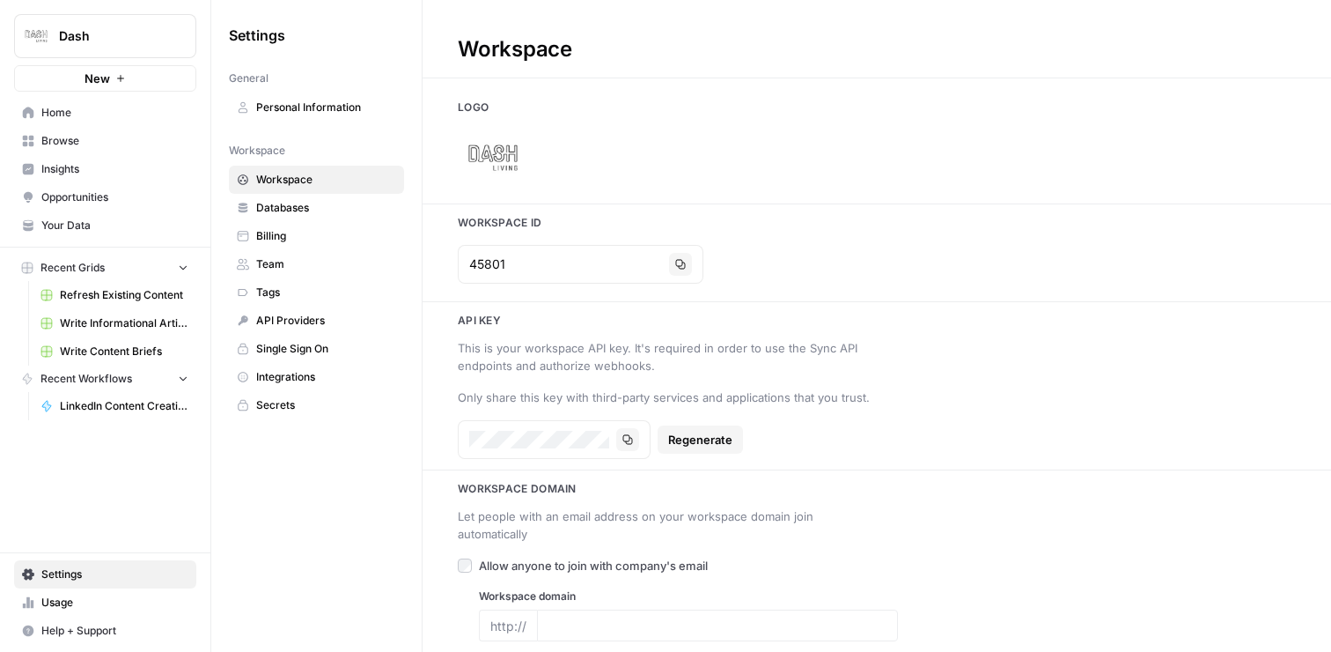
type input "www.dash.co/"
click at [306, 323] on span "API Providers" at bounding box center [326, 321] width 140 height 16
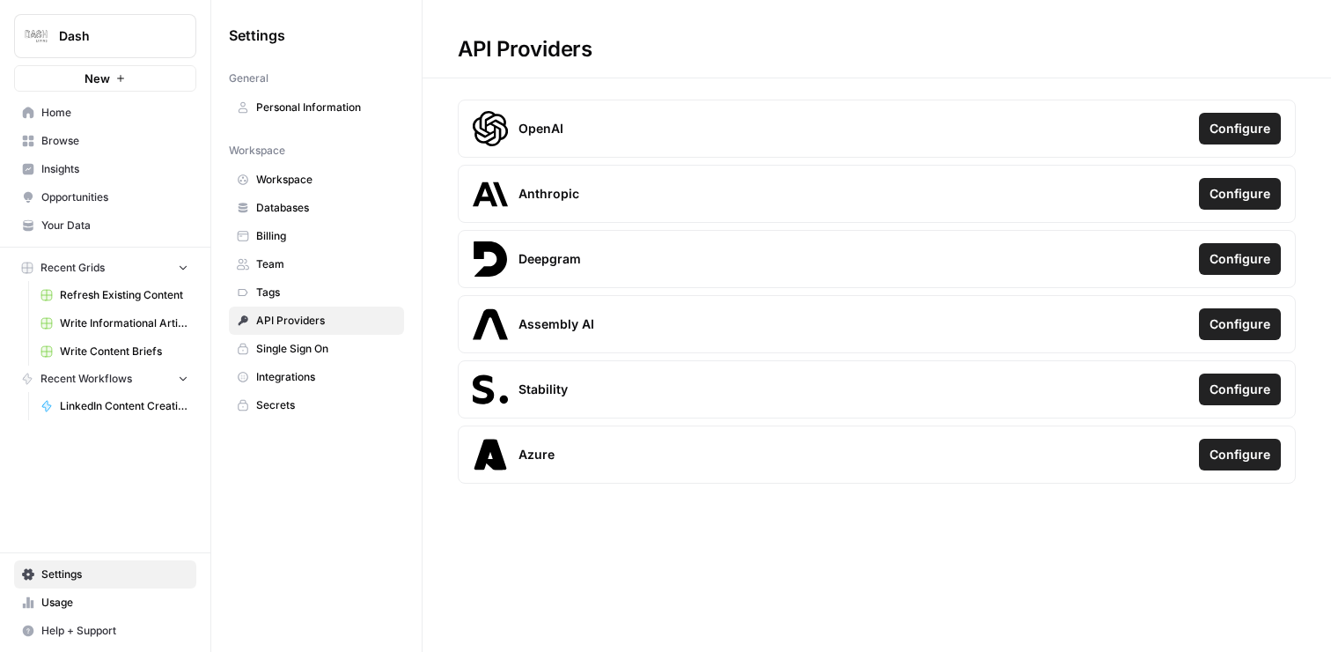
click at [1235, 139] on button "Configure" at bounding box center [1240, 129] width 82 height 32
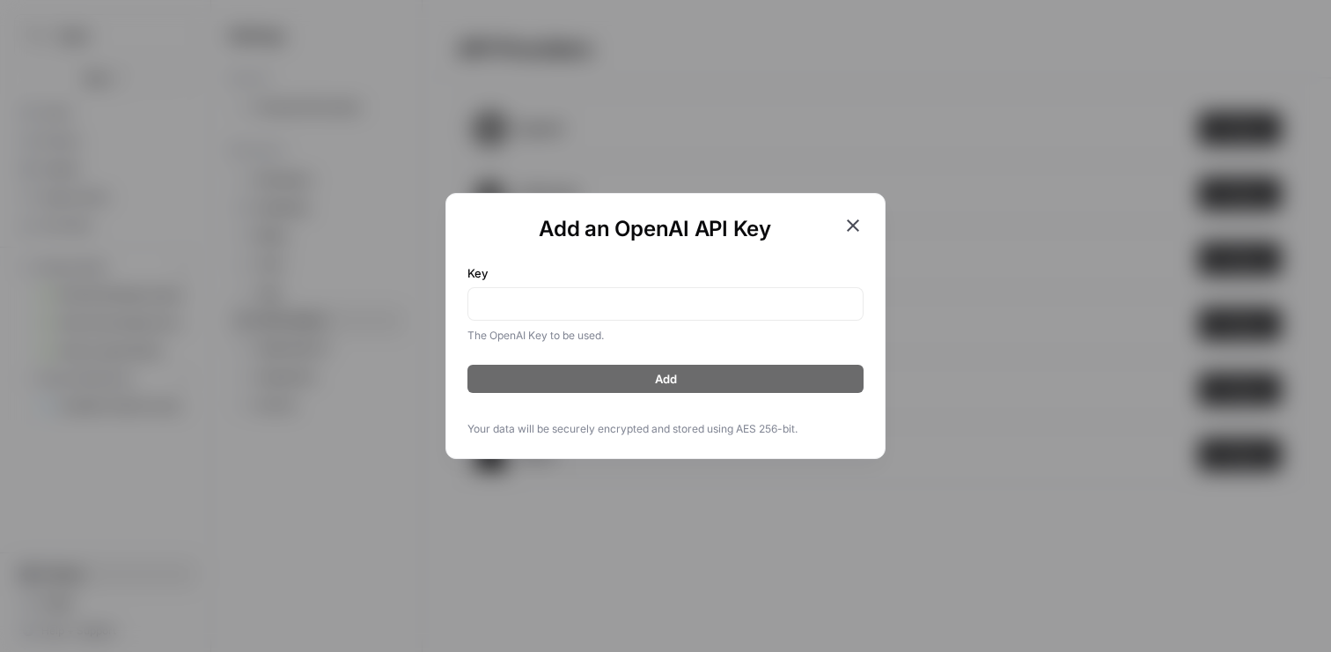
click at [859, 232] on icon "button" at bounding box center [853, 225] width 21 height 21
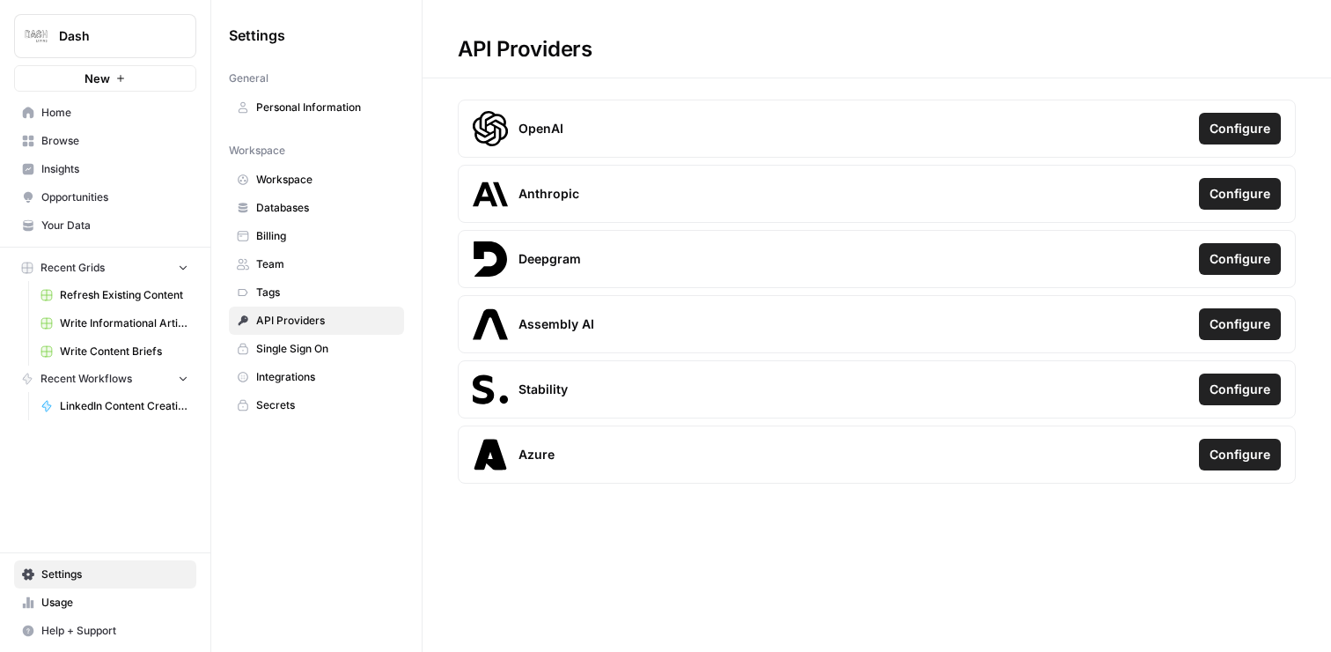
click at [357, 353] on span "Single Sign On" at bounding box center [326, 349] width 140 height 16
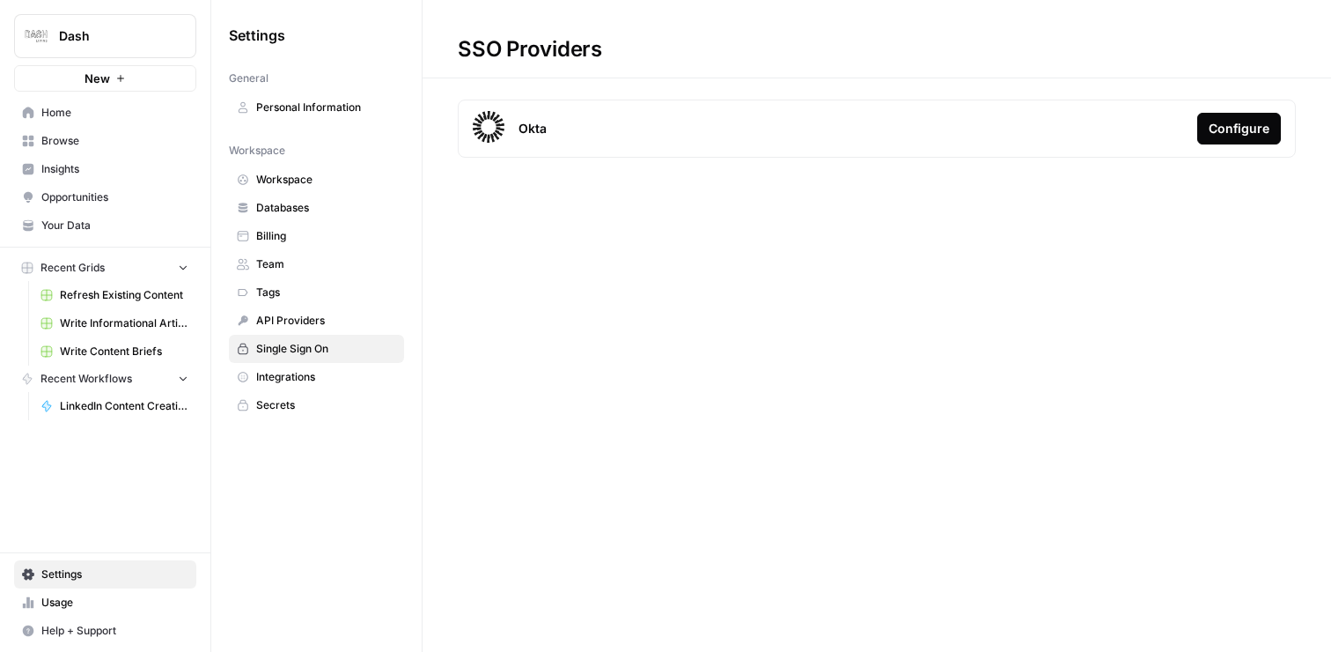
click at [336, 377] on span "Integrations" at bounding box center [326, 377] width 140 height 16
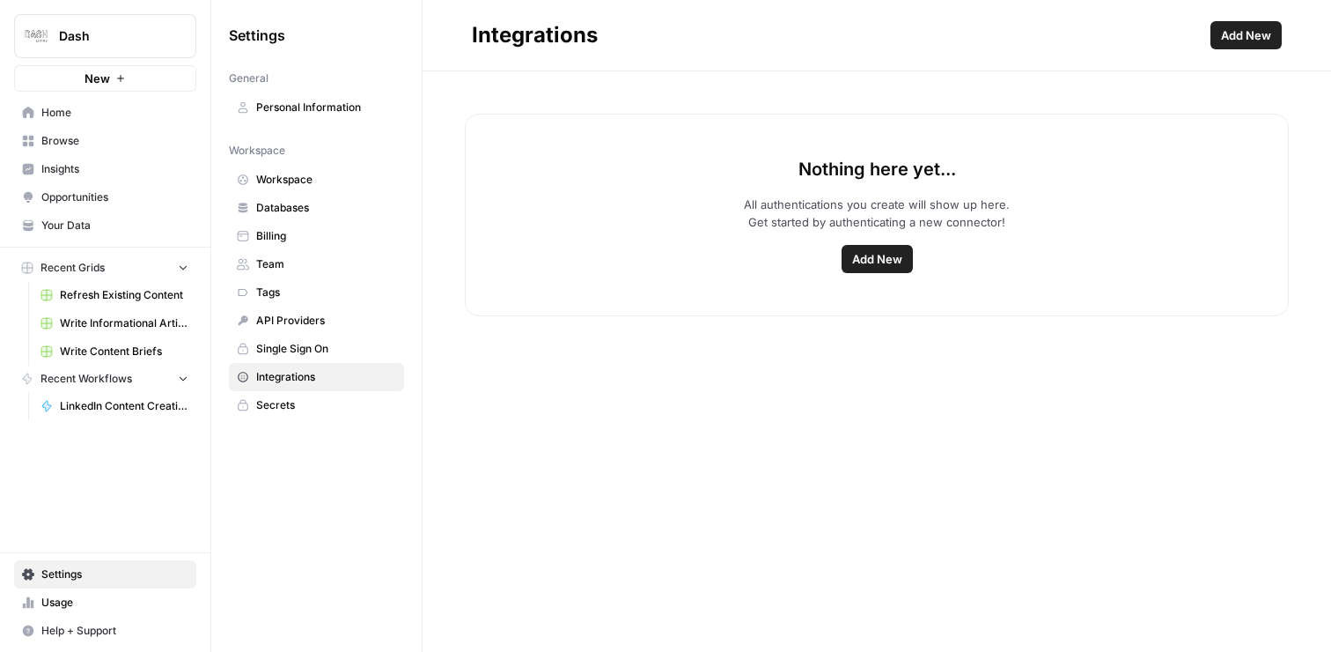
click at [875, 251] on span "Add New" at bounding box center [877, 259] width 50 height 18
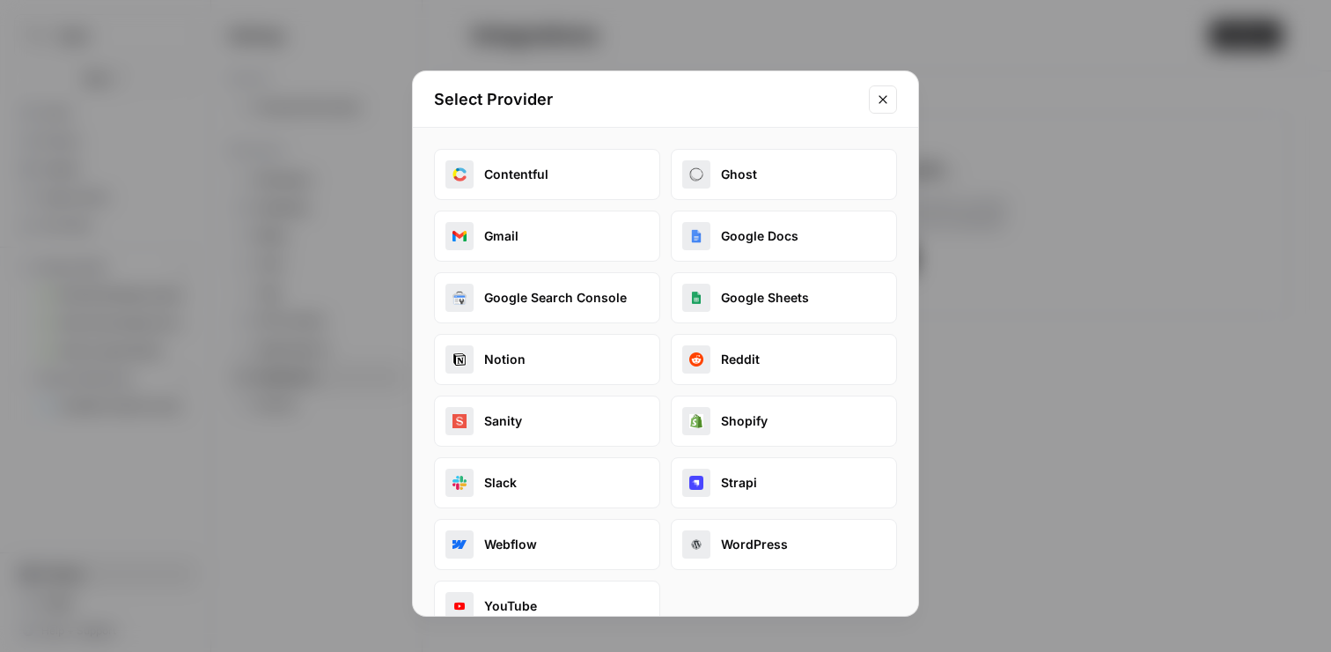
click at [538, 477] on button "Slack" at bounding box center [547, 482] width 226 height 51
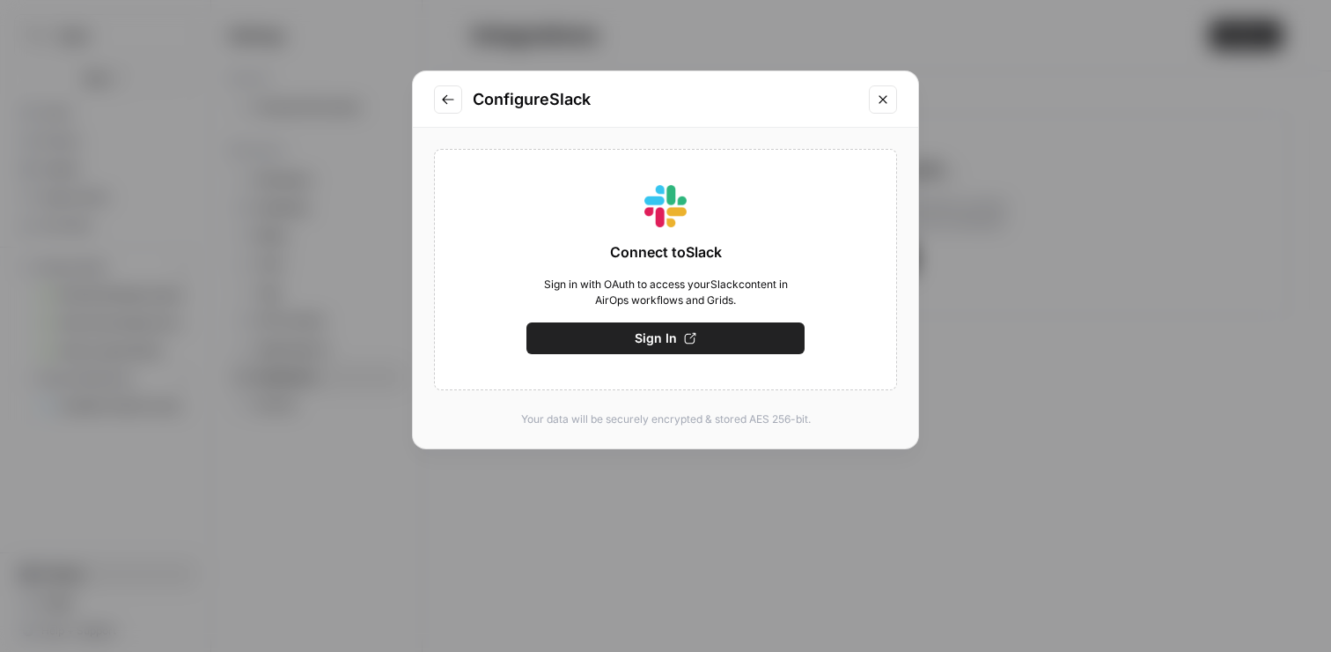
click at [675, 337] on span "Sign In" at bounding box center [656, 338] width 42 height 18
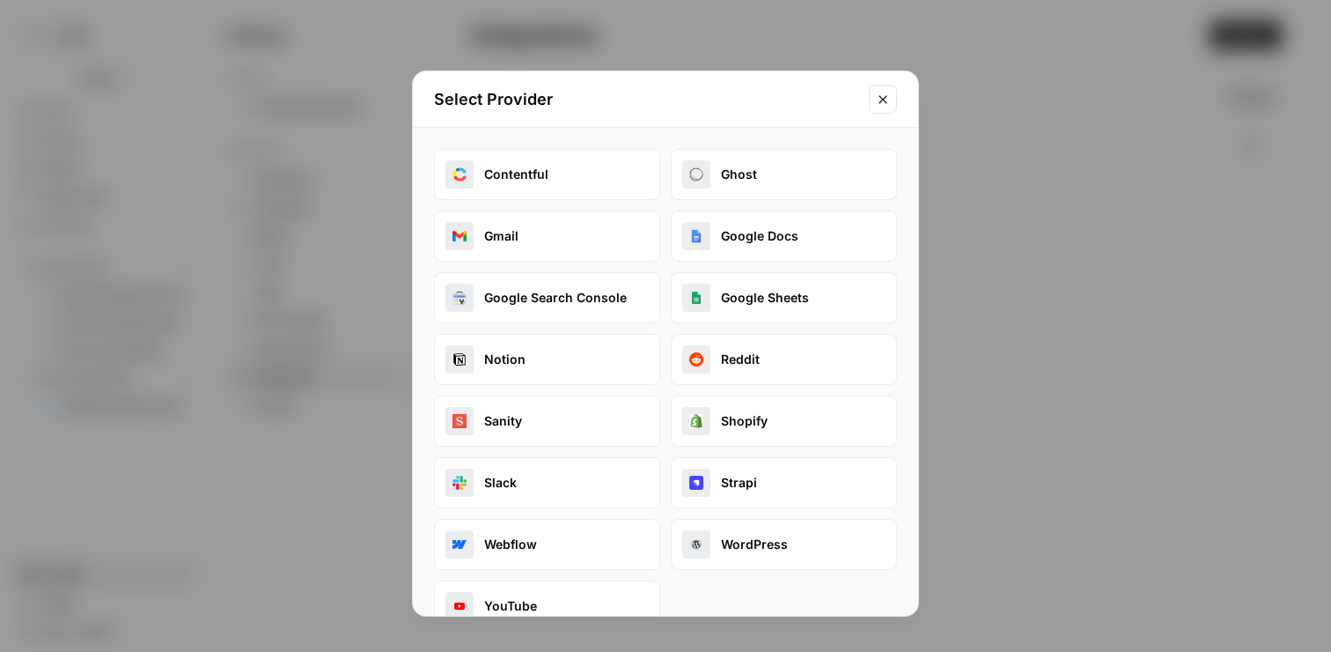
click at [574, 298] on button "Google Search Console" at bounding box center [547, 297] width 226 height 51
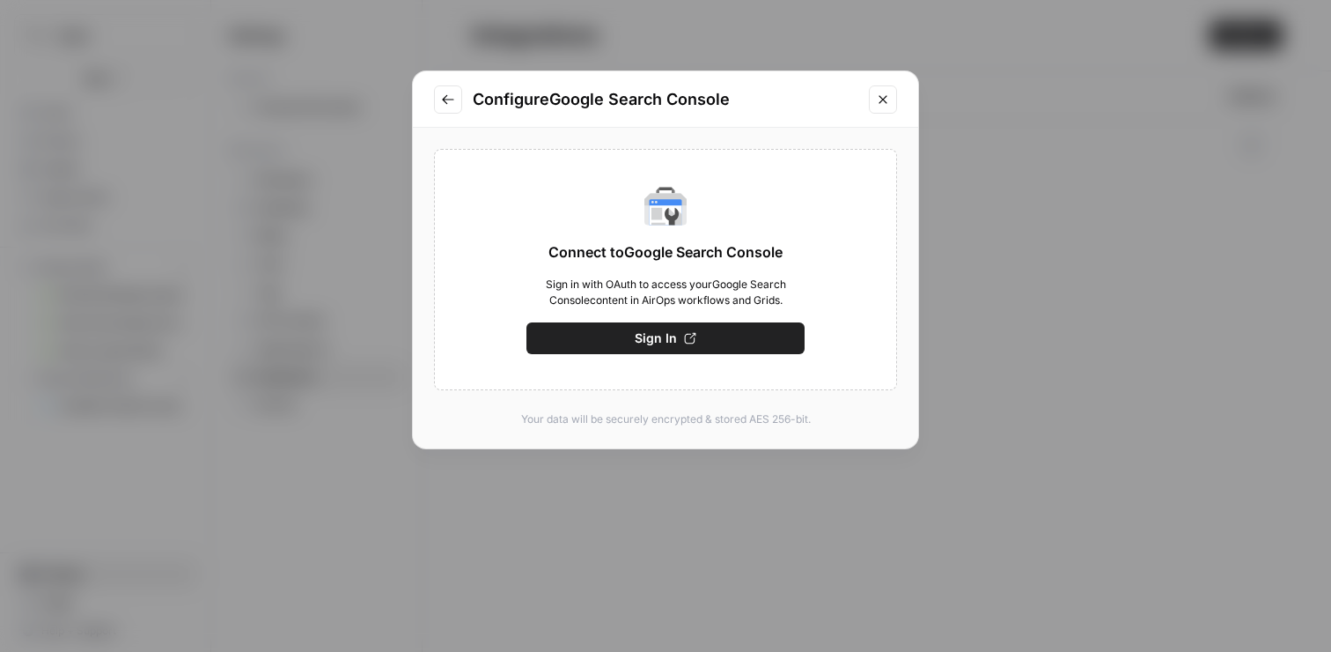
click at [626, 335] on button "Sign In" at bounding box center [666, 338] width 278 height 32
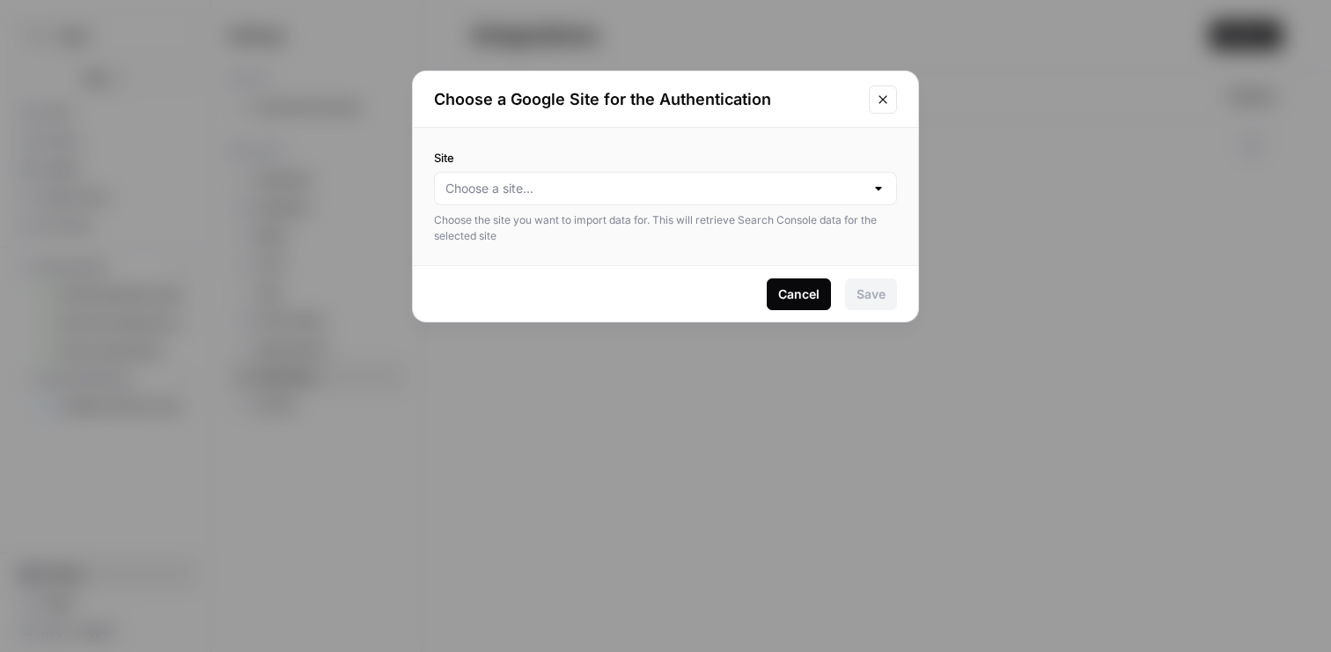
click at [877, 187] on div at bounding box center [879, 189] width 14 height 18
click at [641, 224] on span "dash.co" at bounding box center [662, 233] width 426 height 18
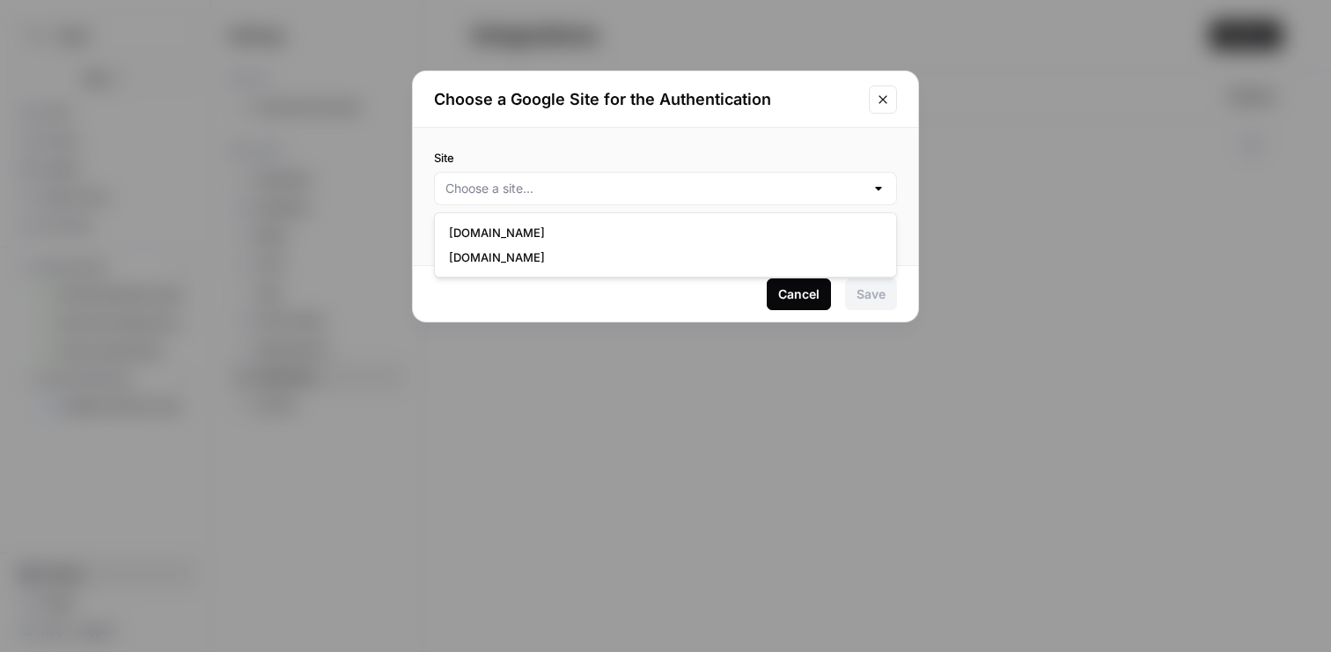
type input "dash.co"
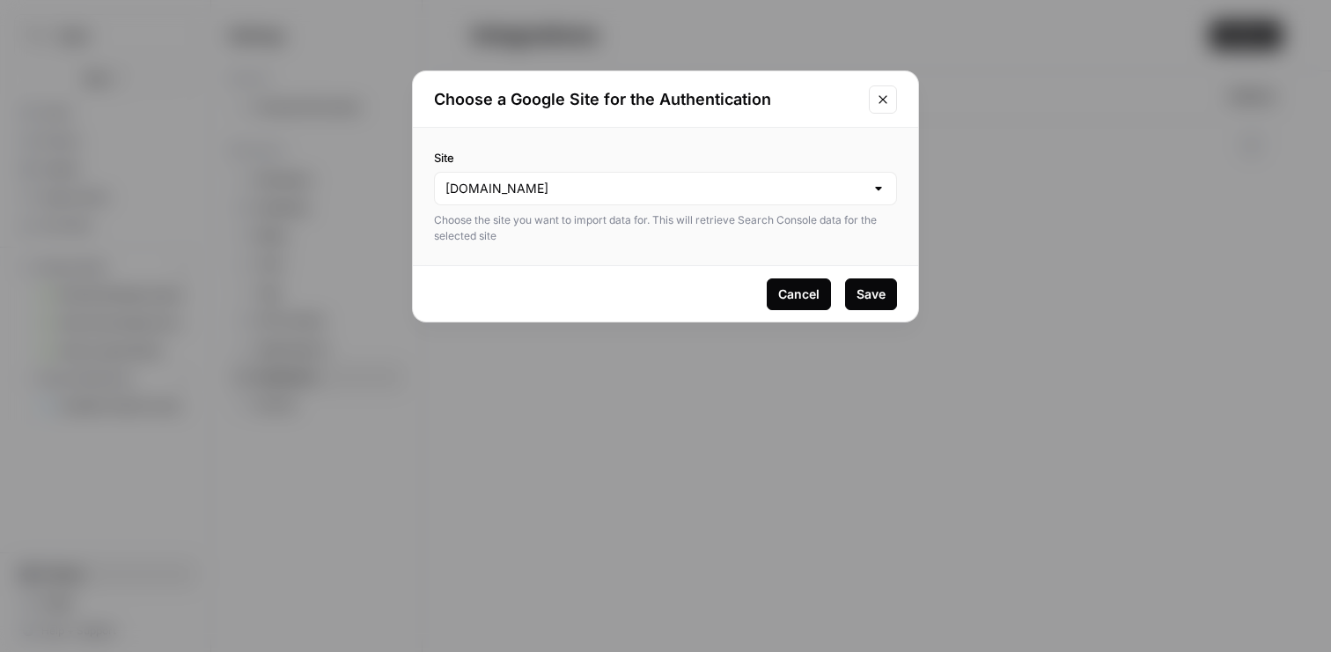
click at [869, 296] on div "Save" at bounding box center [871, 294] width 29 height 18
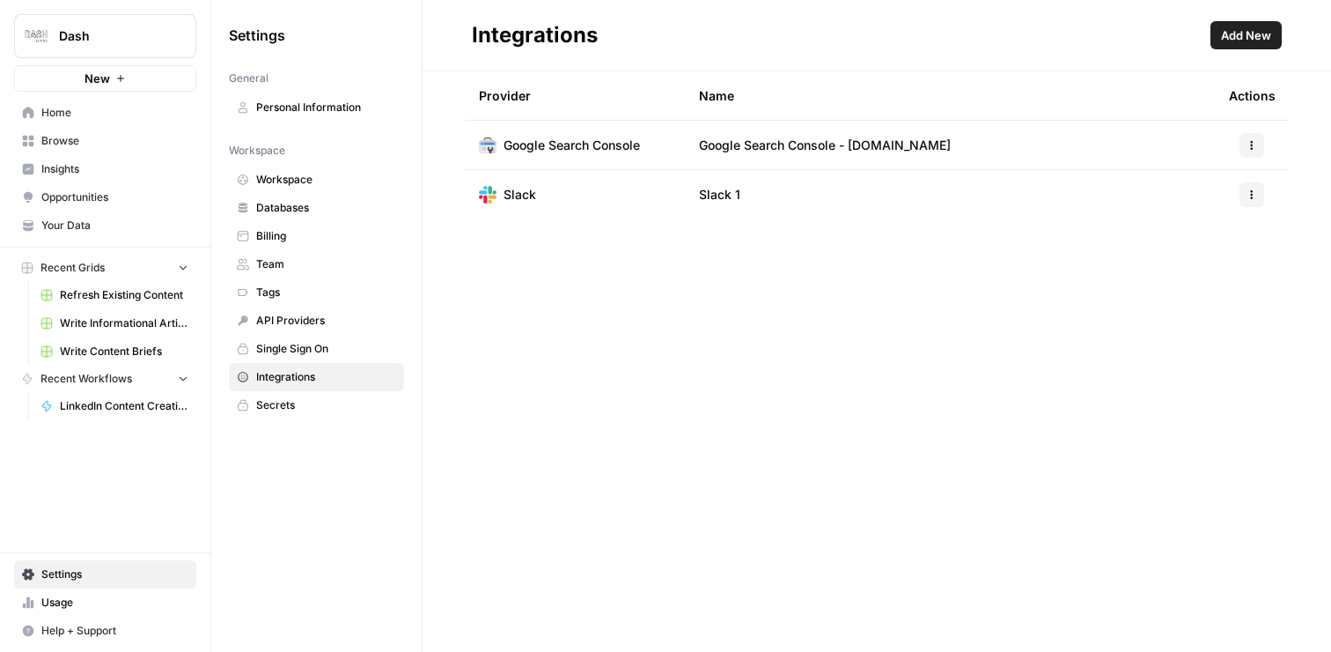
click at [1252, 39] on span "Add New" at bounding box center [1246, 35] width 50 height 18
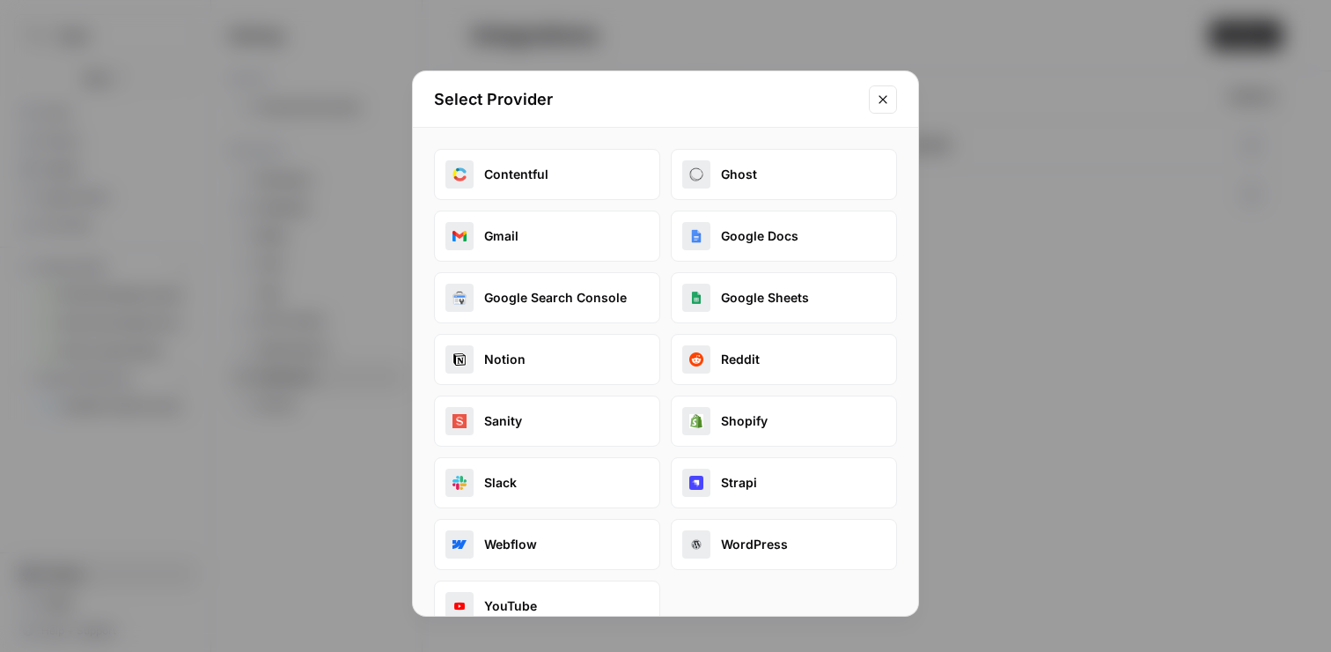
click at [889, 103] on icon "Close modal" at bounding box center [883, 99] width 14 height 14
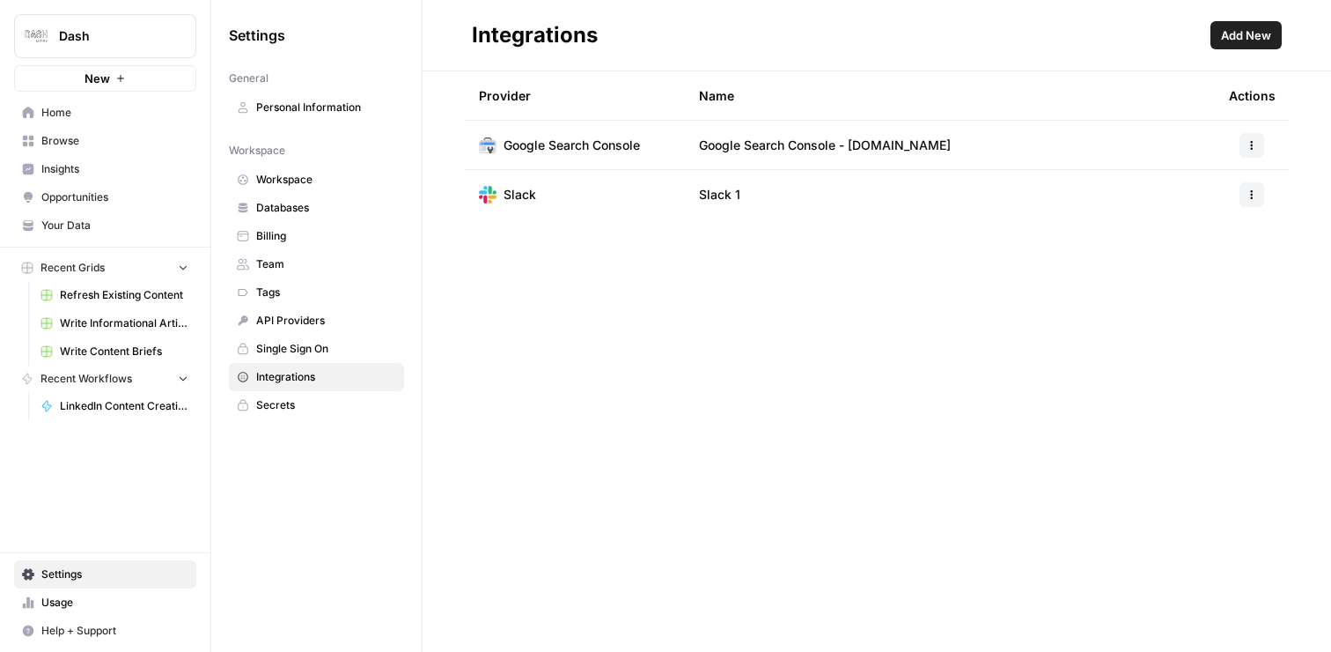
click at [652, 313] on div "Provider Name Actions Google Search Console Google Search Console - dash.co Sla…" at bounding box center [877, 361] width 909 height 580
click at [87, 403] on span "LinkedIn Content Creation" at bounding box center [124, 406] width 129 height 16
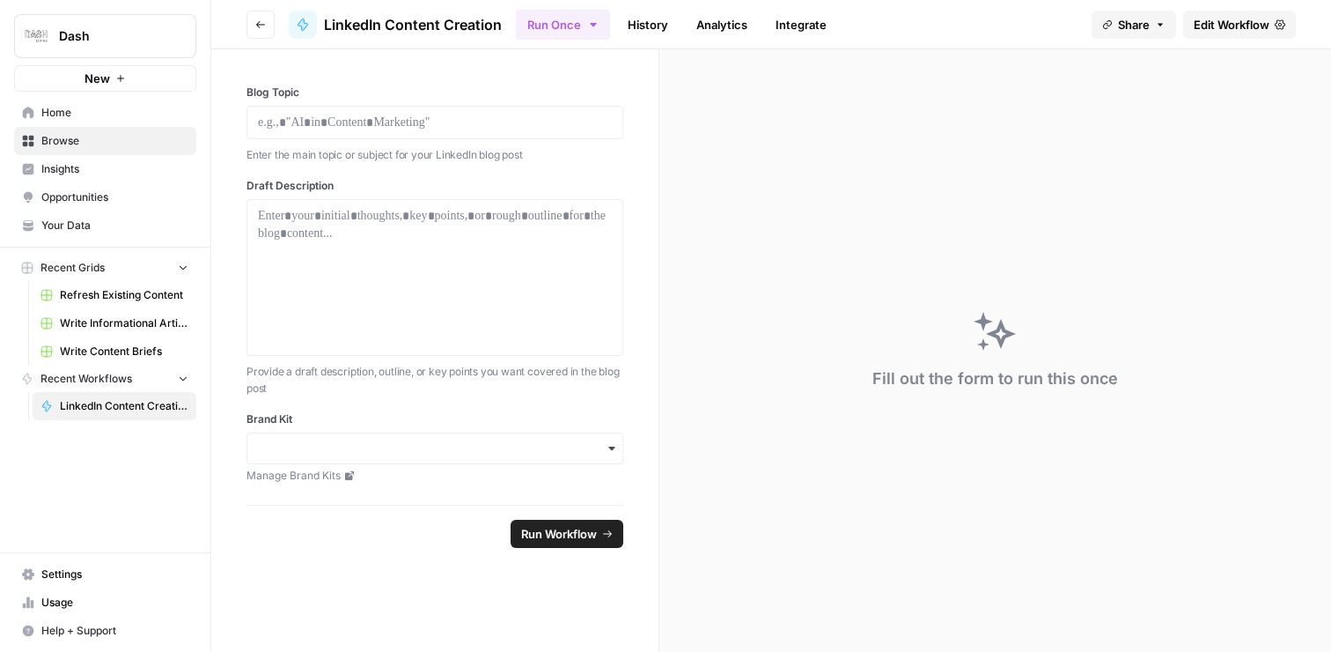
click at [618, 443] on div "button" at bounding box center [435, 448] width 377 height 32
click at [618, 443] on icon "button" at bounding box center [612, 448] width 14 height 14
click at [68, 601] on span "Usage" at bounding box center [114, 602] width 147 height 16
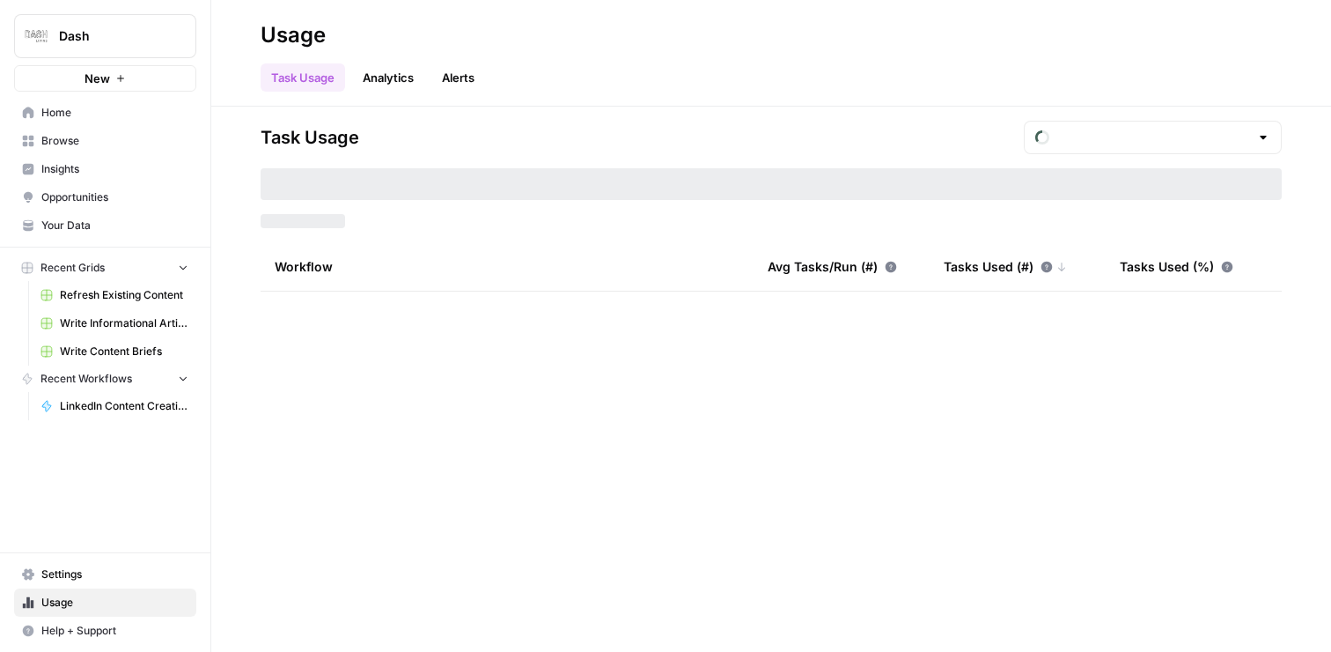
type input "September Tasks"
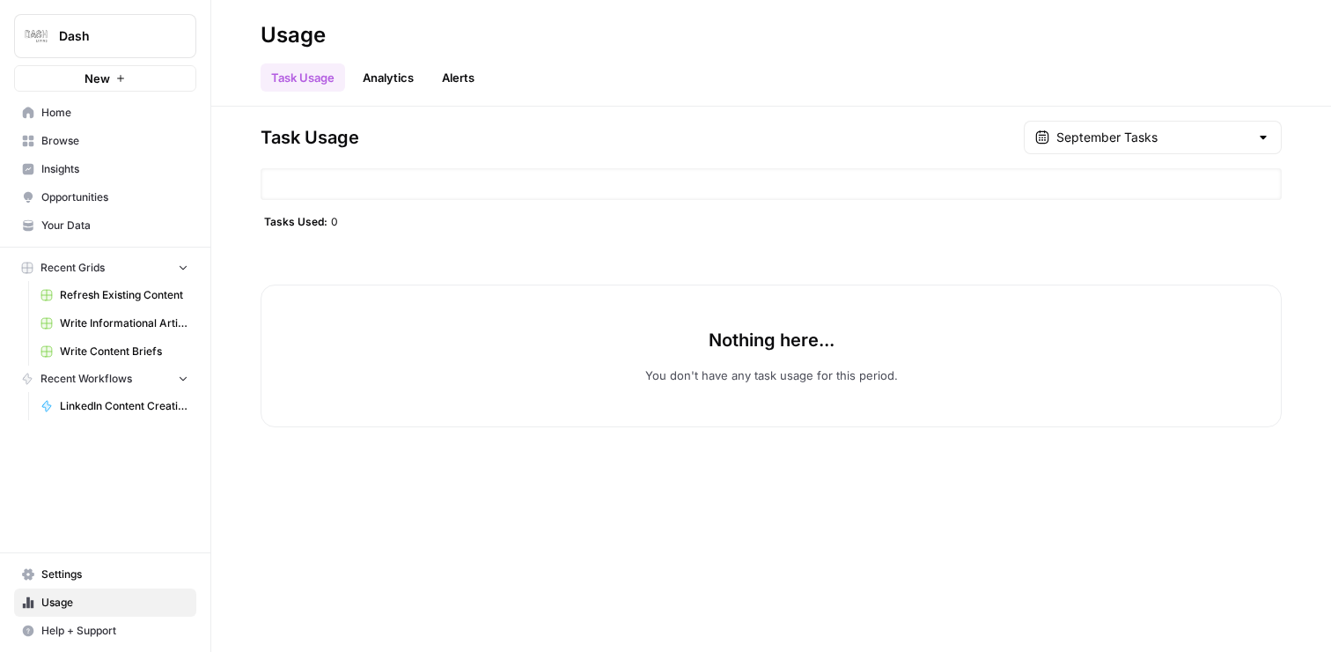
click at [394, 77] on link "Analytics" at bounding box center [388, 77] width 72 height 28
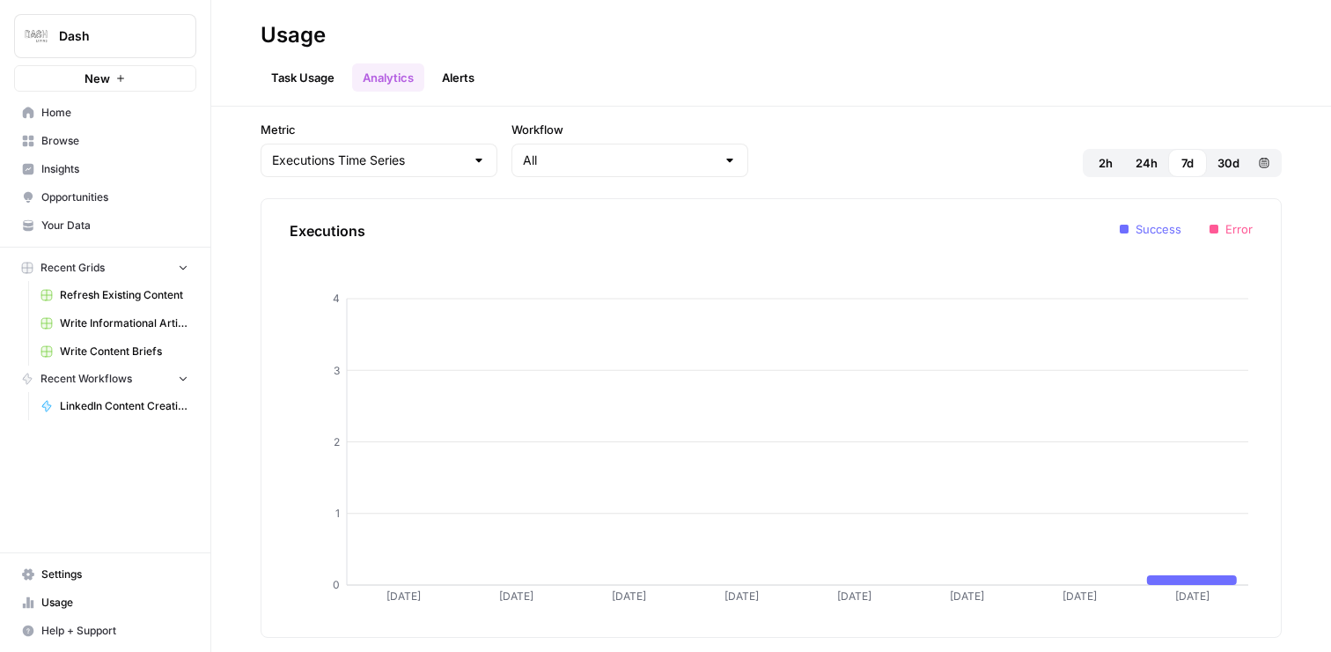
click at [461, 75] on link "Alerts" at bounding box center [458, 77] width 54 height 28
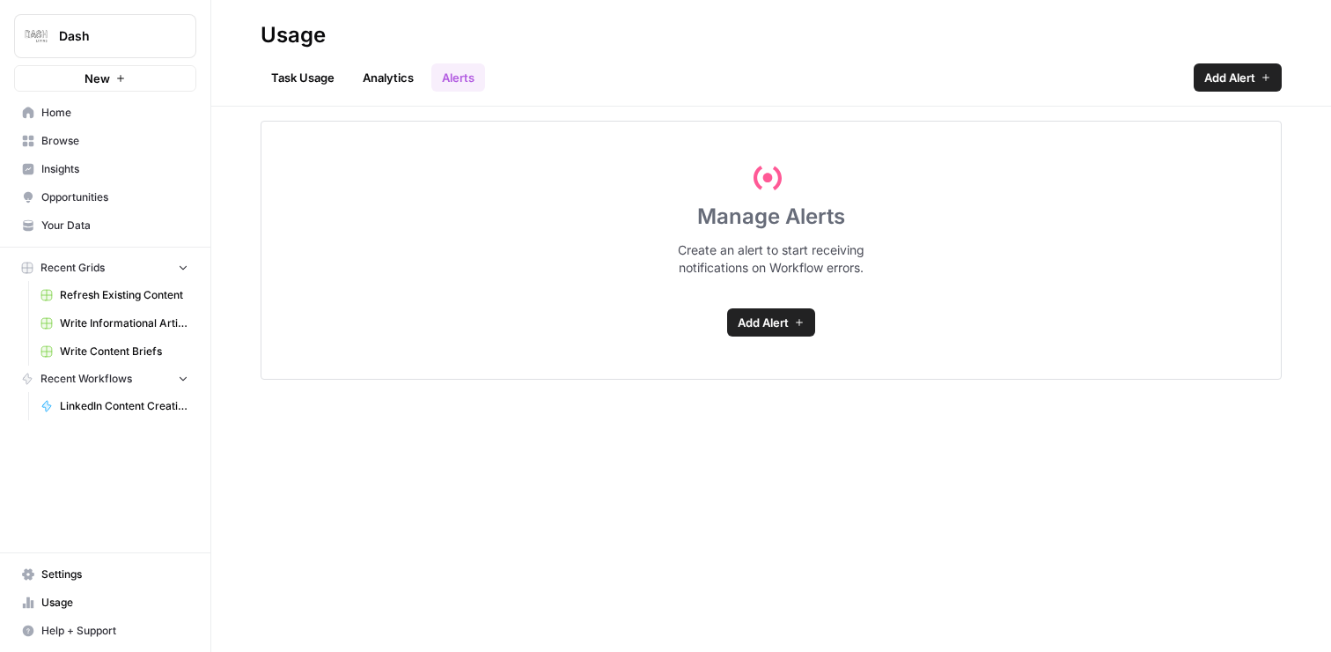
click at [396, 76] on link "Analytics" at bounding box center [388, 77] width 72 height 28
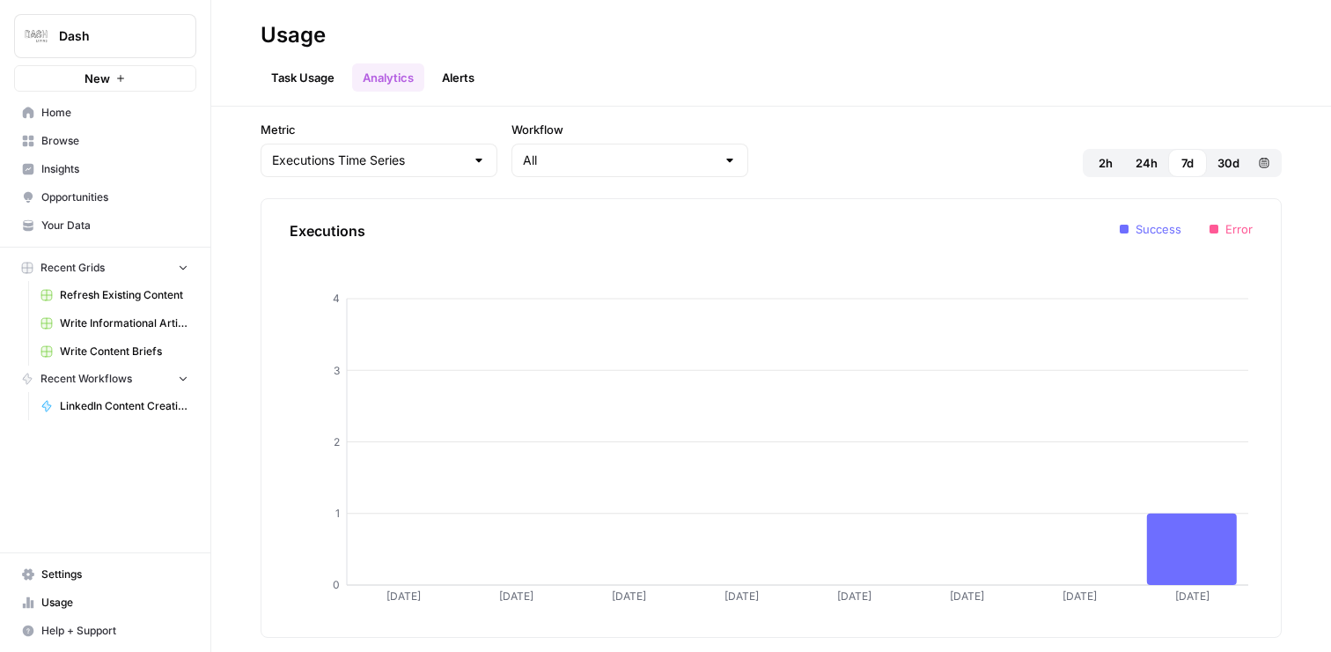
click at [87, 573] on span "Settings" at bounding box center [114, 574] width 147 height 16
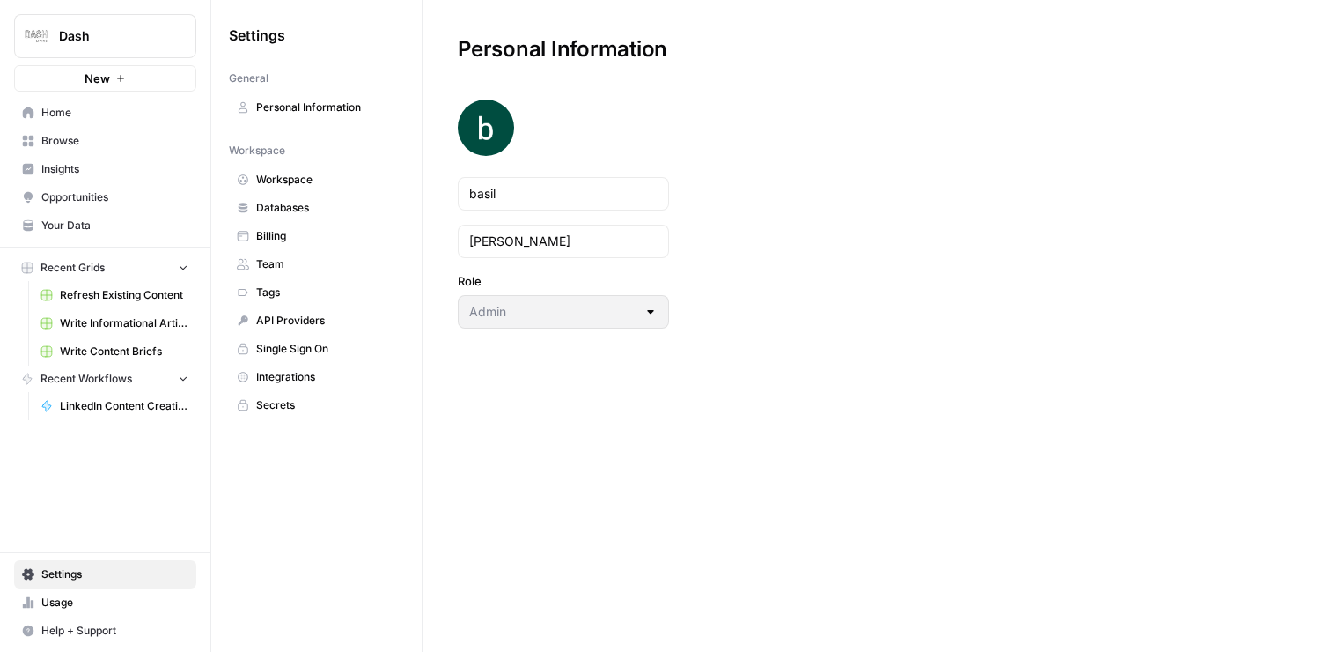
click at [288, 175] on span "Workspace" at bounding box center [326, 180] width 140 height 16
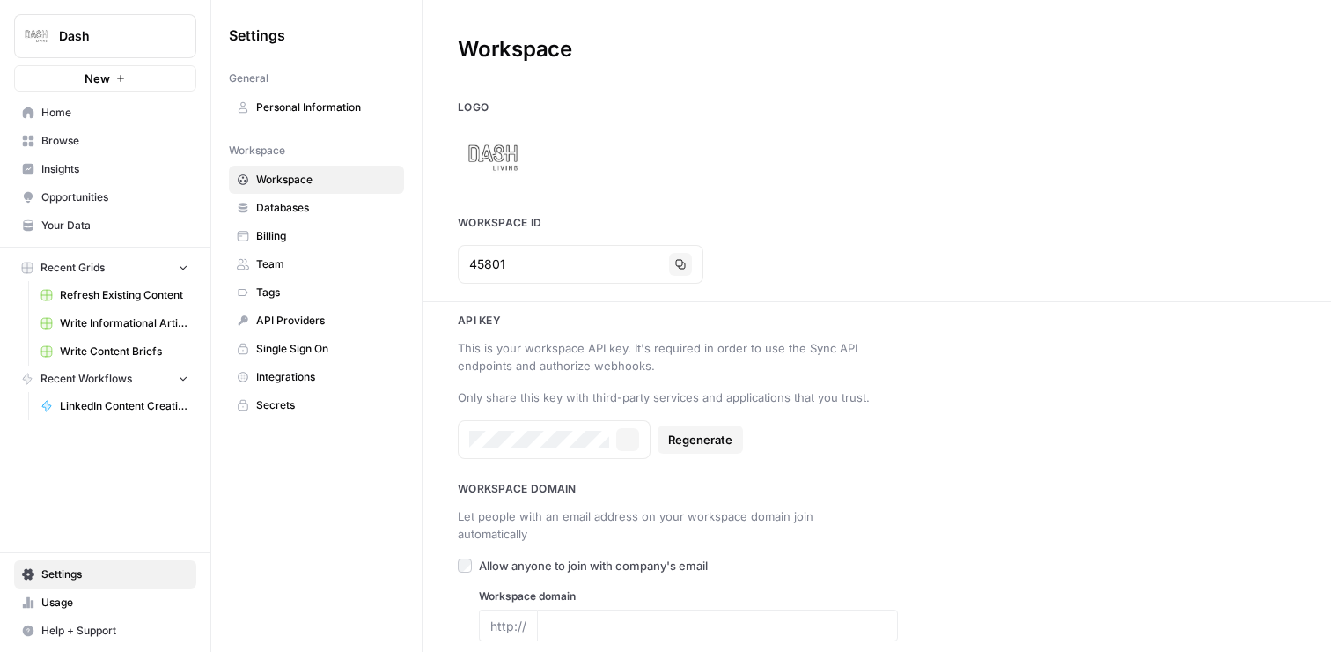
type input "www.dash.co/"
click at [350, 210] on span "Databases" at bounding box center [326, 208] width 140 height 16
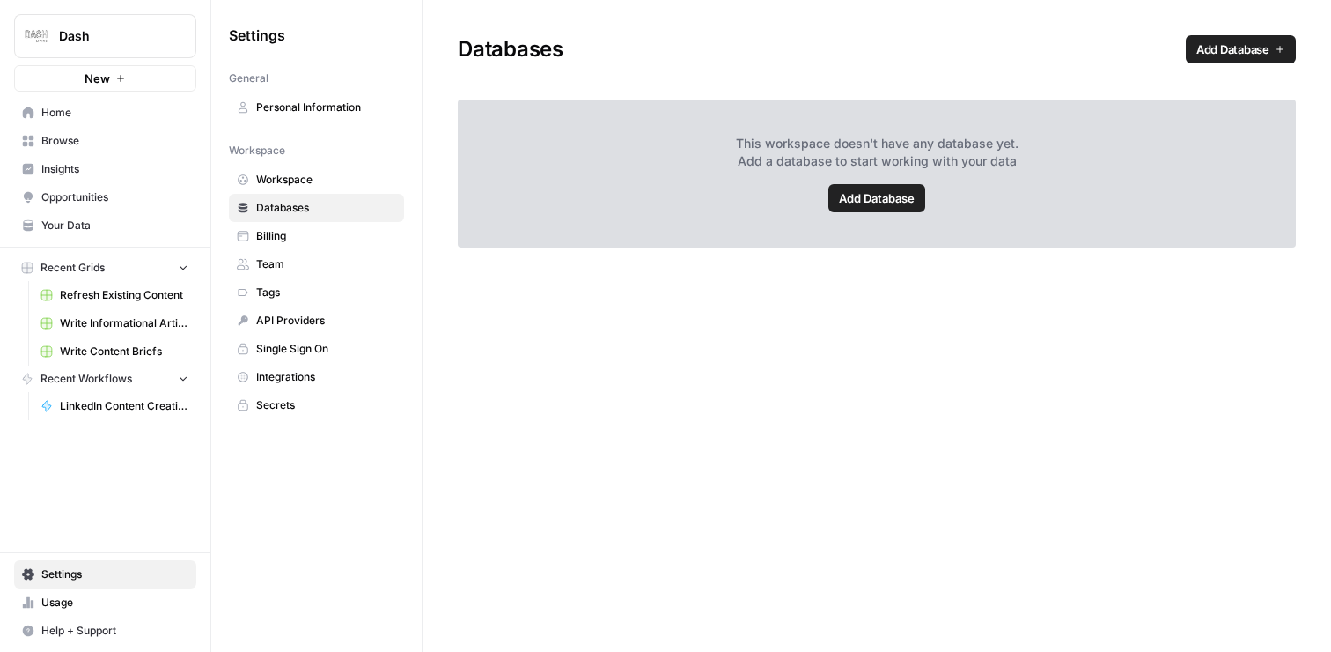
click at [314, 239] on span "Billing" at bounding box center [326, 236] width 140 height 16
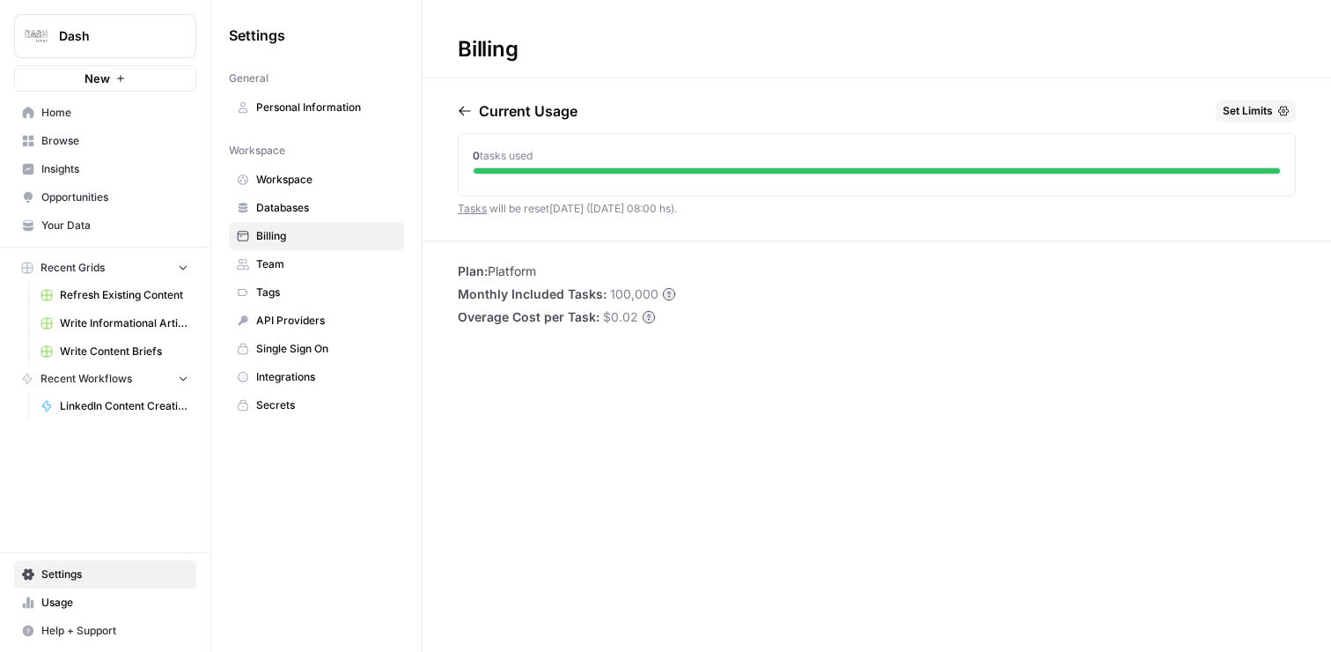
click at [1273, 109] on button "Set Limits" at bounding box center [1256, 110] width 80 height 23
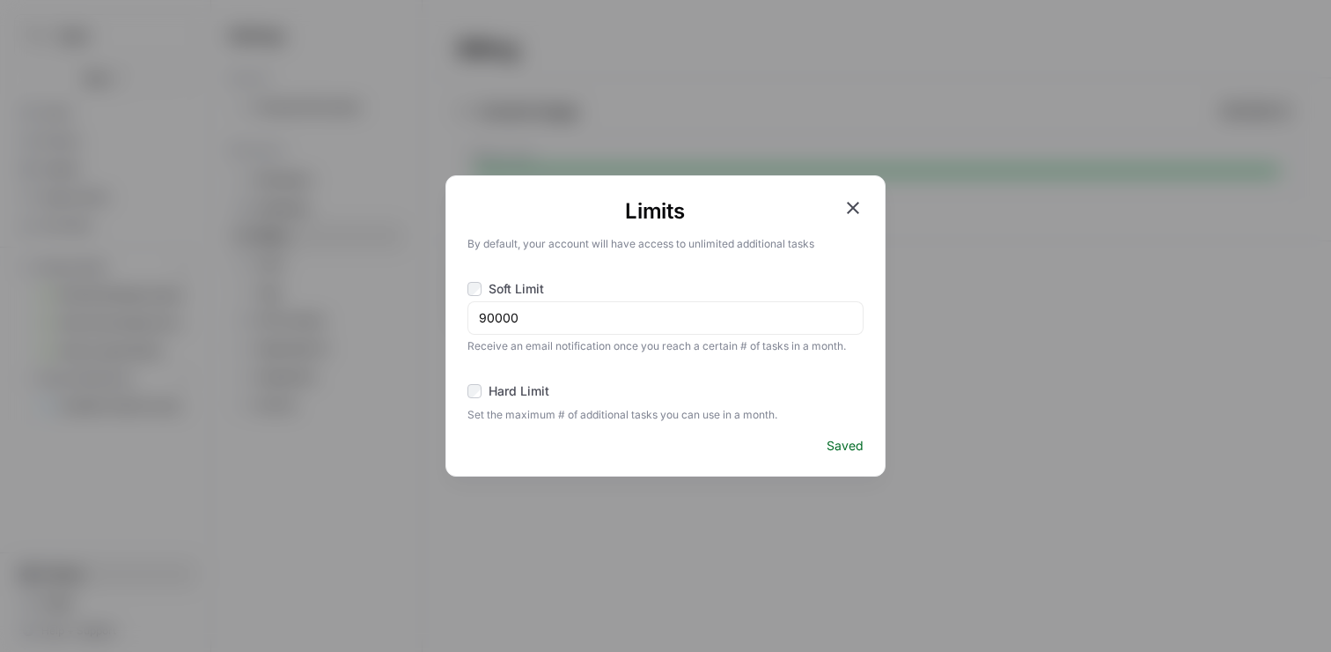
click at [852, 203] on icon "button" at bounding box center [853, 207] width 21 height 21
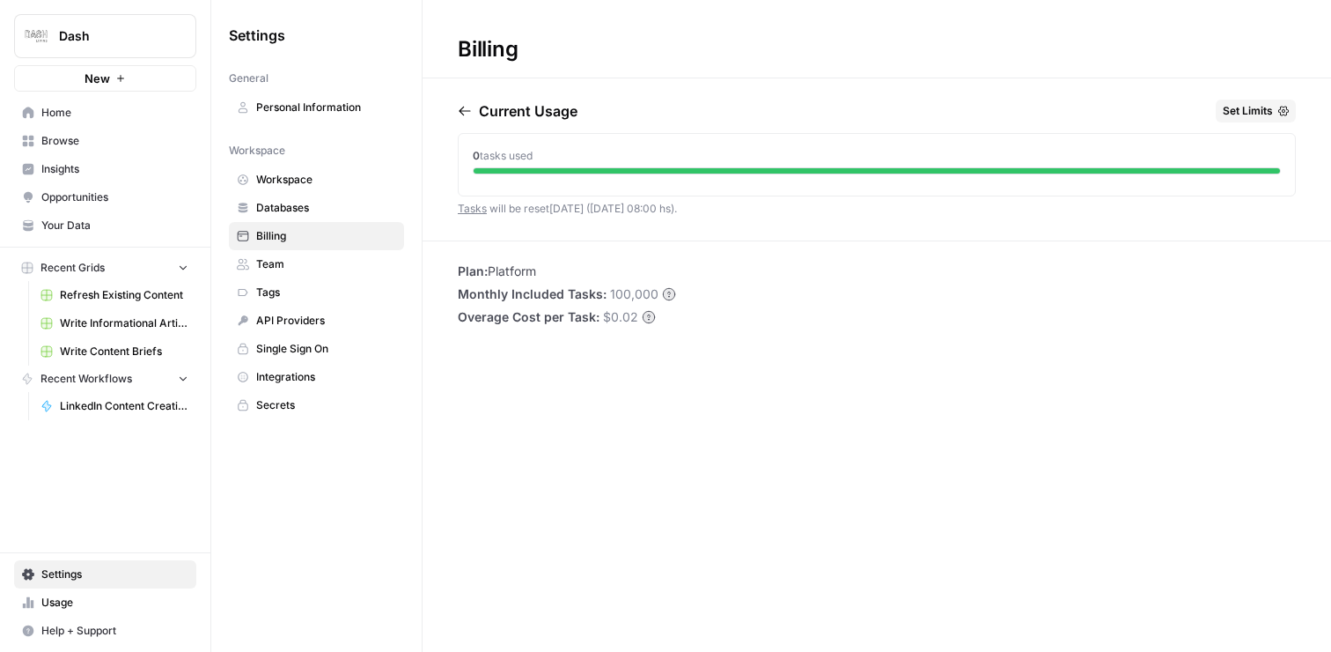
click at [468, 206] on link "Tasks" at bounding box center [472, 208] width 29 height 13
click at [518, 268] on li "Plan: Platform" at bounding box center [567, 271] width 218 height 18
click at [301, 255] on link "Team" at bounding box center [316, 264] width 175 height 28
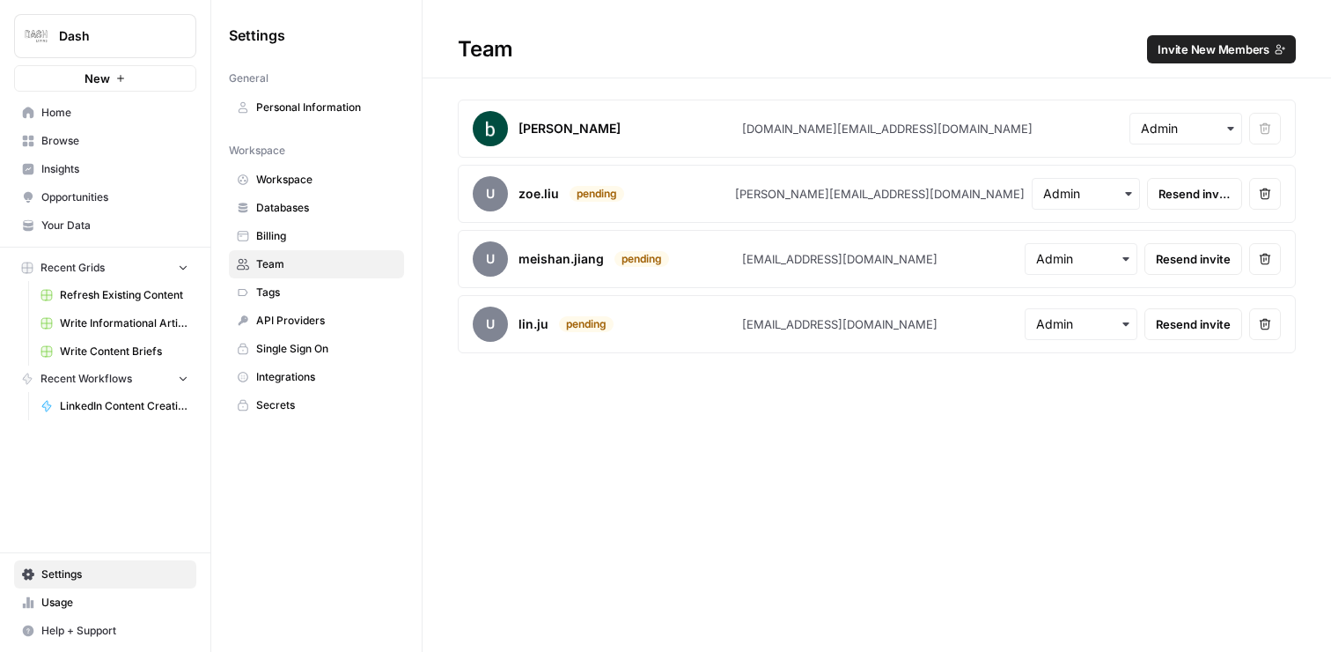
click at [1238, 53] on span "Invite New Members" at bounding box center [1214, 50] width 112 height 18
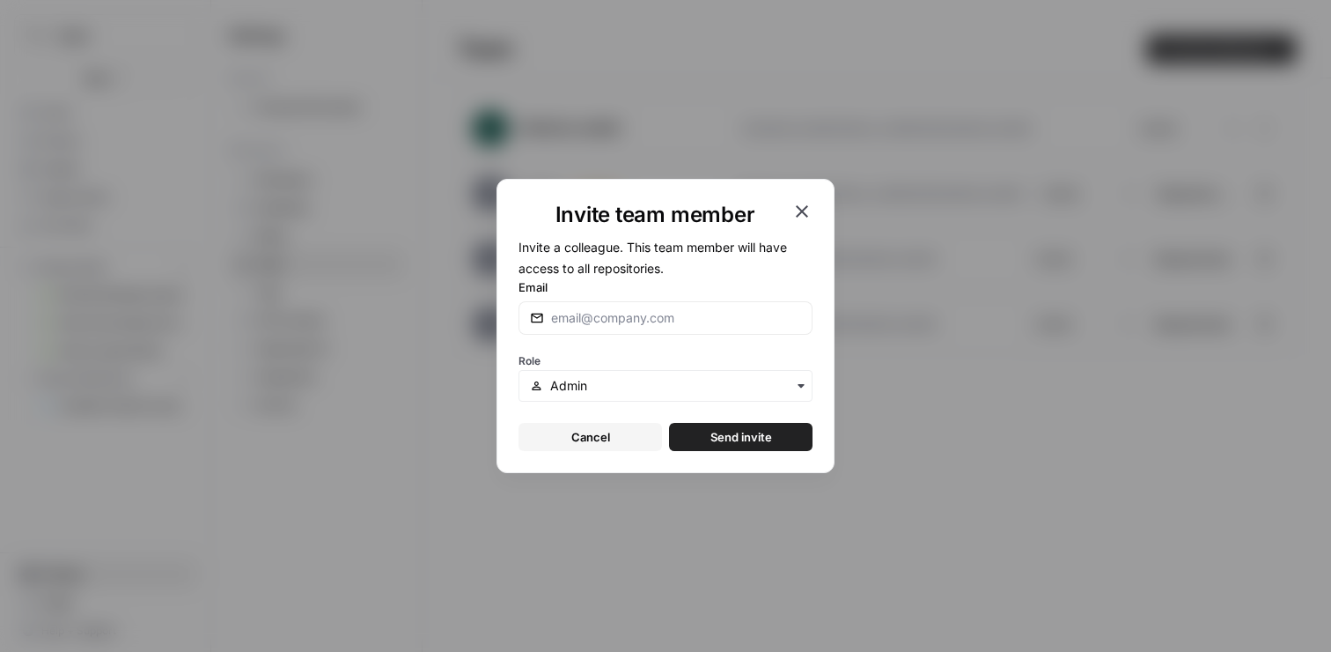
click at [800, 205] on icon "button" at bounding box center [802, 211] width 21 height 21
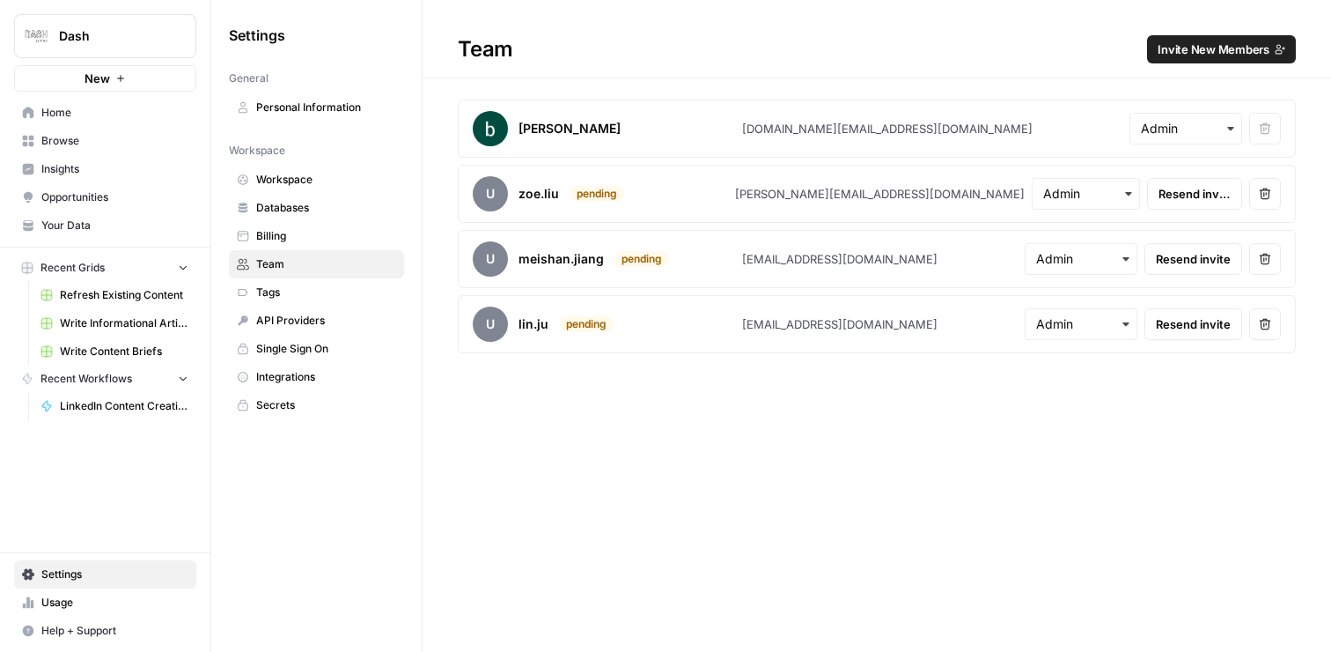
click at [300, 301] on link "Tags" at bounding box center [316, 292] width 175 height 28
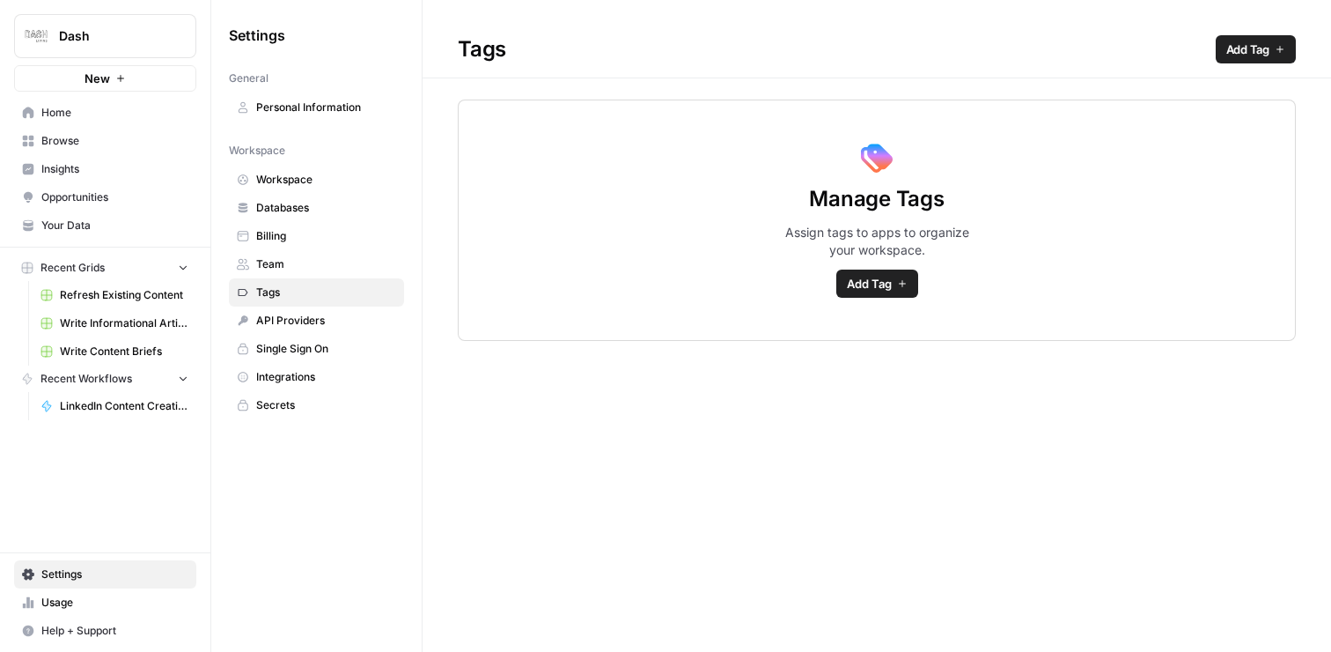
click at [297, 317] on span "API Providers" at bounding box center [326, 321] width 140 height 16
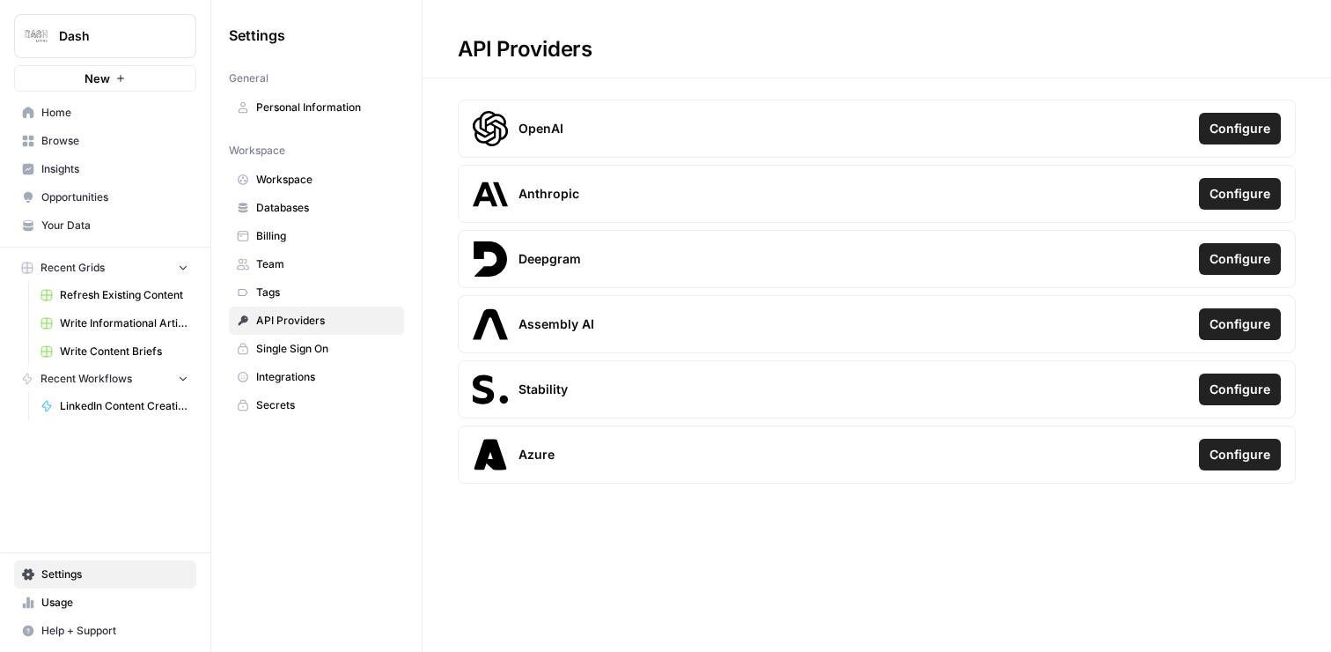
click at [339, 345] on span "Single Sign On" at bounding box center [326, 349] width 140 height 16
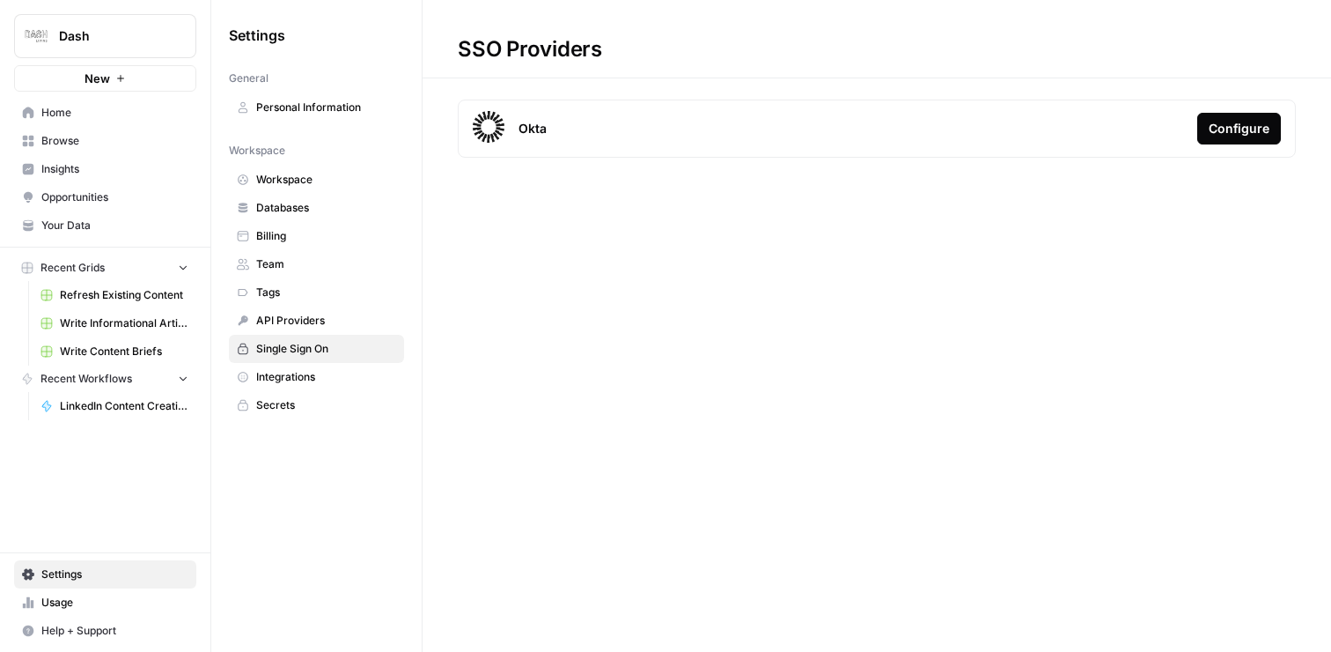
click at [1242, 132] on div "Configure" at bounding box center [1239, 129] width 61 height 18
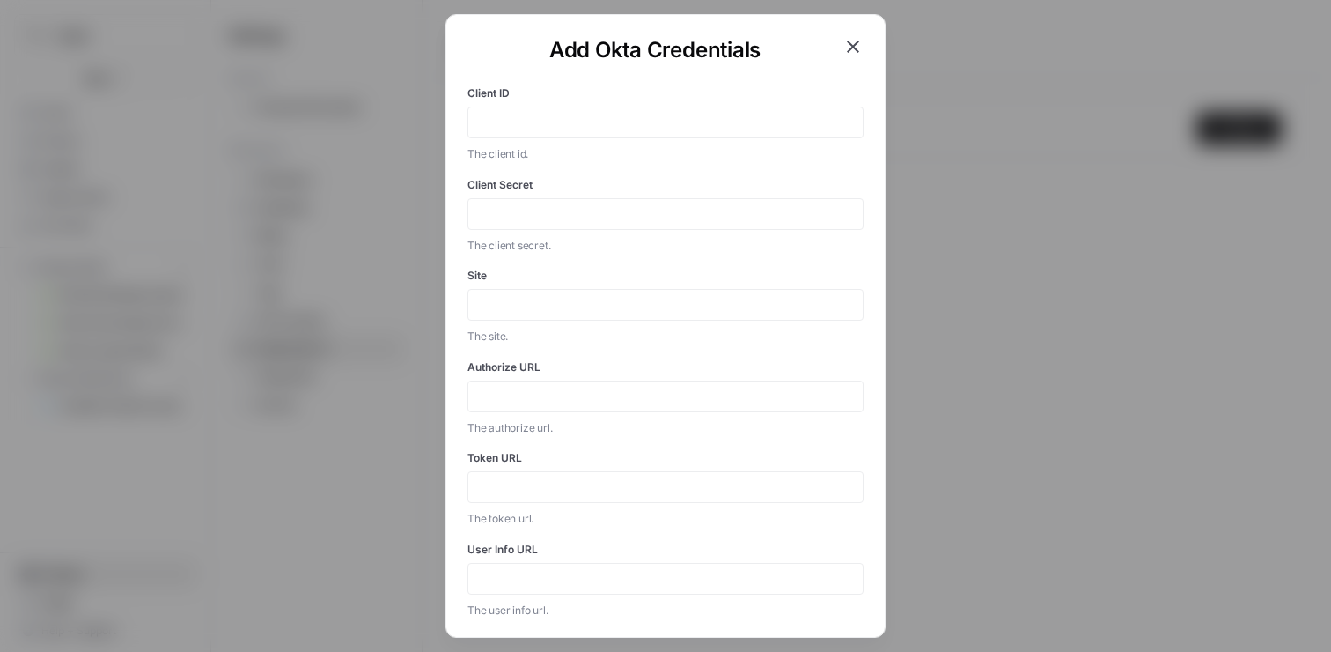
click at [853, 43] on icon "button" at bounding box center [853, 46] width 21 height 21
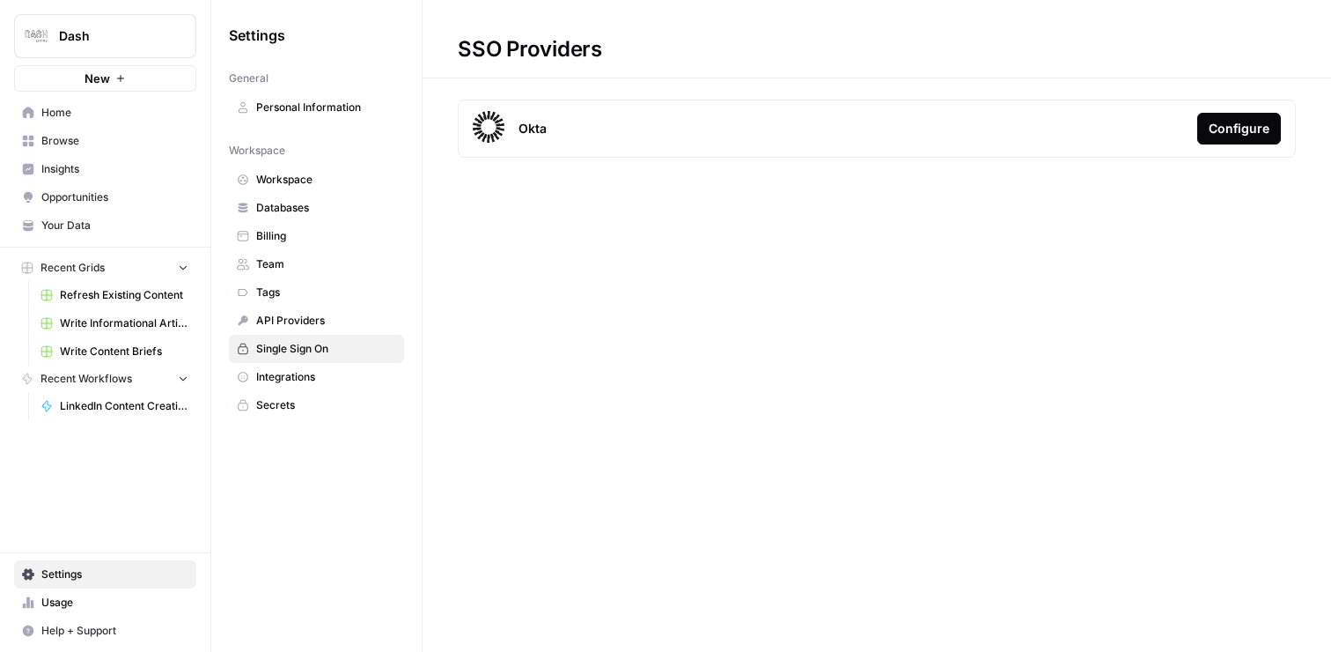
click at [308, 372] on span "Integrations" at bounding box center [326, 377] width 140 height 16
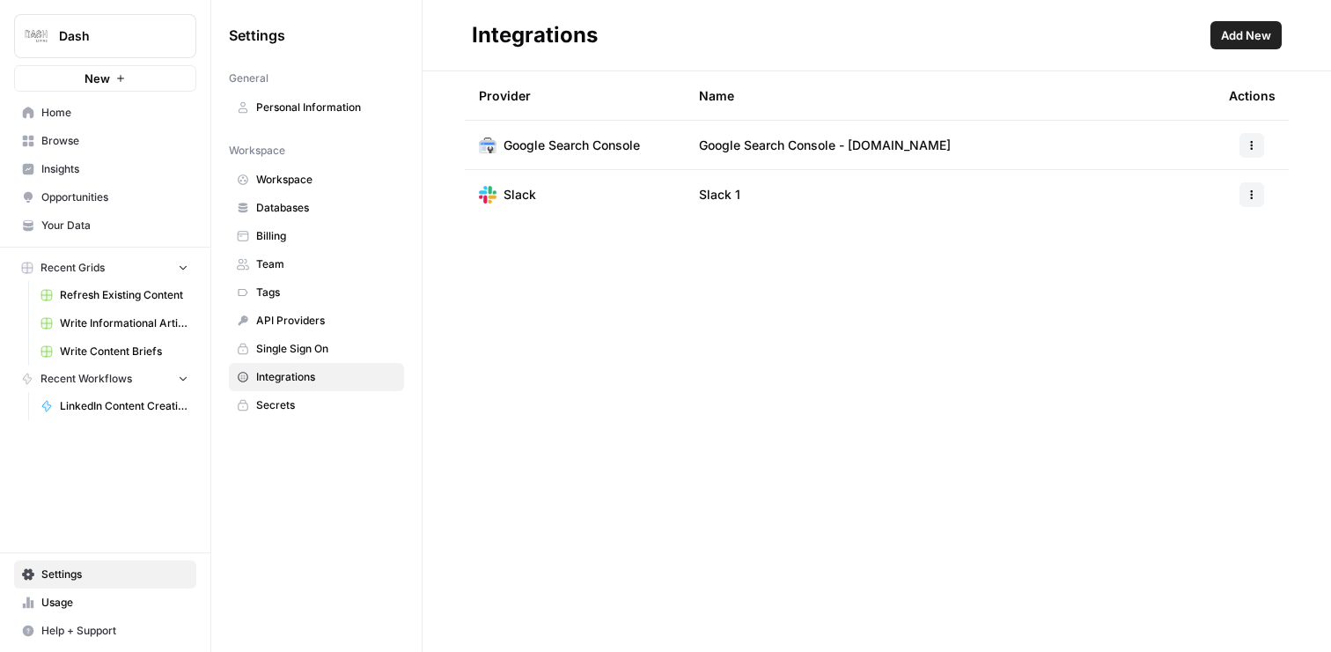
click at [1262, 37] on span "Add New" at bounding box center [1246, 35] width 50 height 18
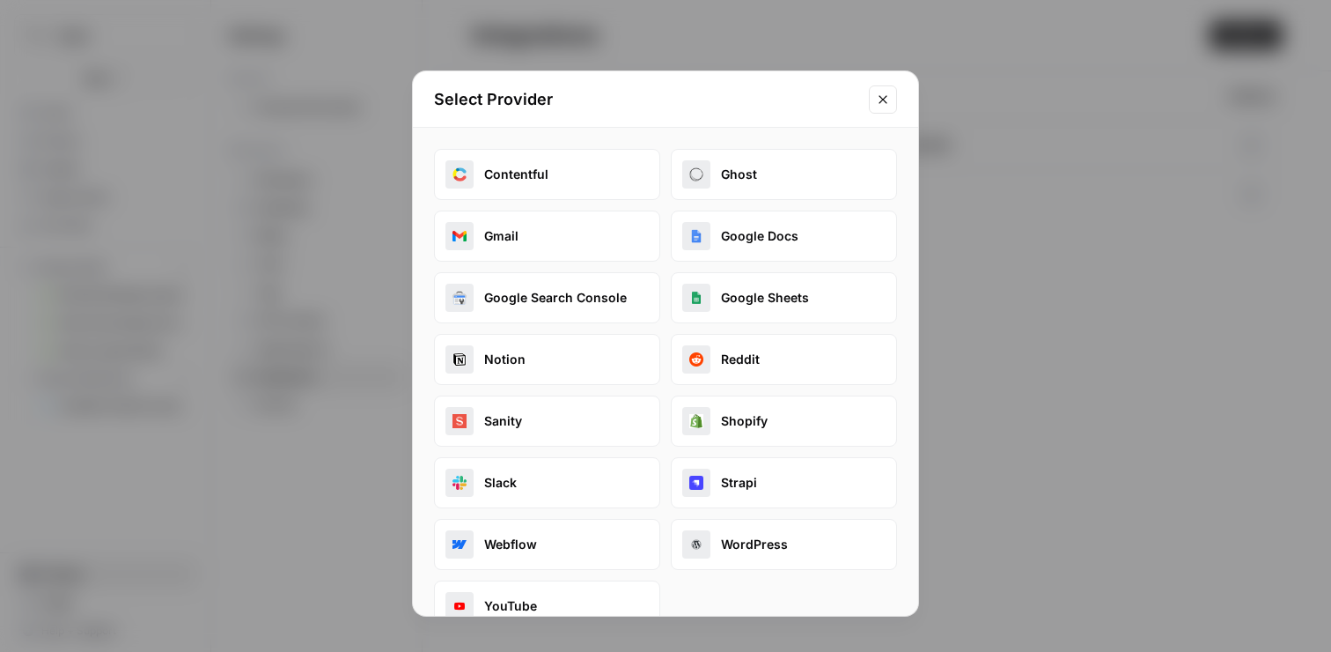
click at [539, 232] on button "Gmail" at bounding box center [547, 235] width 226 height 51
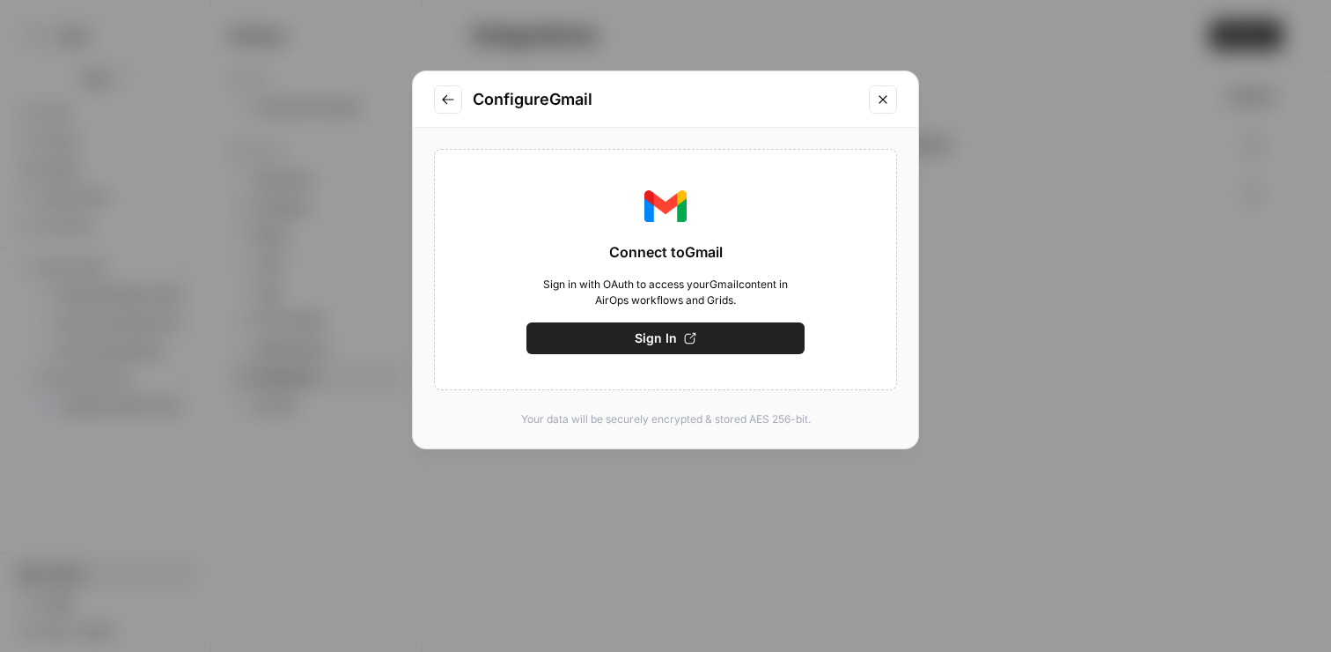
click at [641, 326] on button "Sign In" at bounding box center [666, 338] width 278 height 32
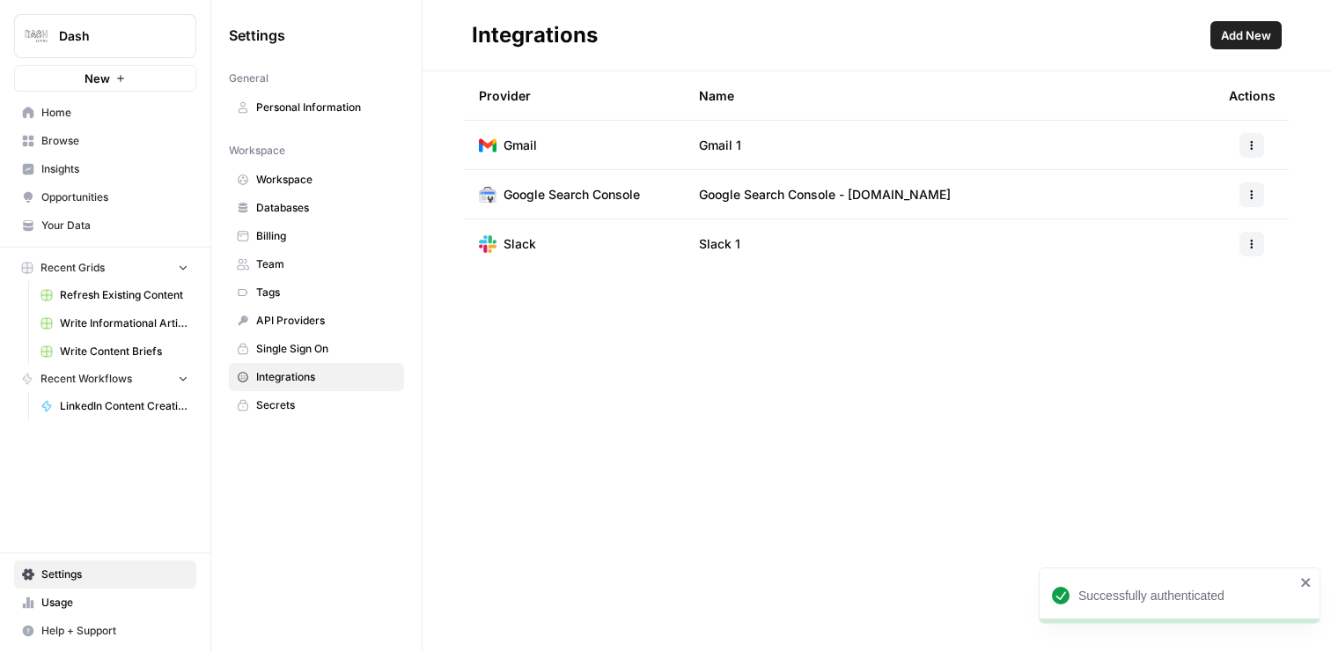
click at [1257, 30] on span "Add New" at bounding box center [1246, 35] width 50 height 18
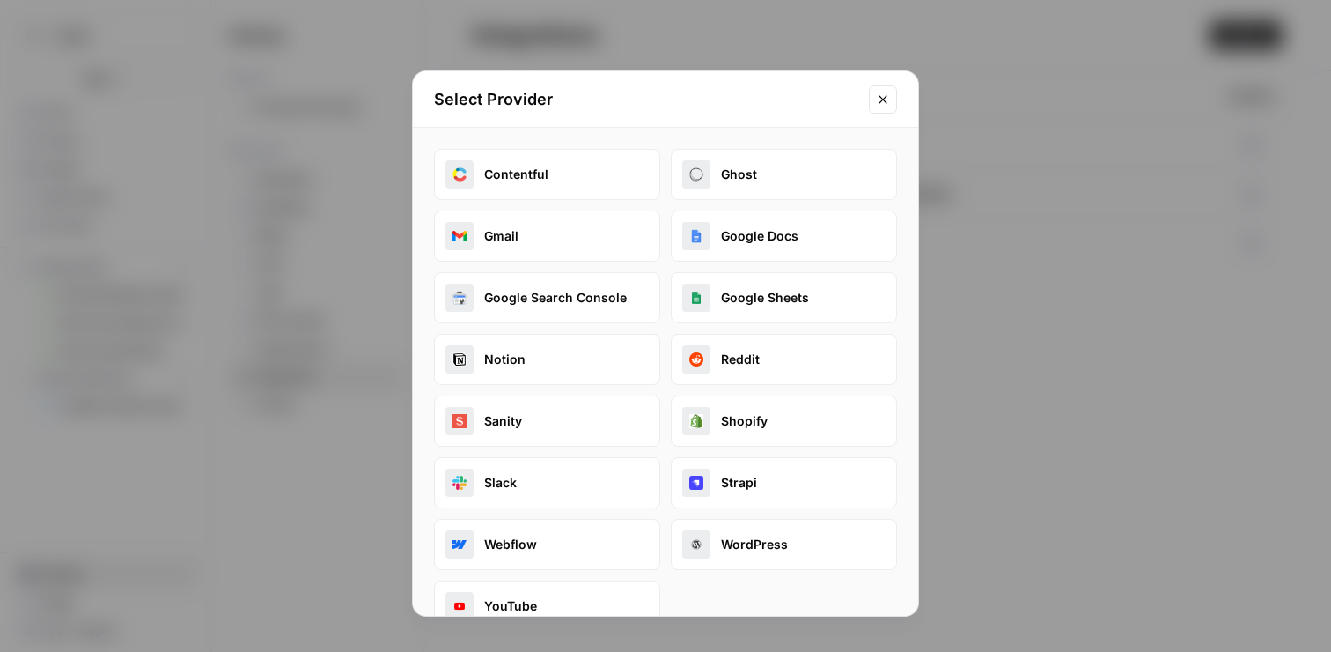
scroll to position [37, 0]
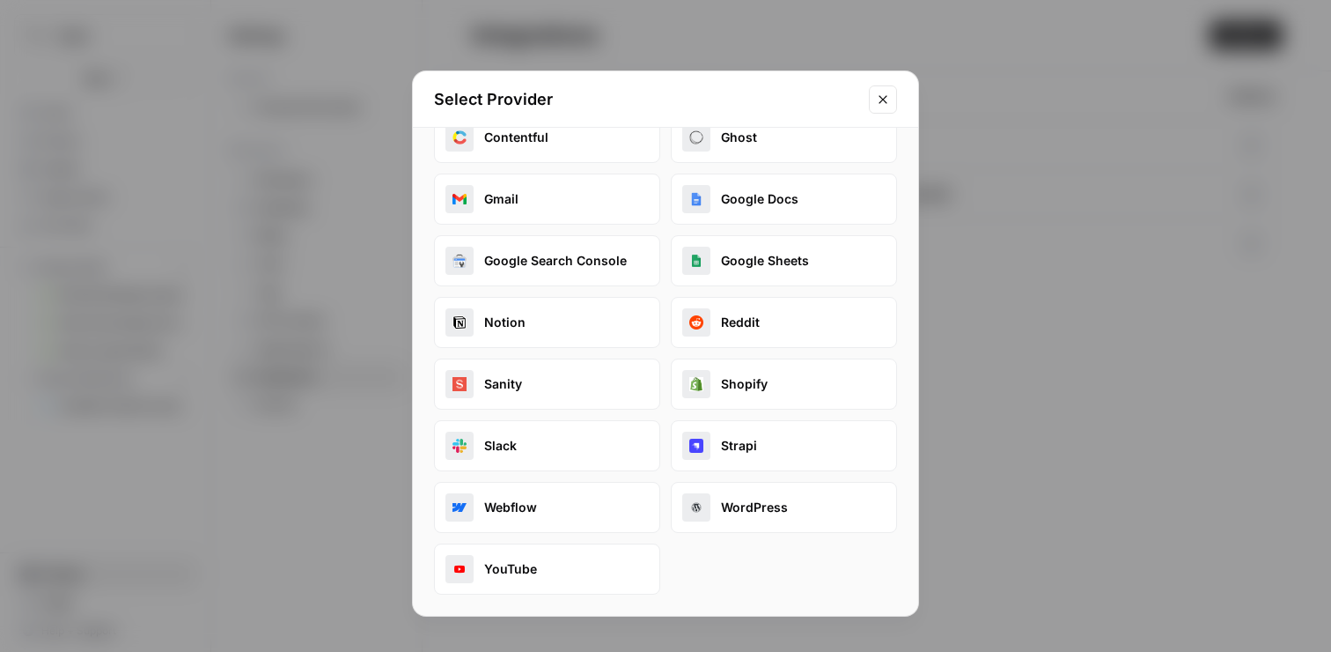
click at [802, 263] on button "Google Sheets" at bounding box center [784, 260] width 226 height 51
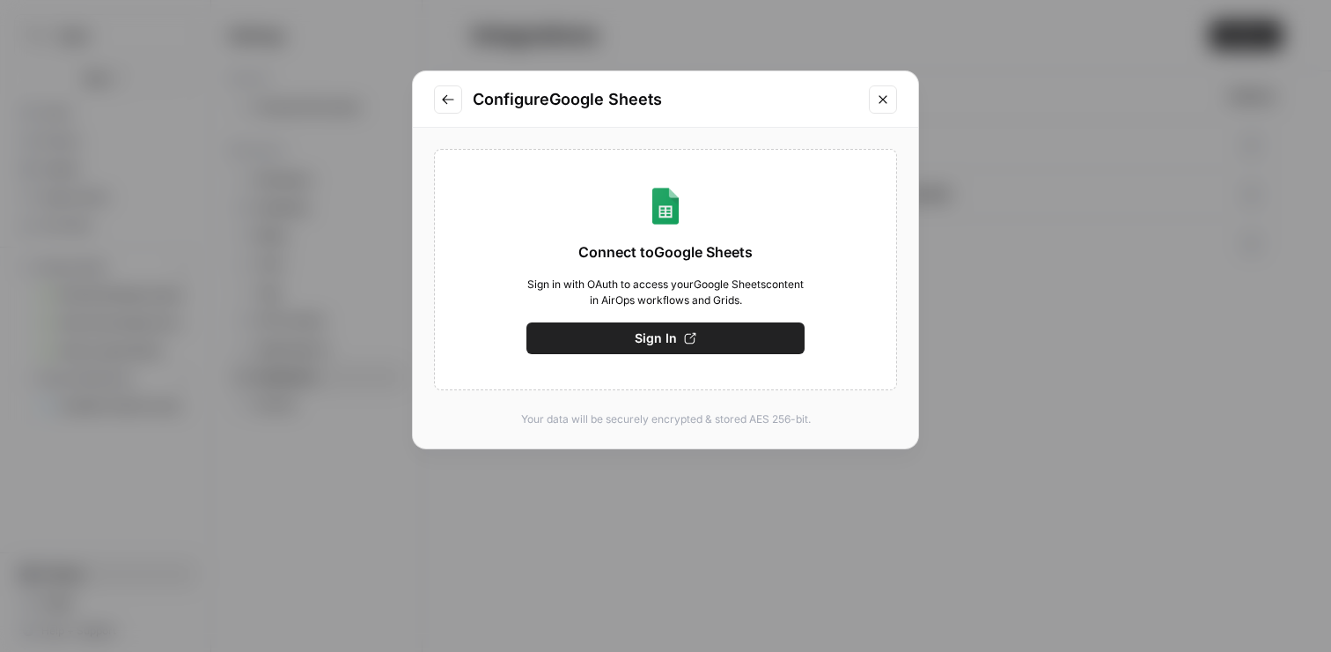
click at [659, 342] on span "Sign In" at bounding box center [656, 338] width 42 height 18
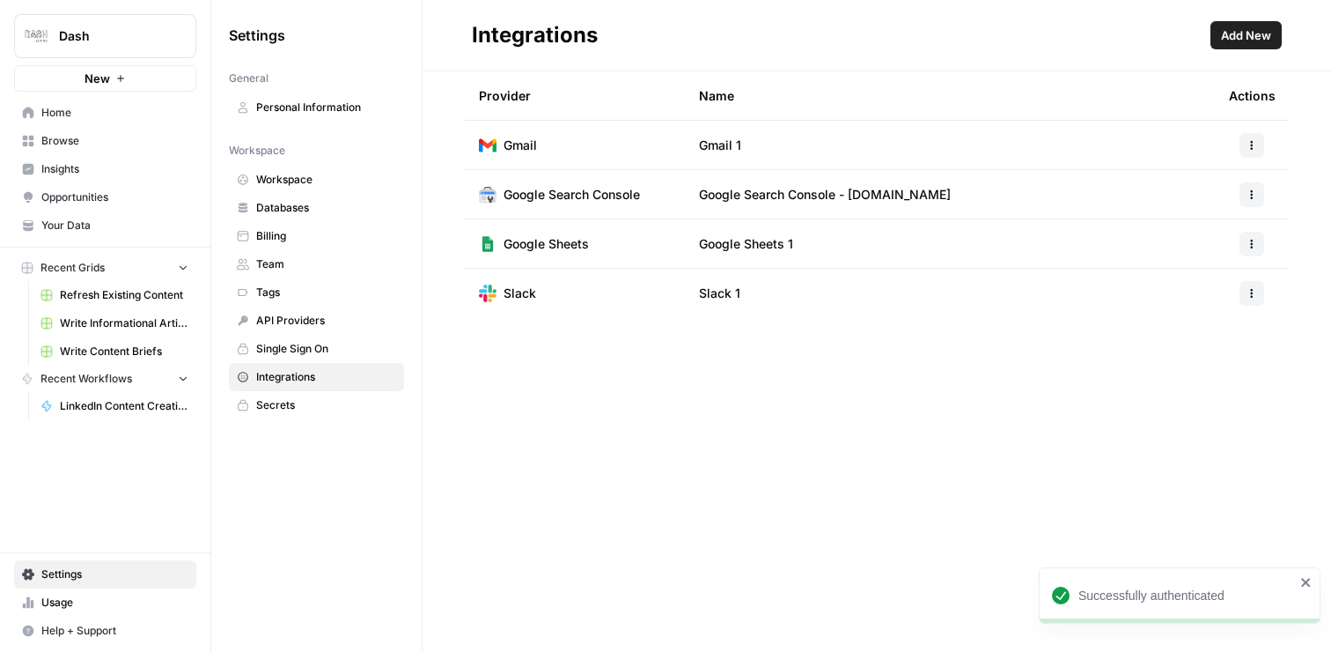
click at [1257, 29] on span "Add New" at bounding box center [1246, 35] width 50 height 18
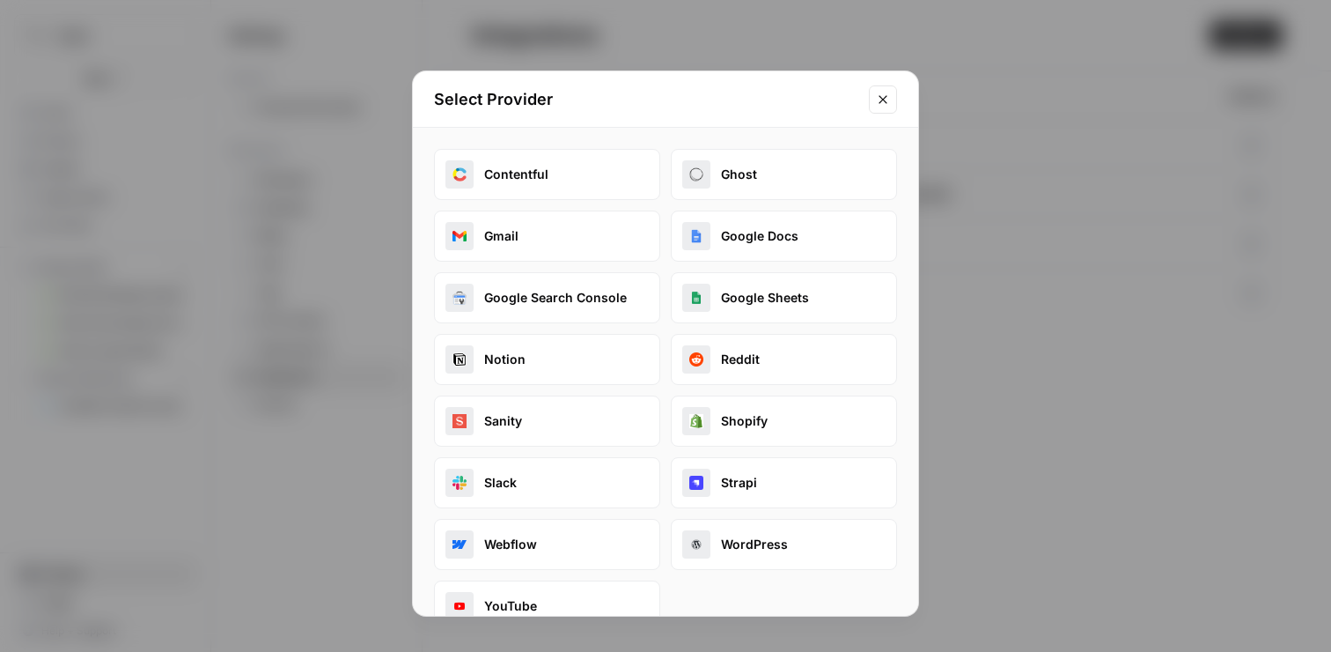
click at [884, 92] on icon "Close modal" at bounding box center [883, 99] width 14 height 14
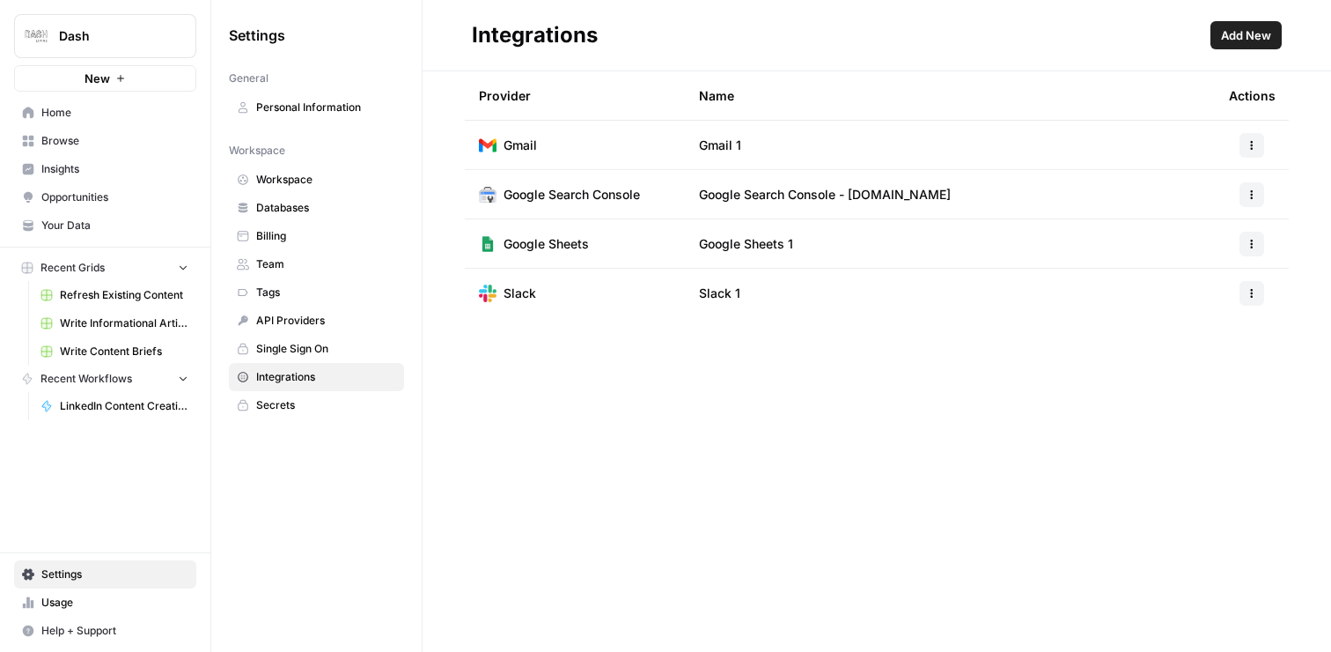
click at [1256, 146] on icon "button" at bounding box center [1252, 145] width 11 height 11
click at [346, 399] on span "Secrets" at bounding box center [326, 405] width 140 height 16
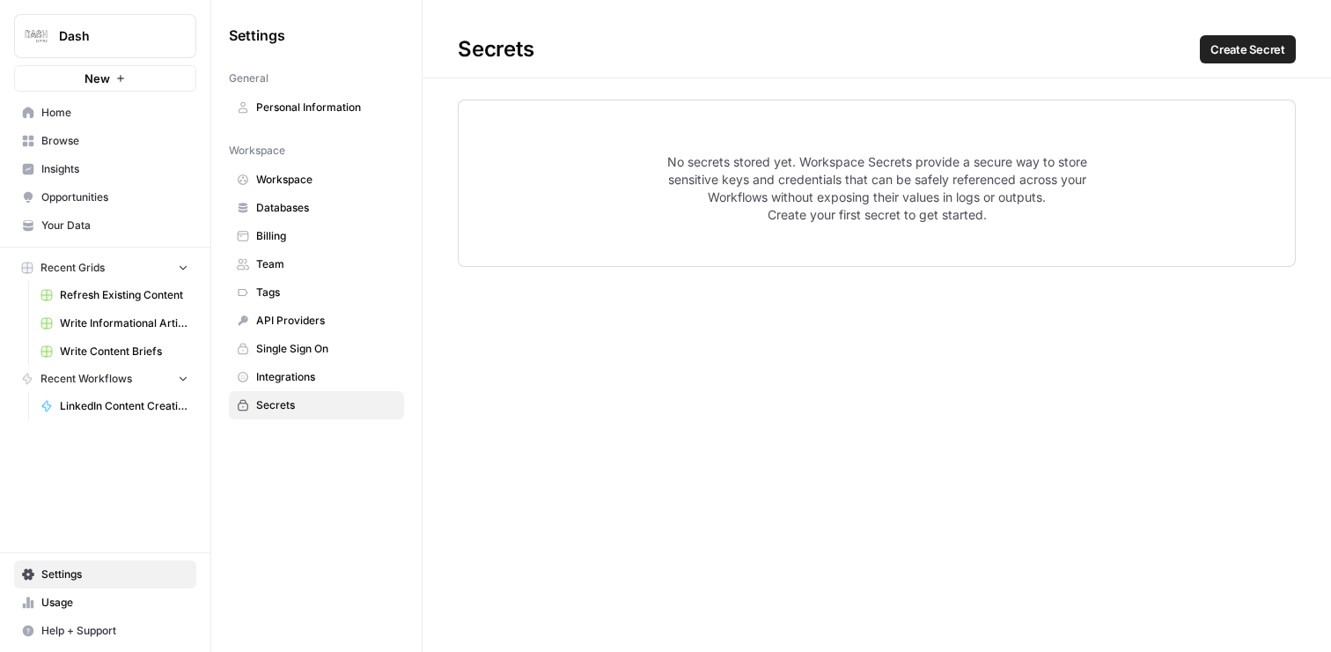
click at [1264, 43] on span "Create Secret" at bounding box center [1248, 50] width 75 height 18
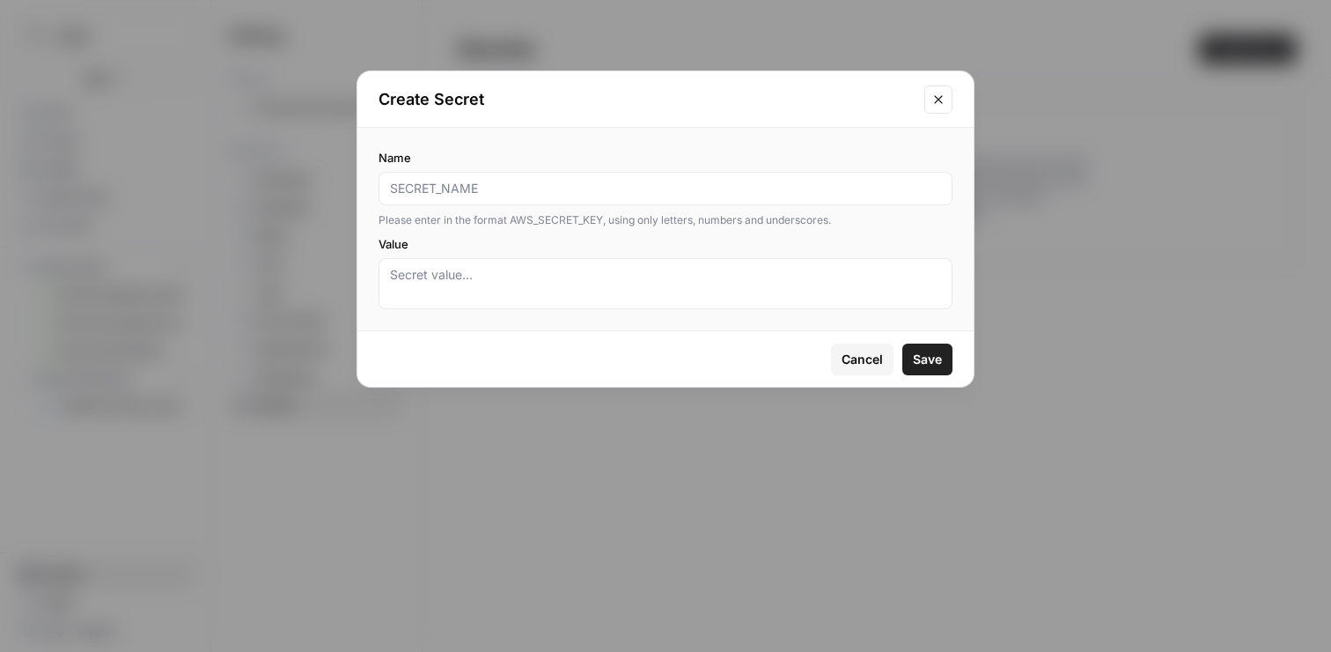
click at [947, 105] on button "Close modal" at bounding box center [939, 99] width 28 height 28
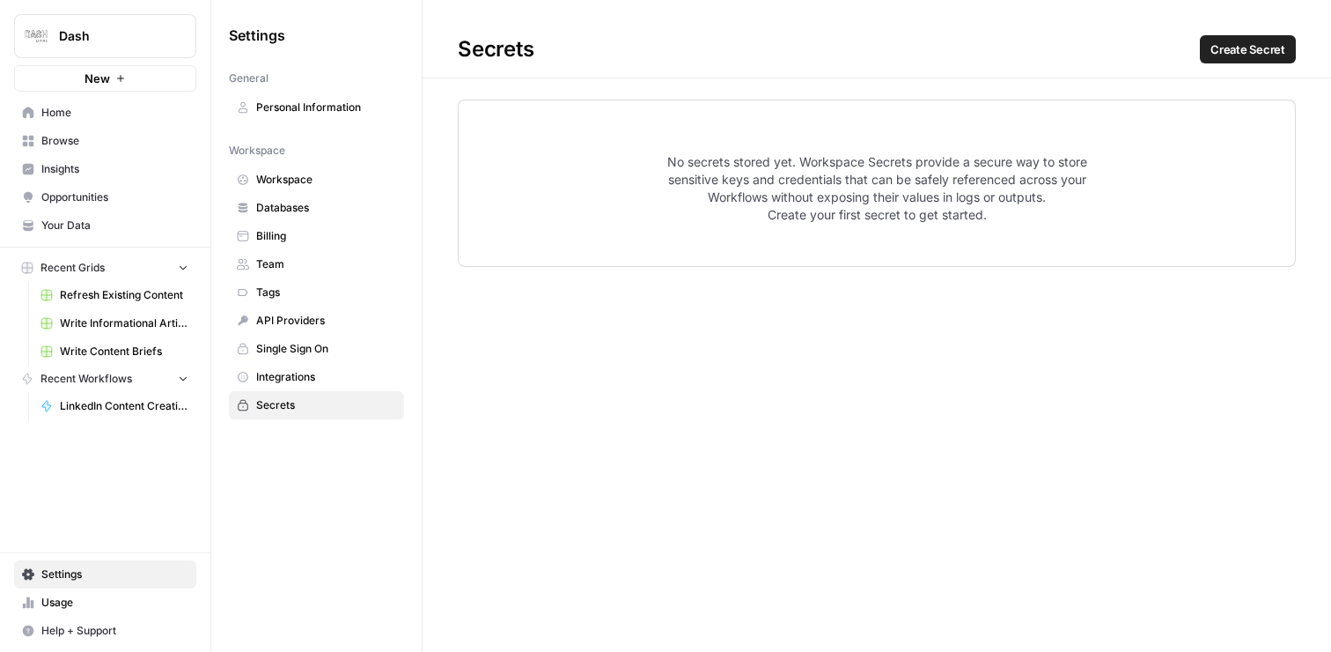
click at [305, 299] on span "Tags" at bounding box center [326, 292] width 140 height 16
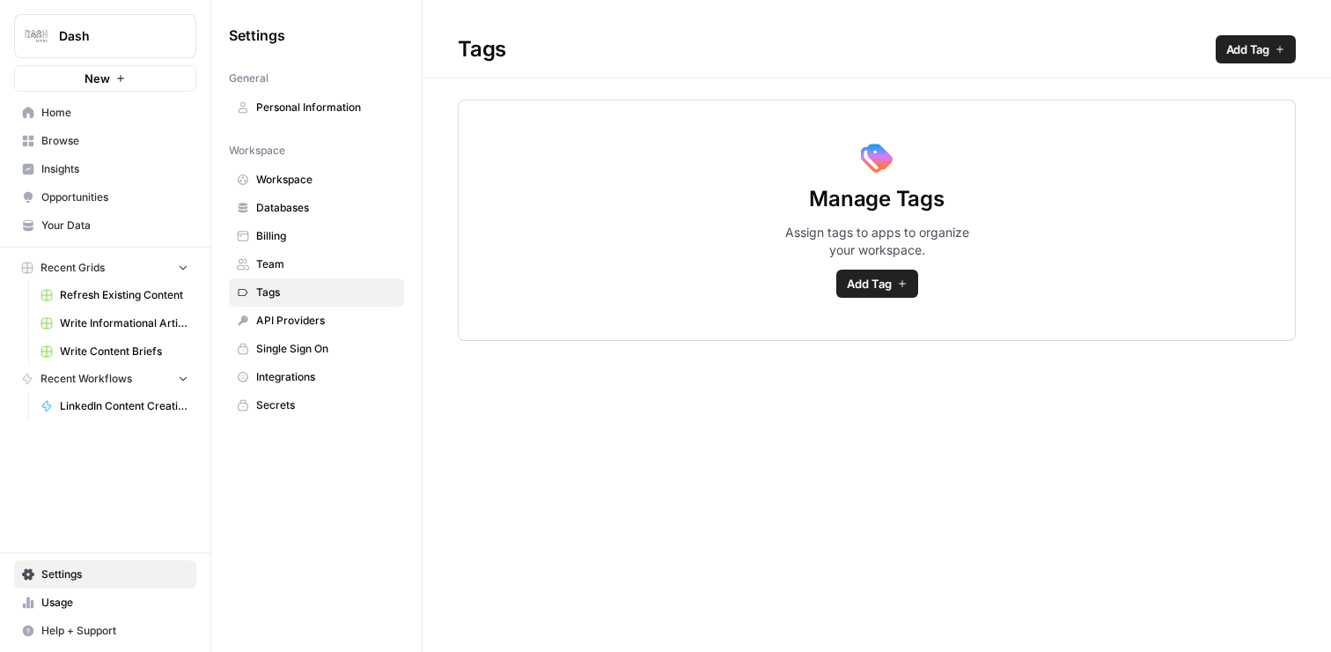
click at [1242, 50] on span "Add Tag" at bounding box center [1248, 50] width 43 height 18
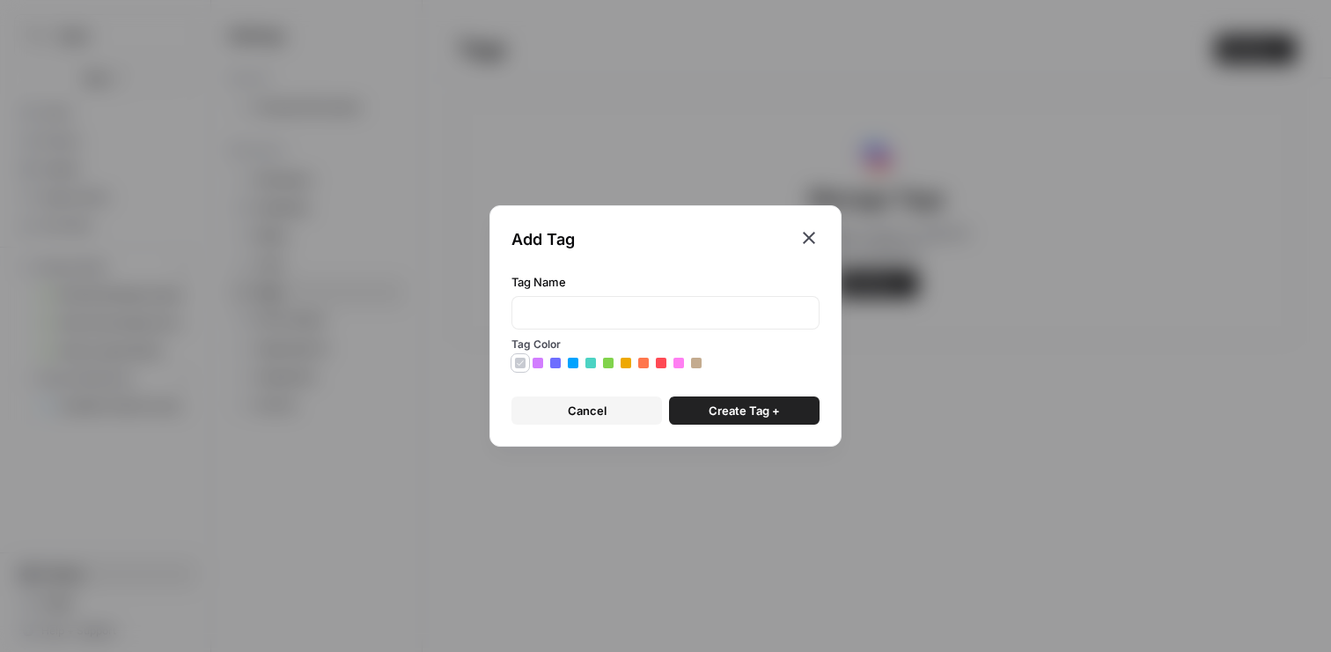
click at [806, 242] on icon "button" at bounding box center [809, 237] width 21 height 21
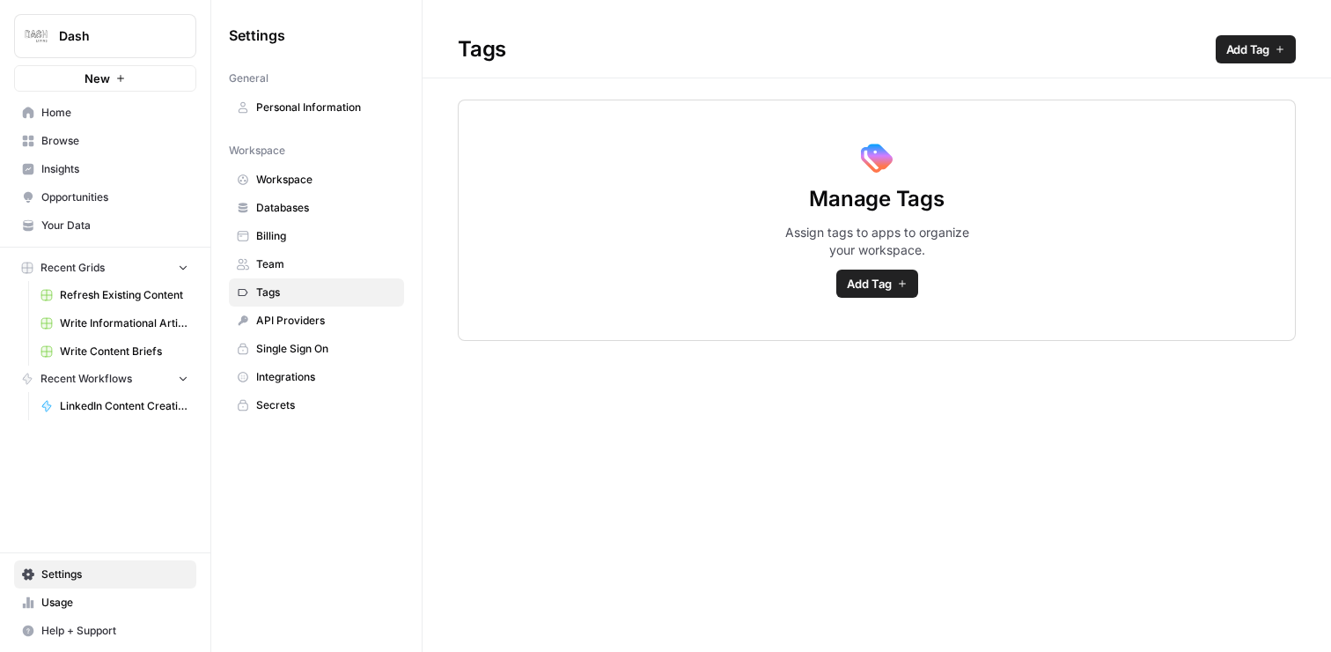
click at [304, 262] on span "Team" at bounding box center [326, 264] width 140 height 16
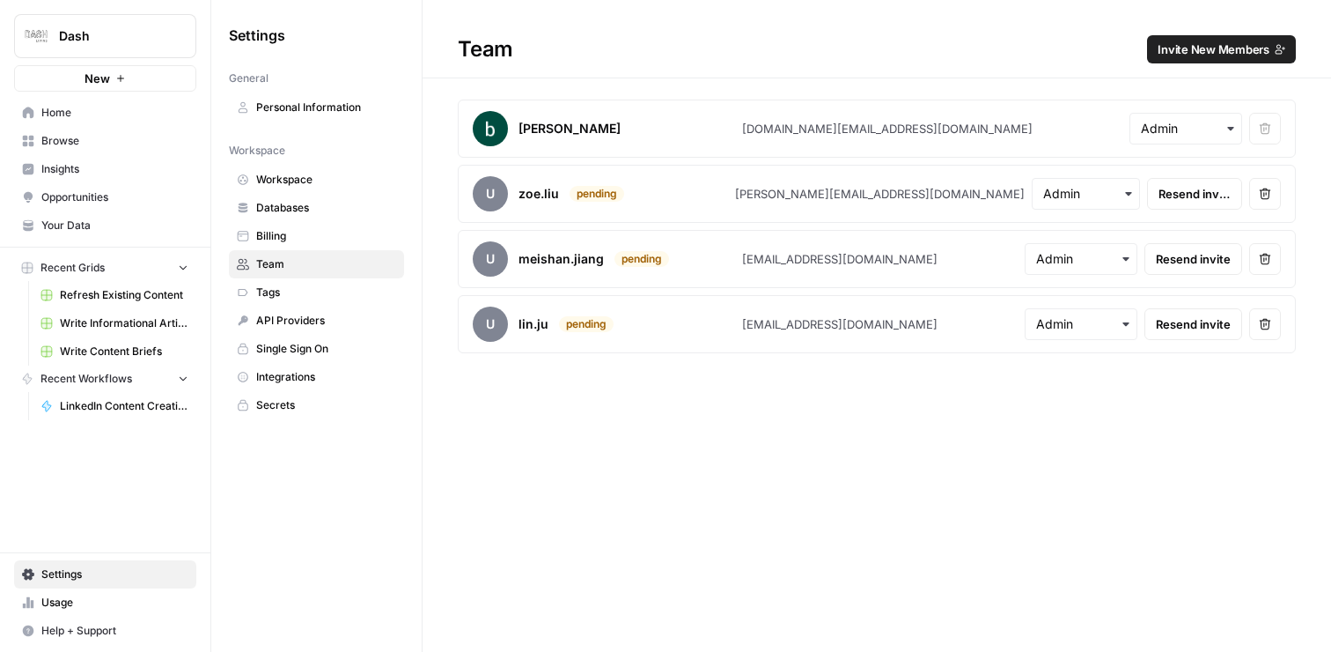
click at [301, 227] on link "Billing" at bounding box center [316, 236] width 175 height 28
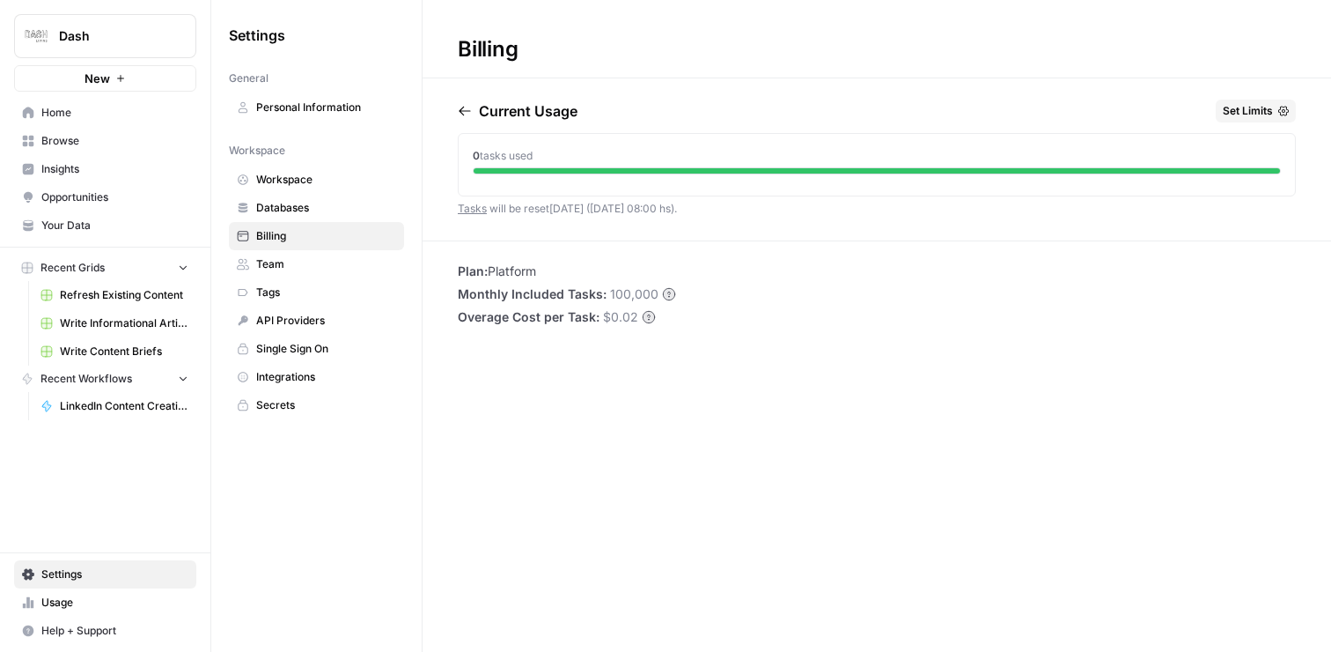
click at [160, 85] on button "New" at bounding box center [105, 78] width 182 height 26
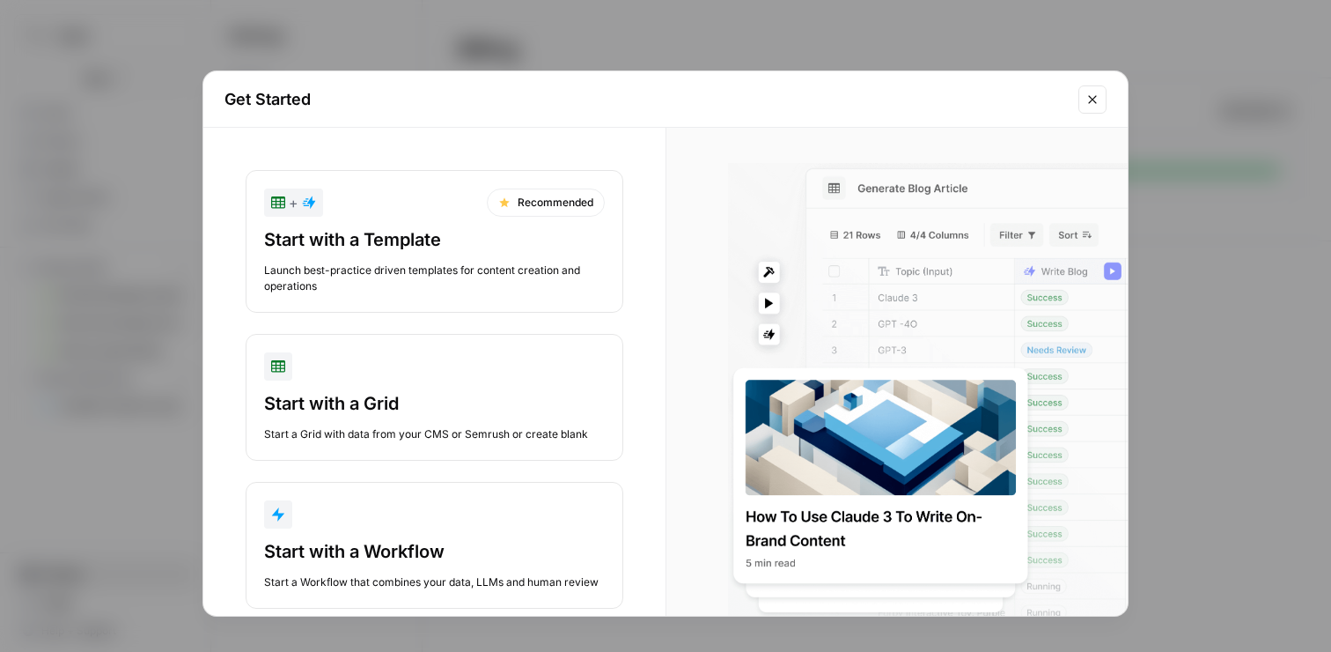
scroll to position [35, 0]
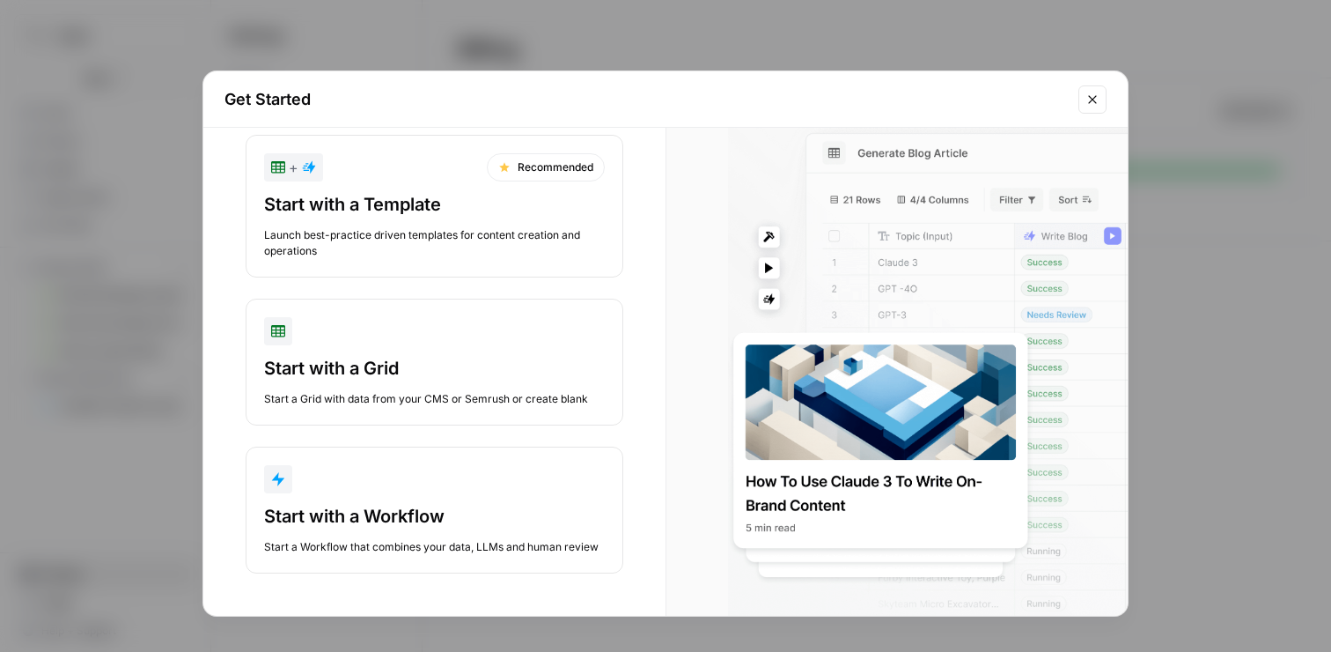
click at [1098, 99] on icon "Close modal" at bounding box center [1093, 99] width 14 height 14
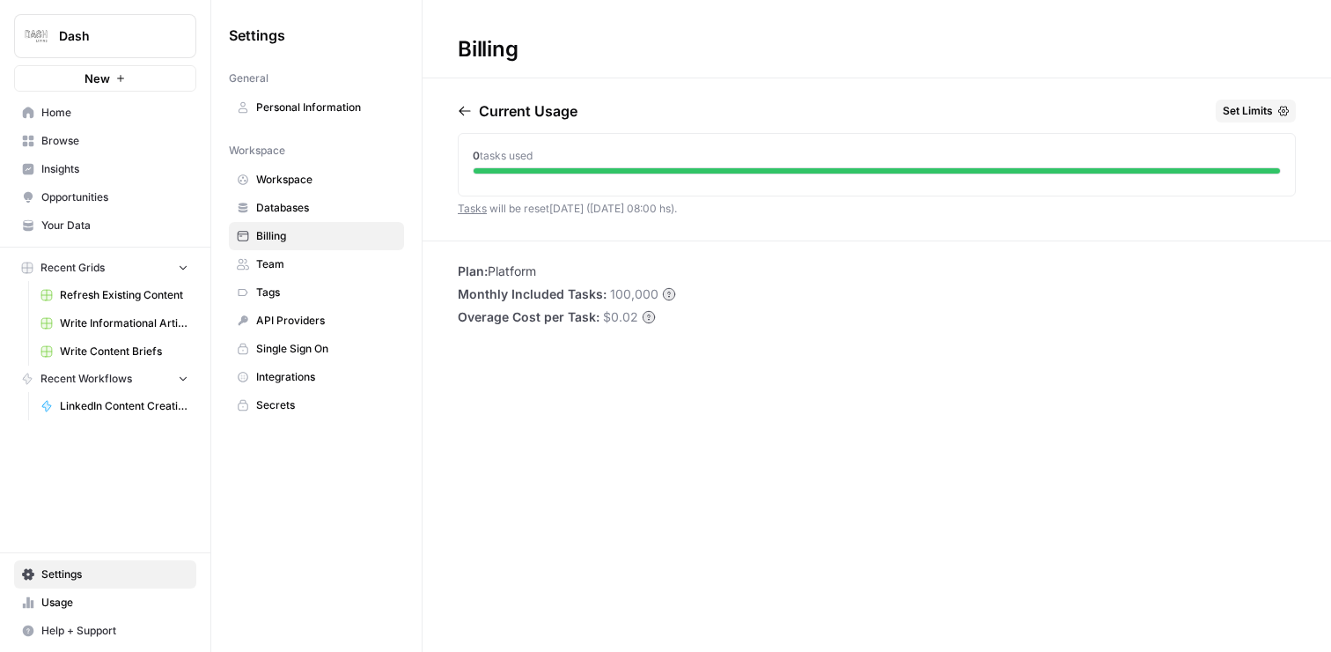
click at [126, 85] on button "New" at bounding box center [105, 78] width 182 height 26
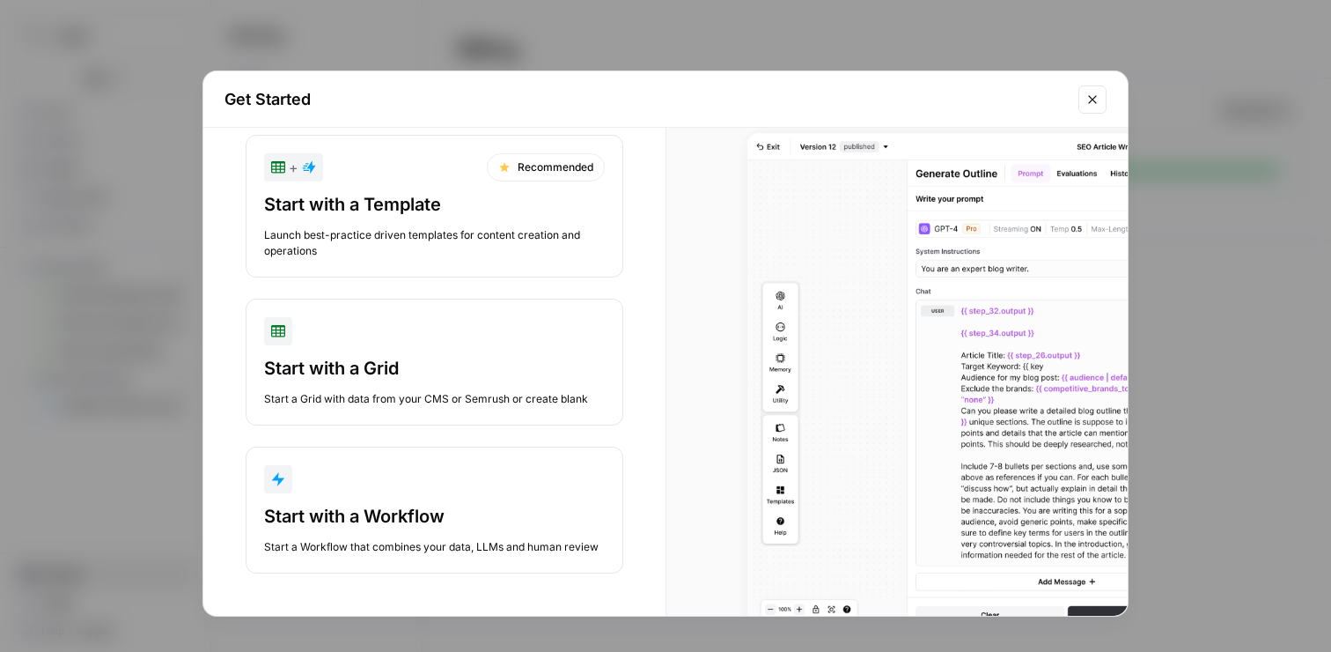
click at [447, 488] on div "button" at bounding box center [434, 479] width 341 height 28
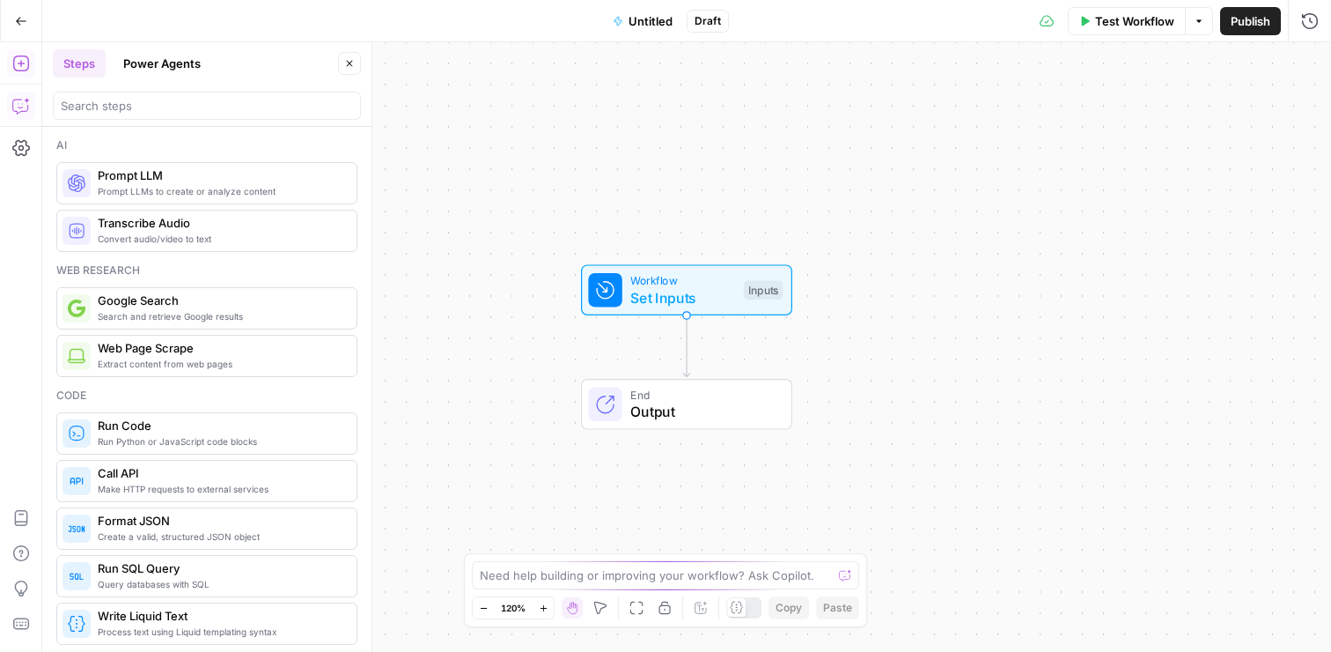
click at [27, 107] on icon "button" at bounding box center [21, 106] width 18 height 18
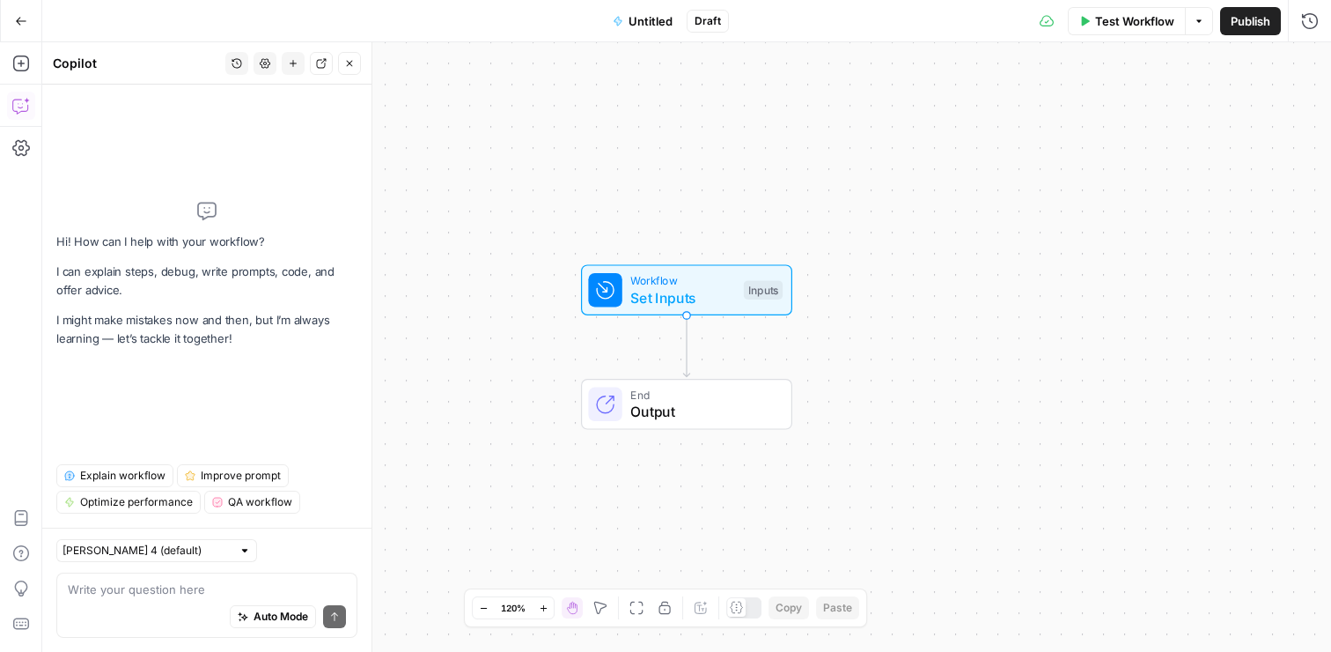
click at [166, 596] on textarea at bounding box center [207, 589] width 278 height 18
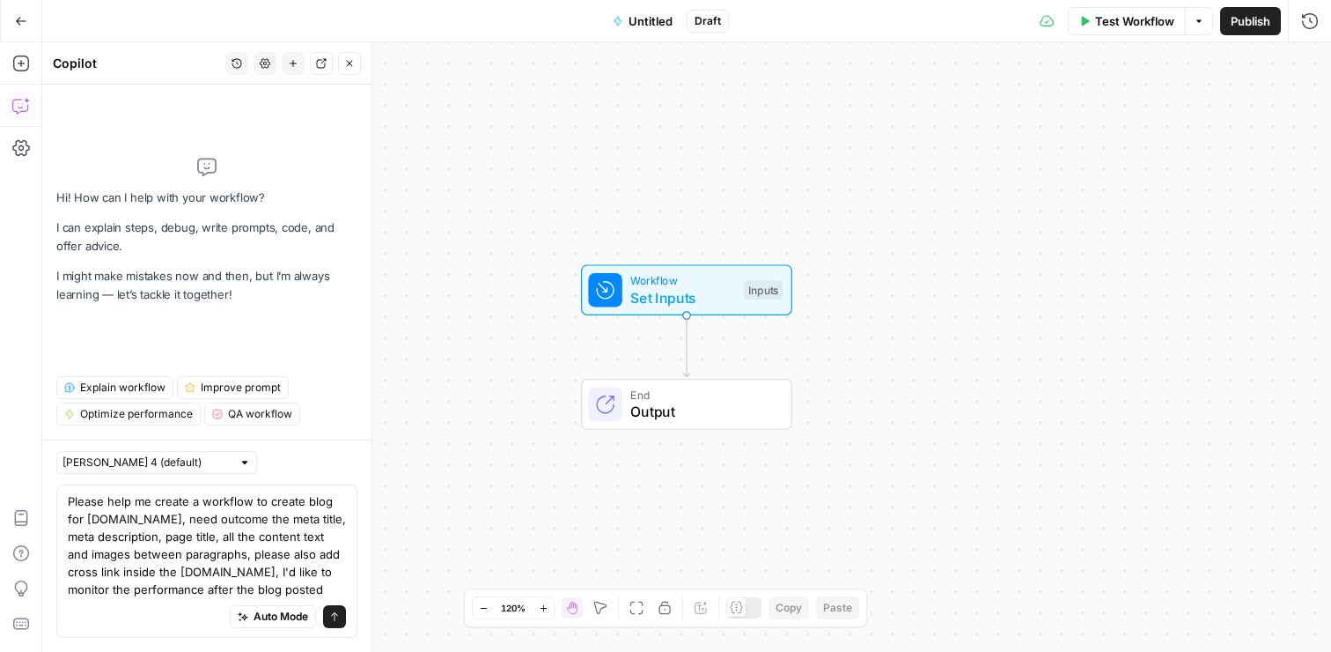
click at [200, 538] on textarea "Please help me create a workflow to create blog for [DOMAIN_NAME], need outcome…" at bounding box center [207, 545] width 278 height 106
click at [200, 538] on textarea "Please help me create a workflow to create blog for dash.co, need outcome the m…" at bounding box center [207, 545] width 278 height 106
click at [265, 538] on textarea "Please help me create a workflow to create blog for dash.co, need outcome the m…" at bounding box center [207, 545] width 278 height 106
click at [289, 552] on textarea "Please help me create a workflow to create blog for dash.co, need outcome the m…" at bounding box center [207, 545] width 278 height 106
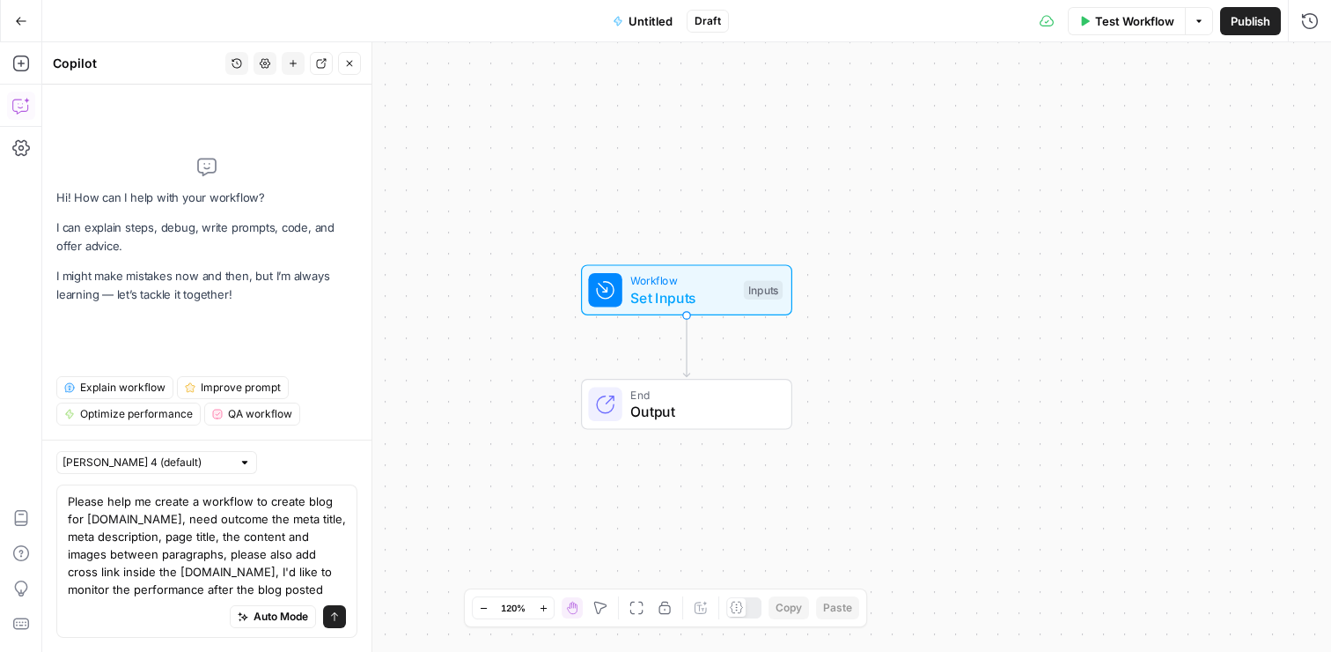
click at [289, 552] on textarea "Please help me create a workflow to create blog for dash.co, need outcome the m…" at bounding box center [207, 545] width 278 height 106
drag, startPoint x: 165, startPoint y: 573, endPoint x: 63, endPoint y: 569, distance: 101.4
click at [63, 569] on div "Please help me create a workflow to create blog for dash.co, need outcome the m…" at bounding box center [206, 560] width 301 height 153
click at [156, 592] on textarea "Please help me create a workflow to create blog for dash.co, need outcome the m…" at bounding box center [207, 545] width 278 height 106
type textarea "Please help me create a workflow to create blog for dash.co, need outcome the m…"
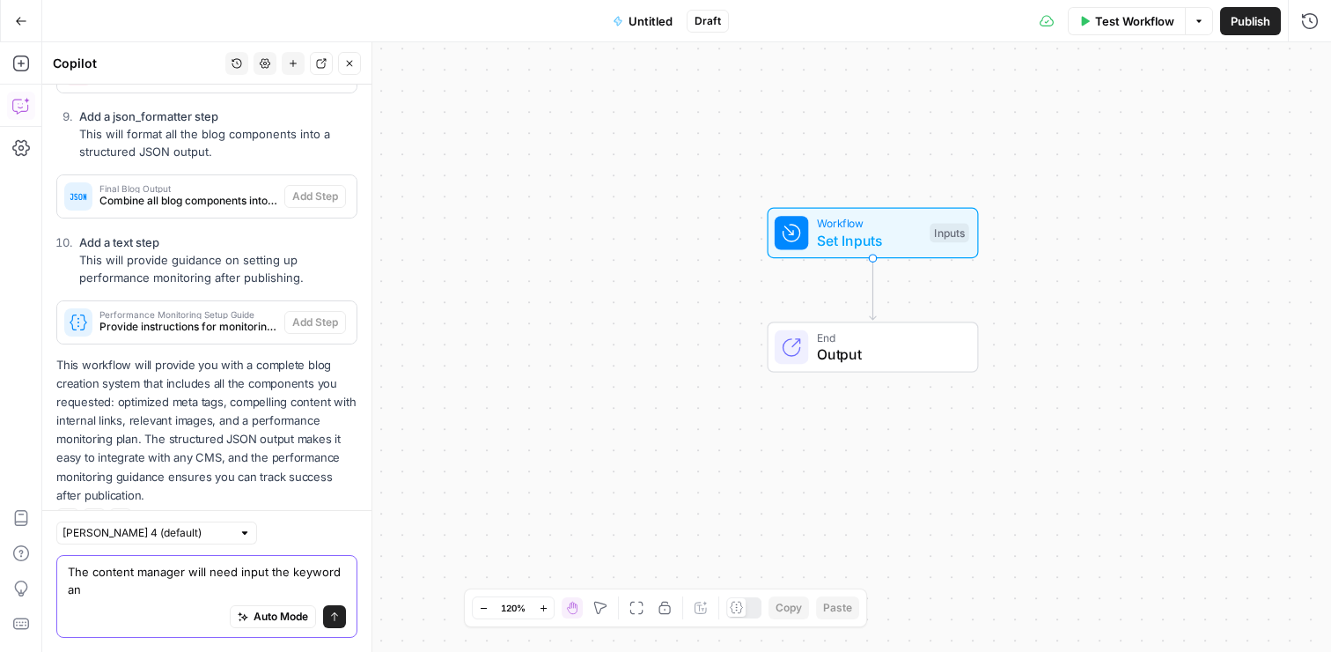
scroll to position [2113, 0]
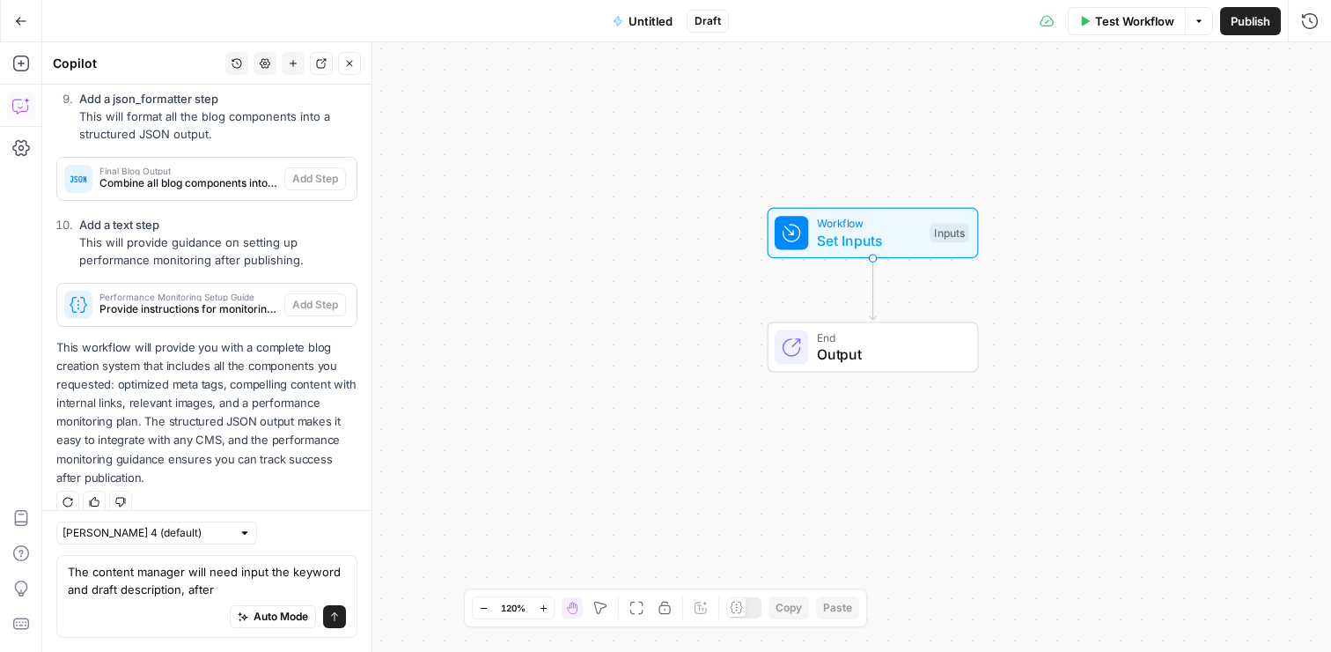
drag, startPoint x: 217, startPoint y: 205, endPoint x: 217, endPoint y: 498, distance: 293.2
click at [254, 216] on li "Add a text step This will provide guidance on setting up performance monitoring…" at bounding box center [216, 242] width 283 height 53
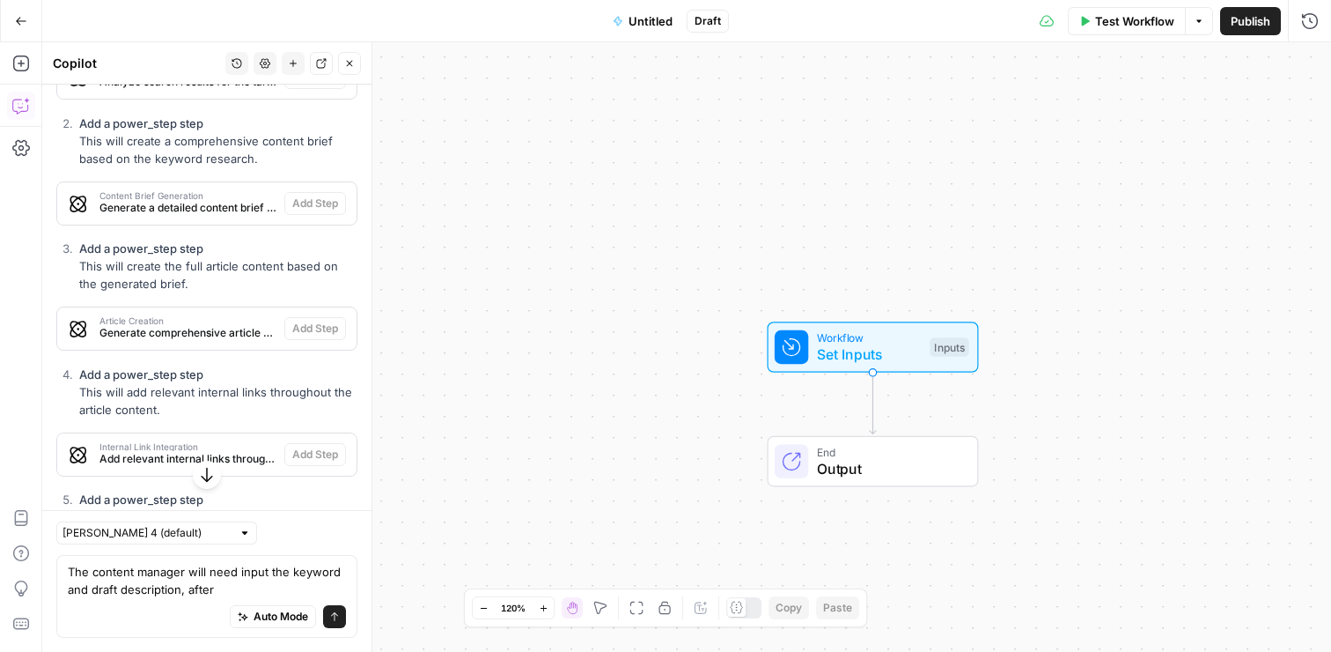
scroll to position [1235, 0]
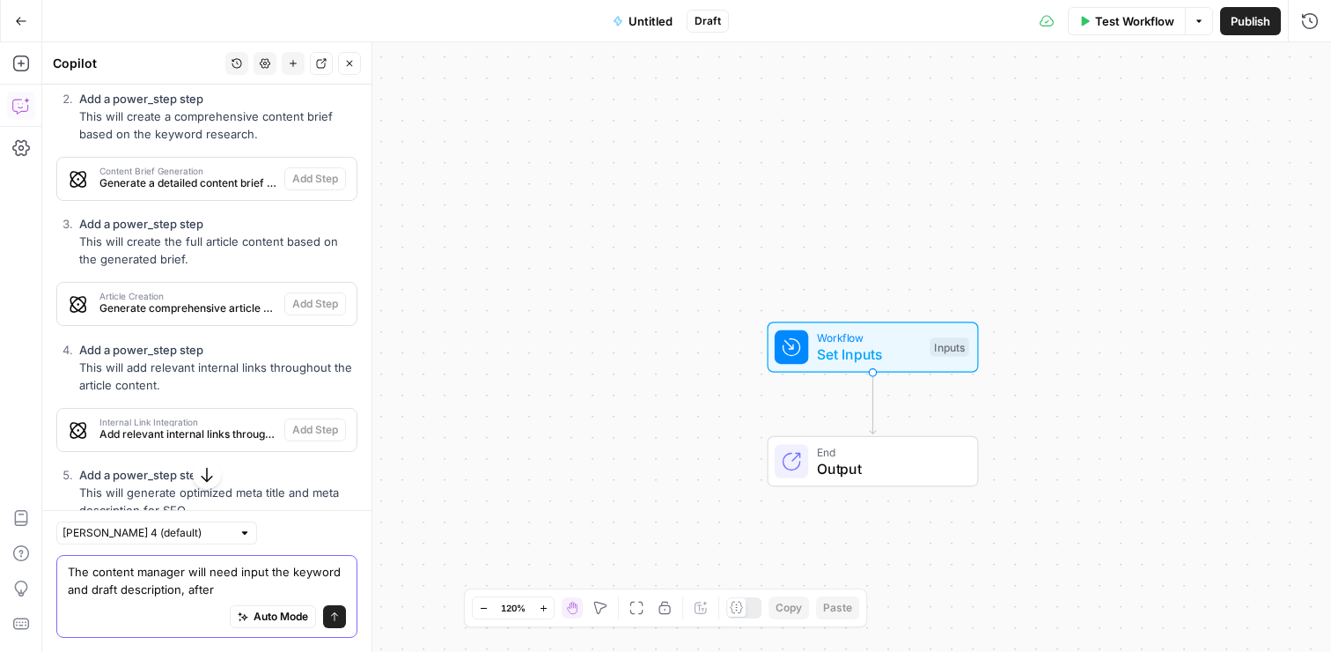
click at [227, 590] on textarea "The content manager will need input the keyword and draft description, after" at bounding box center [207, 580] width 278 height 35
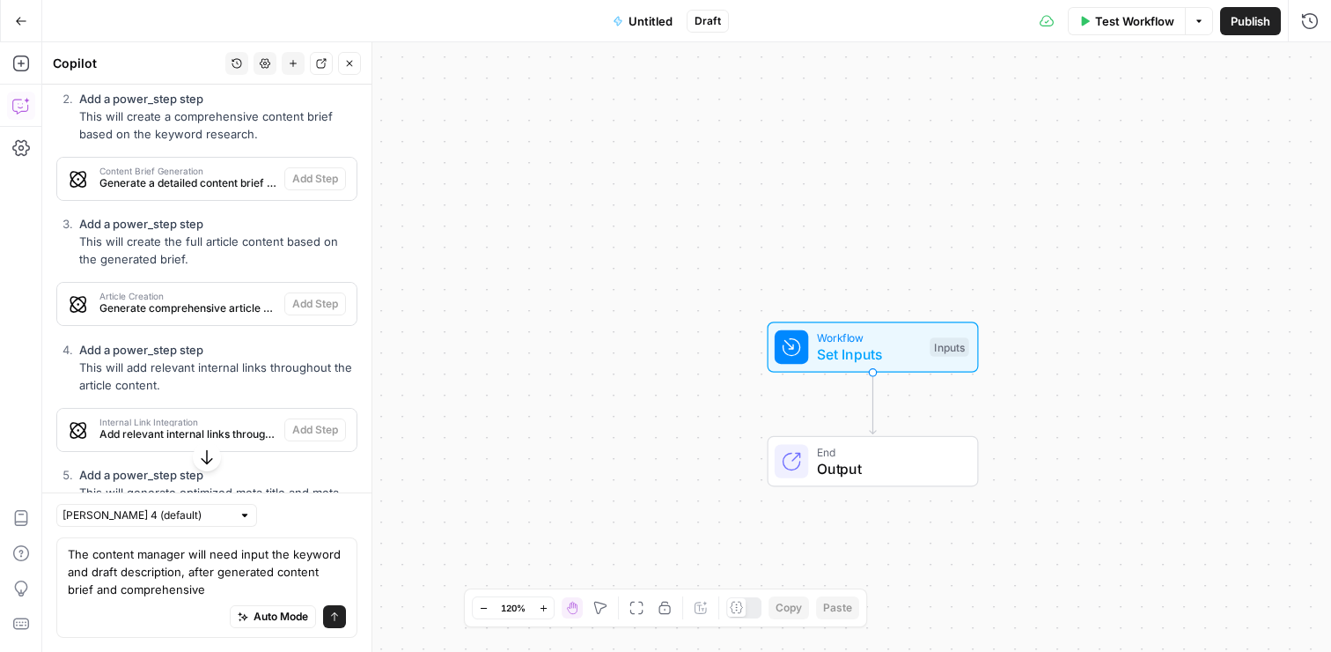
click at [347, 571] on div "The content manager will need input the keyword and draft description, after ge…" at bounding box center [206, 587] width 301 height 100
click at [340, 580] on textarea "The content manager will need input the keyword and draft description, after ge…" at bounding box center [207, 571] width 278 height 53
click at [343, 573] on textarea "The content manager will need input the keyword and draft description, after ge…" at bounding box center [207, 571] width 278 height 53
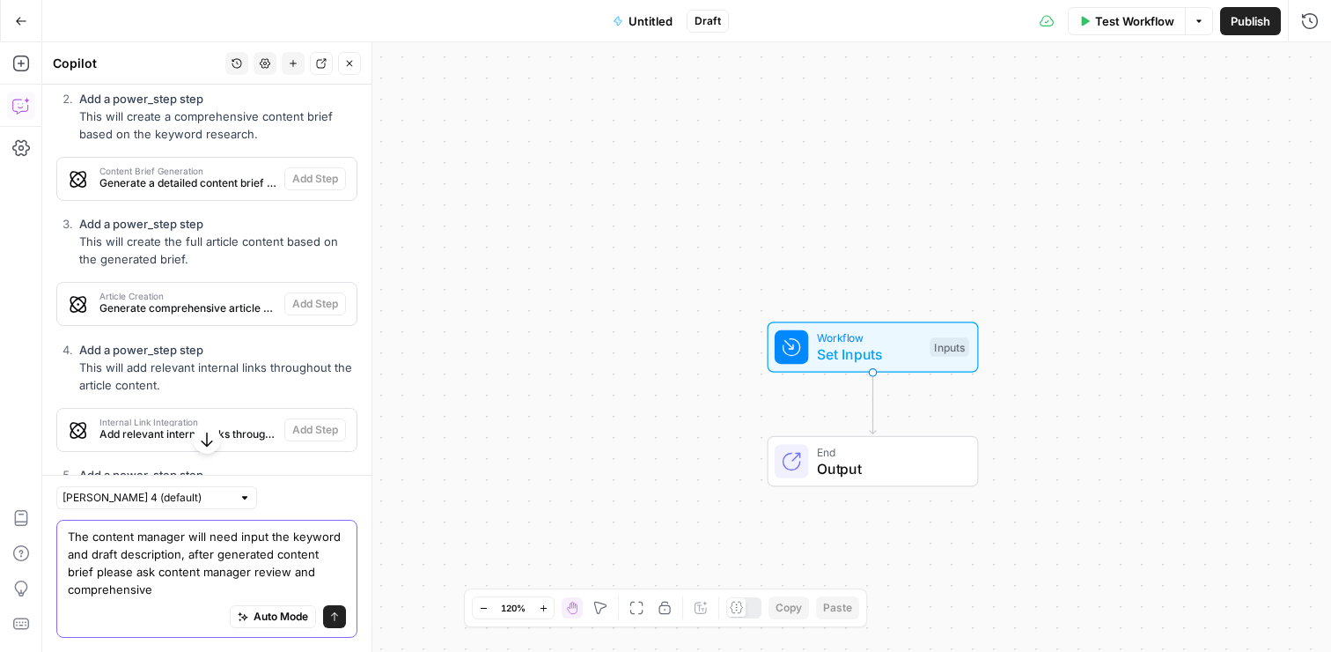
click at [208, 595] on textarea "The content manager will need input the keyword and draft description, after ge…" at bounding box center [207, 562] width 278 height 70
click at [67, 586] on div "The content manager will need input the keyword and draft description, after ge…" at bounding box center [206, 579] width 301 height 118
click at [286, 575] on textarea "The content manager will need input the keyword and draft description, after ge…" at bounding box center [207, 562] width 278 height 70
click at [221, 588] on textarea "The content manager will need input the keyword and draft description, after ge…" at bounding box center [207, 562] width 278 height 70
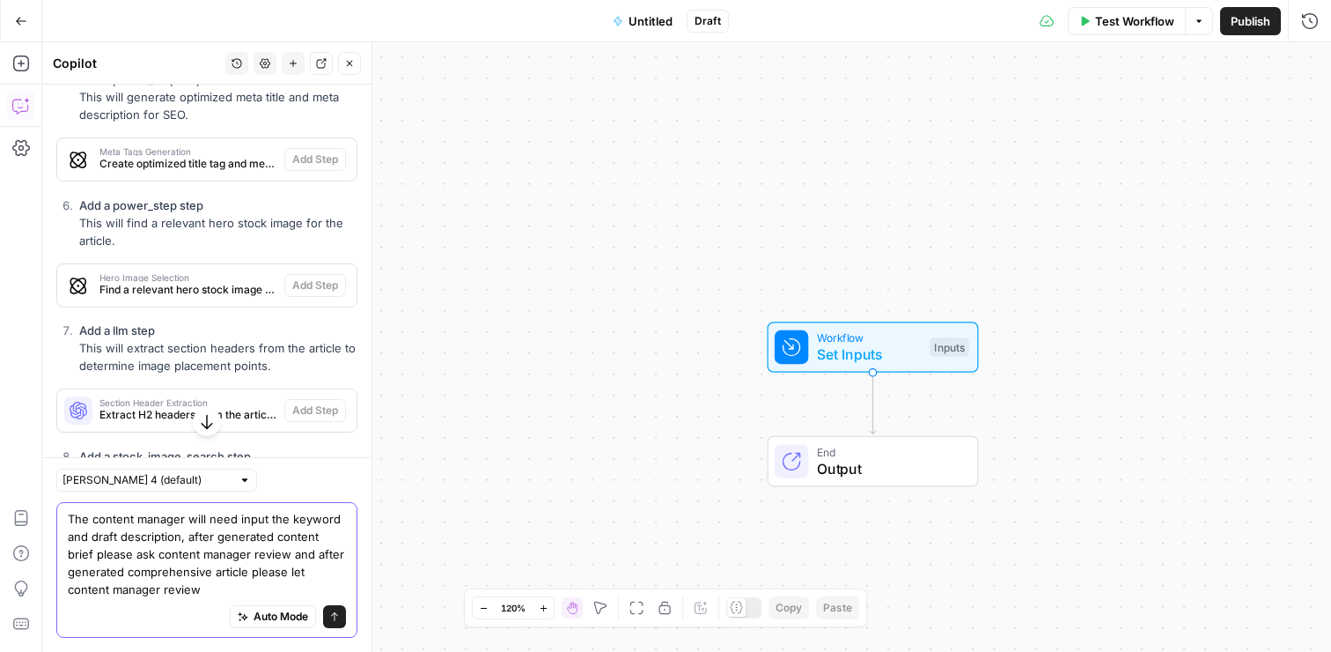
scroll to position [1640, 0]
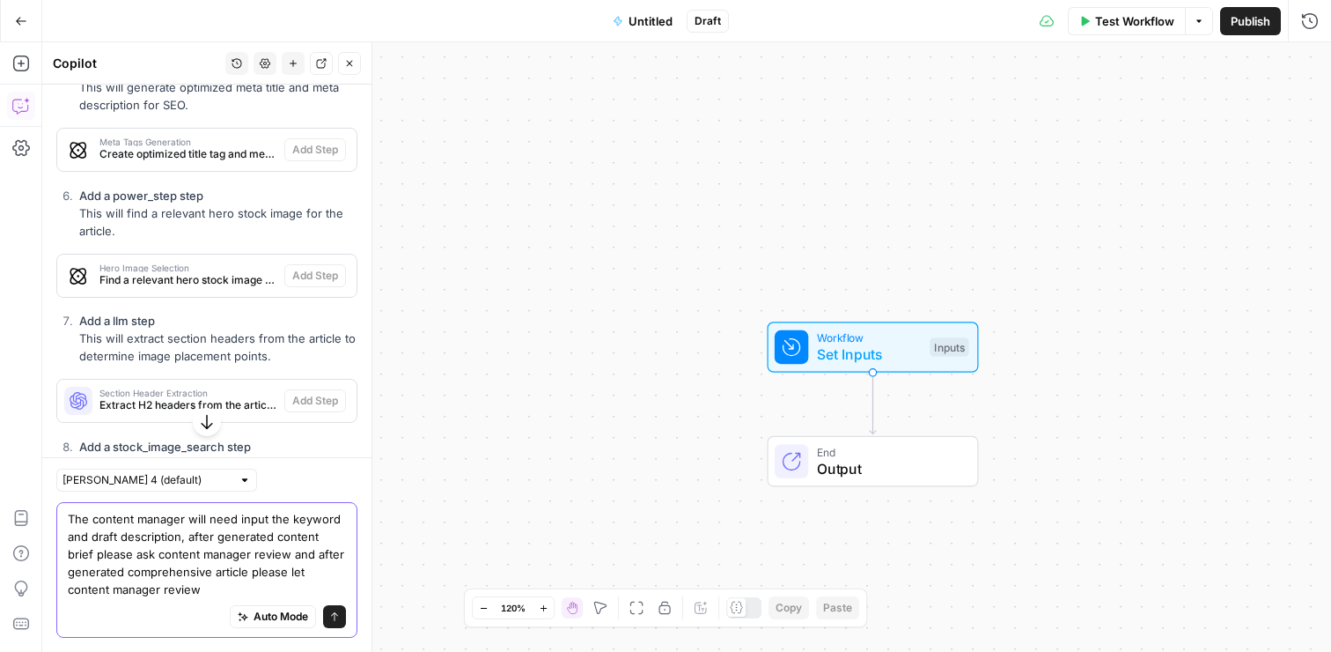
type textarea "The content manager will need input the keyword and draft description, after ge…"
click at [328, 616] on span "Send" at bounding box center [328, 616] width 1 height 1
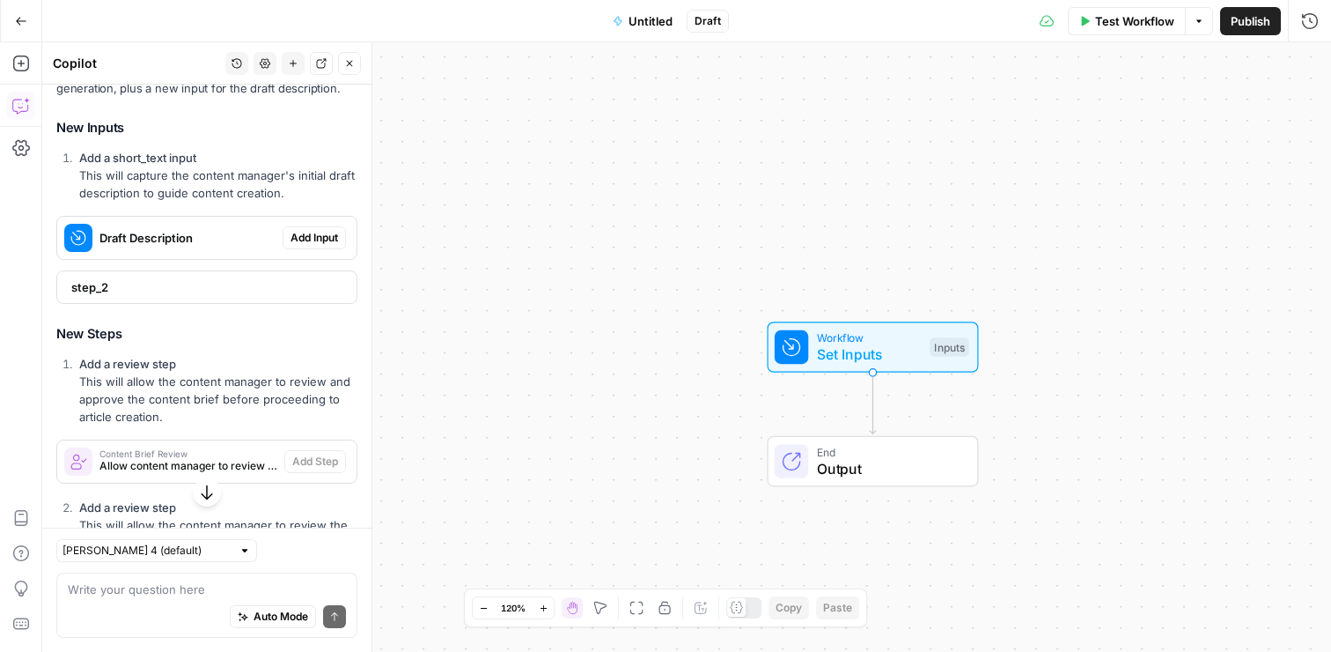
scroll to position [2811, 0]
click at [331, 229] on span "Add Input" at bounding box center [315, 237] width 48 height 16
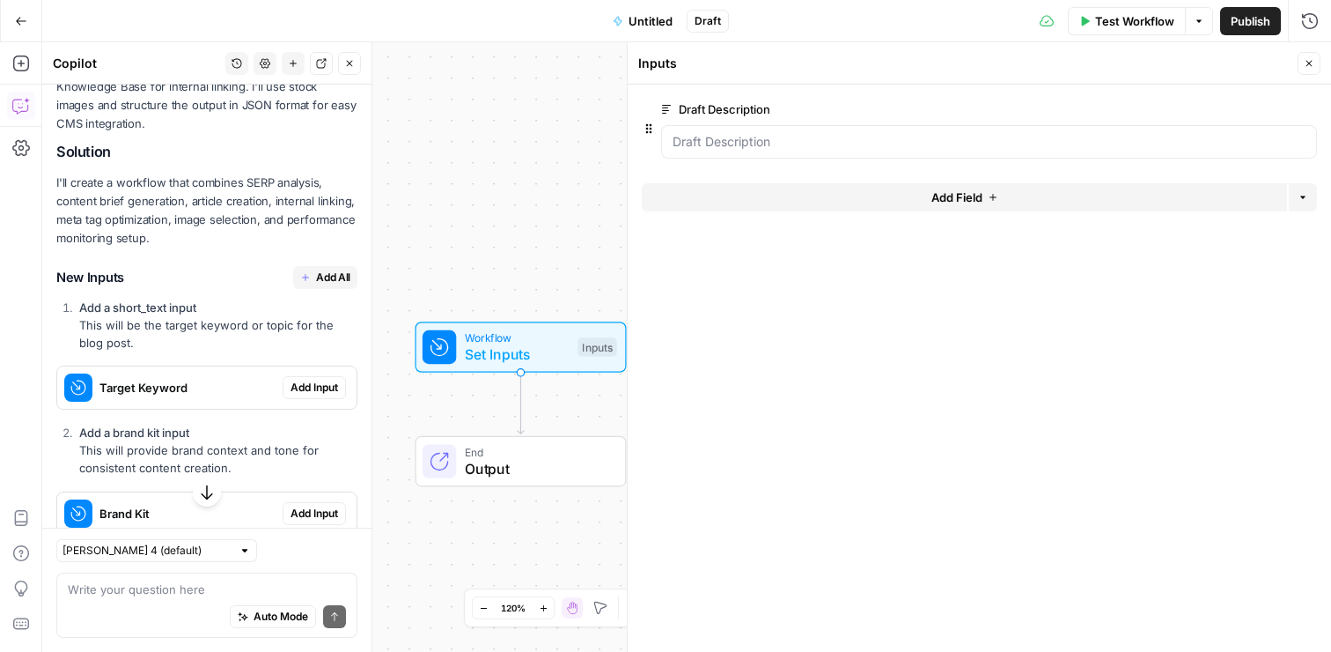
scroll to position [494, 0]
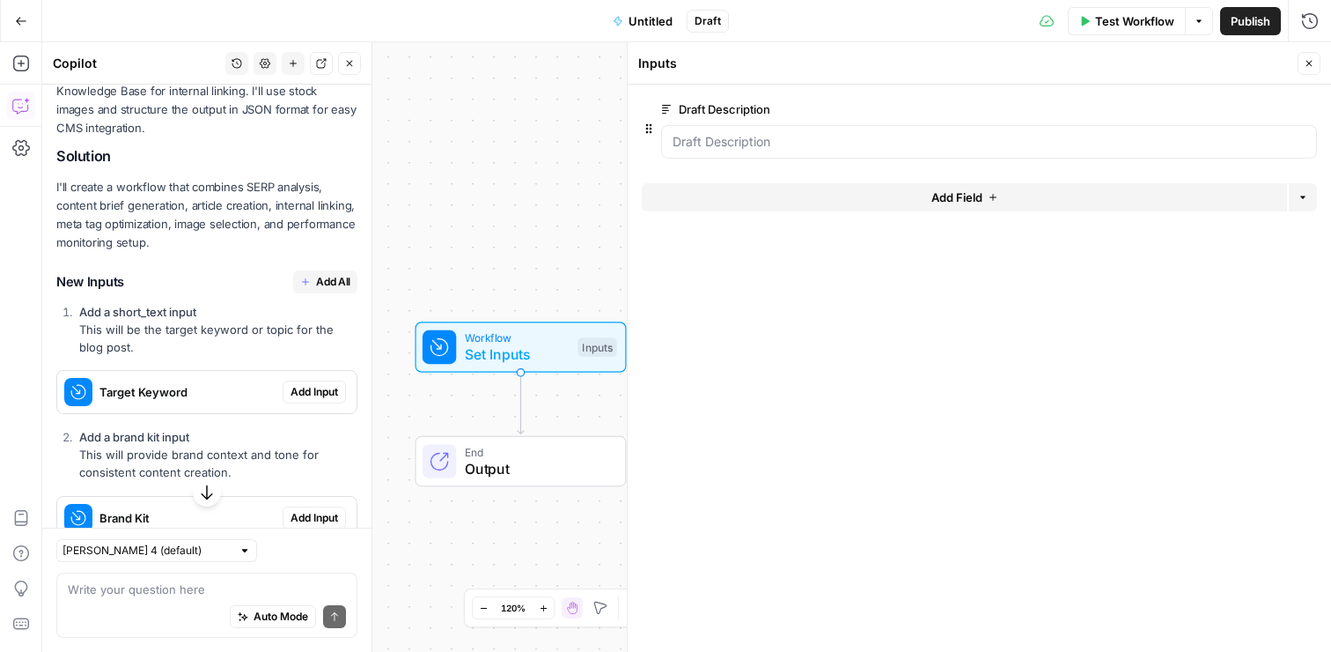
click at [341, 274] on span "Add All" at bounding box center [333, 282] width 34 height 16
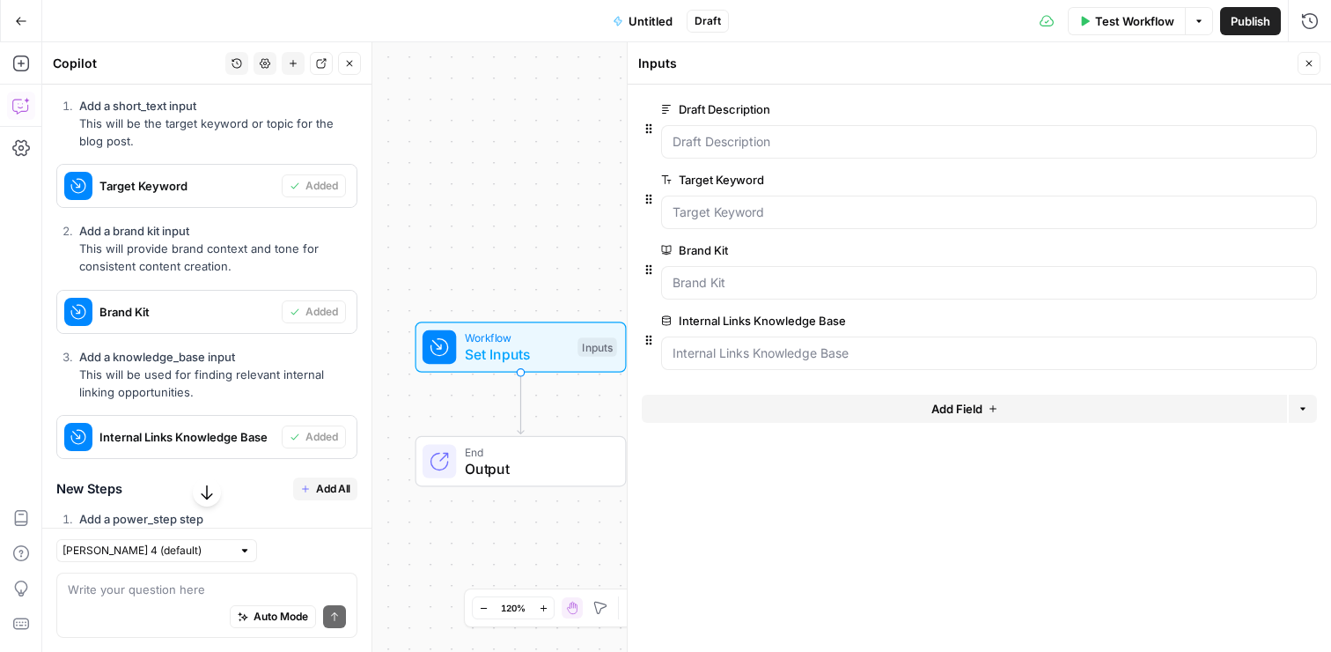
scroll to position [737, 0]
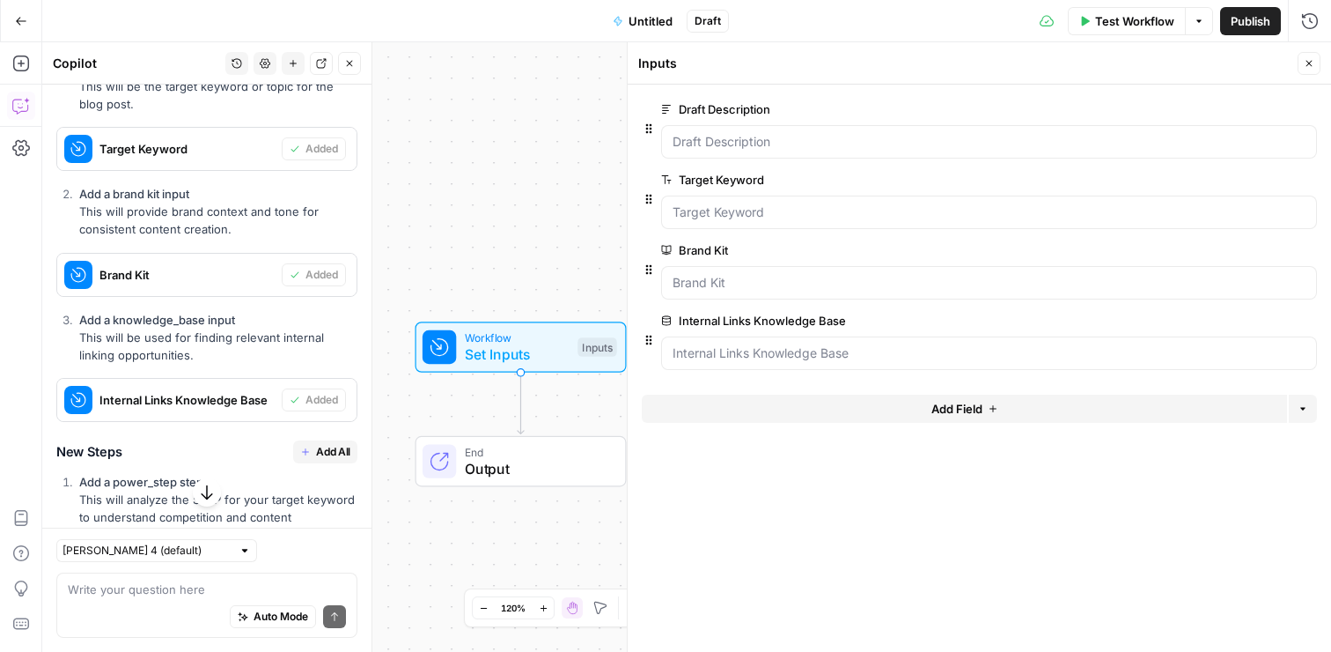
click at [326, 444] on span "Add All" at bounding box center [333, 452] width 34 height 16
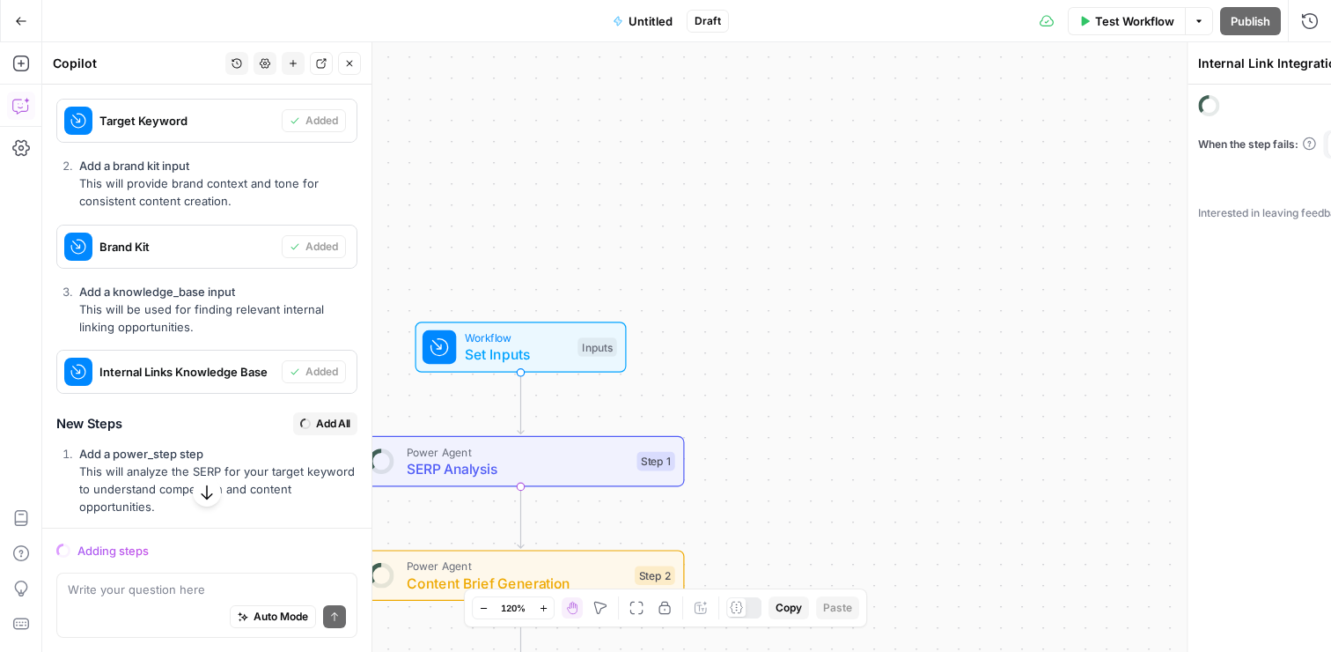
scroll to position [709, 0]
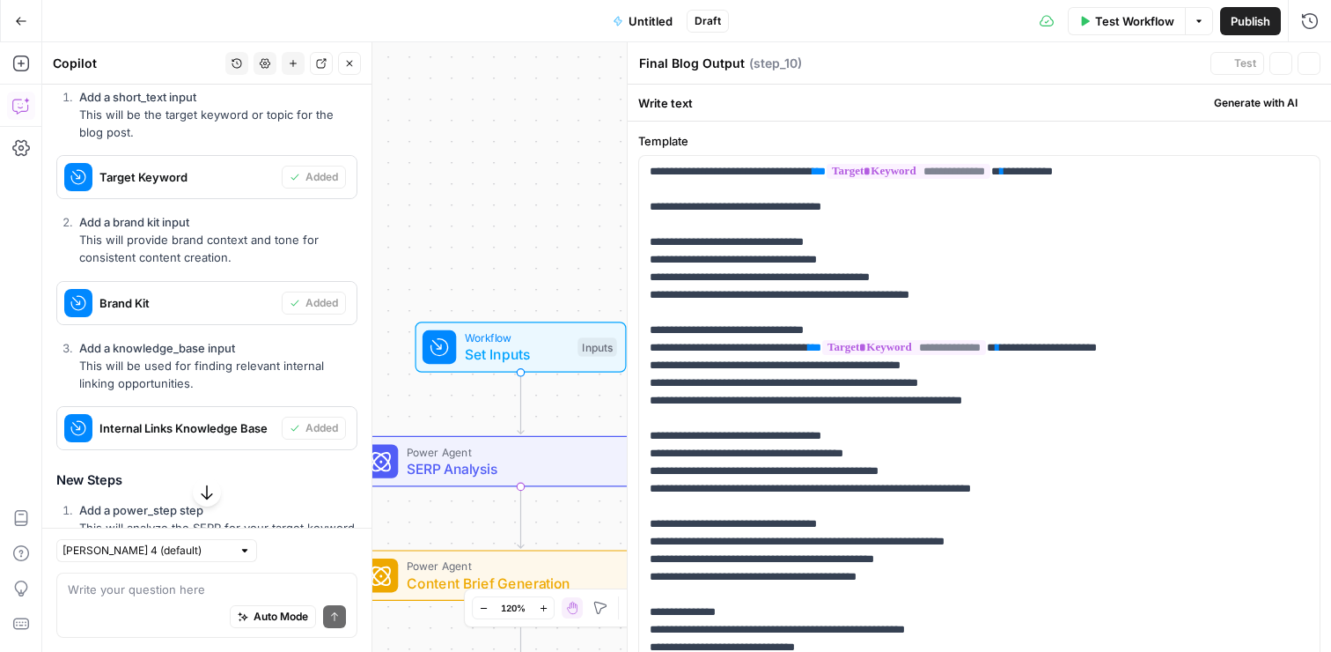
type textarea "Performance Monitoring Setup Guide"
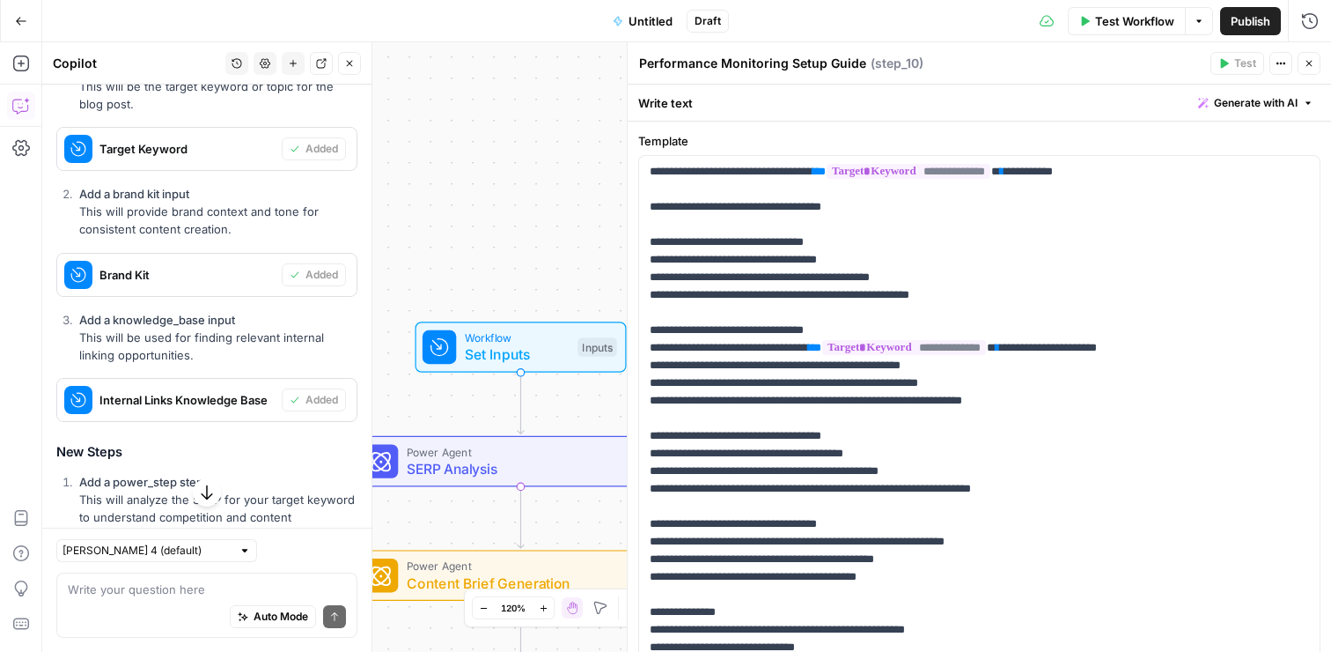
click at [1315, 60] on button "Close" at bounding box center [1309, 63] width 23 height 23
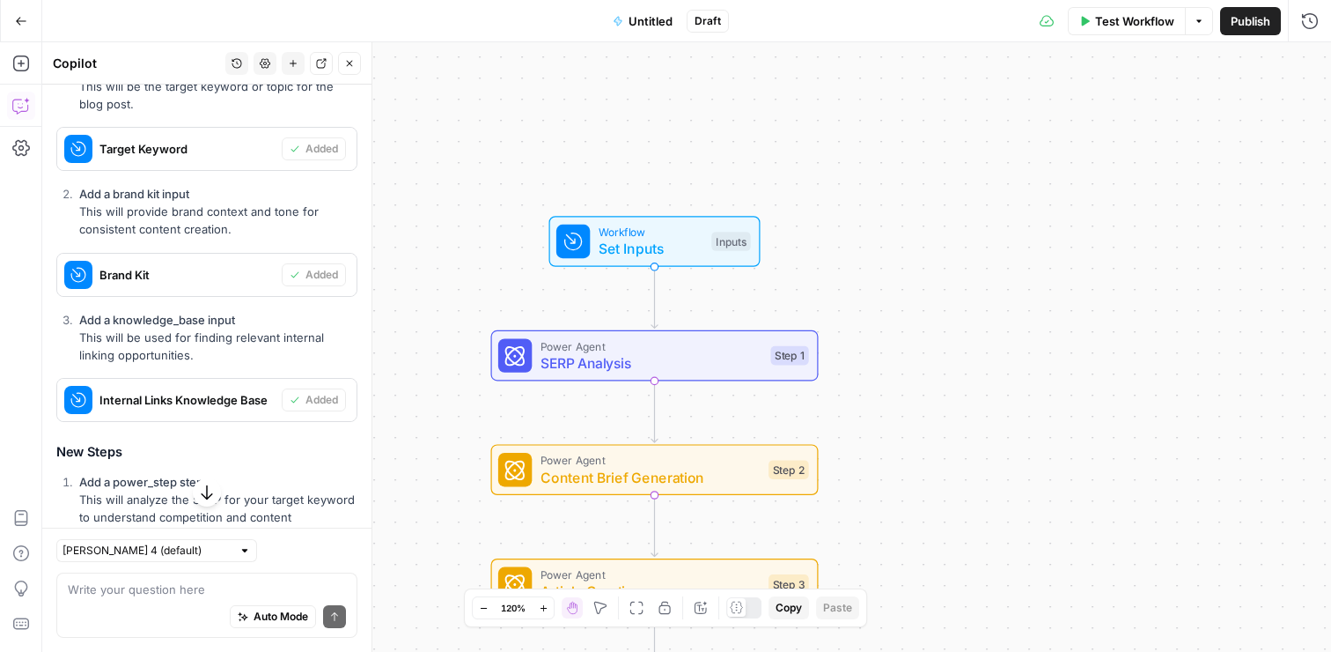
drag, startPoint x: 898, startPoint y: 370, endPoint x: 1032, endPoint y: 264, distance: 170.5
click at [1032, 264] on div "Workflow Set Inputs Inputs Power Agent SERP Analysis Step 1 Power Agent Content…" at bounding box center [686, 346] width 1289 height 609
click at [672, 357] on span "SERP Analysis" at bounding box center [652, 362] width 222 height 21
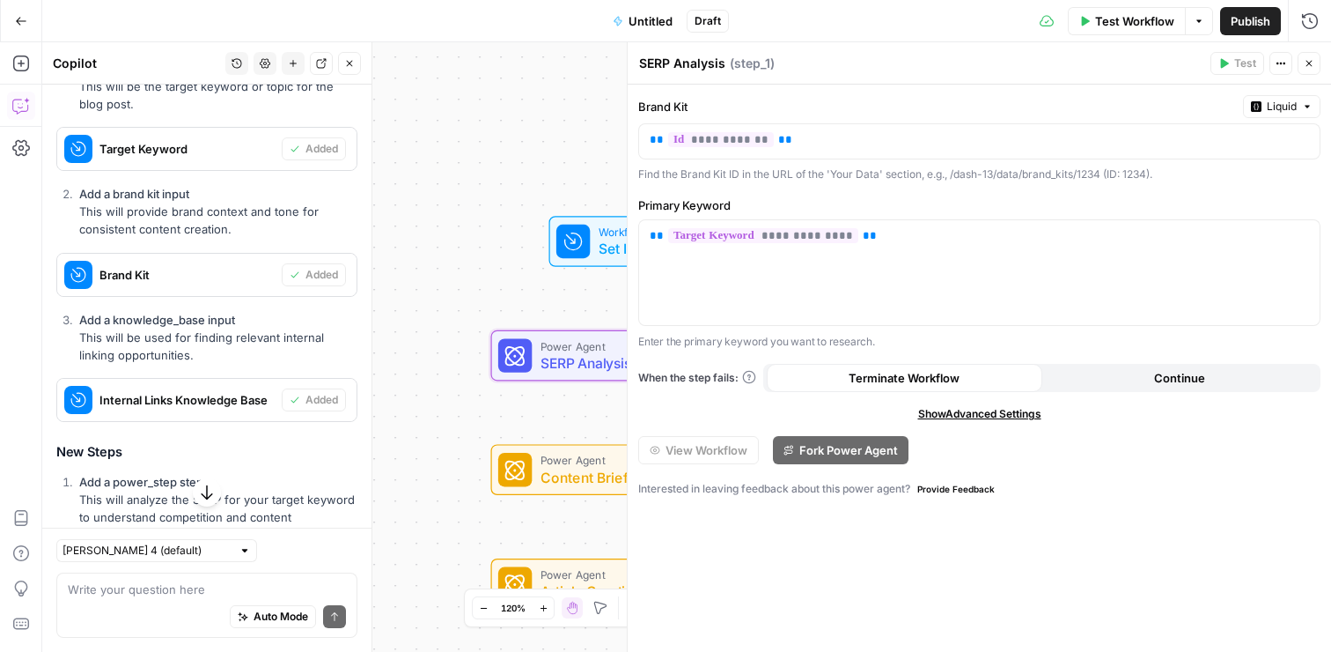
click at [1311, 60] on icon "button" at bounding box center [1309, 63] width 11 height 11
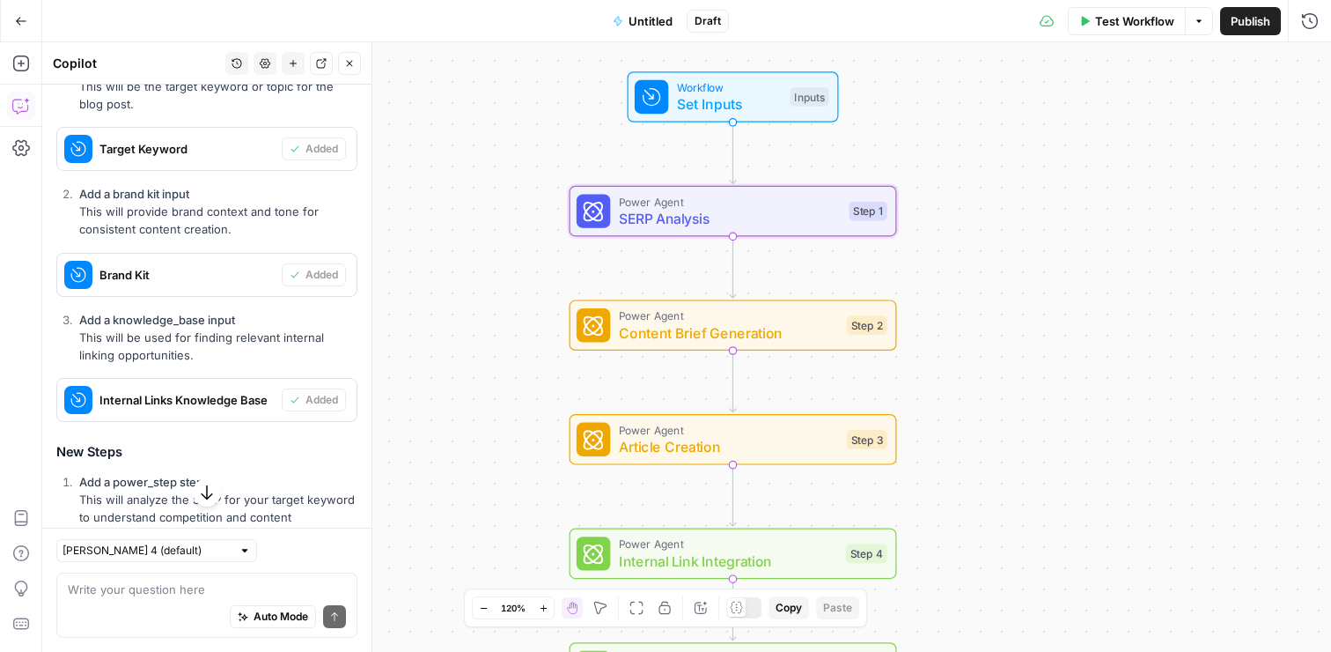
drag, startPoint x: 888, startPoint y: 309, endPoint x: 962, endPoint y: 155, distance: 170.9
click at [962, 155] on div "Workflow Set Inputs Inputs Power Agent SERP Analysis Step 1 Power Agent Content…" at bounding box center [686, 346] width 1289 height 609
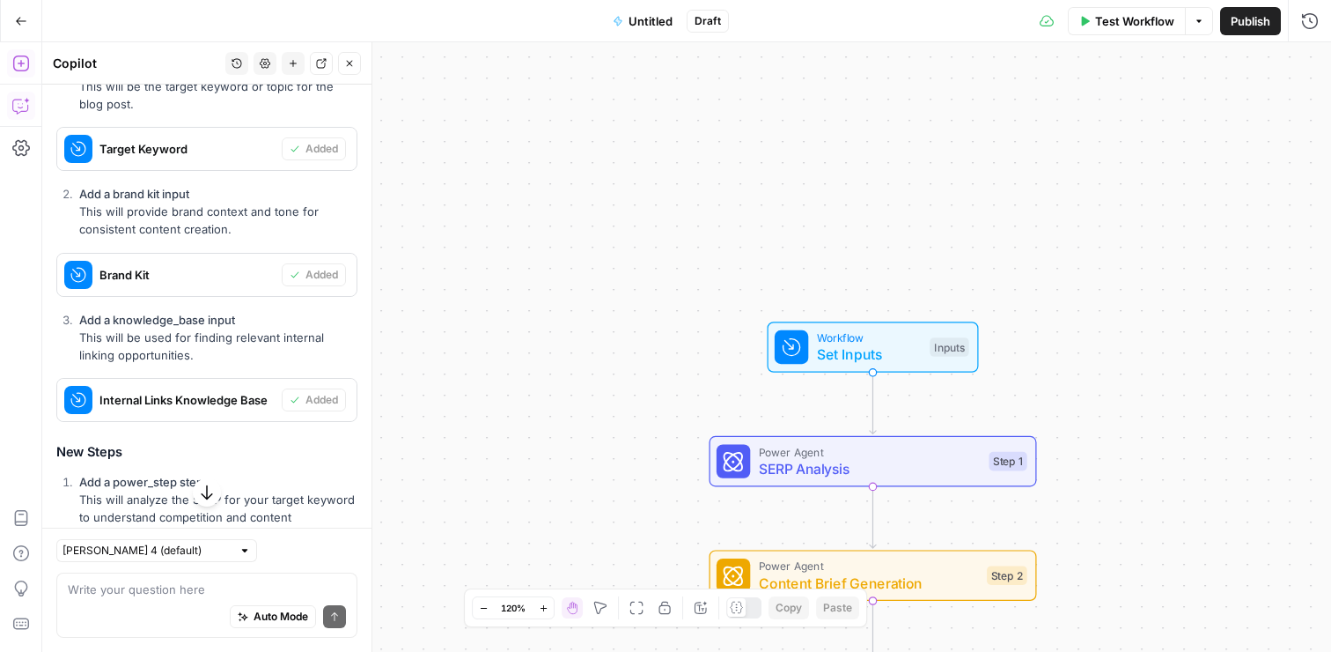
click at [23, 66] on icon "button" at bounding box center [21, 64] width 18 height 18
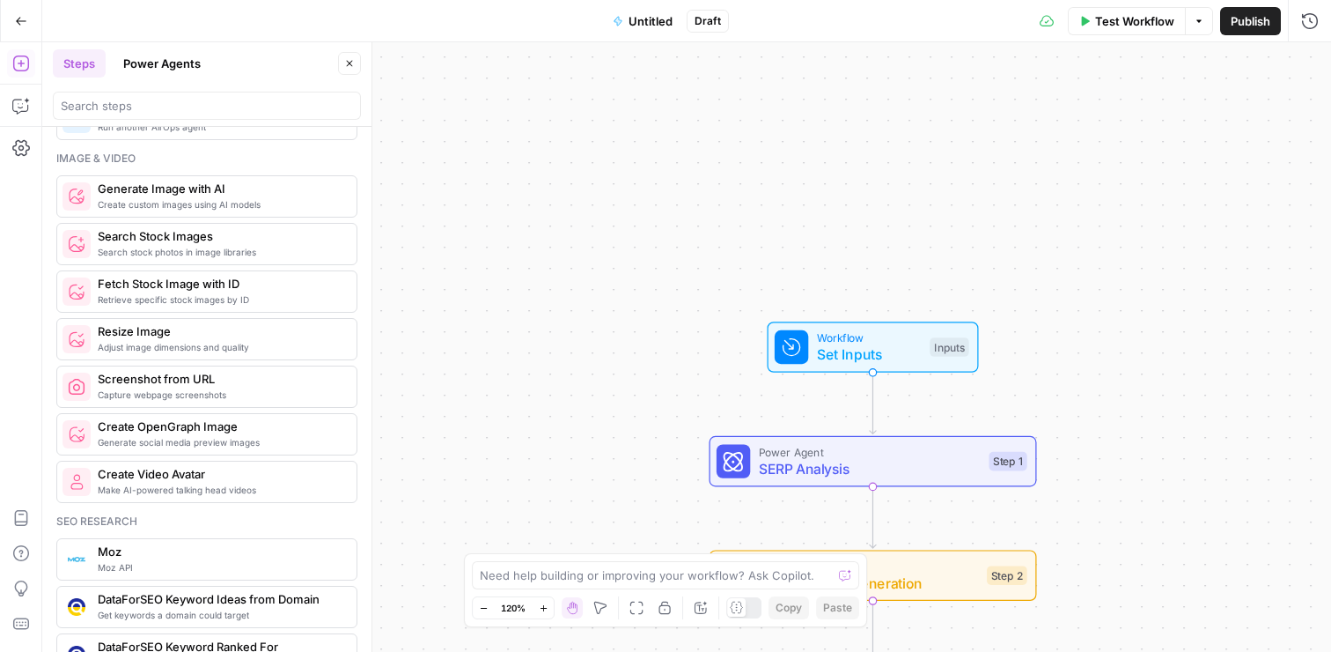
scroll to position [1174, 0]
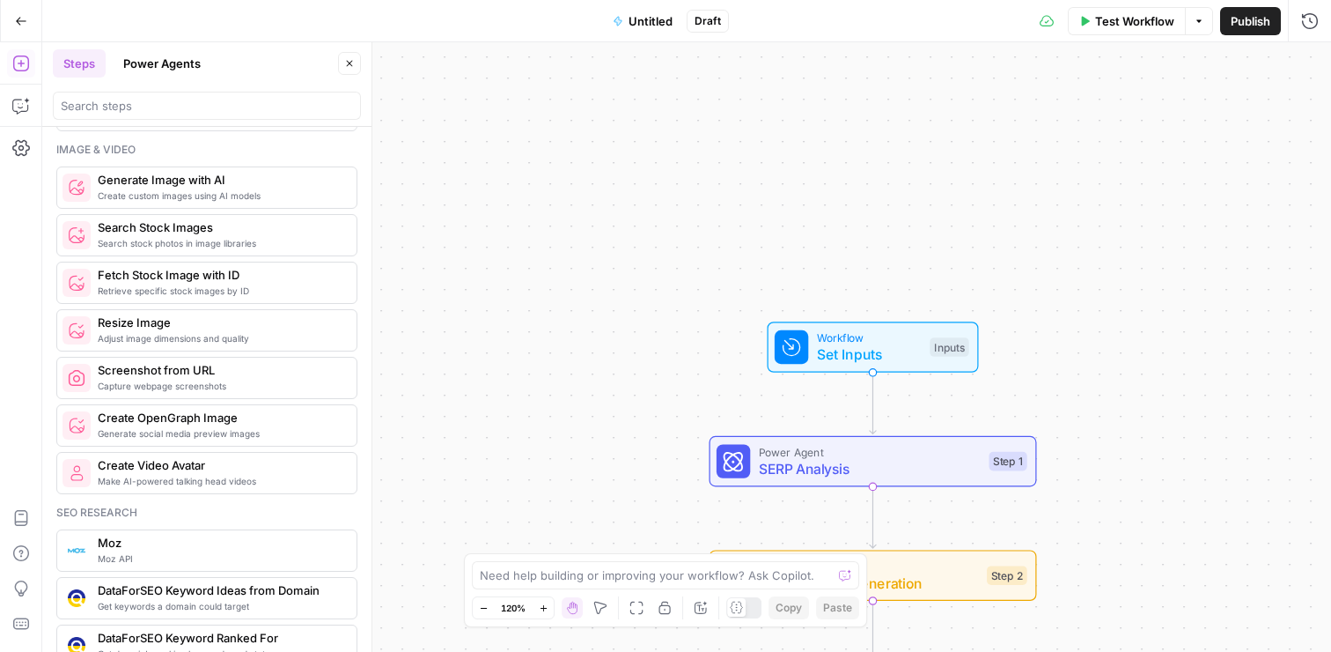
click at [171, 67] on button "Power Agents" at bounding box center [162, 63] width 99 height 28
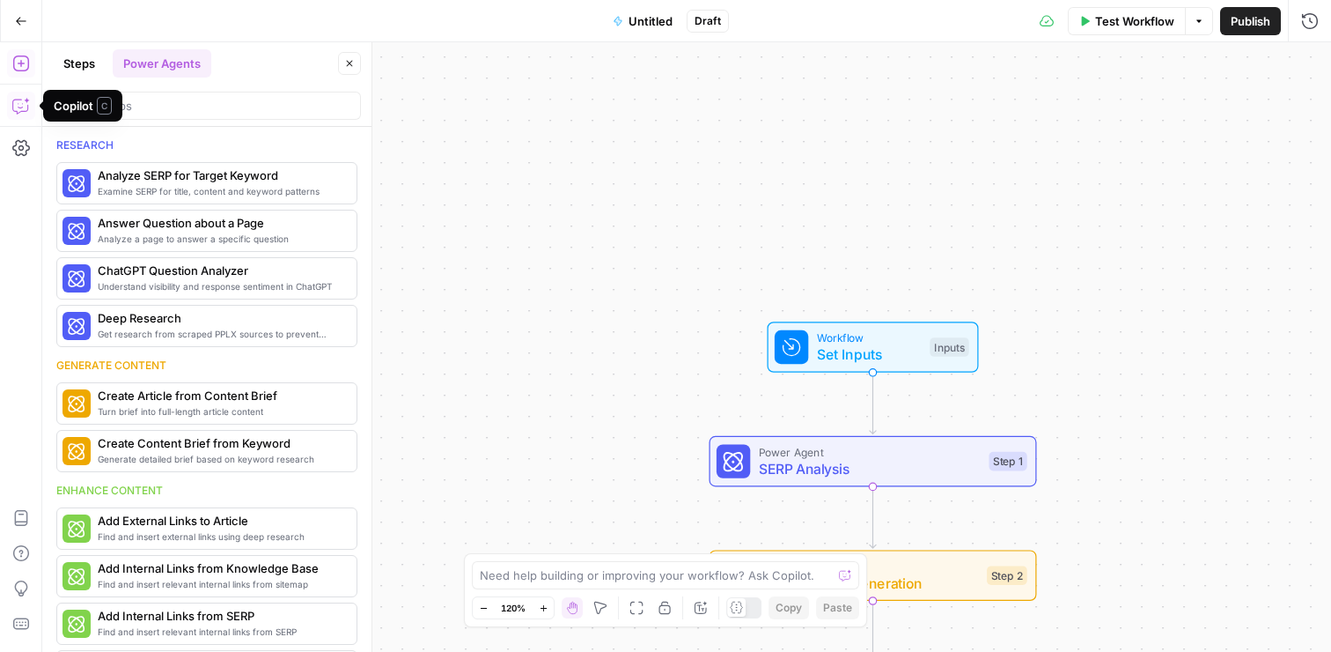
click at [21, 97] on icon "button" at bounding box center [21, 106] width 18 height 18
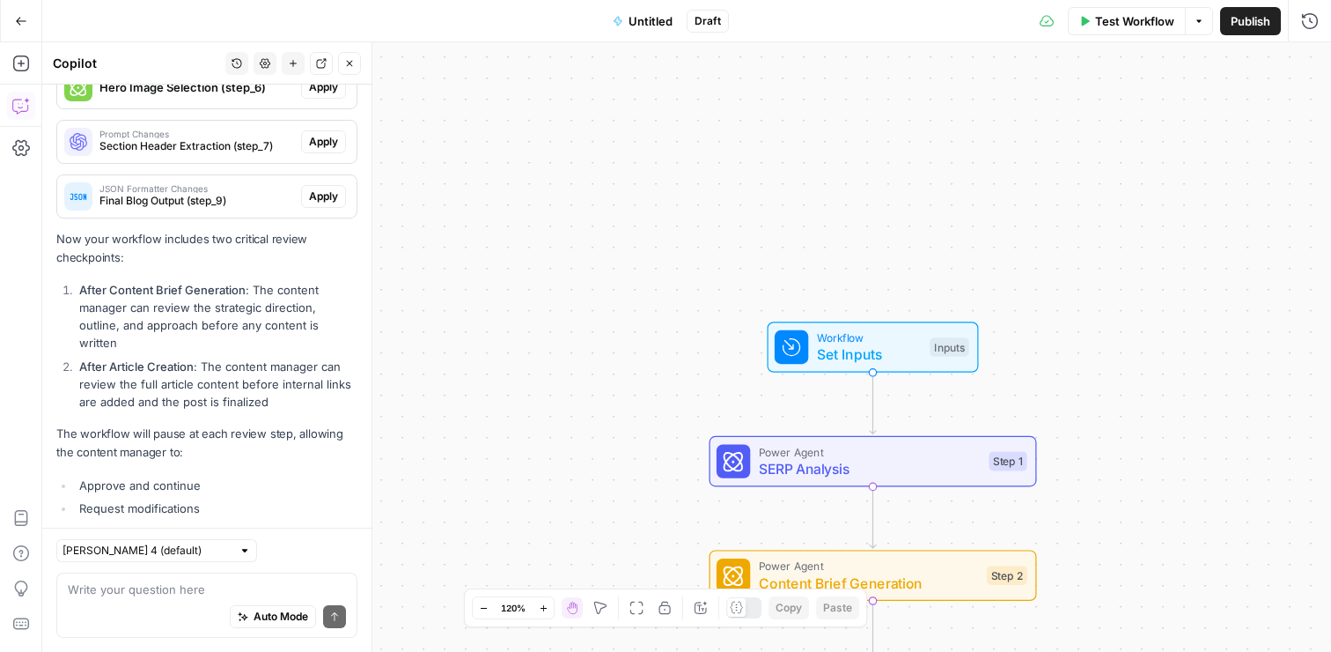
scroll to position [3666, 0]
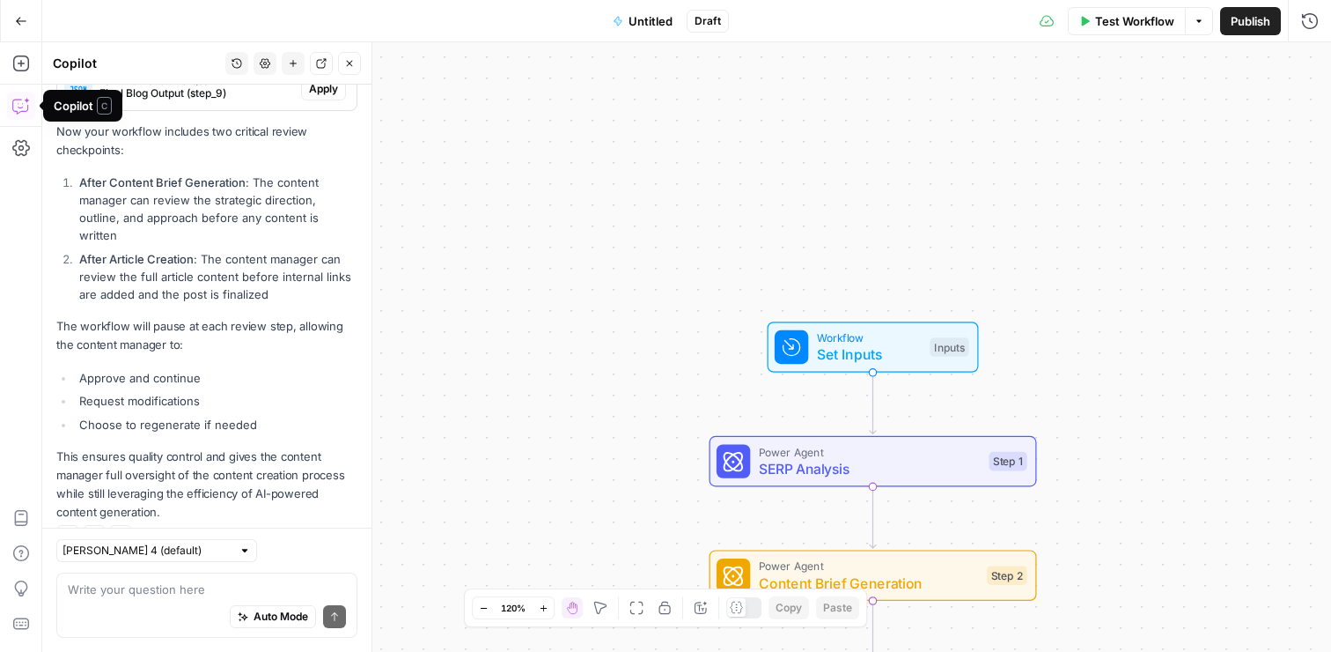
click at [168, 594] on textarea at bounding box center [207, 589] width 278 height 18
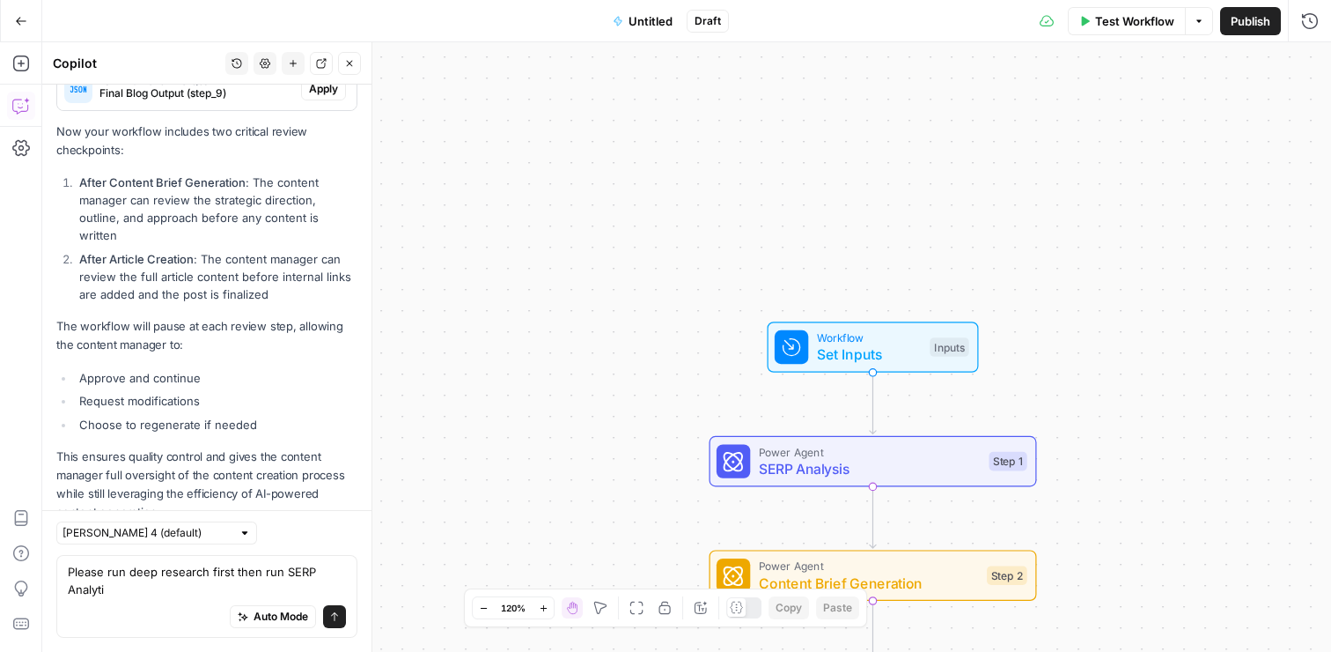
scroll to position [3683, 0]
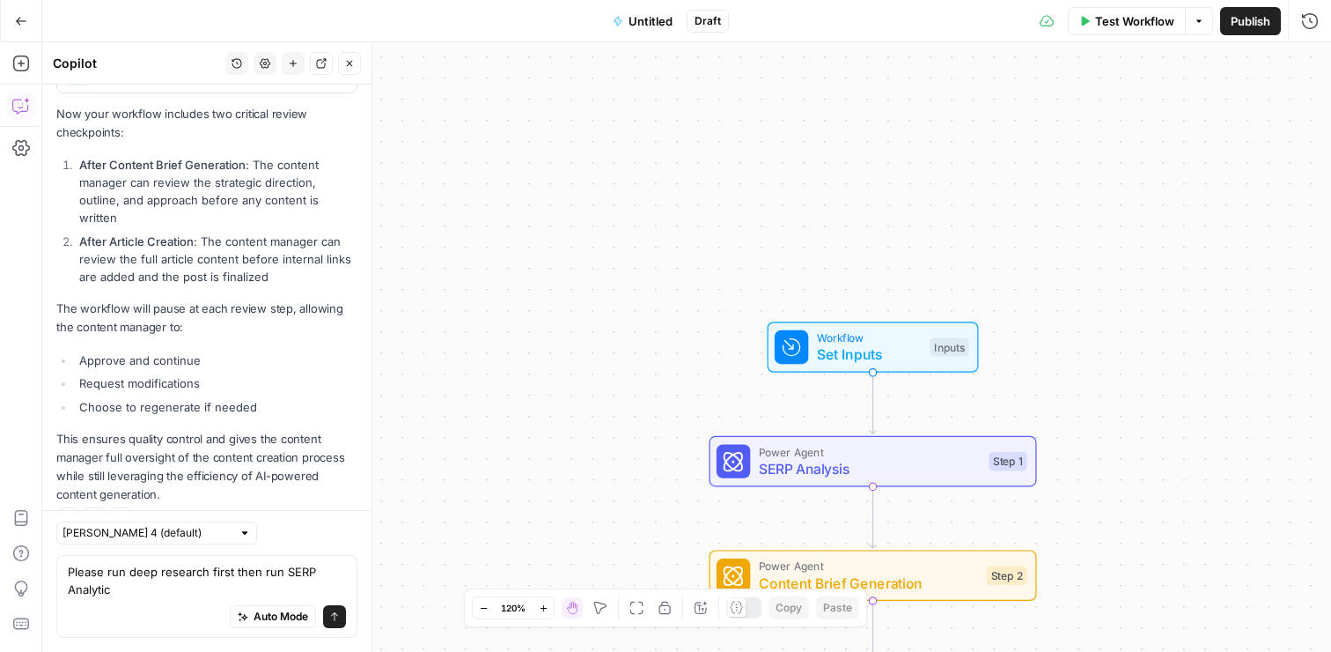
type textarea "Please run deep research first then run SERP Analytics"
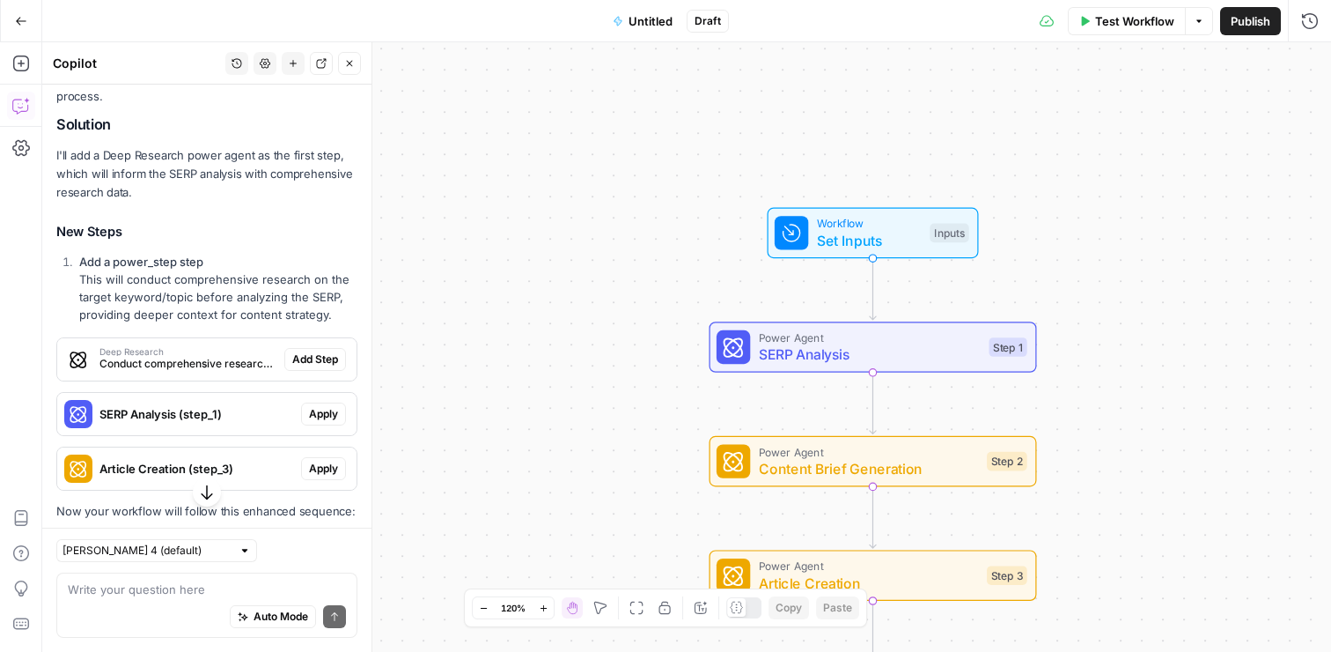
scroll to position [4256, 0]
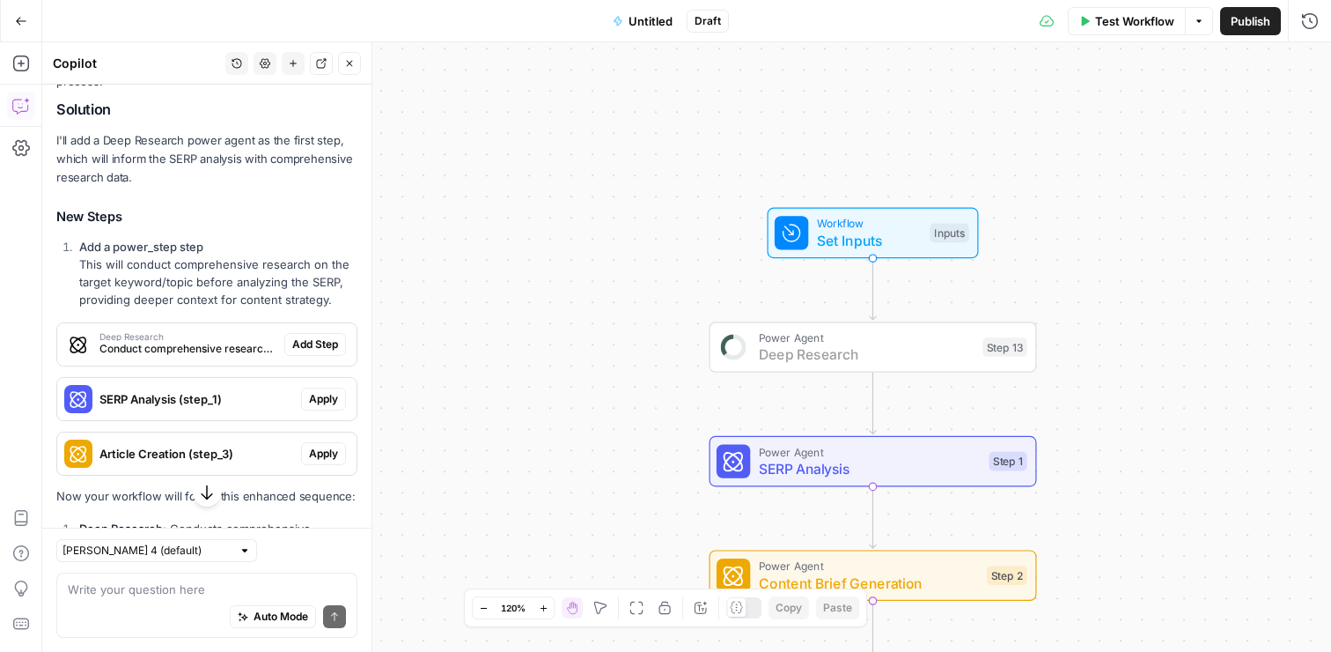
click at [309, 336] on span "Add Step" at bounding box center [315, 344] width 46 height 16
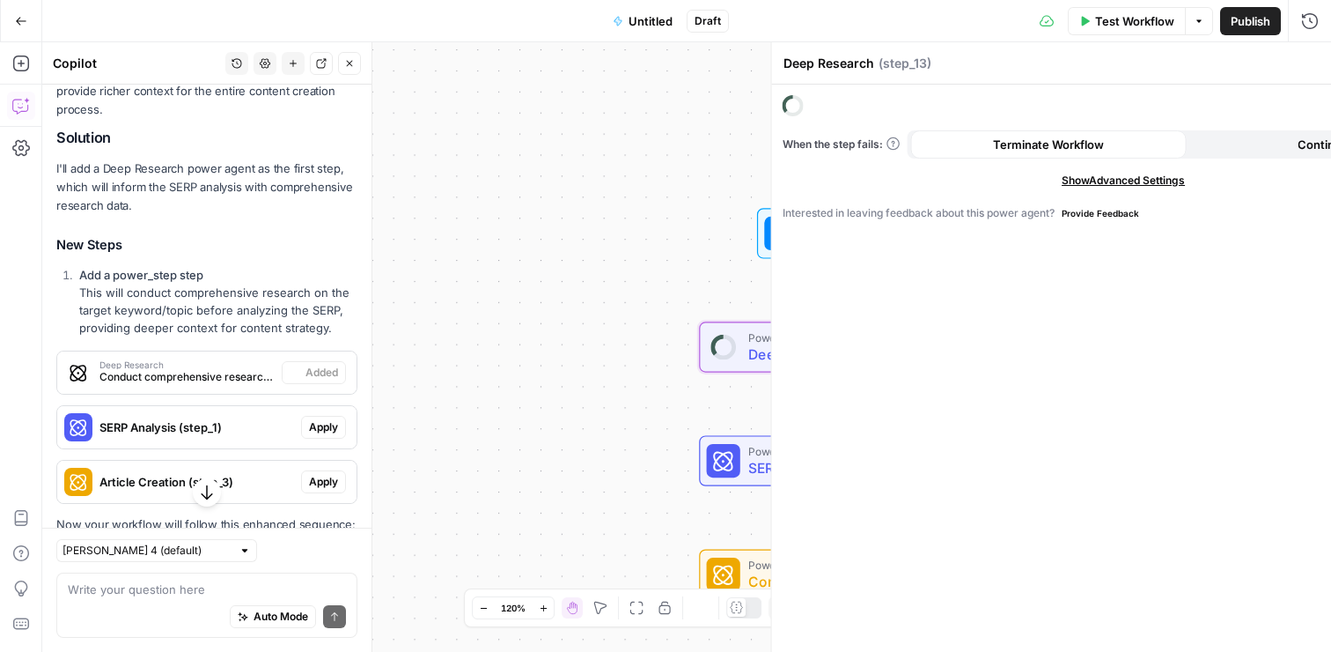
scroll to position [4285, 0]
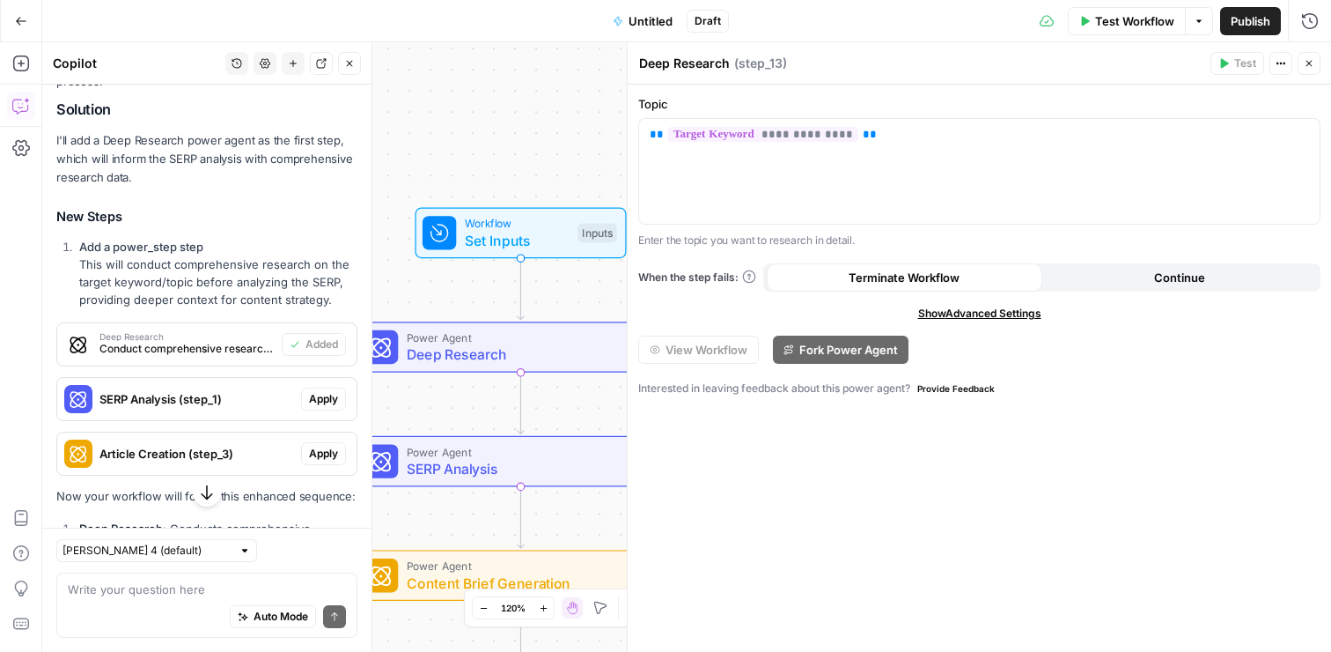
click at [1309, 63] on icon "button" at bounding box center [1310, 64] width 6 height 6
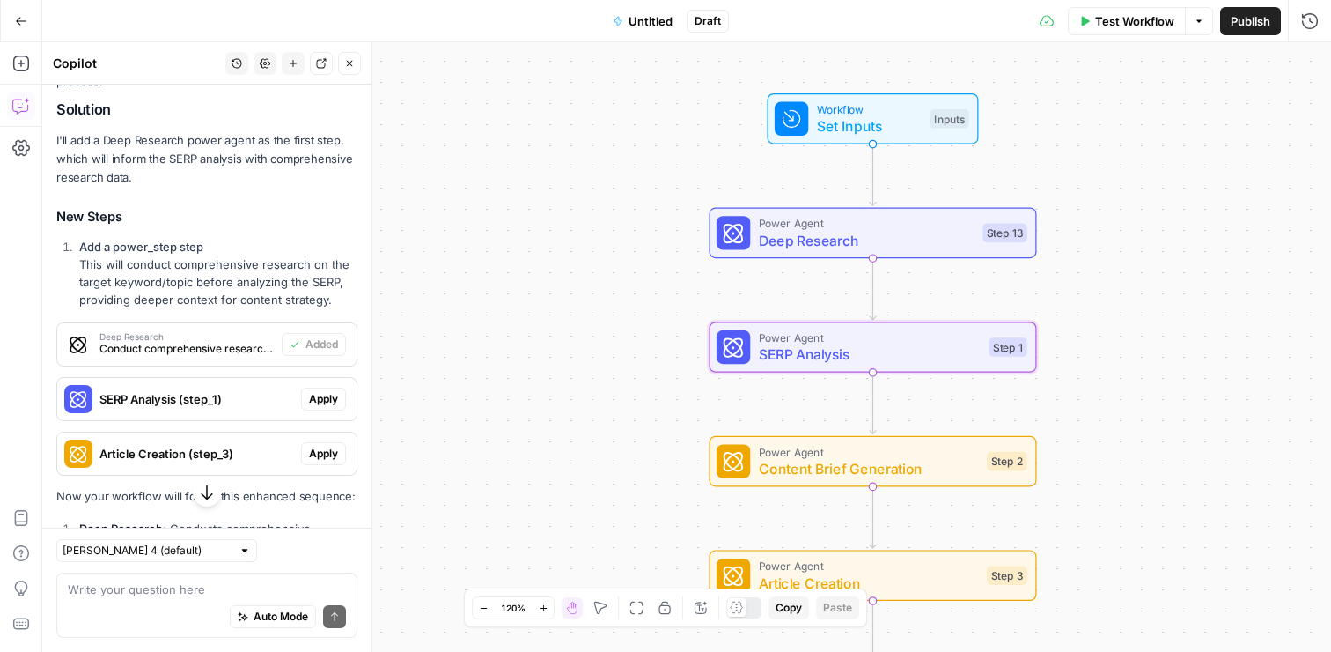
click at [333, 391] on span "Apply" at bounding box center [323, 399] width 29 height 16
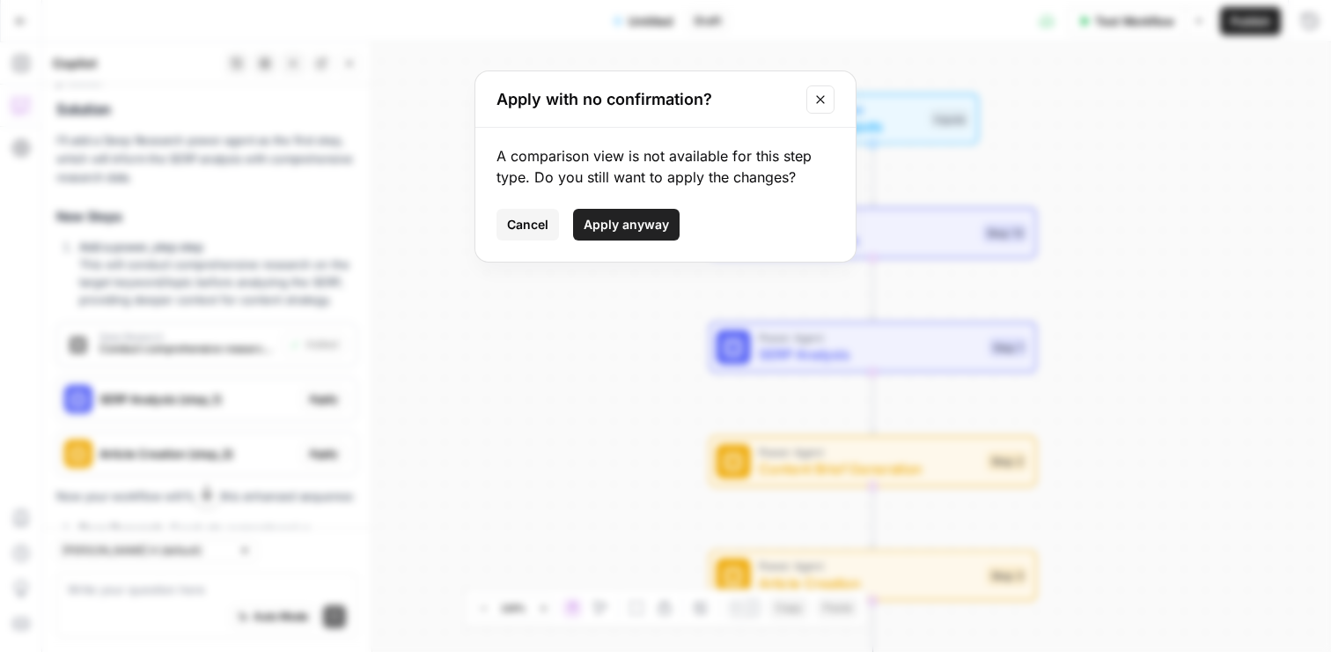
click at [628, 226] on span "Apply anyway" at bounding box center [626, 225] width 85 height 18
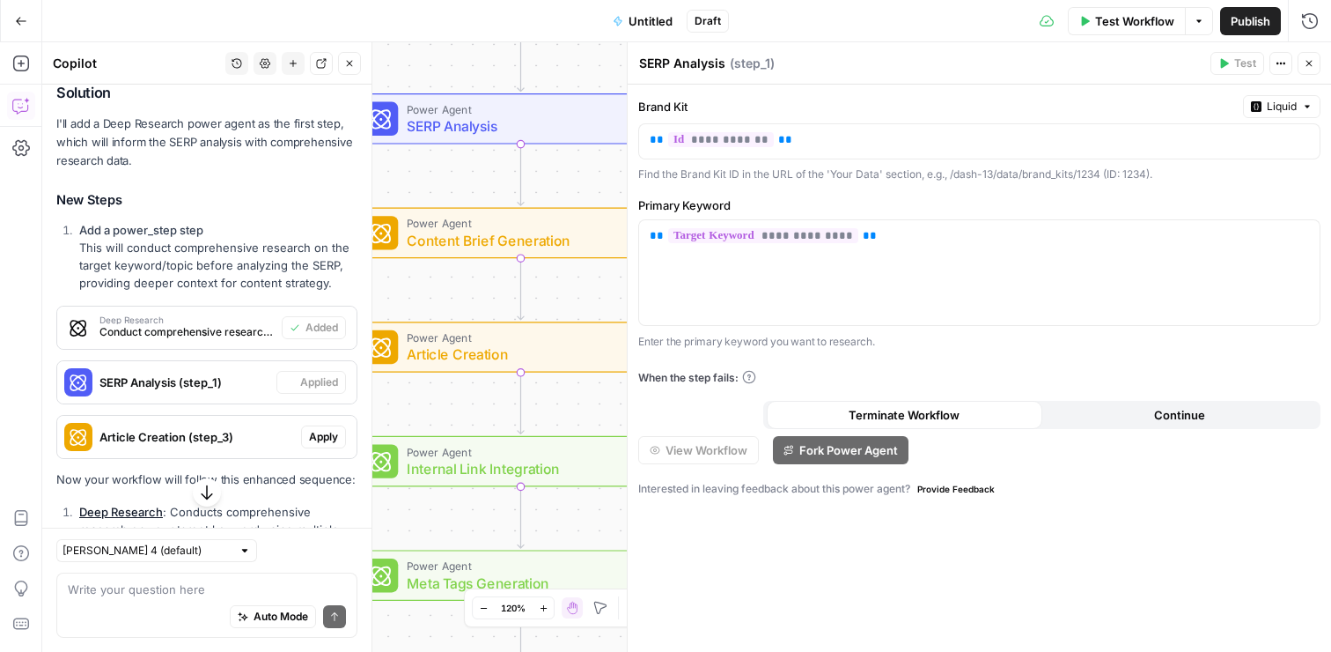
scroll to position [4386, 0]
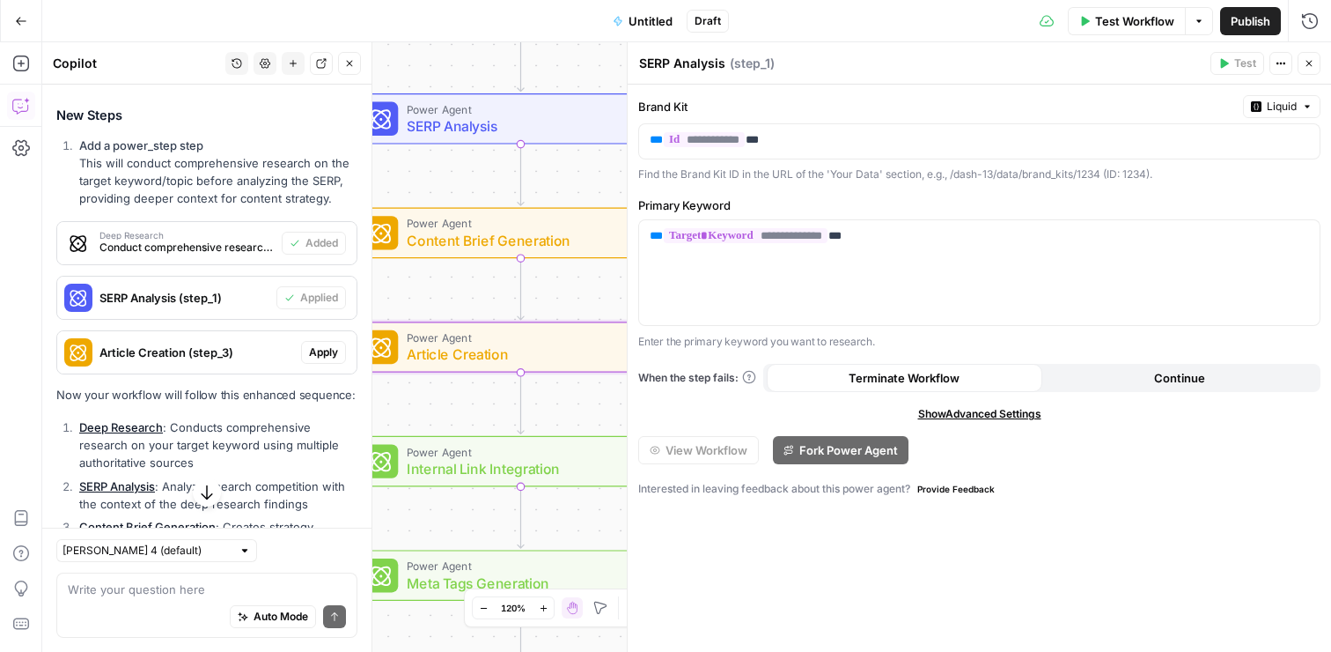
click at [323, 344] on span "Apply" at bounding box center [323, 352] width 29 height 16
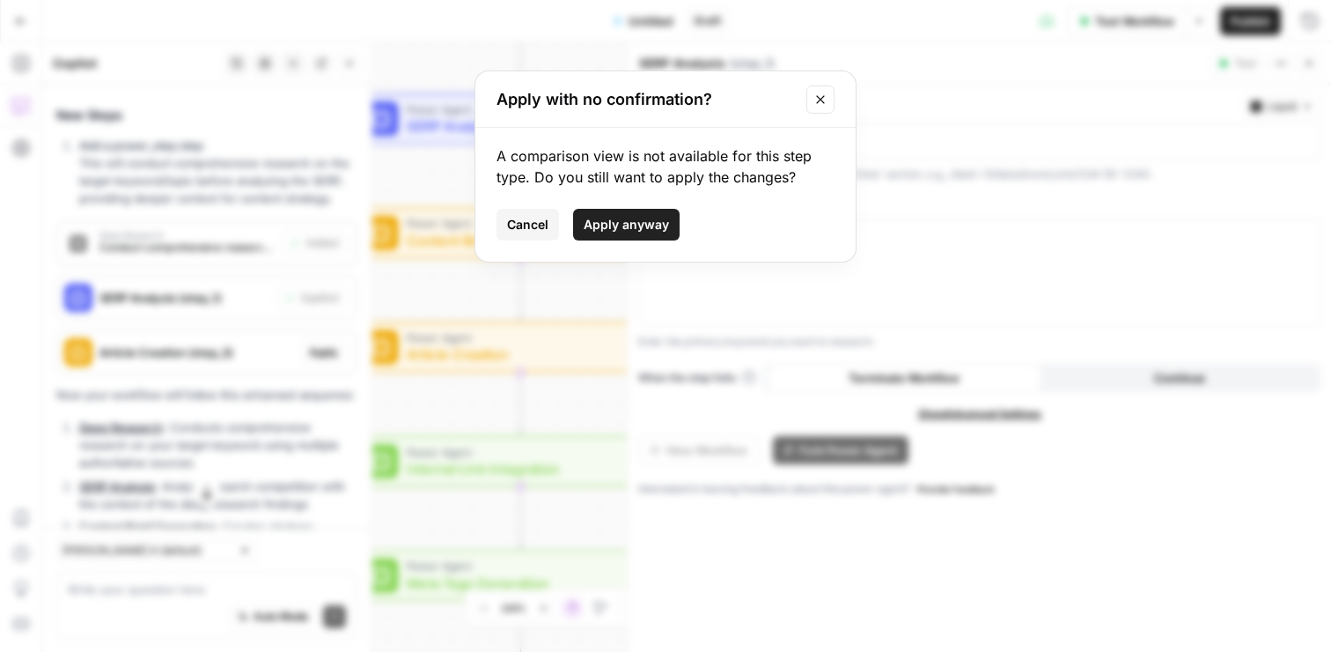
click at [611, 220] on span "Apply anyway" at bounding box center [626, 225] width 85 height 18
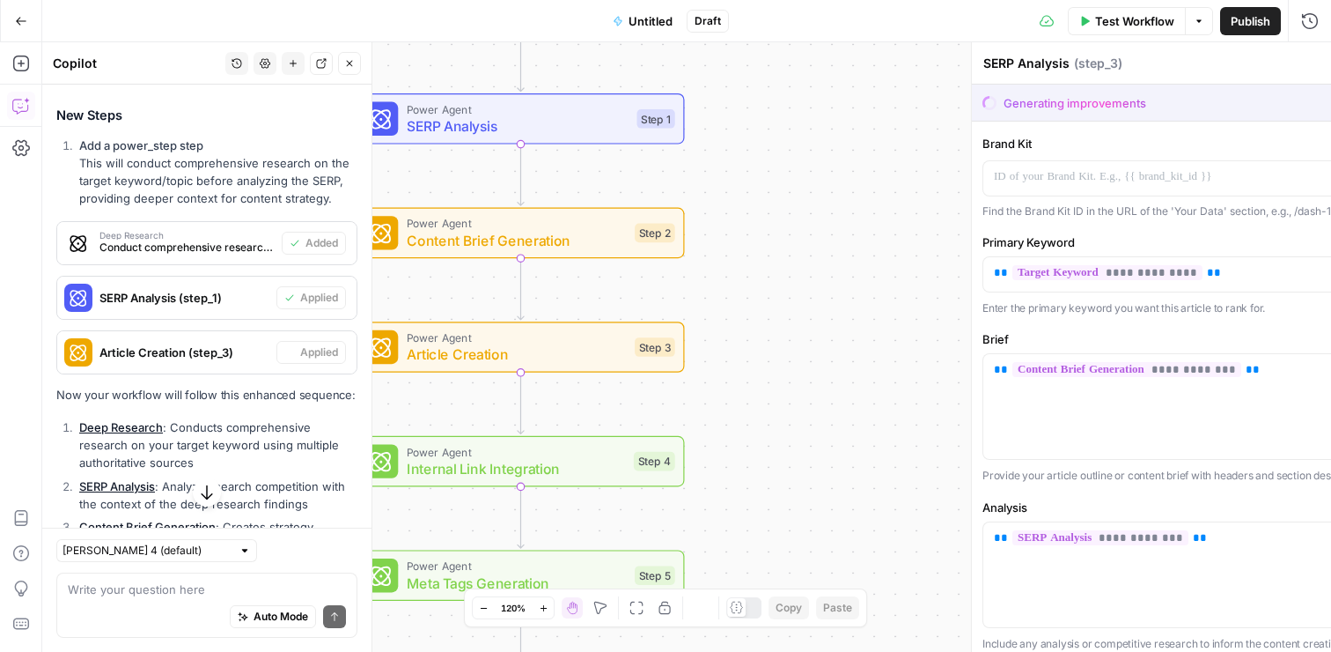
type textarea "Article Creation"
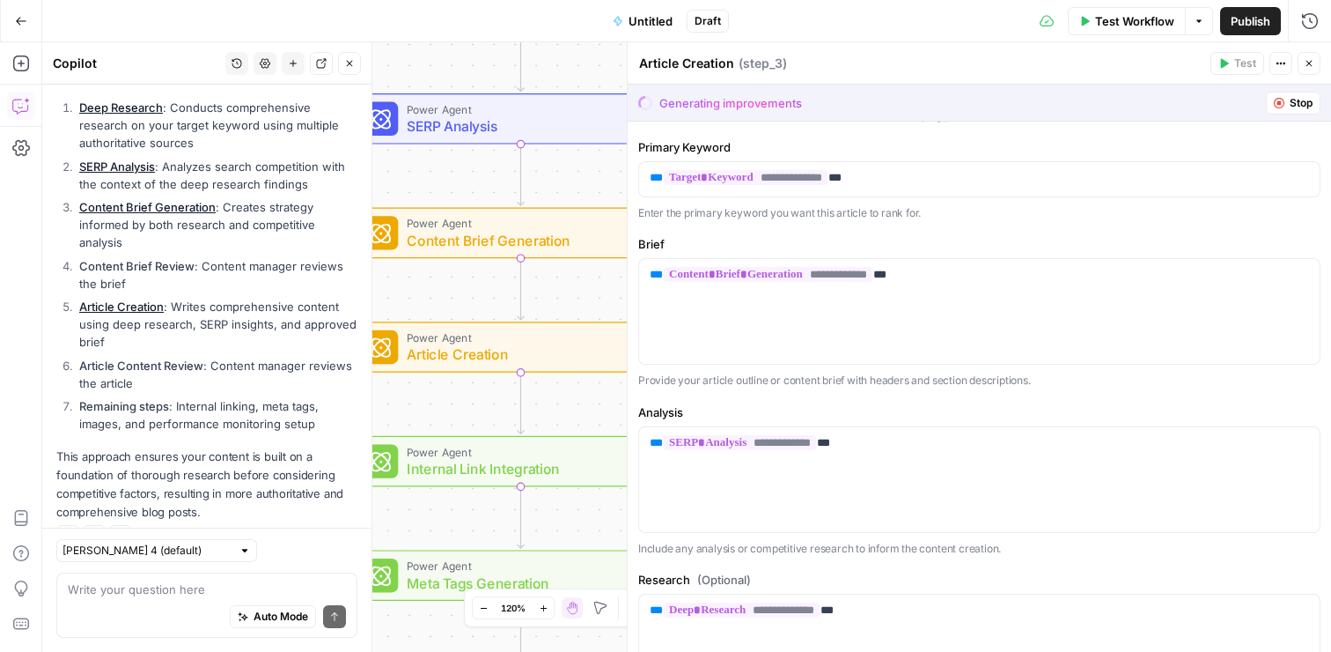
scroll to position [0, 0]
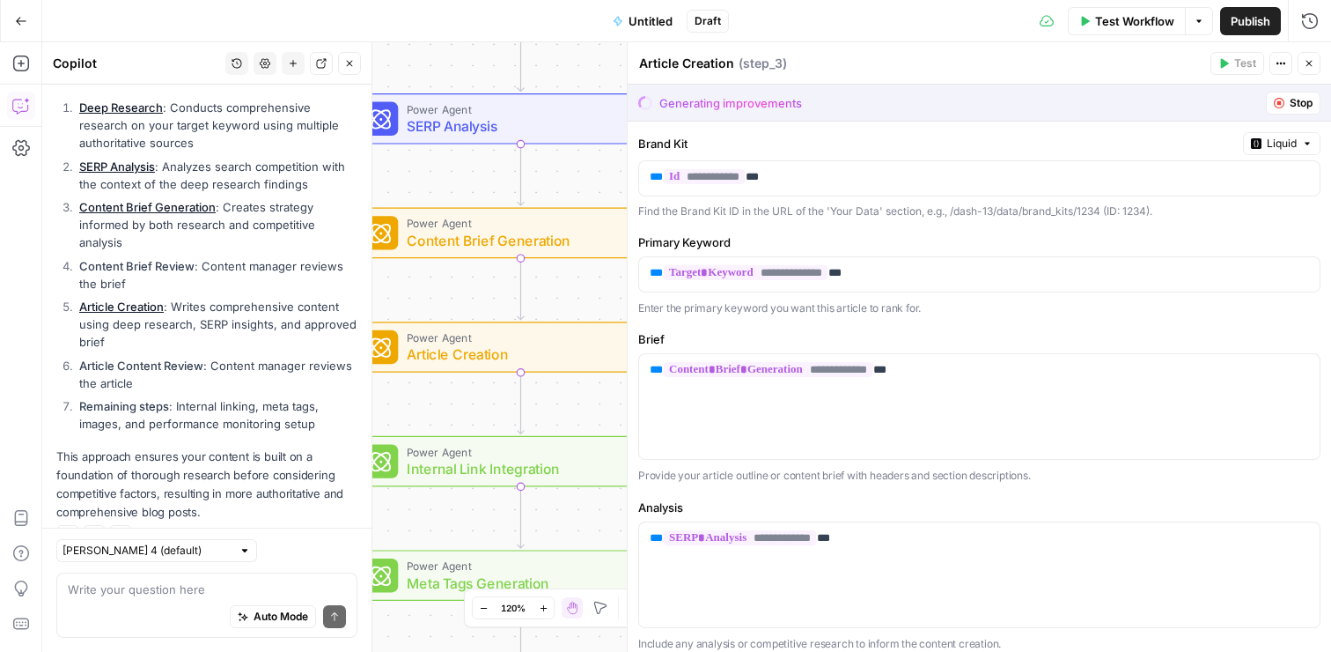
click at [1279, 99] on icon "button" at bounding box center [1279, 103] width 11 height 11
click at [1293, 106] on span "Stop" at bounding box center [1301, 103] width 23 height 16
click at [1316, 65] on button "Close" at bounding box center [1309, 63] width 23 height 23
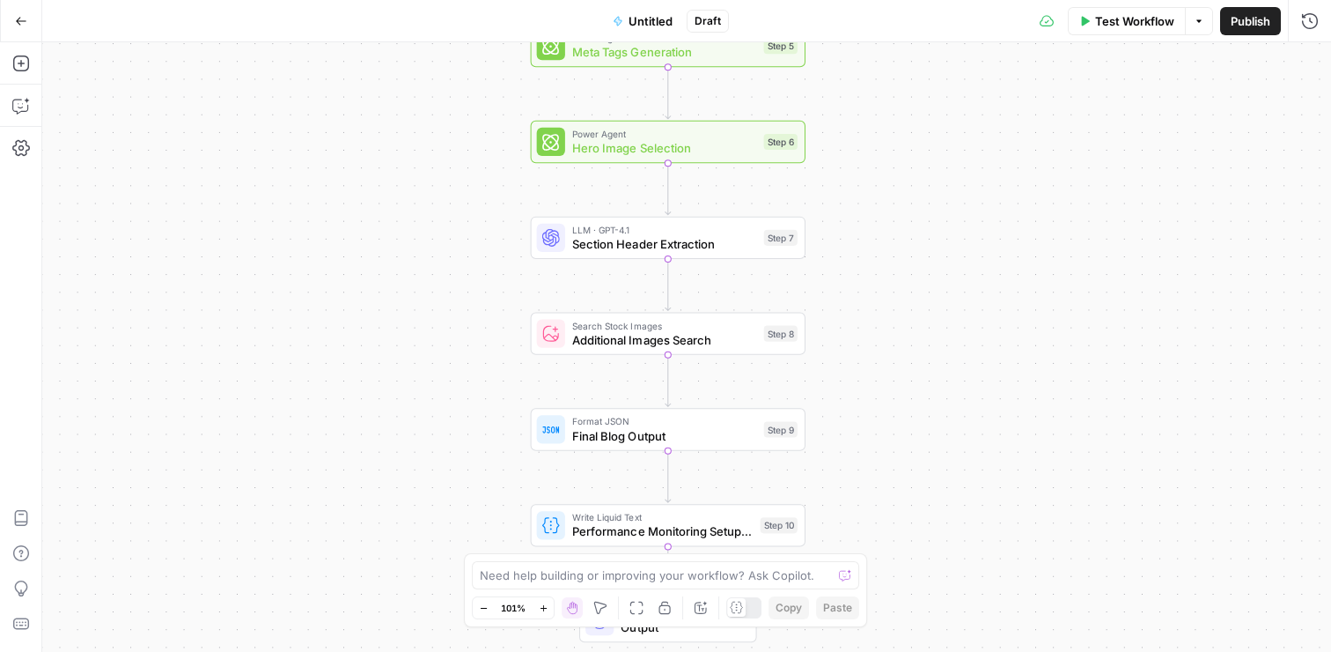
click at [1252, 20] on span "Publish" at bounding box center [1251, 21] width 40 height 18
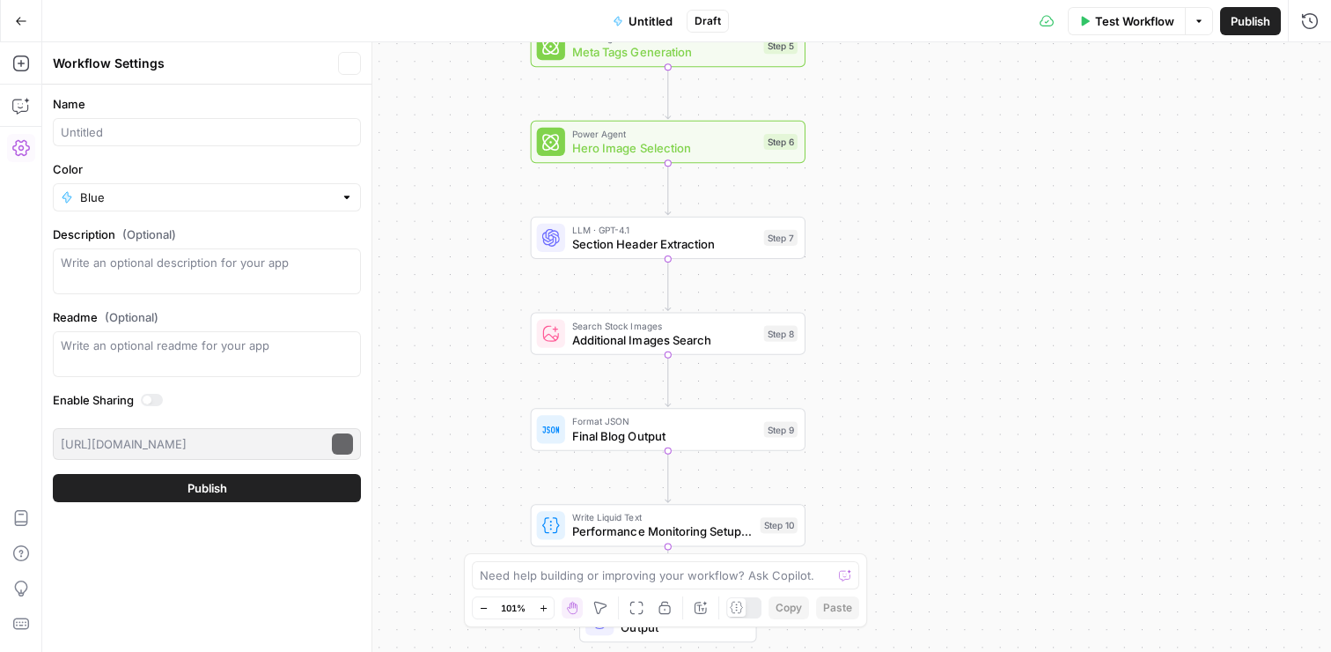
click at [1252, 20] on span "Publish" at bounding box center [1251, 21] width 40 height 18
click at [113, 137] on input "Name" at bounding box center [207, 132] width 292 height 18
type input "[DOMAIN_NAME] Blog"
click at [167, 483] on button "Publish" at bounding box center [207, 488] width 308 height 28
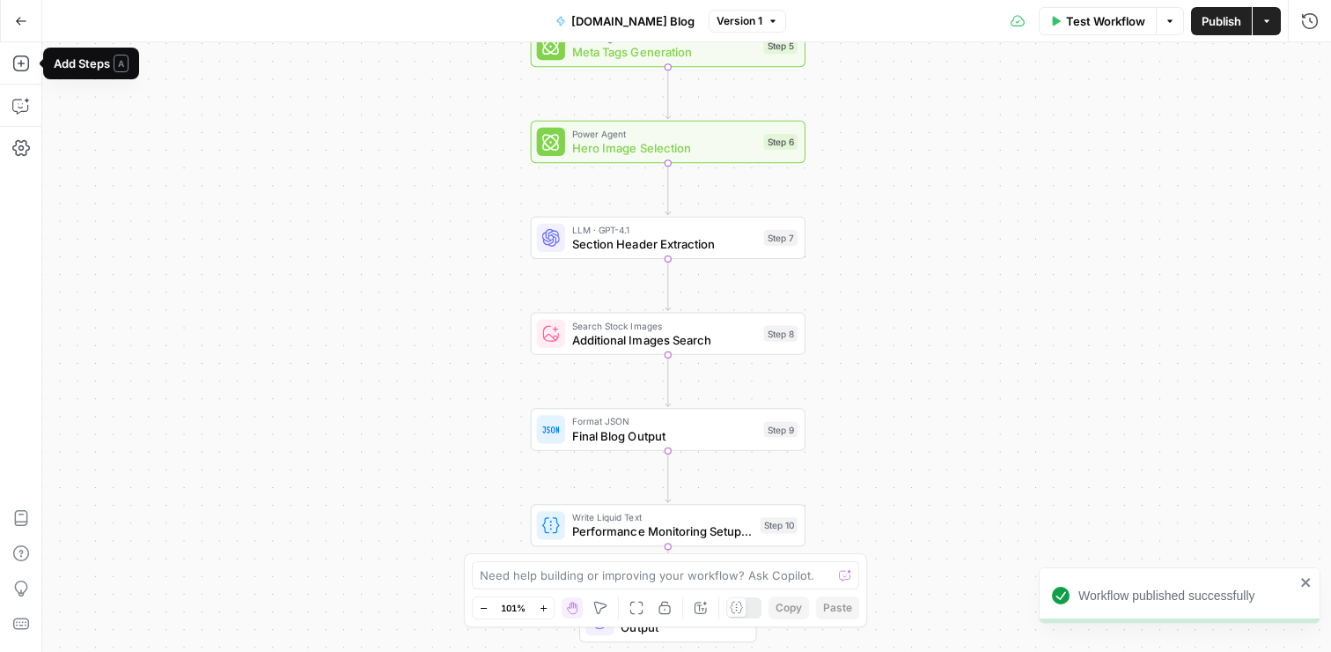
click at [21, 27] on button "Go Back" at bounding box center [21, 21] width 32 height 32
